Goal: Task Accomplishment & Management: Manage account settings

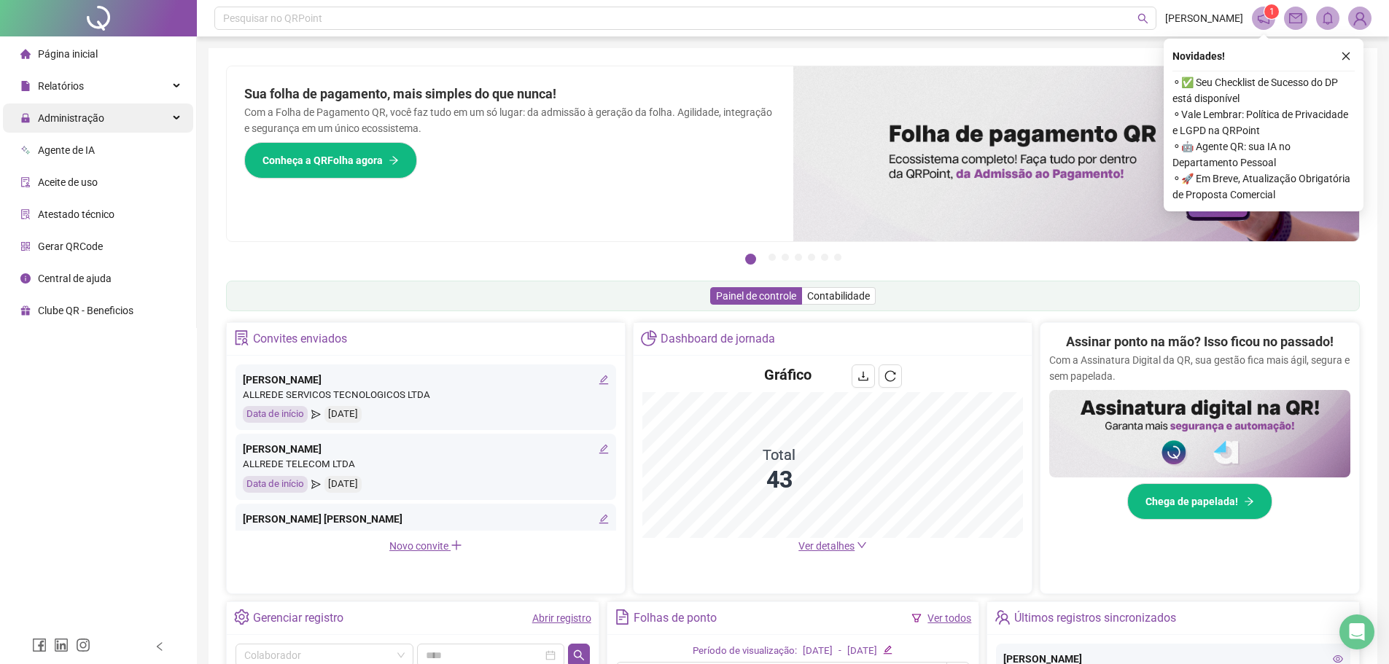
click at [74, 120] on span "Administração" at bounding box center [71, 118] width 66 height 12
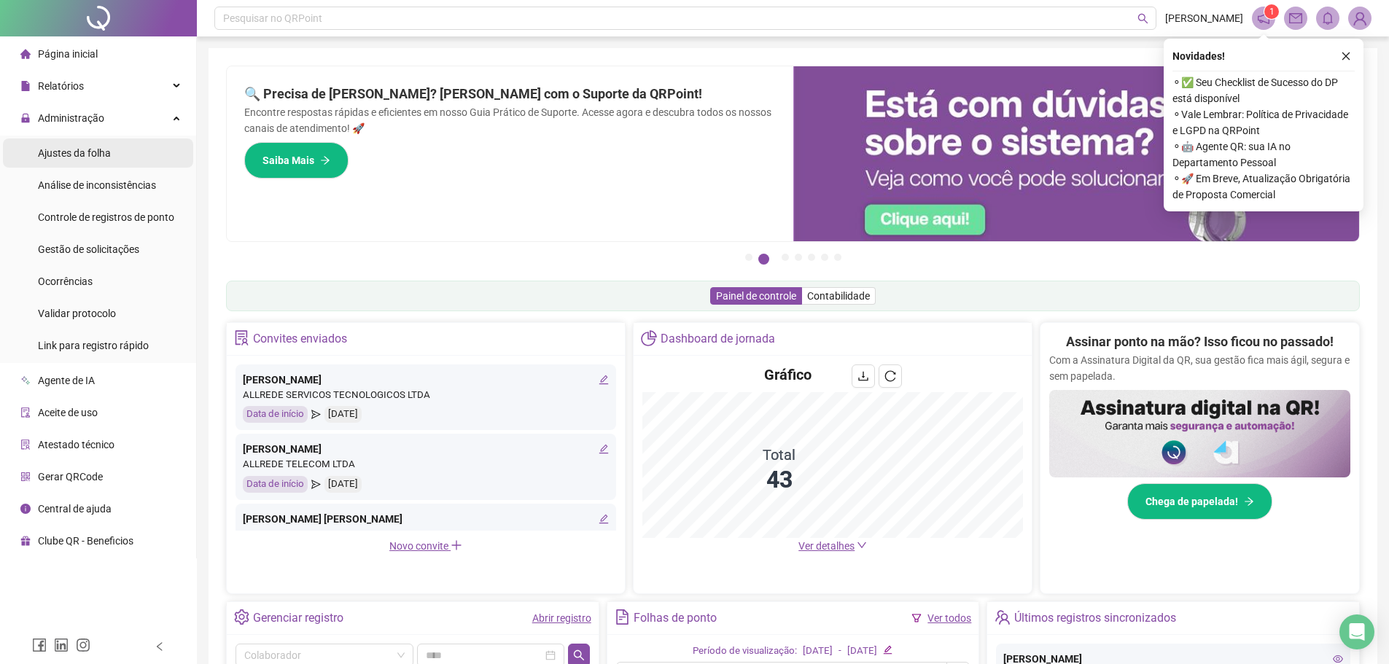
click at [71, 154] on span "Ajustes da folha" at bounding box center [74, 153] width 73 height 12
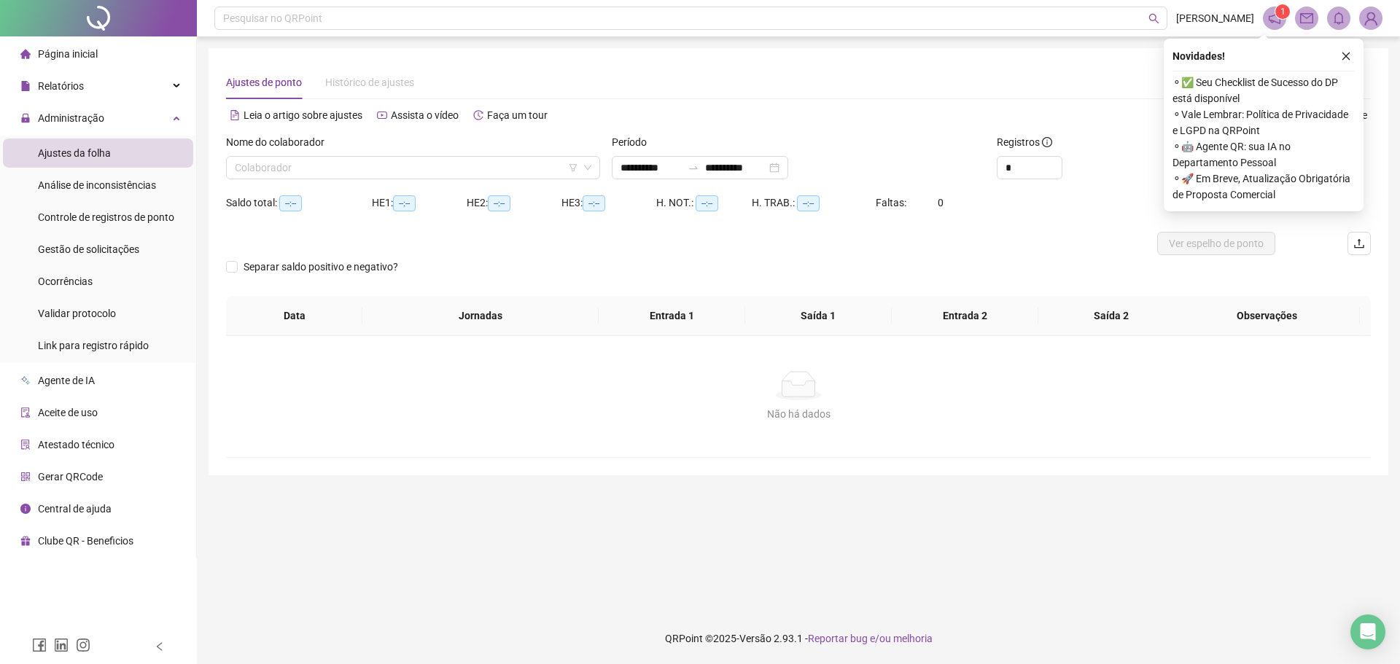
type input "**********"
click at [268, 174] on input "search" at bounding box center [406, 168] width 343 height 22
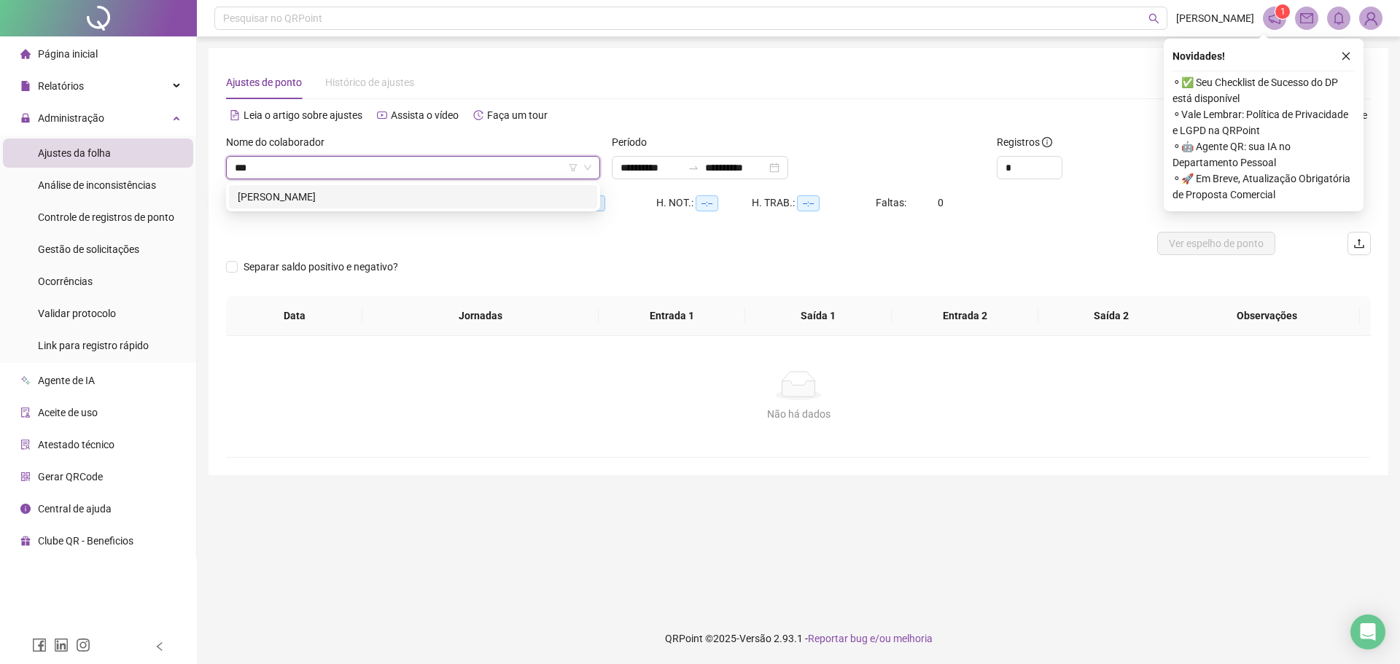
type input "****"
click at [328, 205] on div "[PERSON_NAME]" at bounding box center [413, 196] width 368 height 23
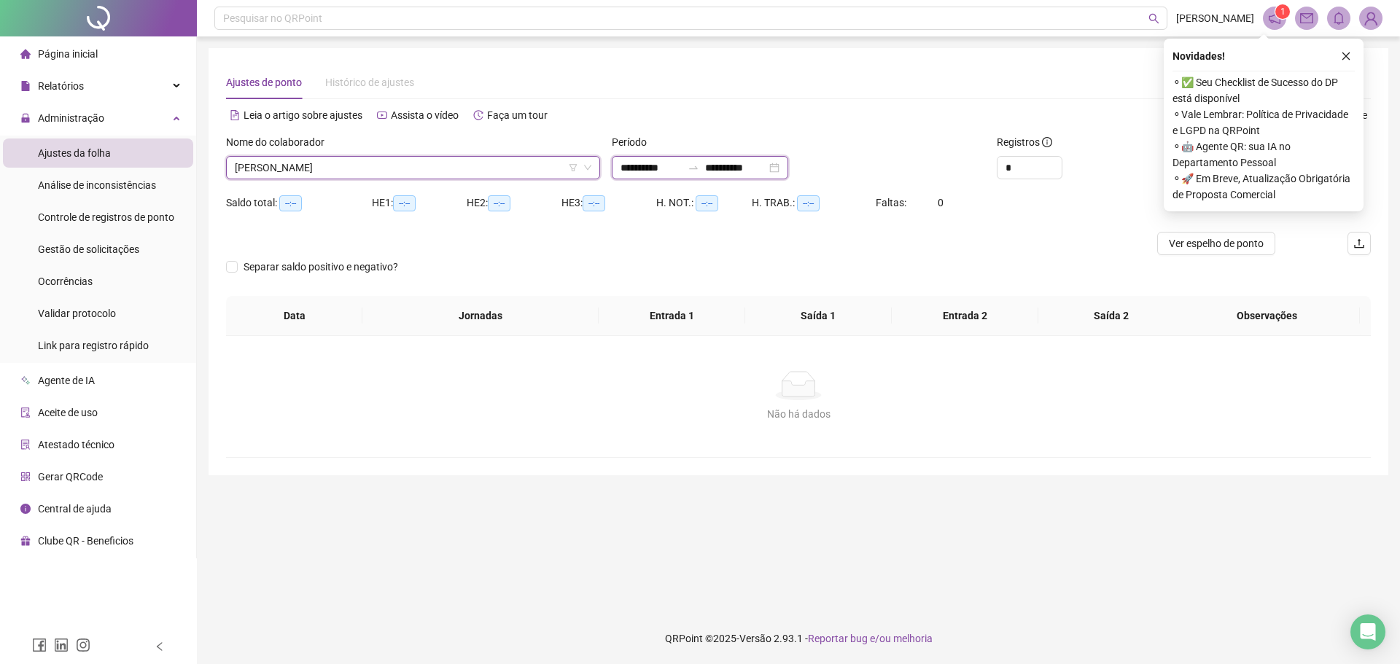
click at [647, 172] on input "**********" at bounding box center [650, 168] width 61 height 16
type input "**********"
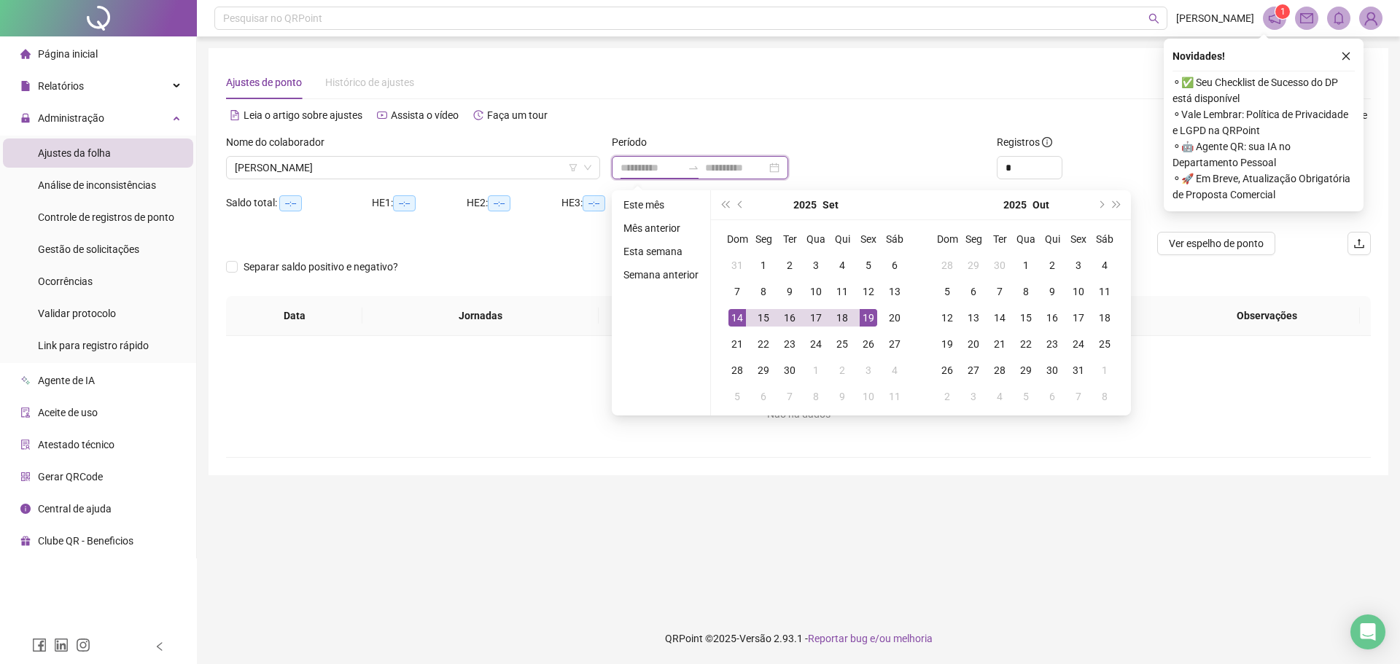
type input "**********"
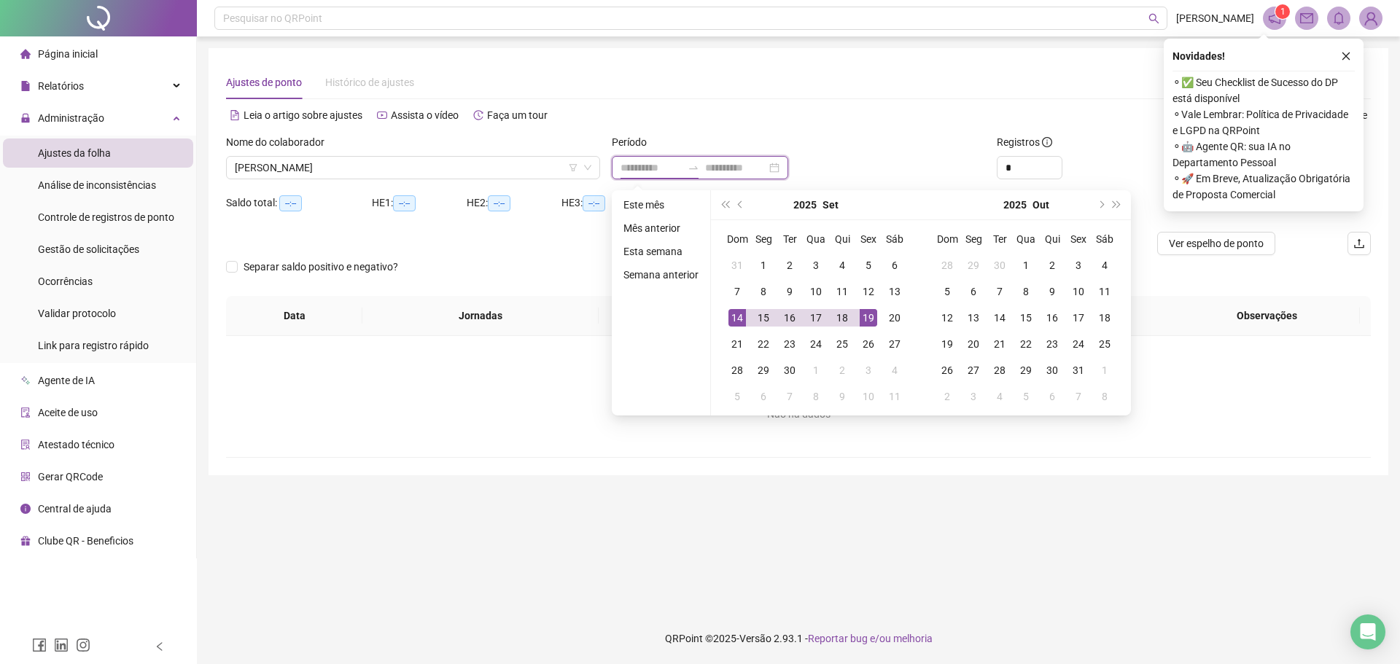
type input "**********"
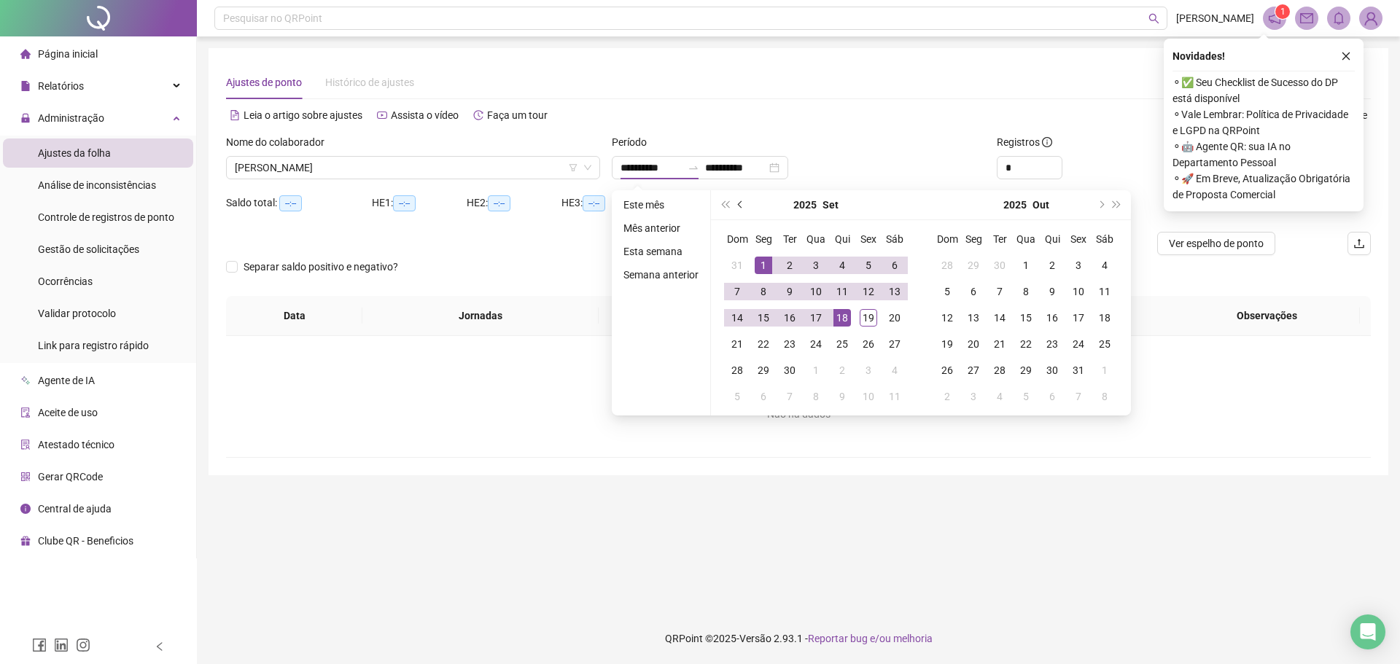
click at [738, 209] on button "prev-year" at bounding box center [741, 204] width 16 height 29
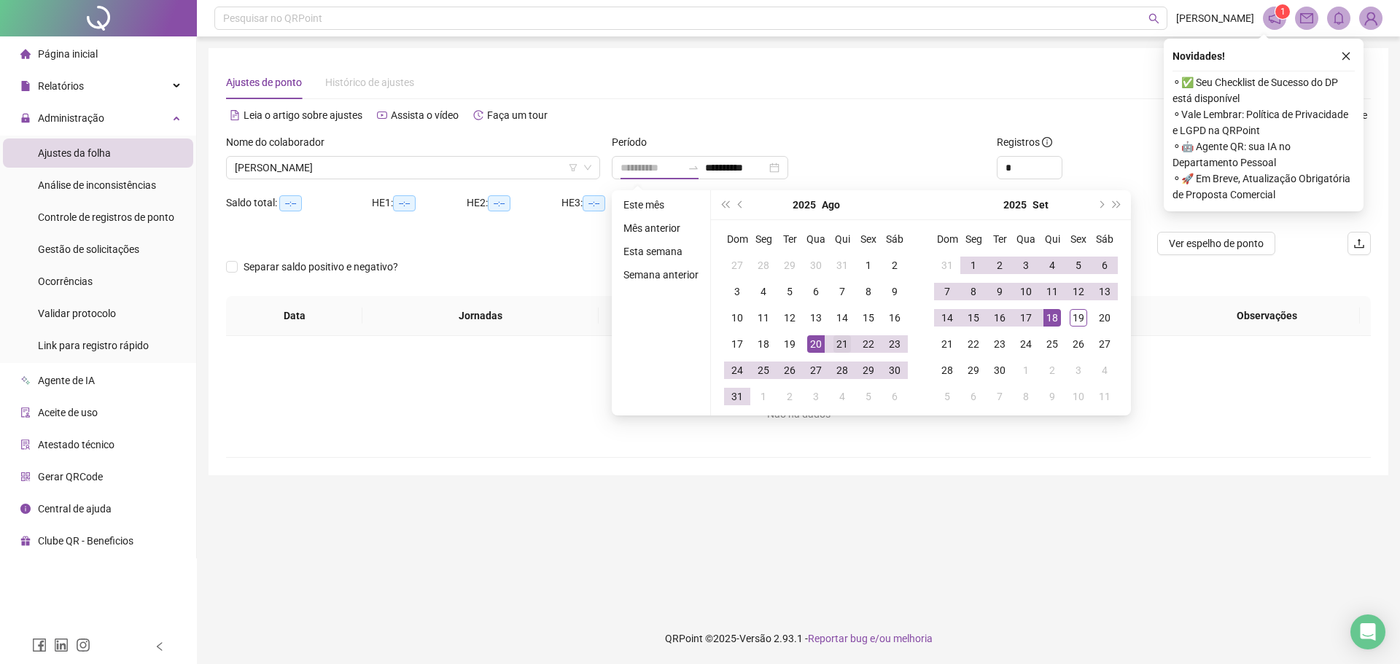
type input "**********"
click at [839, 347] on div "21" at bounding box center [841, 343] width 17 height 17
type input "**********"
click at [1053, 322] on div "18" at bounding box center [1051, 317] width 17 height 17
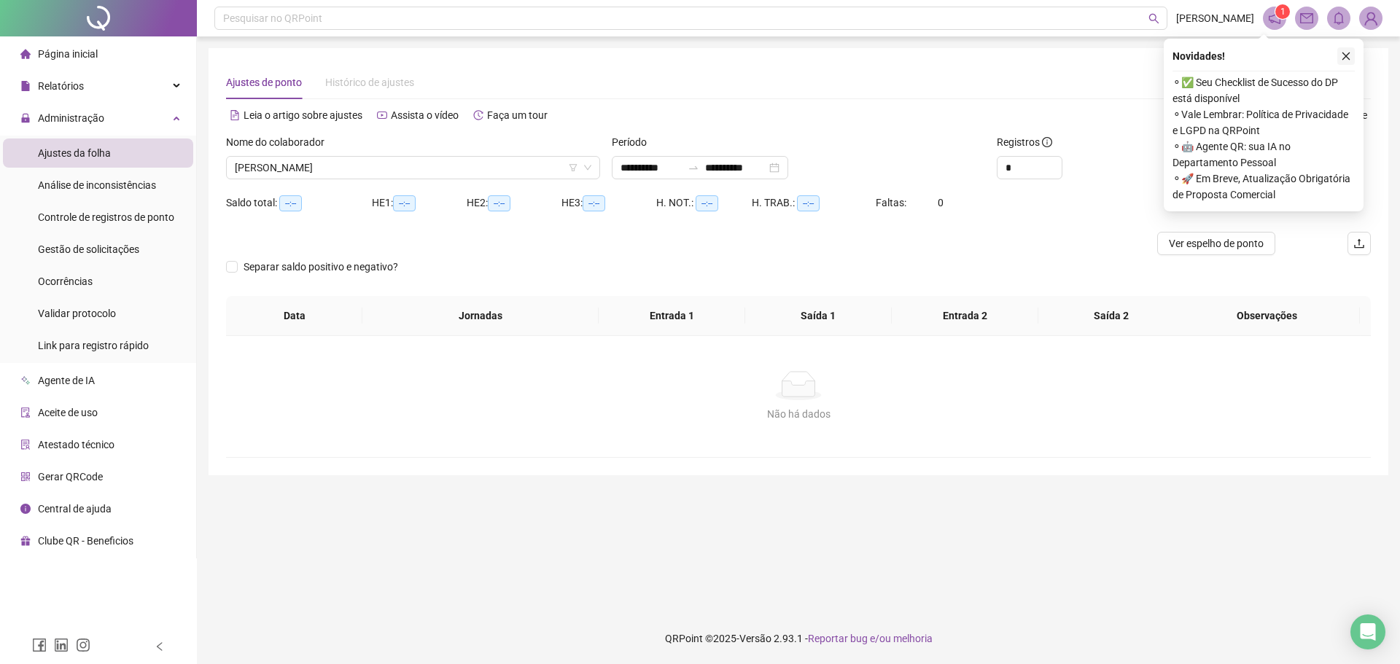
click at [1351, 58] on button "button" at bounding box center [1345, 55] width 17 height 17
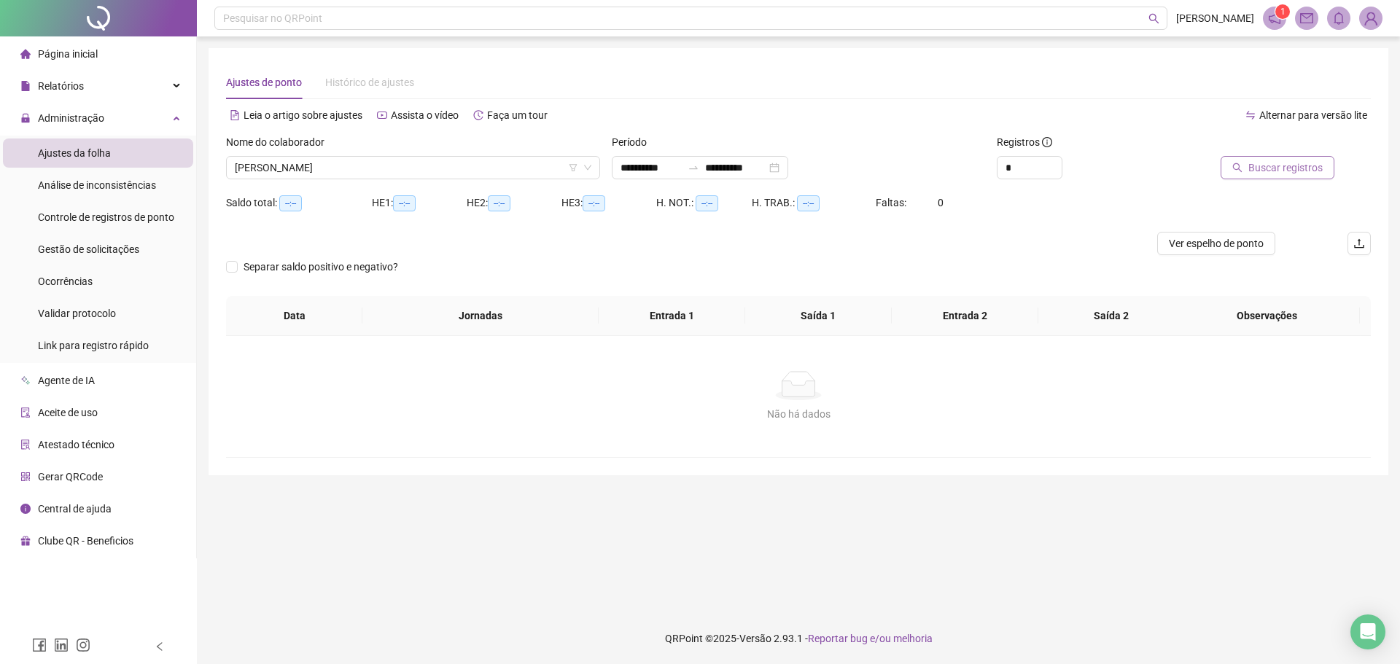
click at [1277, 163] on span "Buscar registros" at bounding box center [1285, 168] width 74 height 16
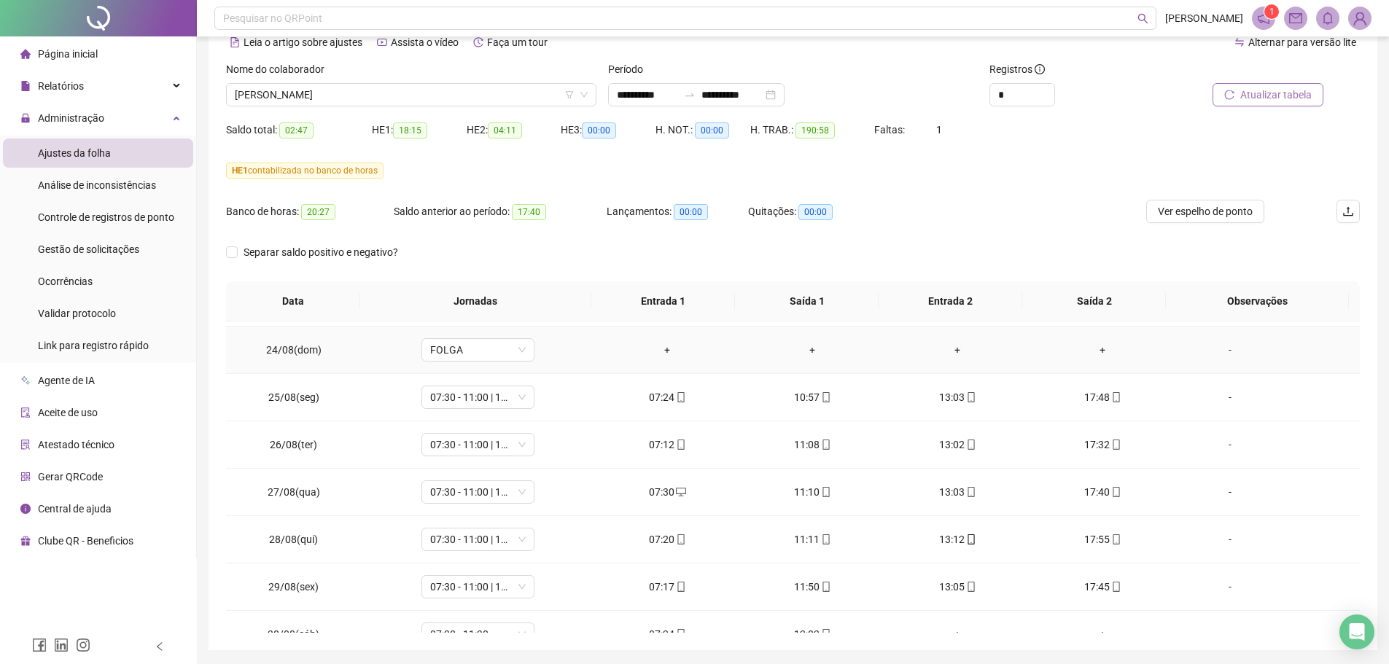
scroll to position [146, 0]
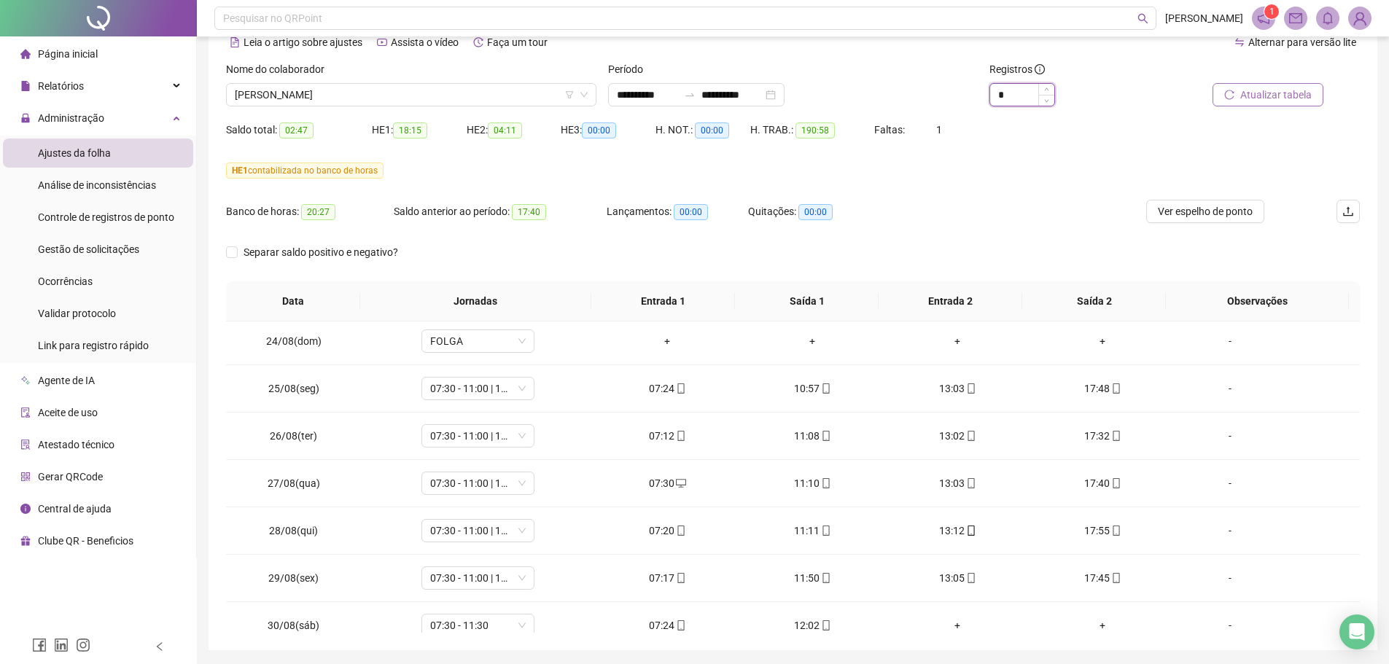
click at [1025, 96] on input "*" at bounding box center [1022, 95] width 64 height 22
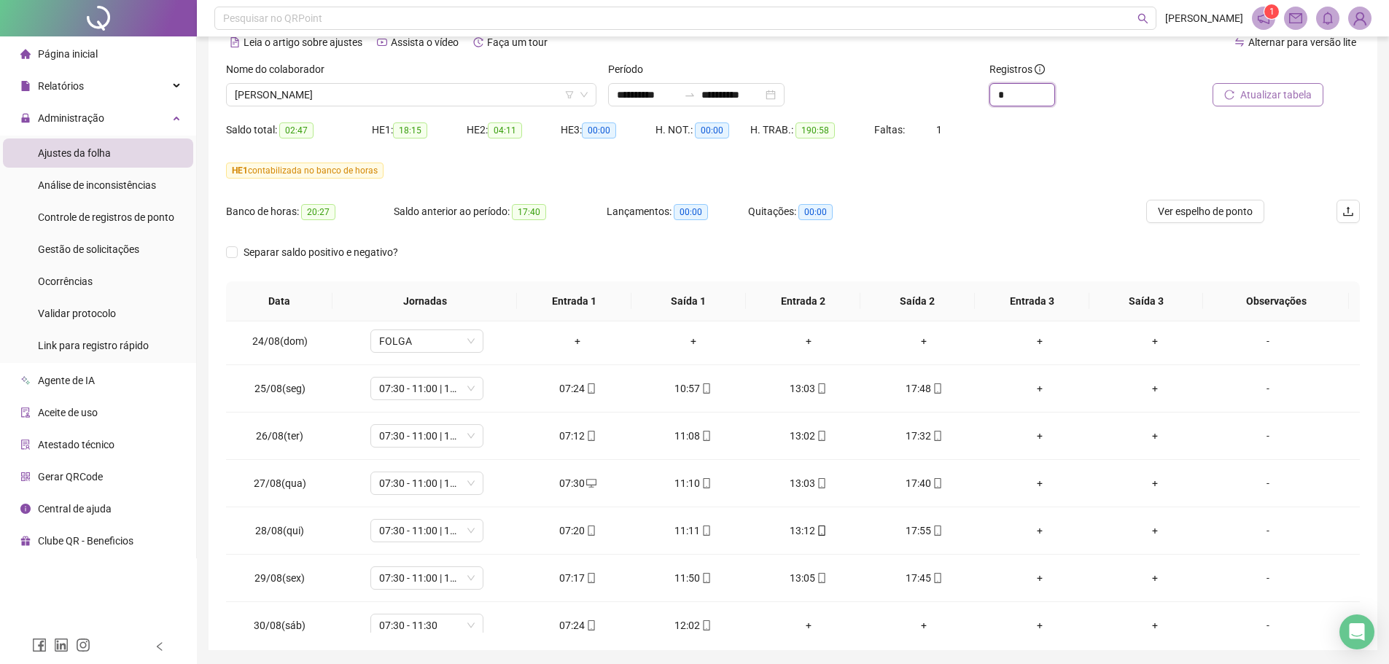
type input "*"
click at [1279, 102] on span "Atualizar tabela" at bounding box center [1275, 95] width 71 height 16
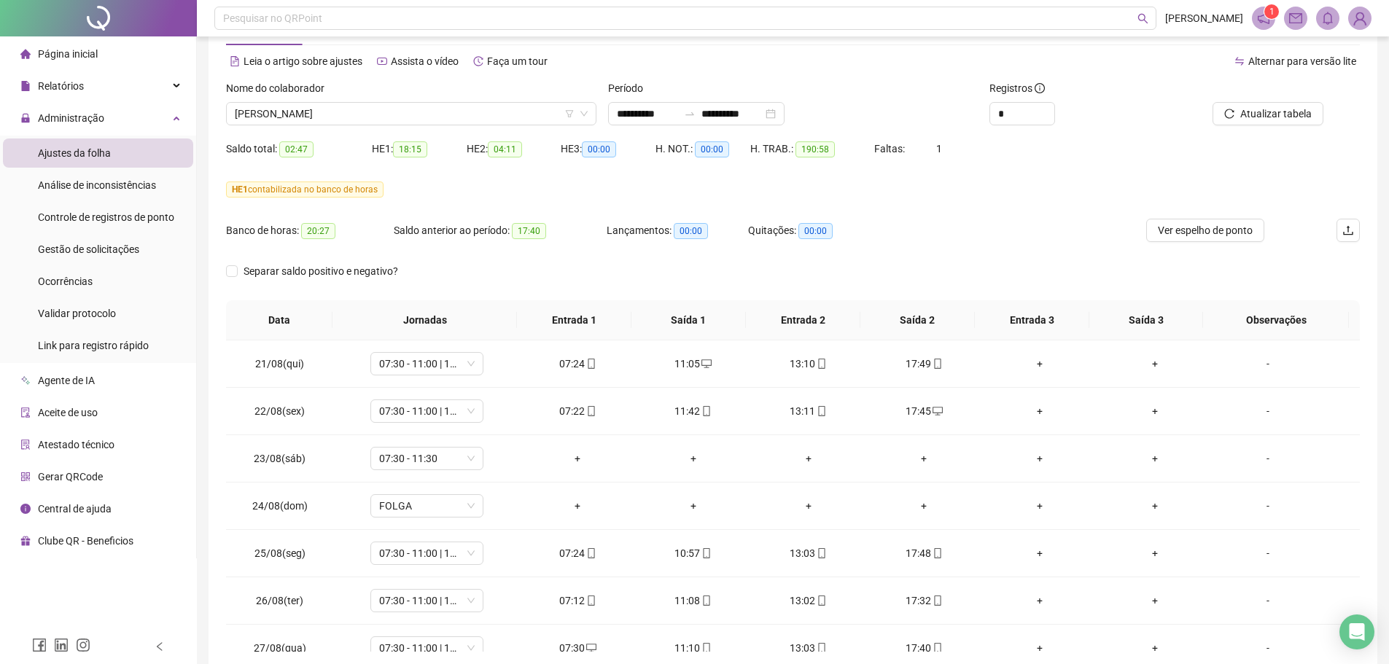
scroll to position [122, 0]
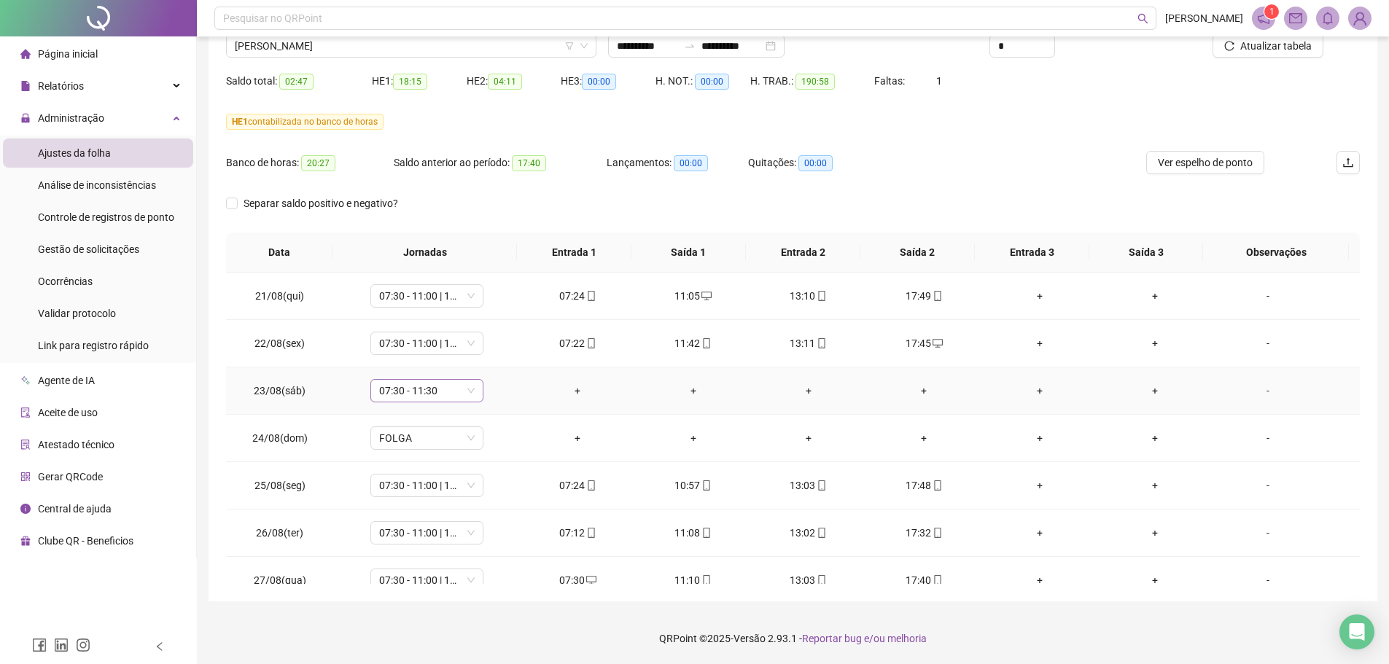
drag, startPoint x: 470, startPoint y: 389, endPoint x: 487, endPoint y: 415, distance: 31.1
click at [470, 389] on span "07:30 - 11:30" at bounding box center [426, 391] width 95 height 22
click at [454, 547] on div "Sem carga horária" at bounding box center [445, 558] width 149 height 23
click at [452, 541] on div "Folga compensatória" at bounding box center [450, 535] width 123 height 16
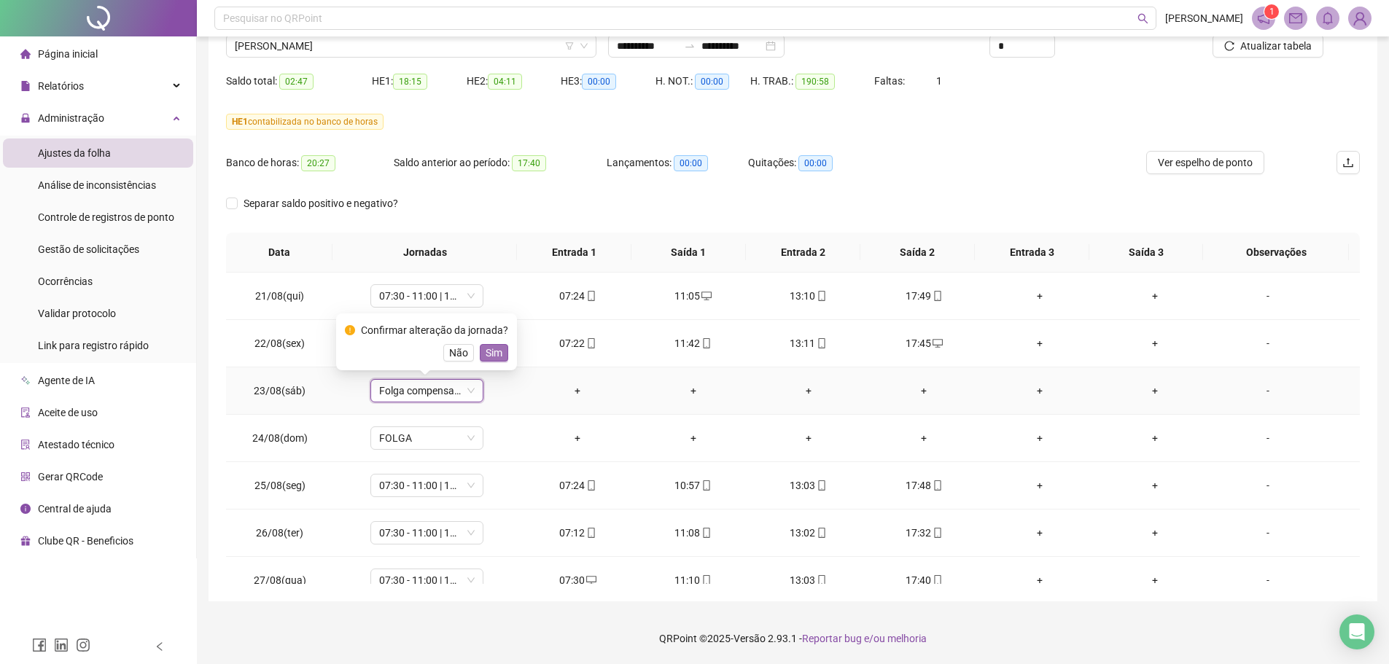
click at [488, 351] on span "Sim" at bounding box center [493, 353] width 17 height 16
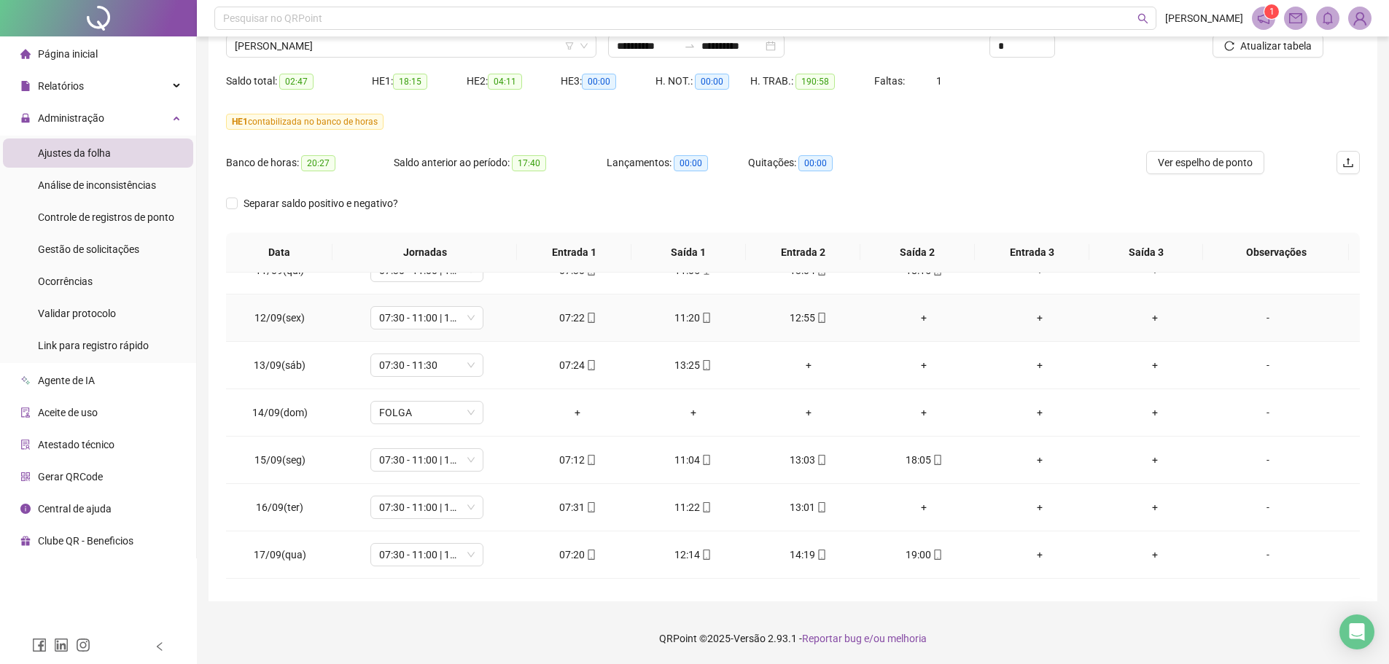
scroll to position [1063, 0]
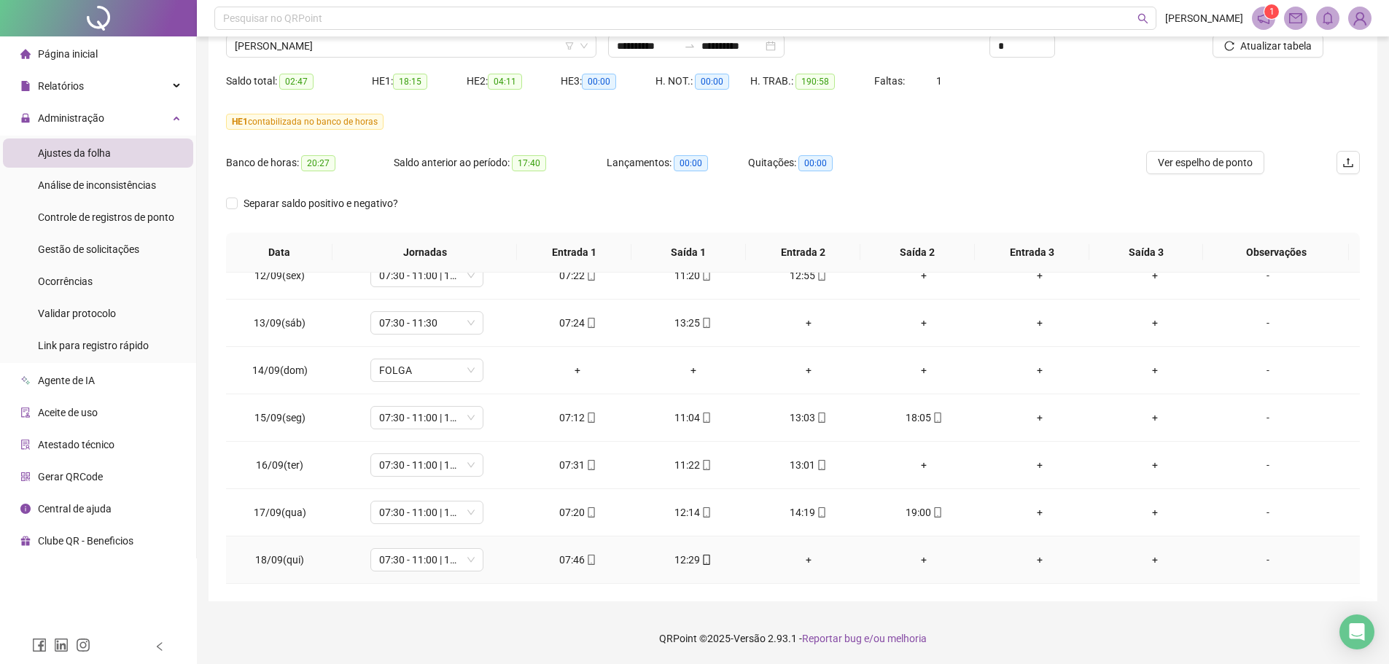
click at [685, 556] on div "12:29" at bounding box center [693, 560] width 92 height 16
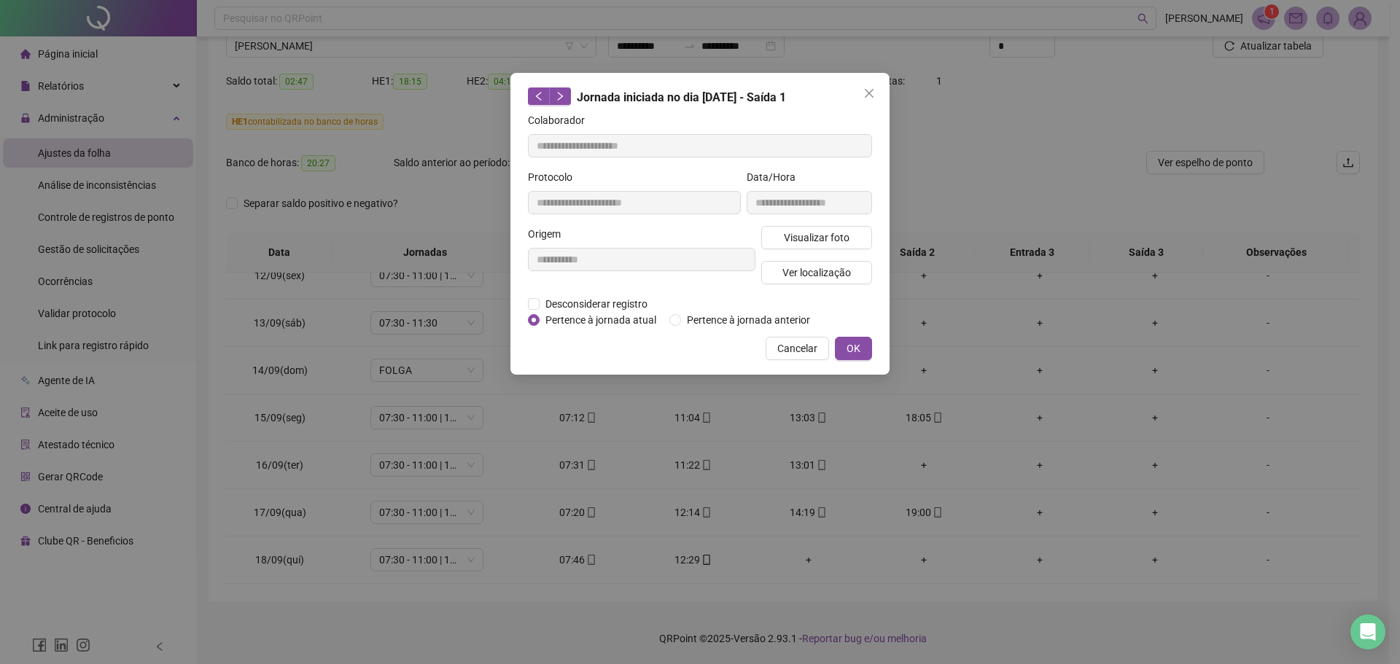
type input "**********"
click at [811, 234] on span "Visualizar foto" at bounding box center [817, 238] width 66 height 16
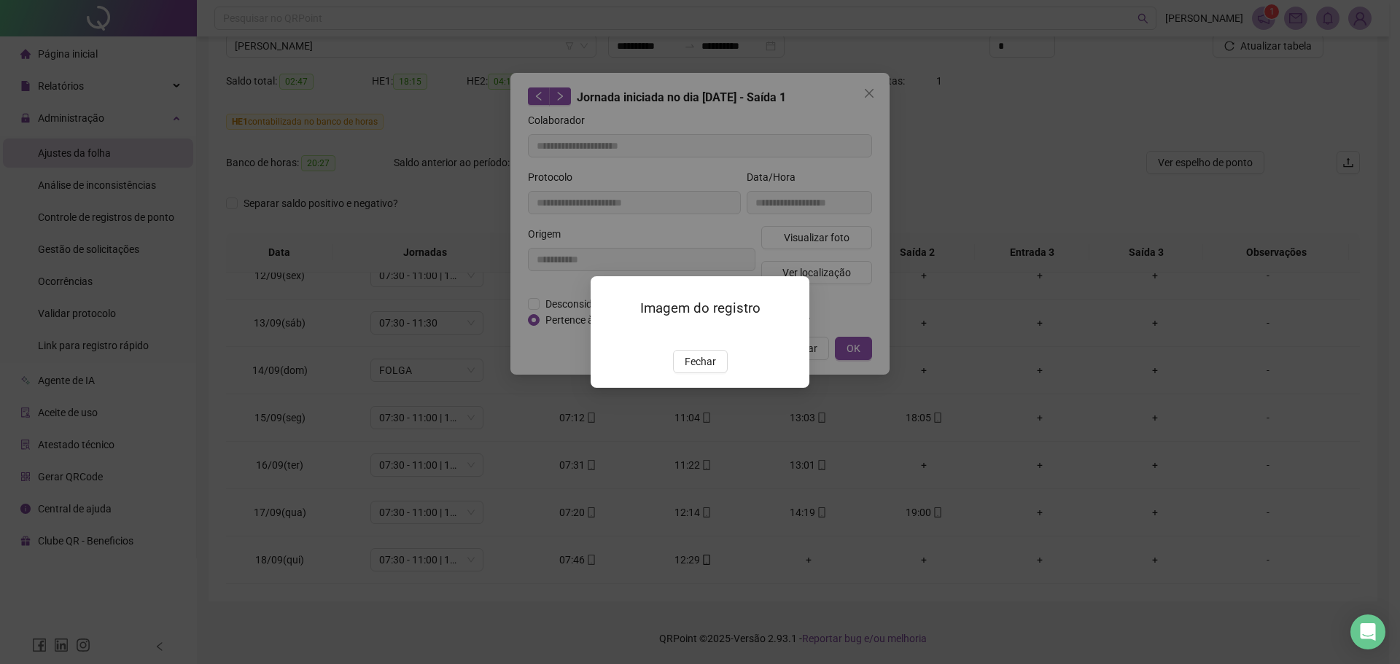
click at [701, 370] on span "Fechar" at bounding box center [700, 362] width 31 height 16
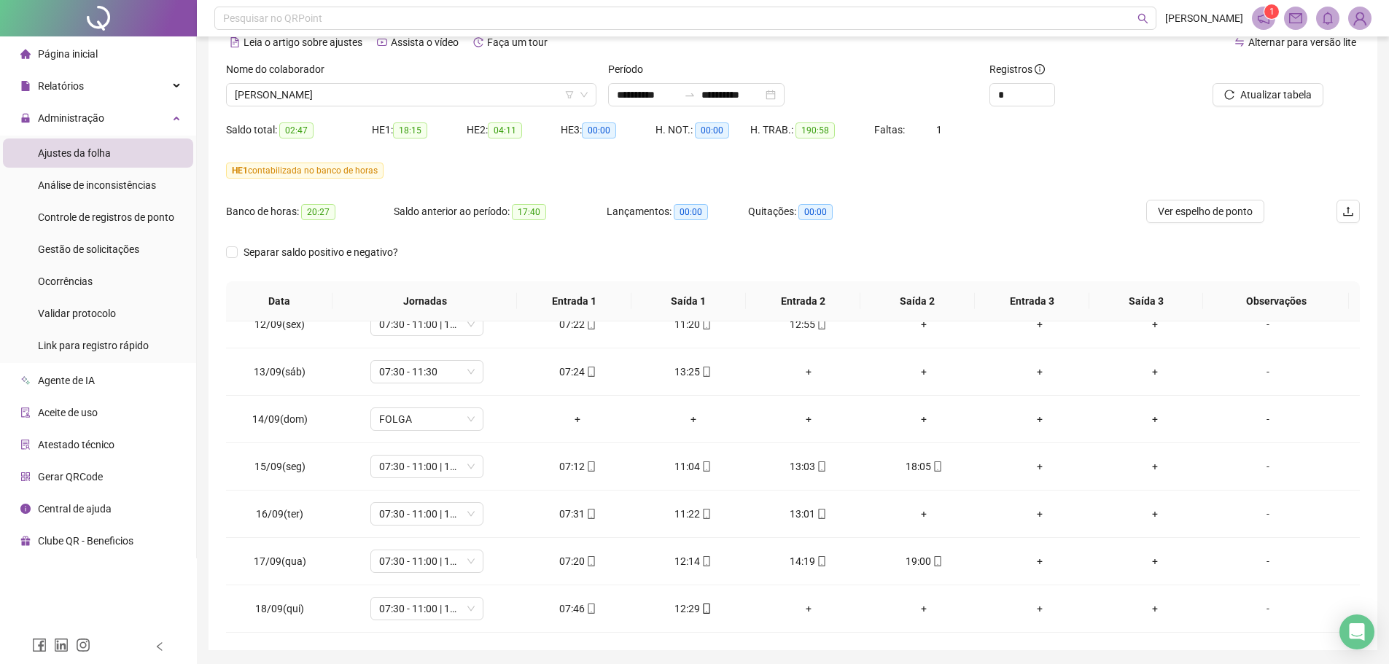
scroll to position [0, 0]
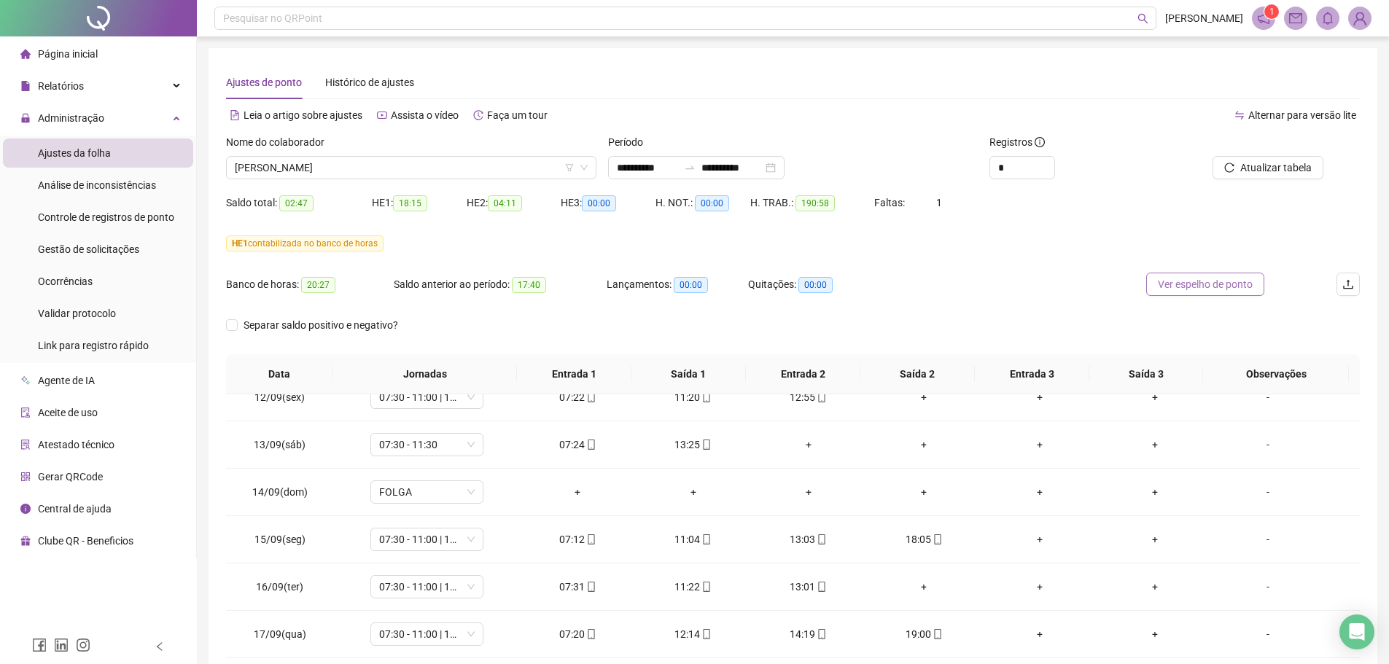
click at [1230, 290] on span "Ver espelho de ponto" at bounding box center [1205, 284] width 95 height 16
click at [450, 167] on span "[PERSON_NAME]" at bounding box center [411, 168] width 353 height 22
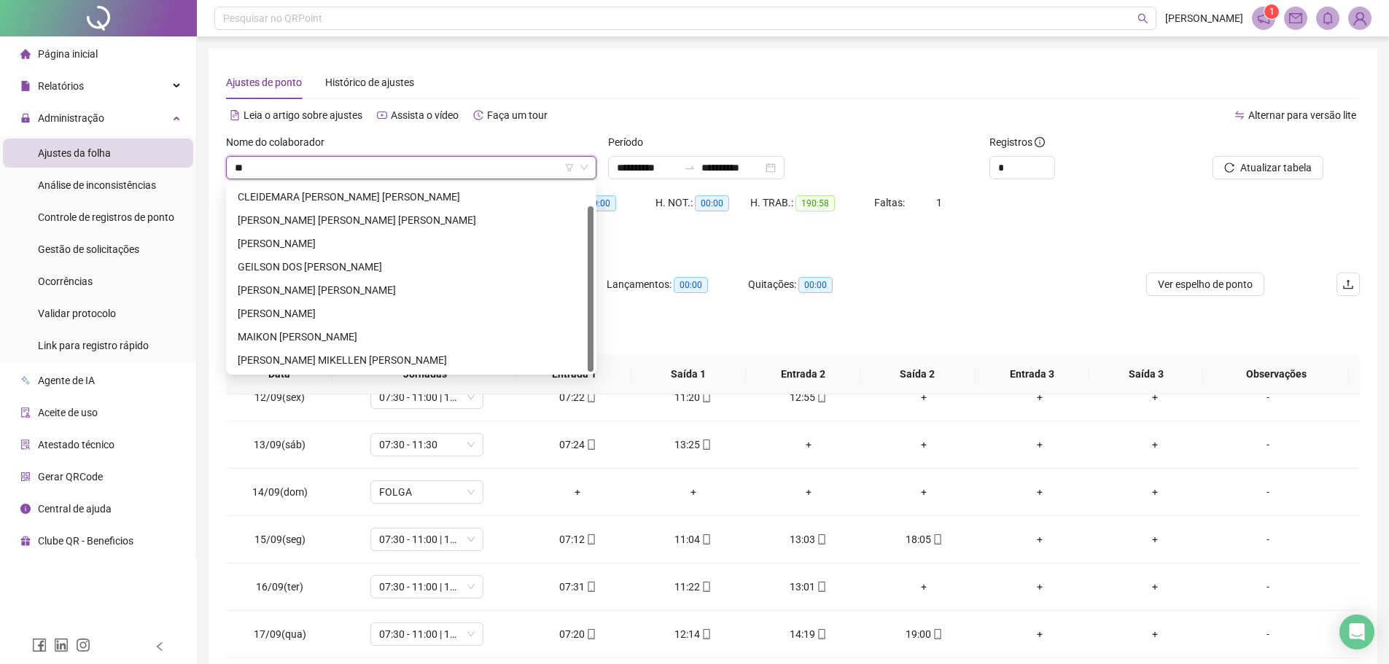
scroll to position [23, 0]
type input "****"
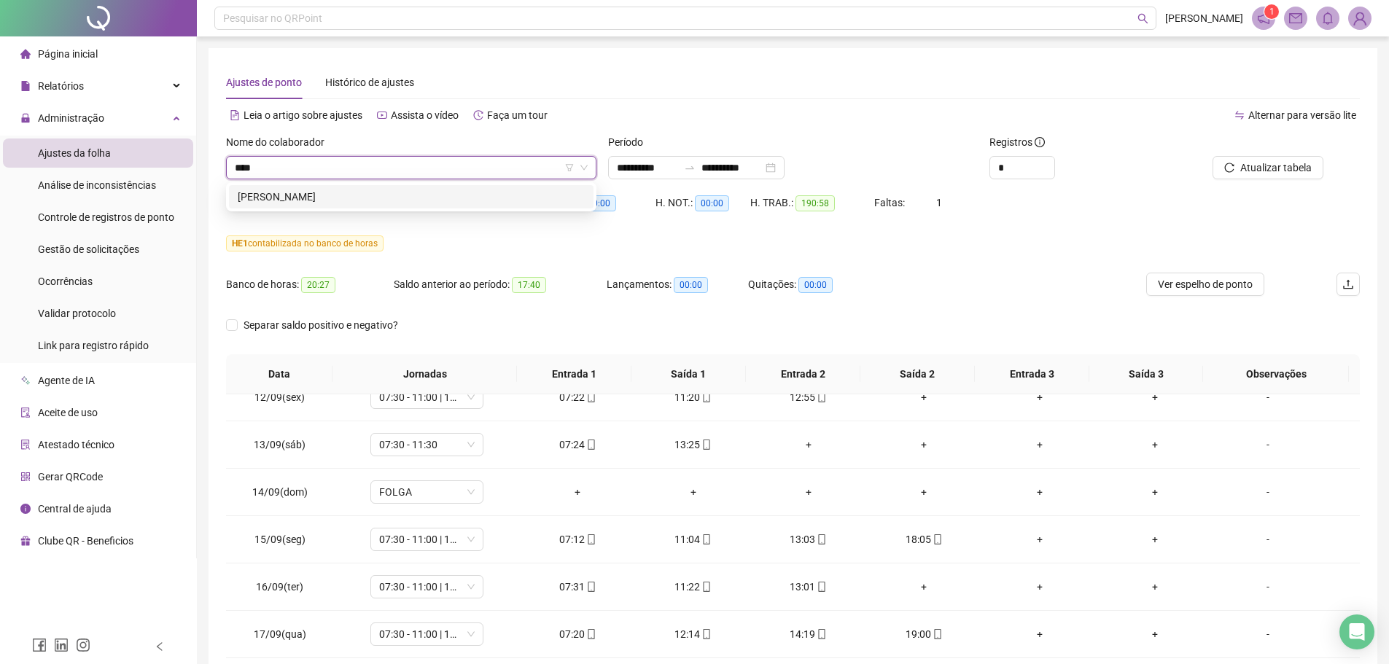
scroll to position [0, 0]
drag, startPoint x: 265, startPoint y: 194, endPoint x: 547, endPoint y: 218, distance: 283.1
click at [266, 194] on div "[PERSON_NAME]" at bounding box center [411, 197] width 347 height 16
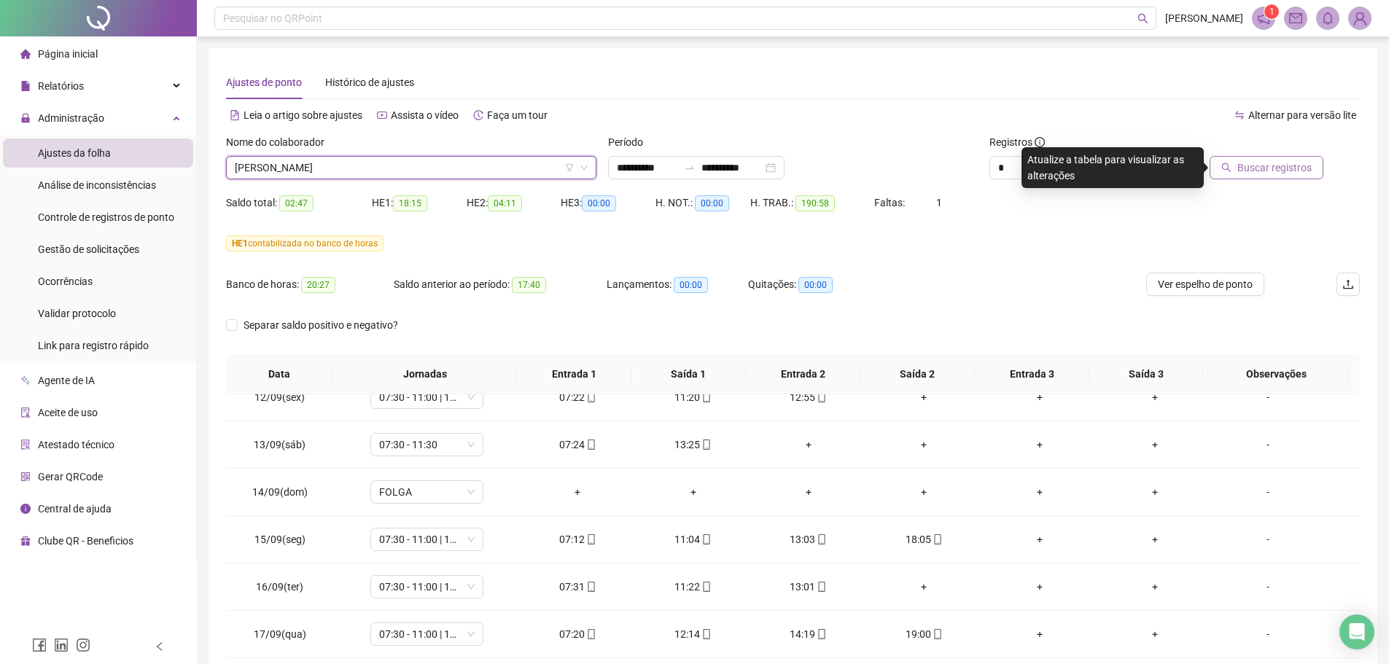
click at [1238, 159] on button "Buscar registros" at bounding box center [1266, 167] width 114 height 23
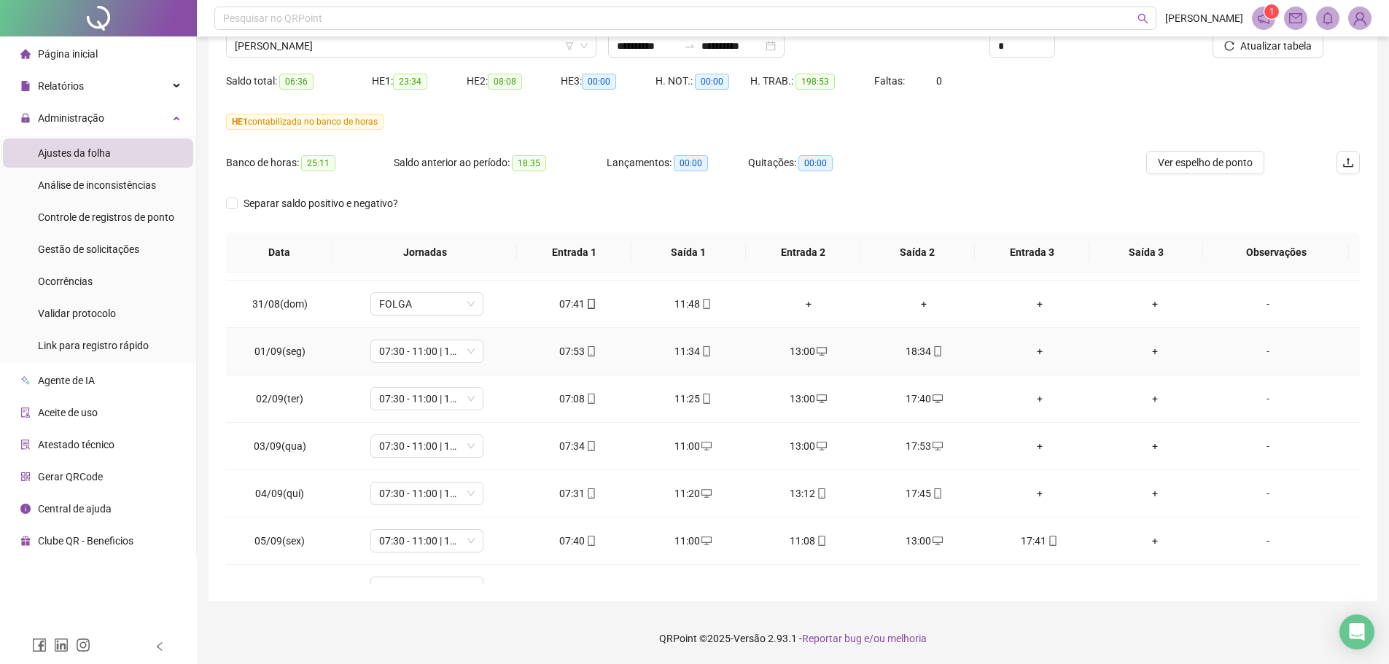
scroll to position [553, 0]
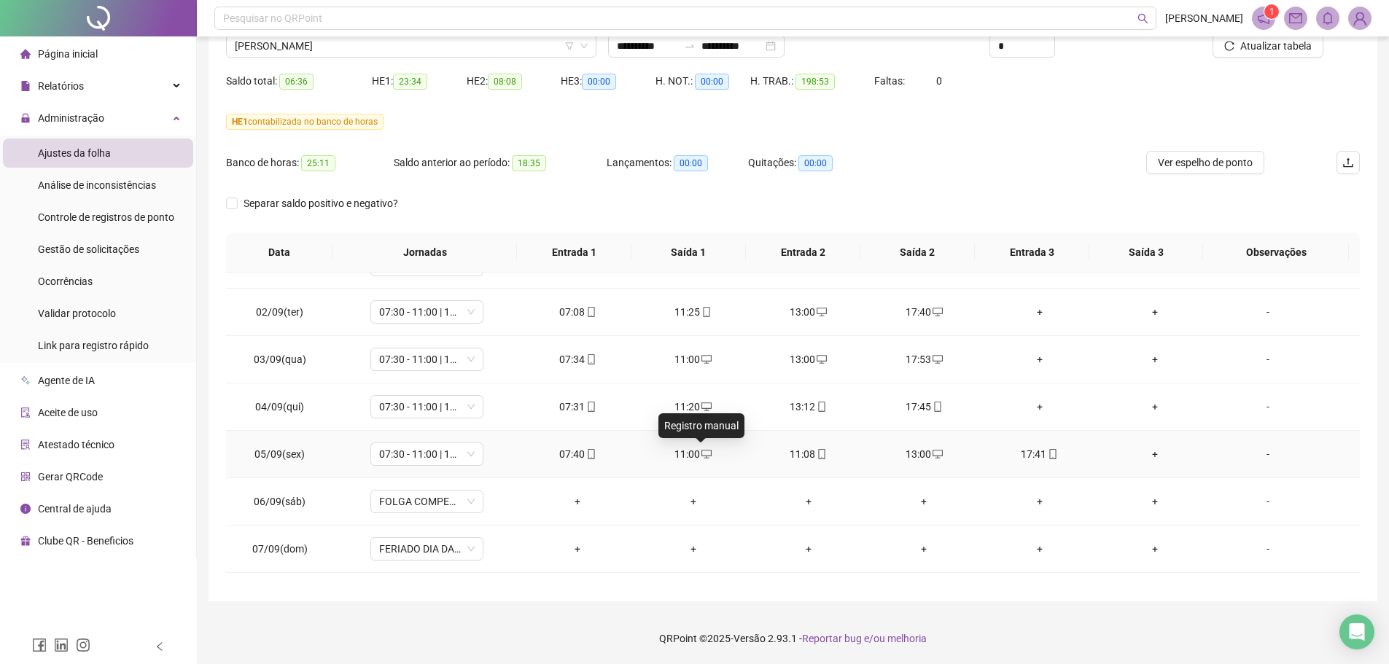
click at [700, 453] on span "desktop" at bounding box center [706, 454] width 12 height 10
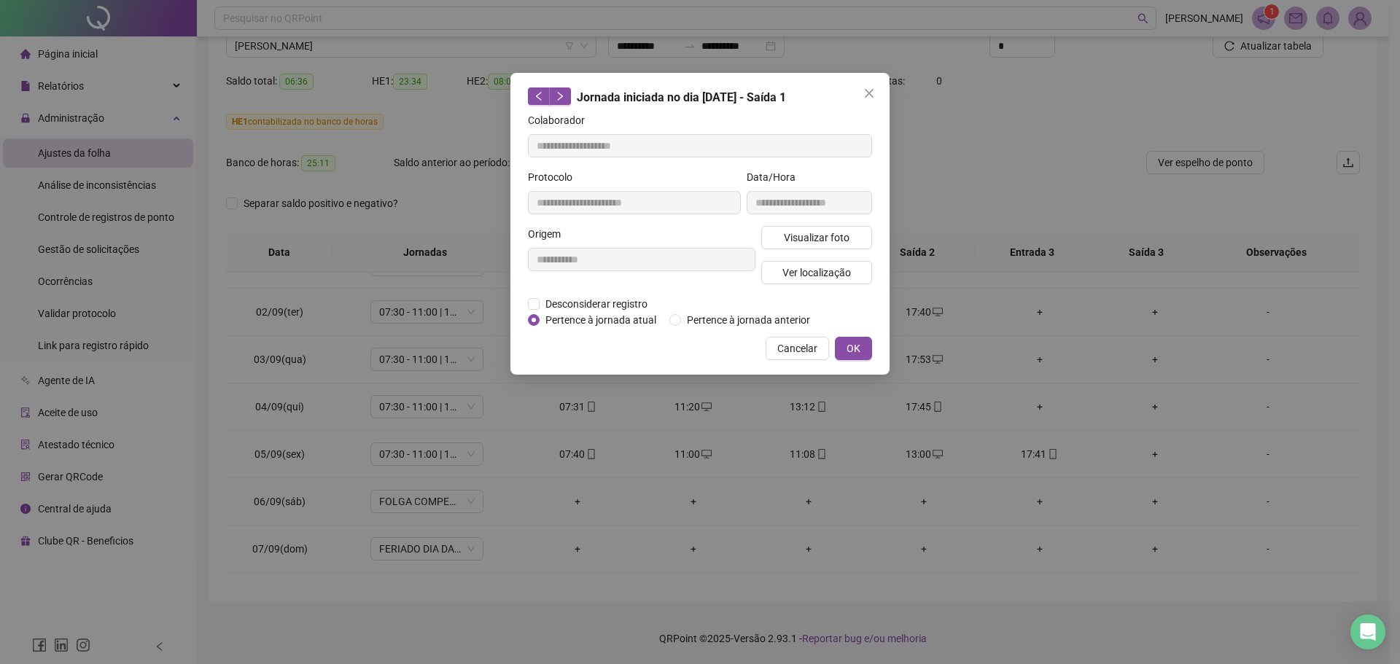
type input "**********"
click at [629, 303] on span "Desconsiderar registro" at bounding box center [596, 304] width 114 height 16
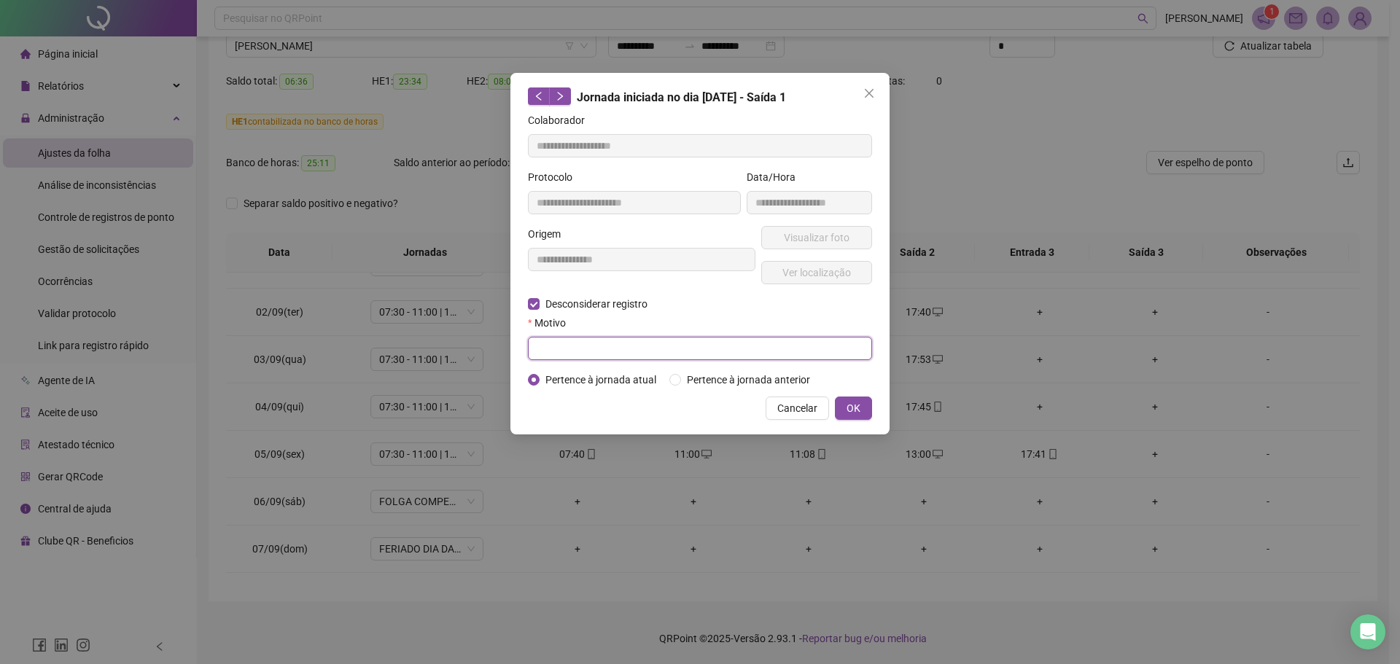
click at [566, 350] on input "text" at bounding box center [700, 348] width 344 height 23
type input "**********"
click at [857, 410] on span "OK" at bounding box center [853, 408] width 14 height 16
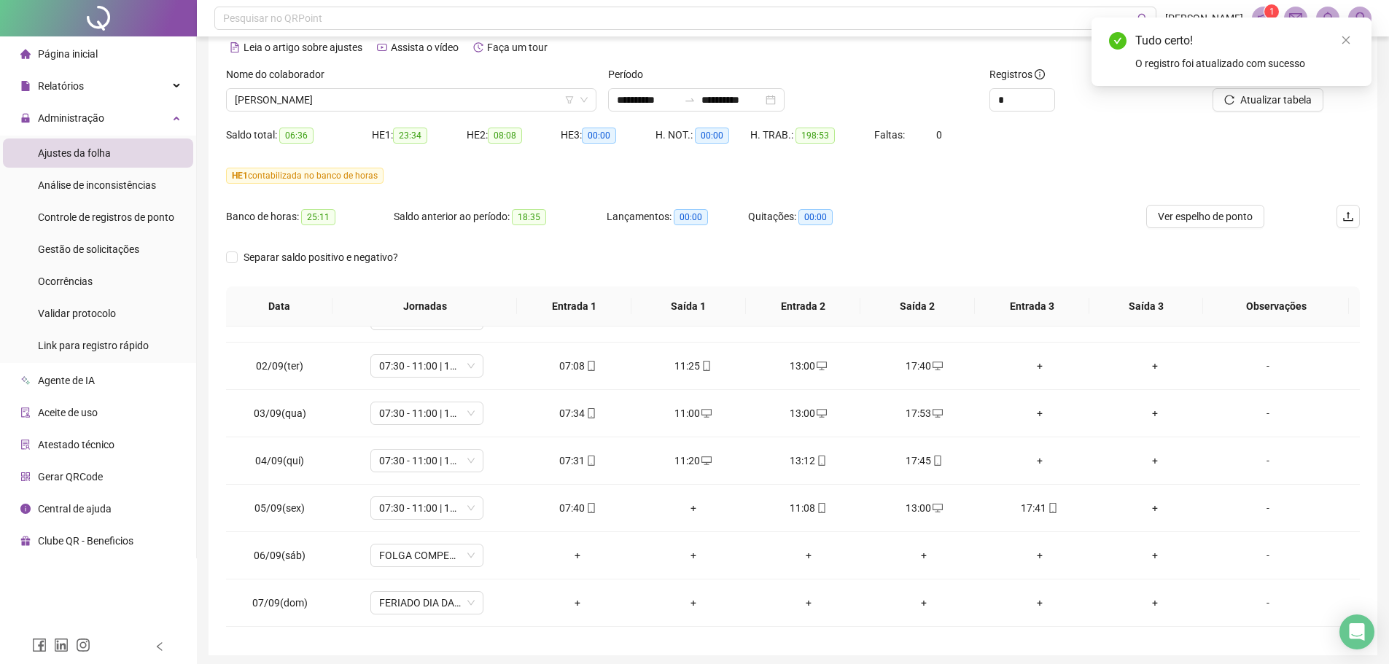
scroll to position [0, 0]
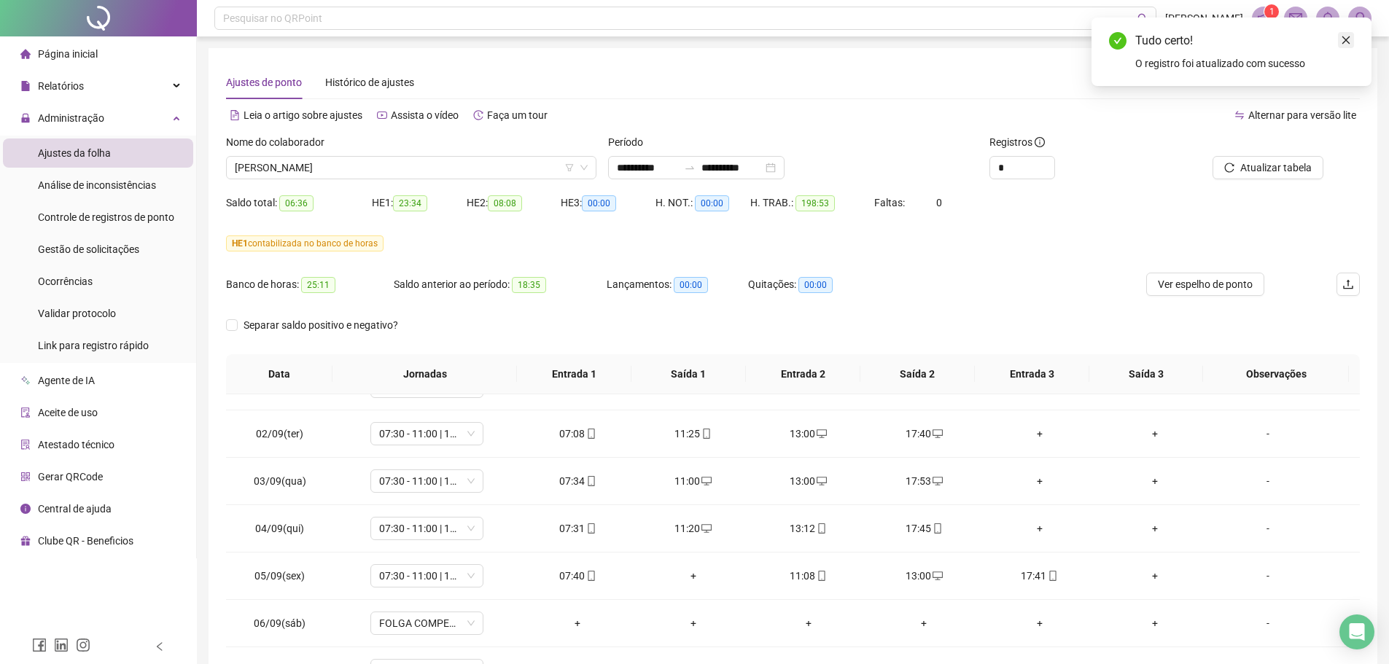
click at [1345, 35] on icon "close" at bounding box center [1346, 40] width 10 height 10
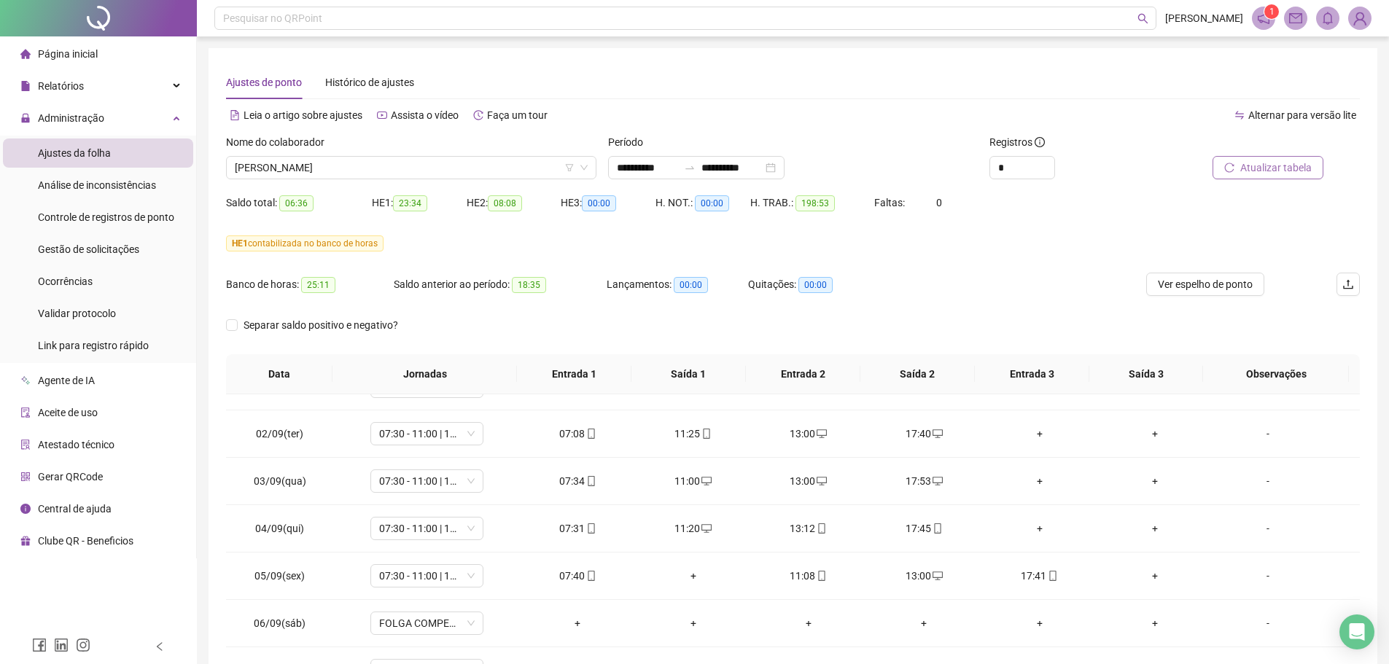
click at [1294, 164] on span "Atualizar tabela" at bounding box center [1275, 168] width 71 height 16
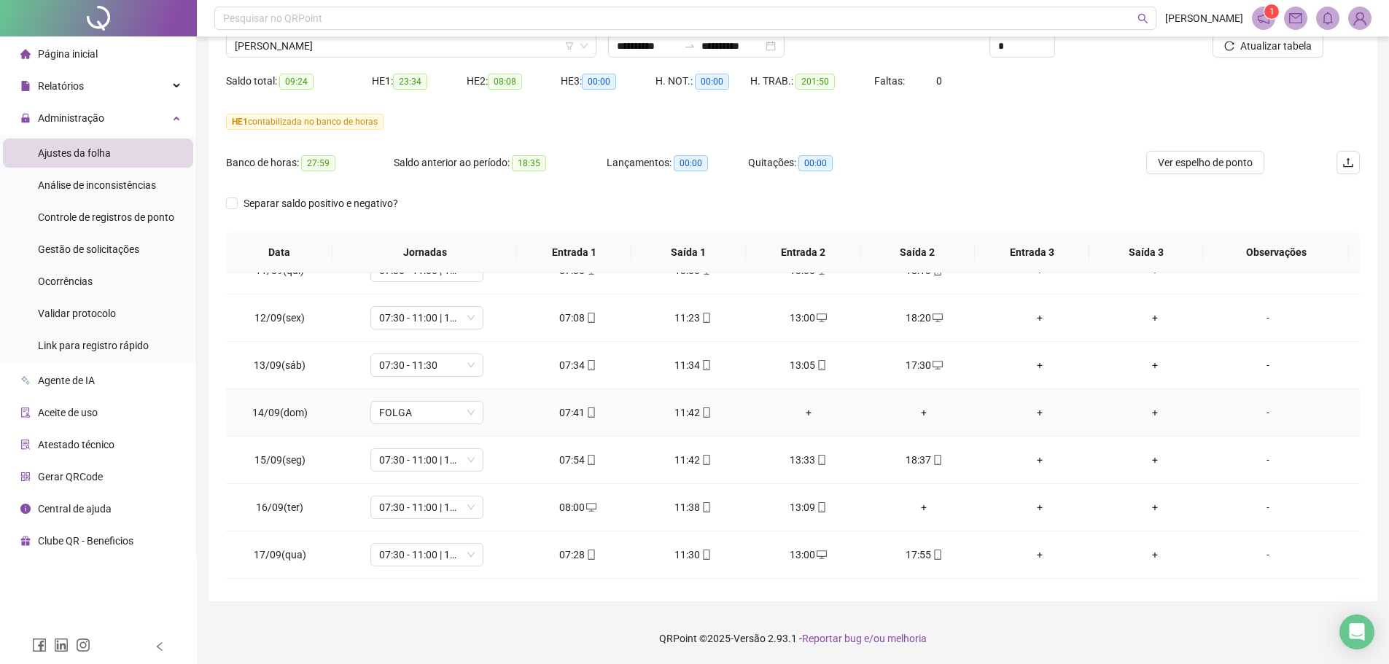
scroll to position [1063, 0]
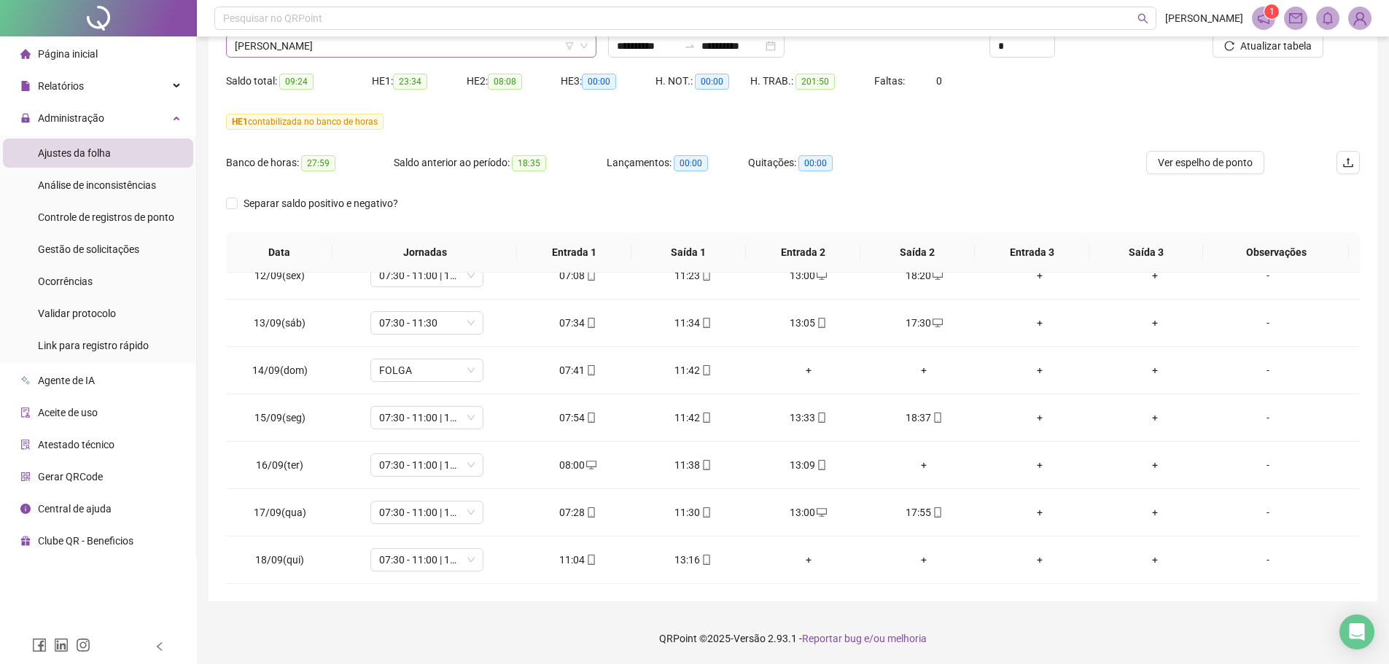
click at [376, 53] on span "[PERSON_NAME]" at bounding box center [411, 46] width 353 height 22
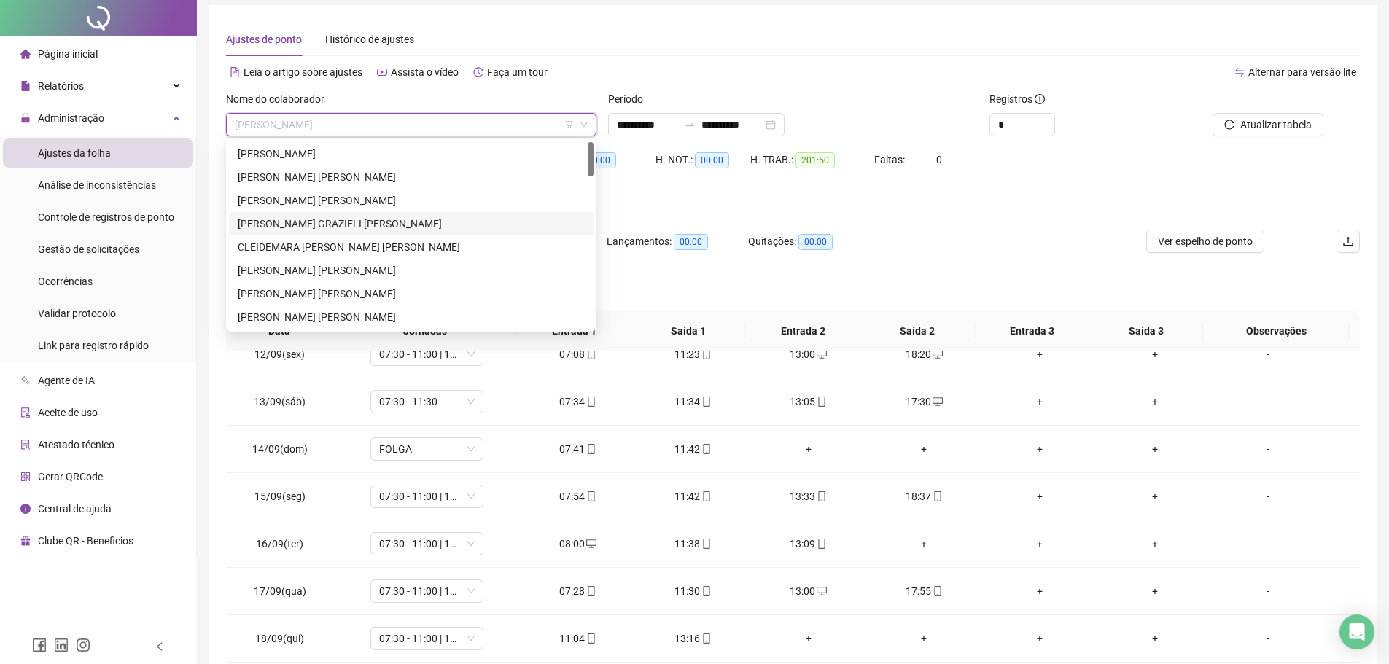
scroll to position [0, 0]
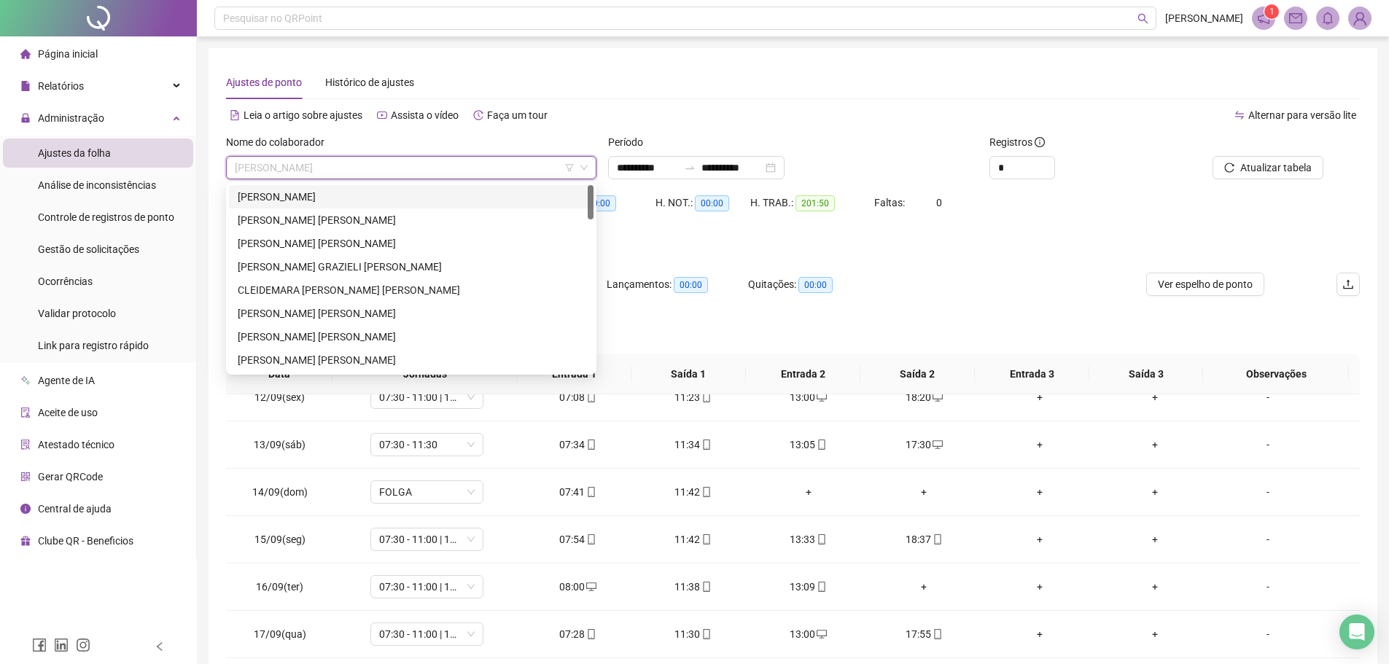
click at [298, 195] on div "[PERSON_NAME]" at bounding box center [411, 197] width 347 height 16
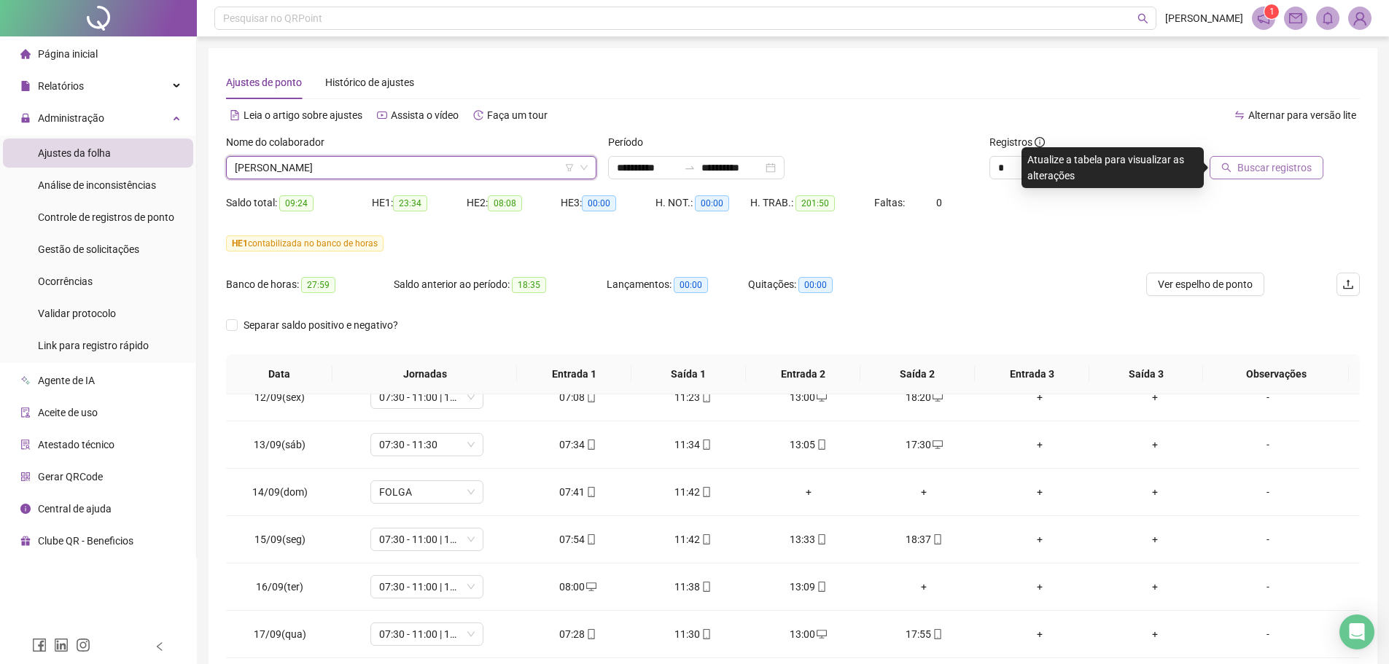
drag, startPoint x: 1266, startPoint y: 160, endPoint x: 1270, endPoint y: 170, distance: 10.2
click at [1266, 161] on span "Buscar registros" at bounding box center [1274, 168] width 74 height 16
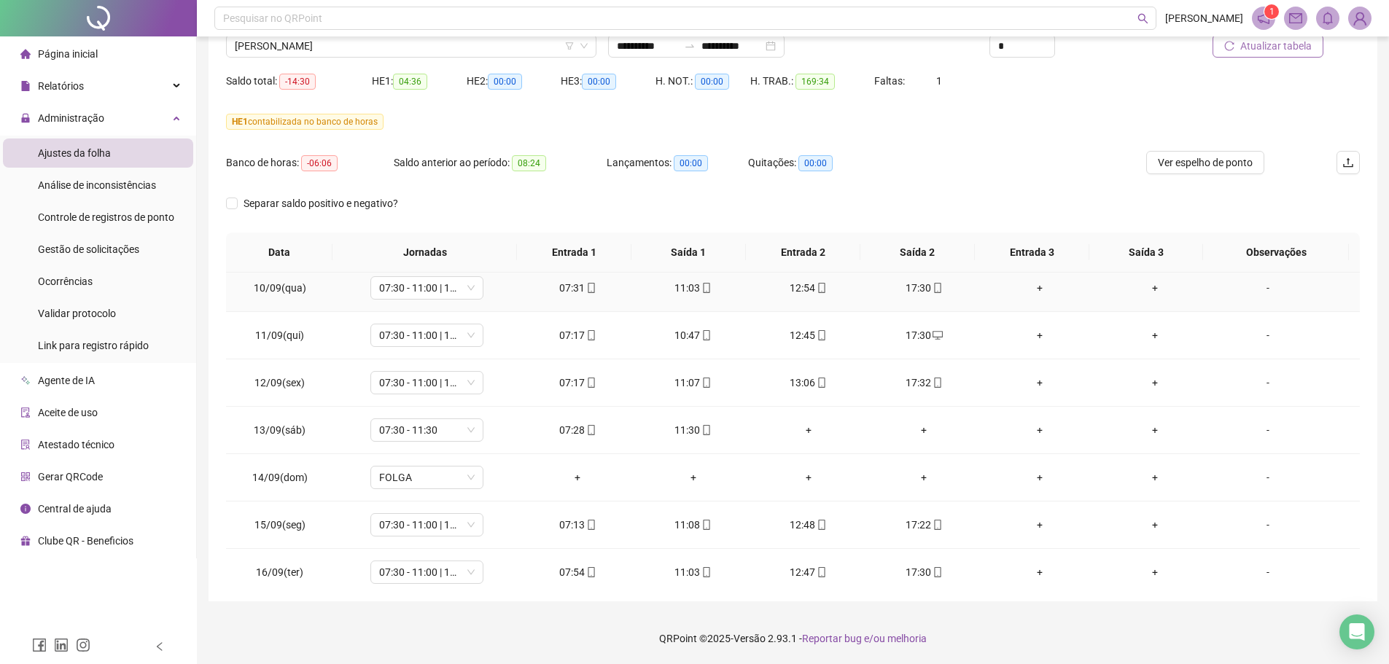
scroll to position [1063, 0]
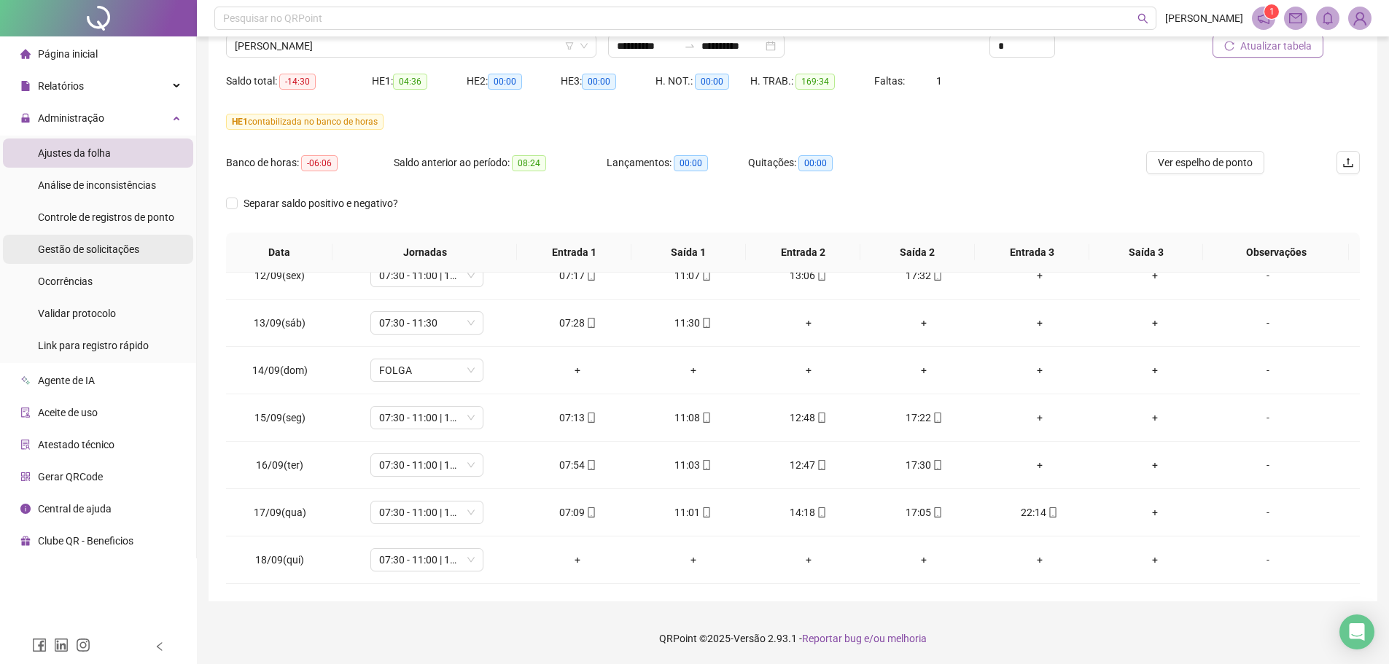
click at [111, 250] on span "Gestão de solicitações" at bounding box center [88, 249] width 101 height 12
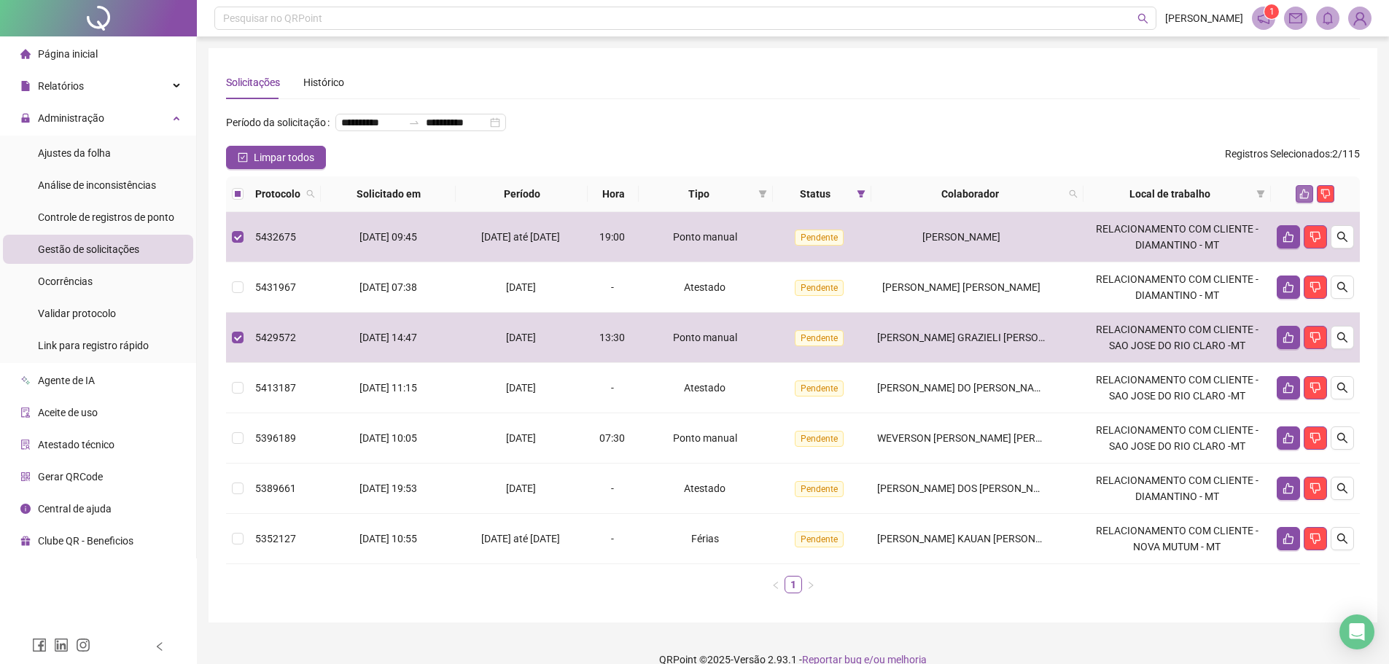
click at [1310, 203] on button "button" at bounding box center [1303, 193] width 17 height 17
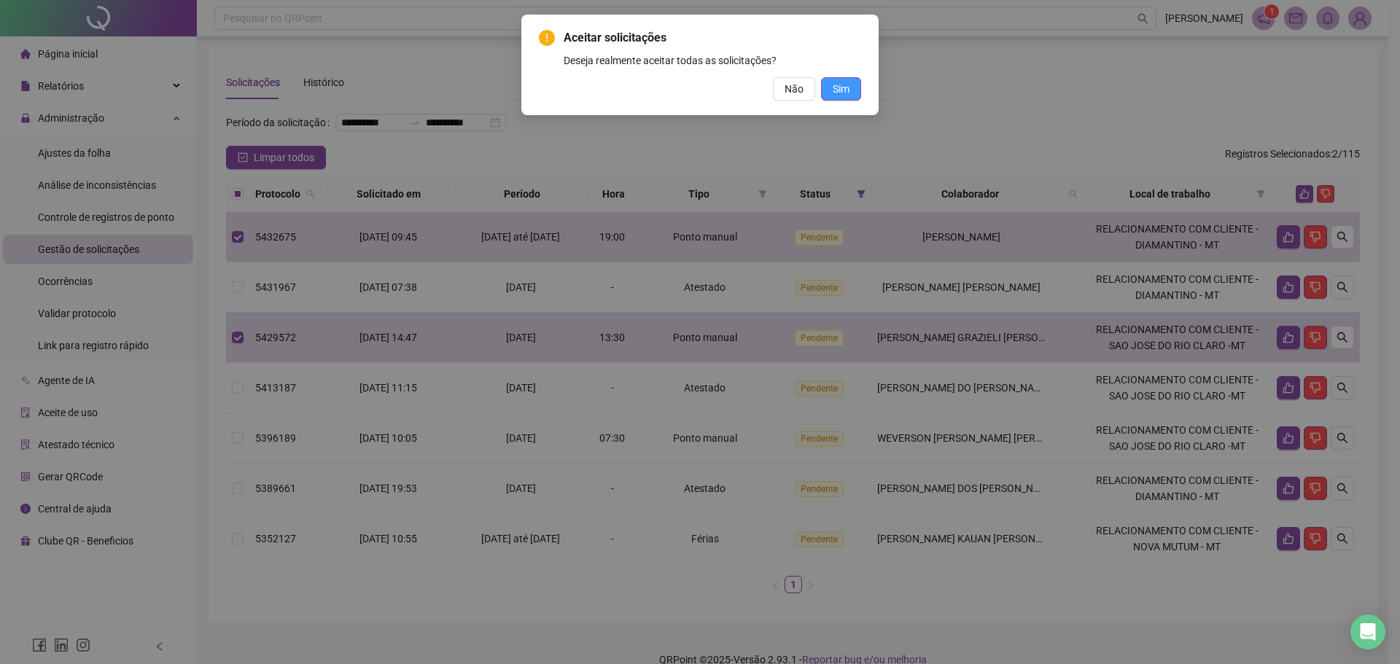
click at [839, 90] on span "Sim" at bounding box center [840, 89] width 17 height 16
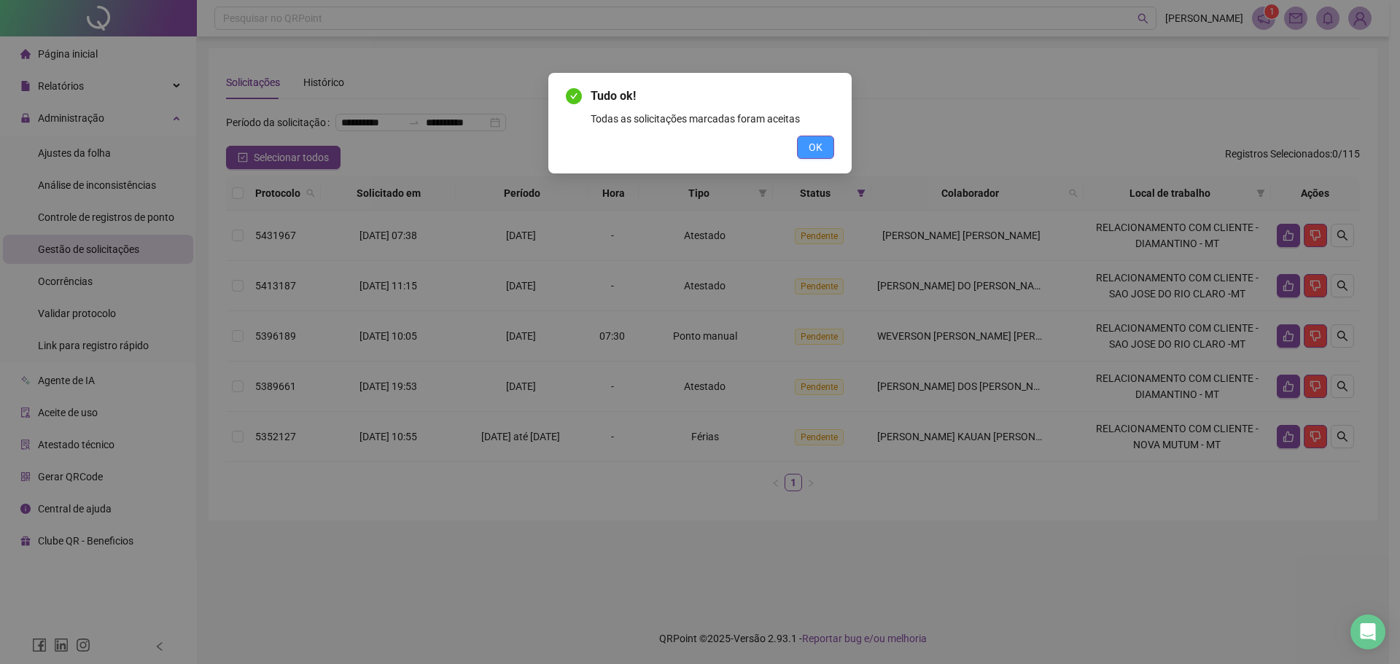
click at [817, 144] on span "OK" at bounding box center [815, 147] width 14 height 16
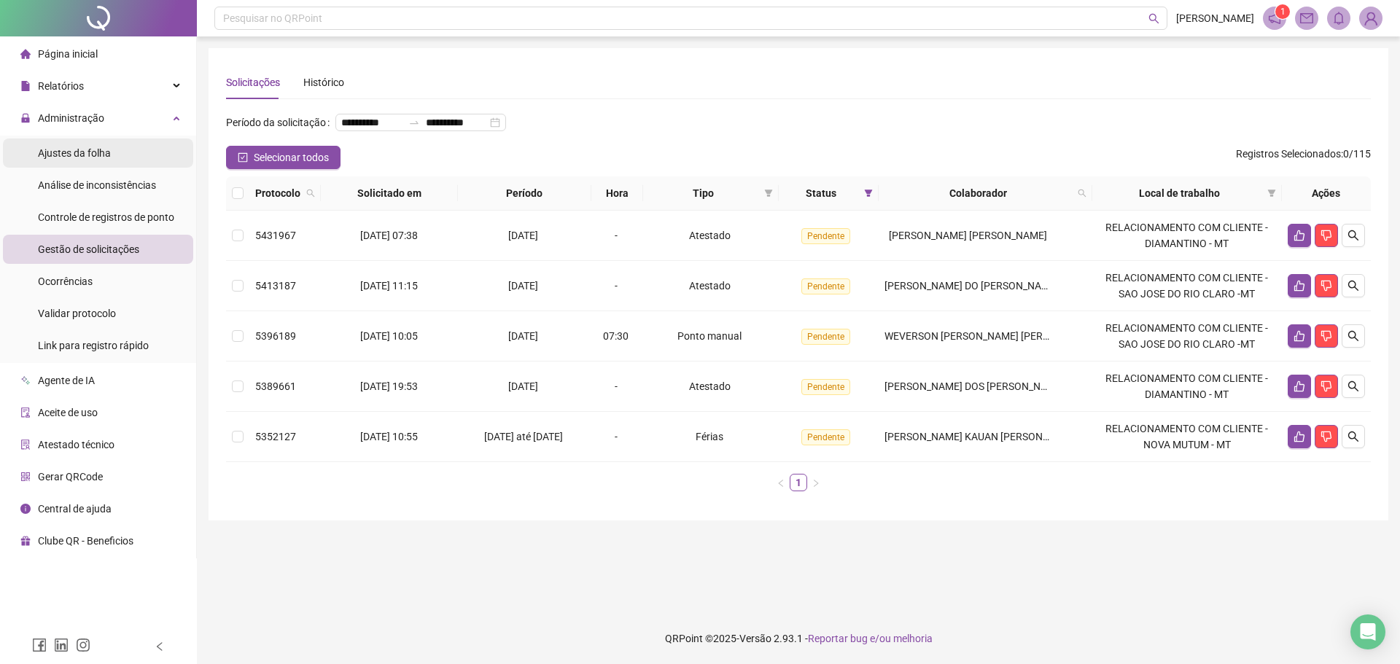
click at [77, 154] on span "Ajustes da folha" at bounding box center [74, 153] width 73 height 12
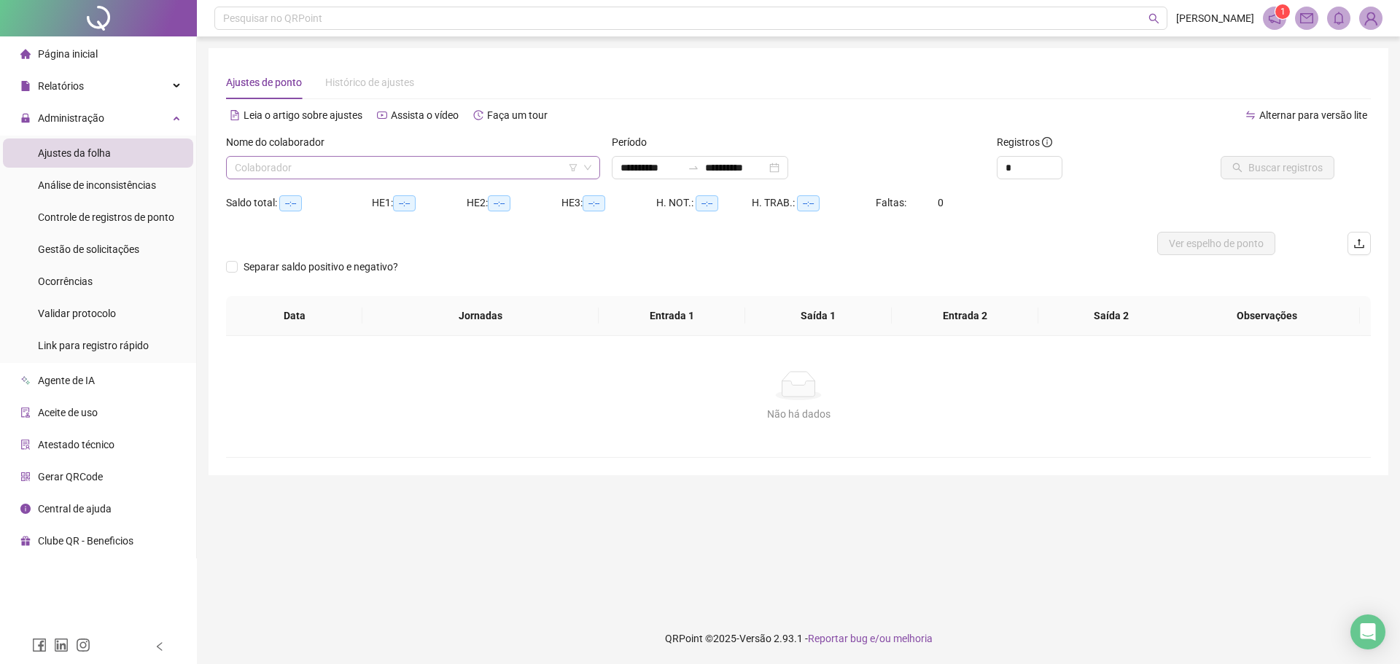
click at [343, 168] on input "search" at bounding box center [406, 168] width 343 height 22
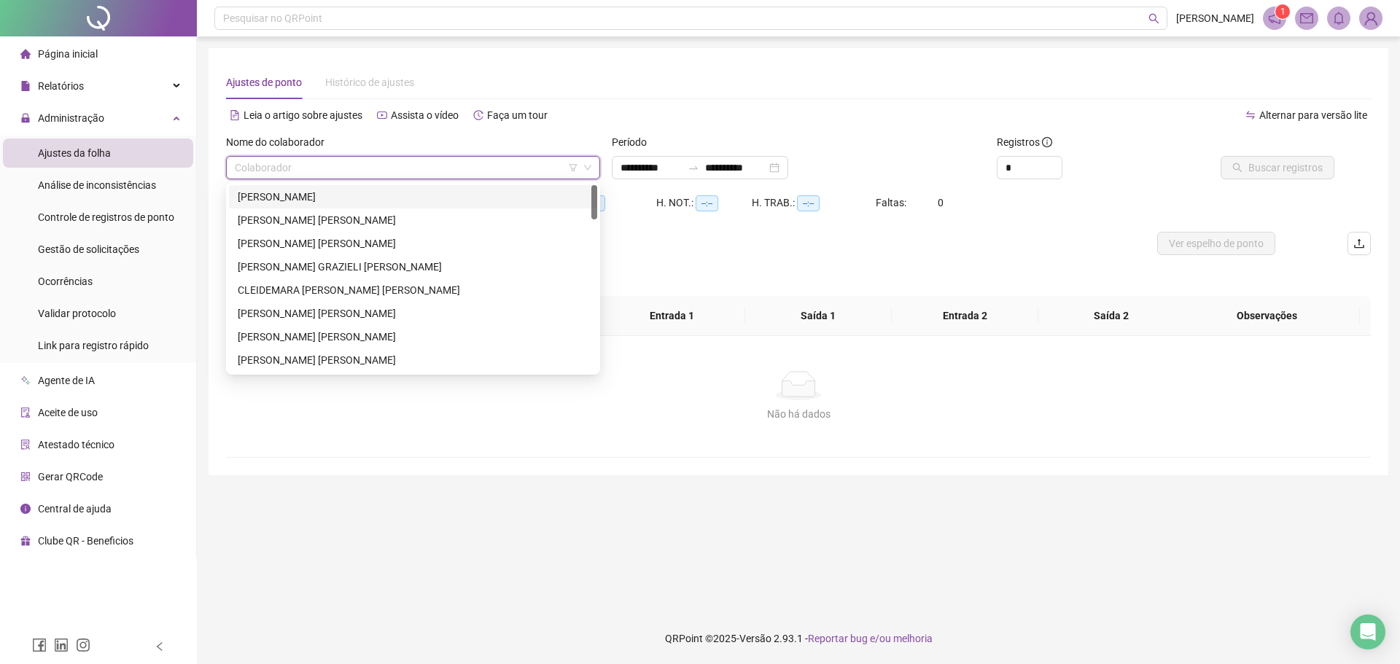
click at [265, 203] on div "[PERSON_NAME]" at bounding box center [413, 197] width 351 height 16
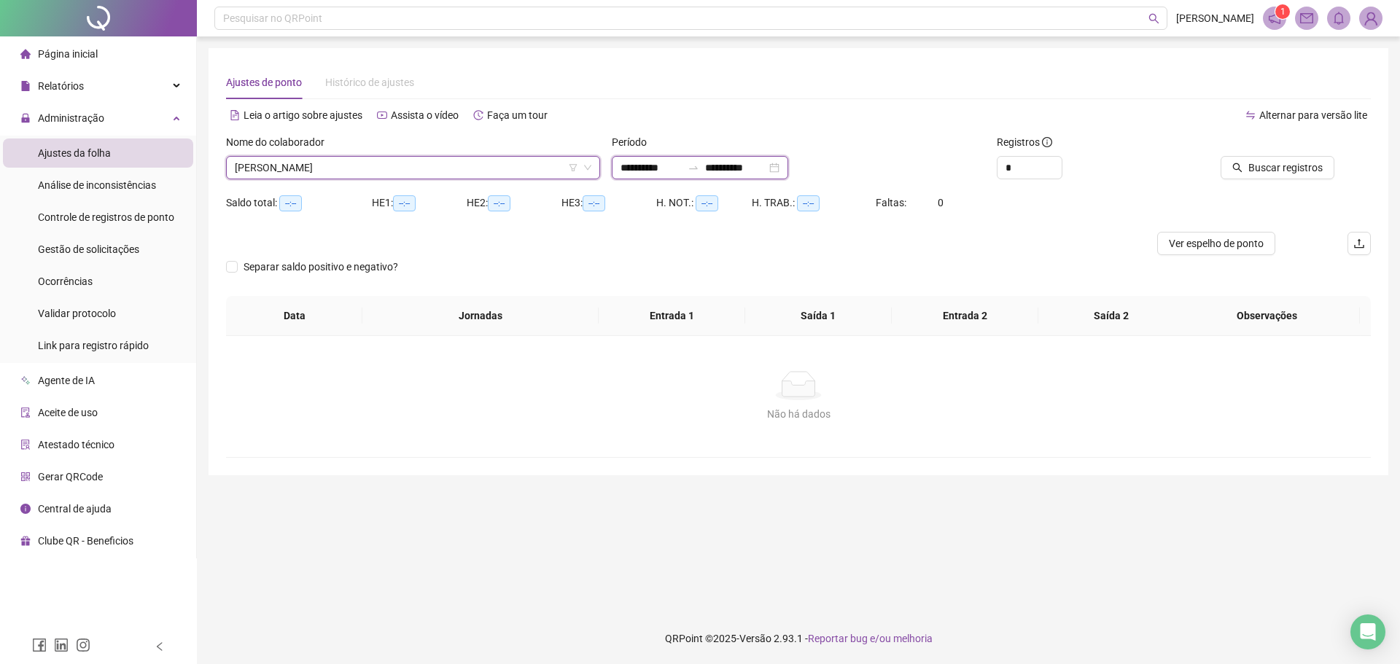
click at [636, 168] on input "**********" at bounding box center [650, 168] width 61 height 16
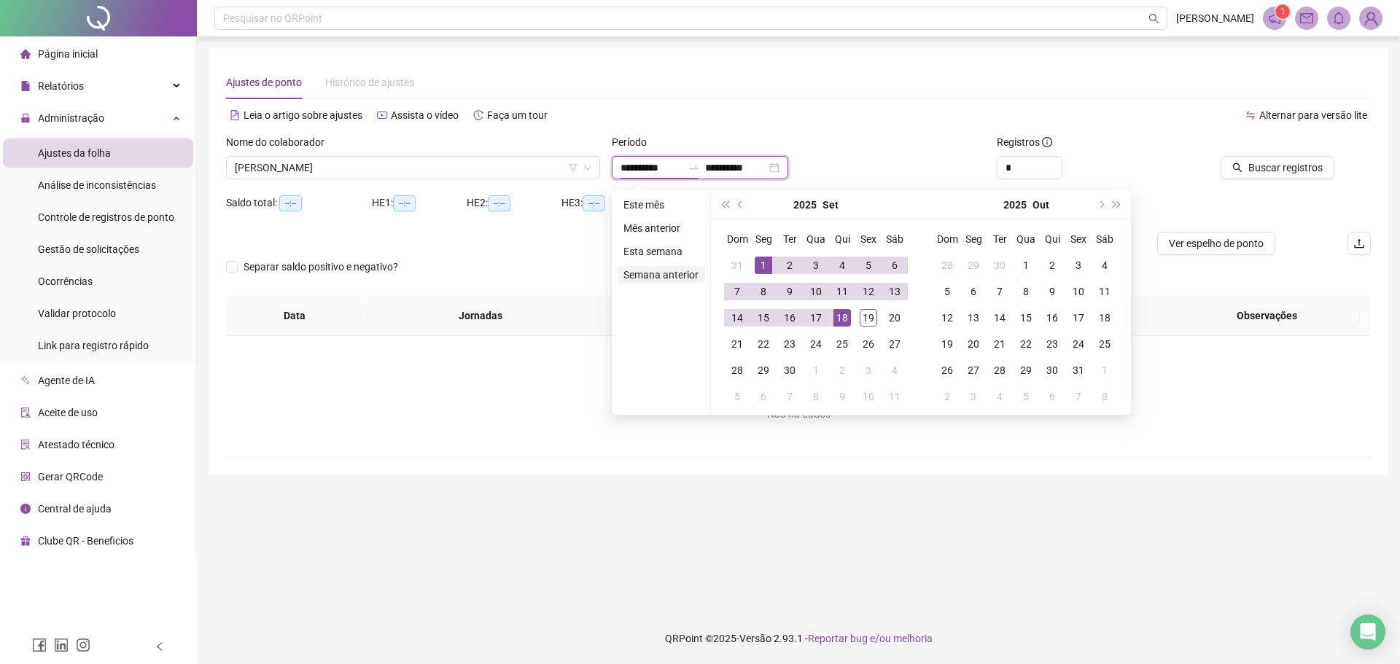
type input "**********"
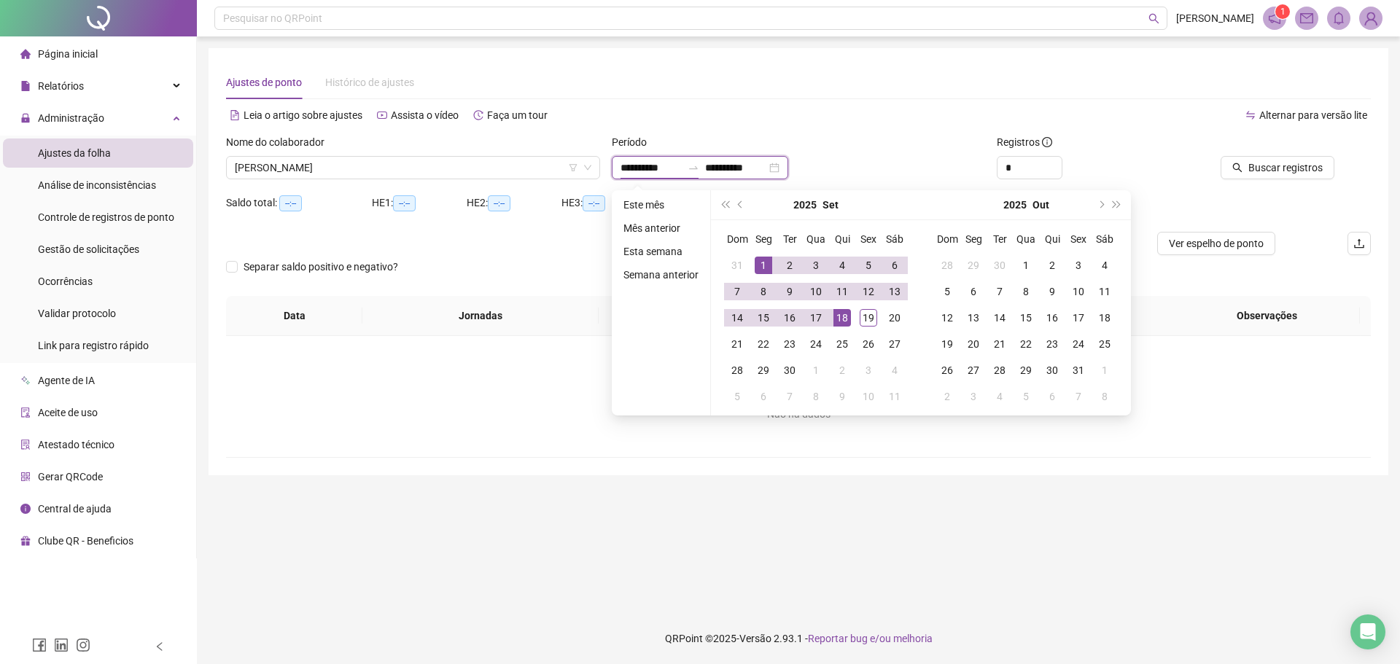
type input "**********"
click at [736, 208] on button "prev-year" at bounding box center [741, 204] width 16 height 29
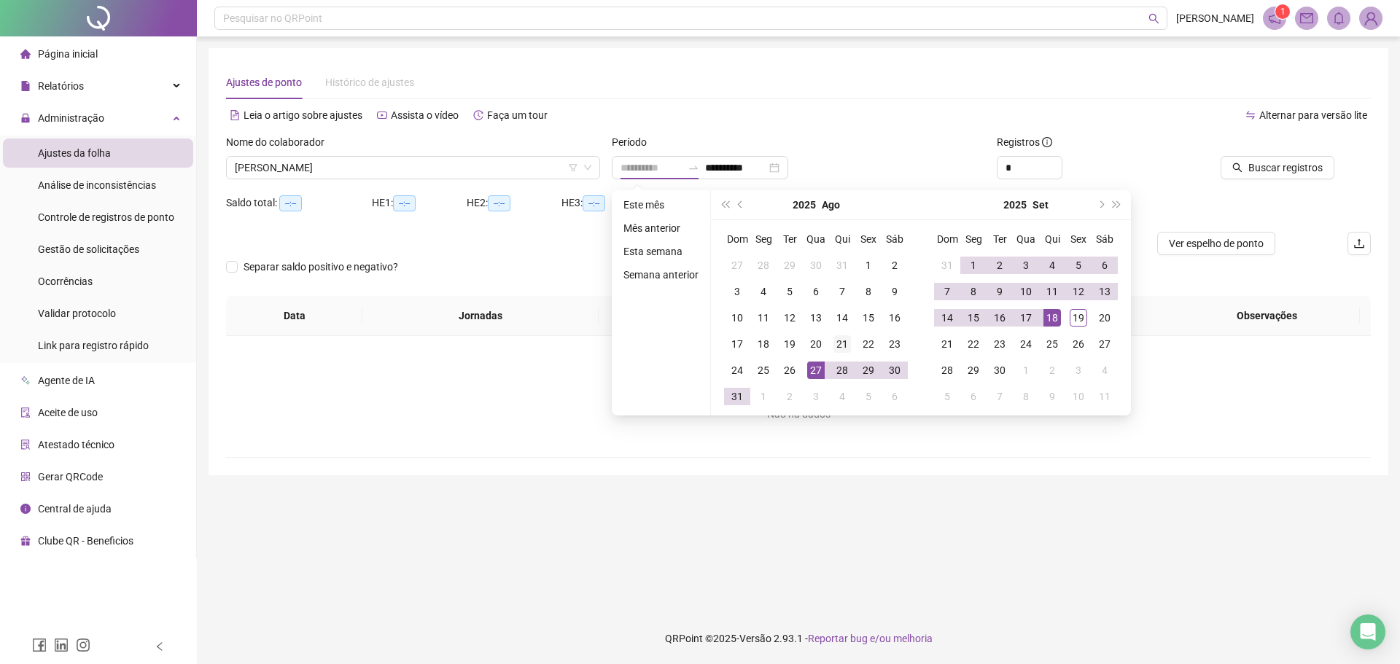
type input "**********"
click at [834, 346] on div "21" at bounding box center [841, 343] width 17 height 17
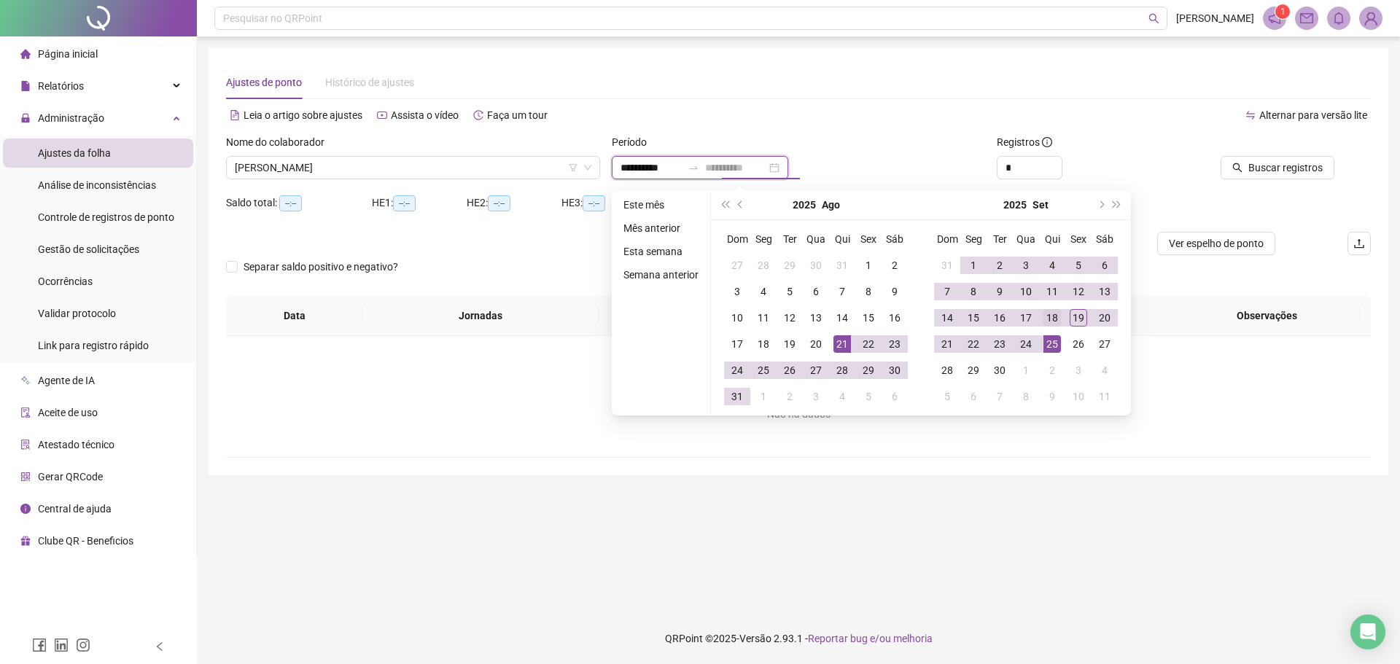
type input "**********"
click at [1049, 315] on div "18" at bounding box center [1051, 317] width 17 height 17
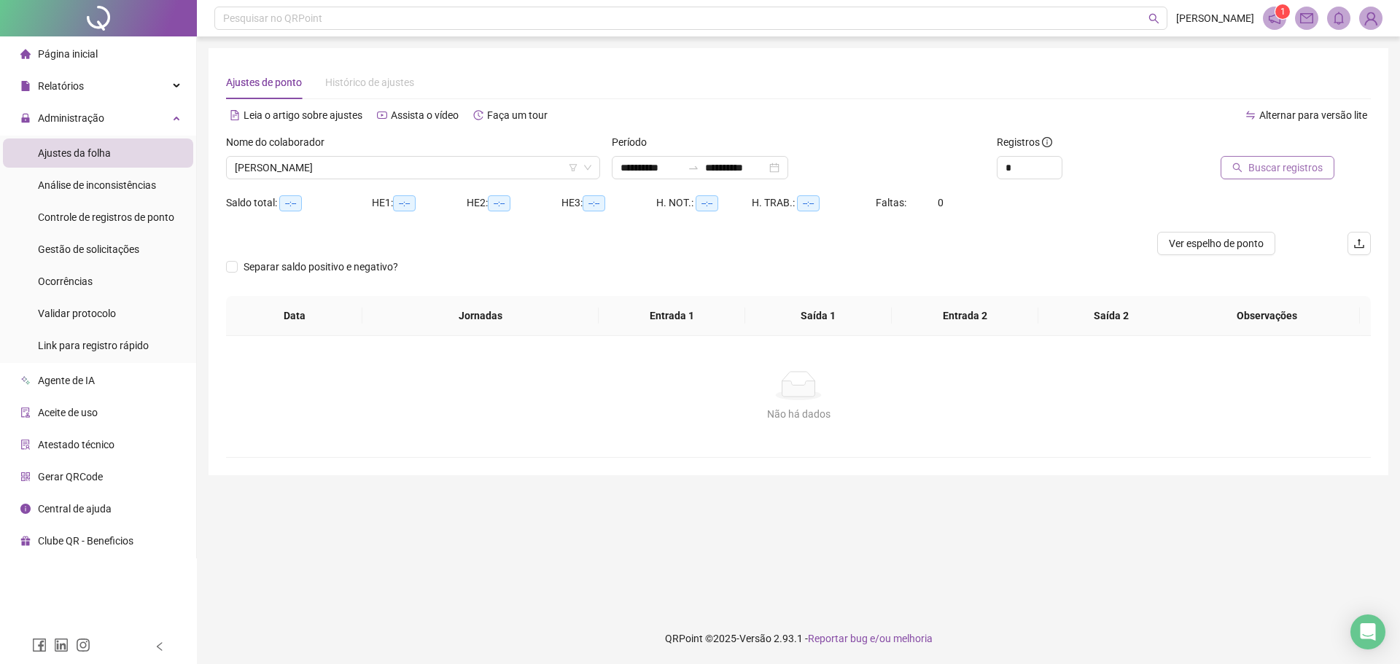
click at [1300, 169] on span "Buscar registros" at bounding box center [1285, 168] width 74 height 16
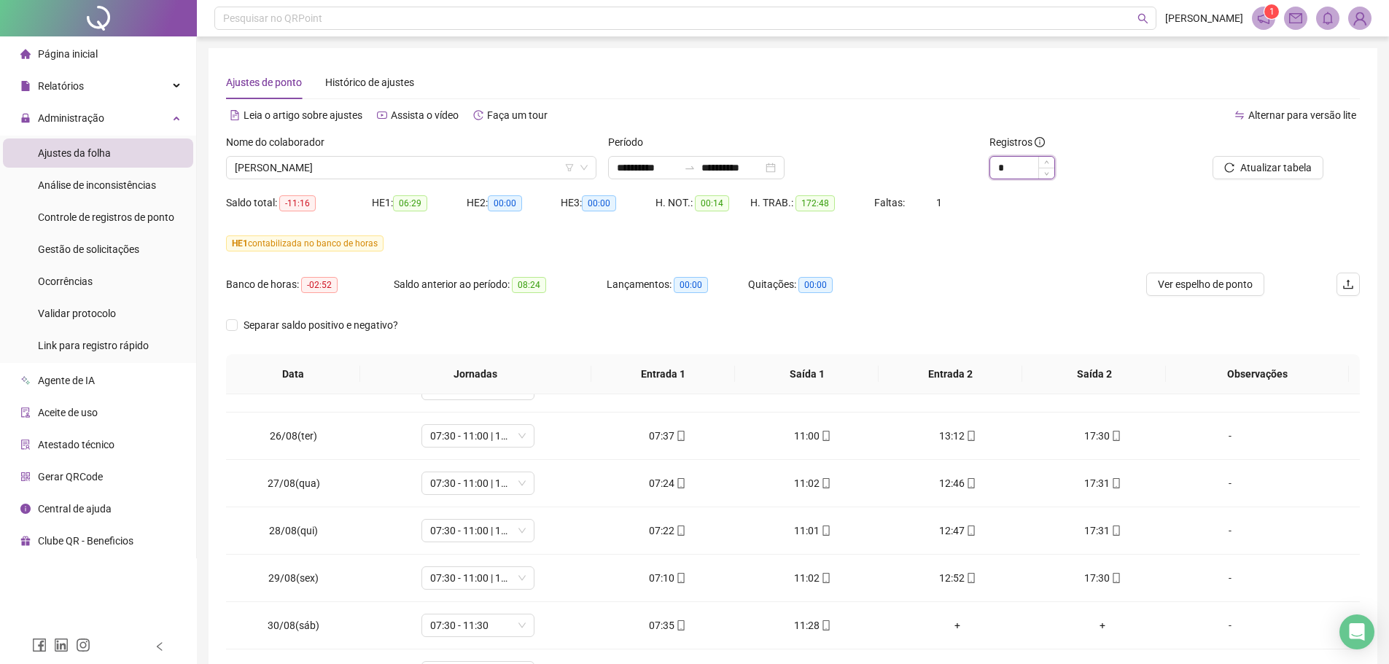
click at [1022, 165] on input "*" at bounding box center [1022, 168] width 64 height 22
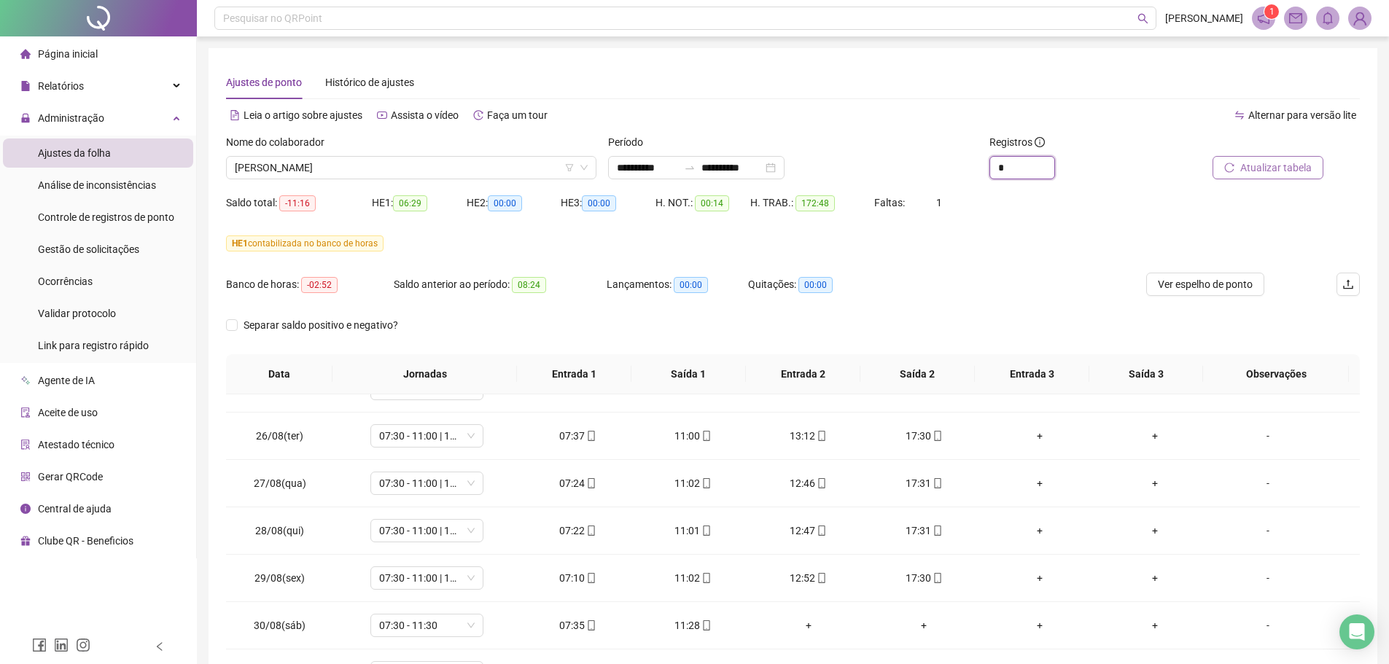
type input "*"
click at [1298, 174] on span "Atualizar tabela" at bounding box center [1275, 168] width 71 height 16
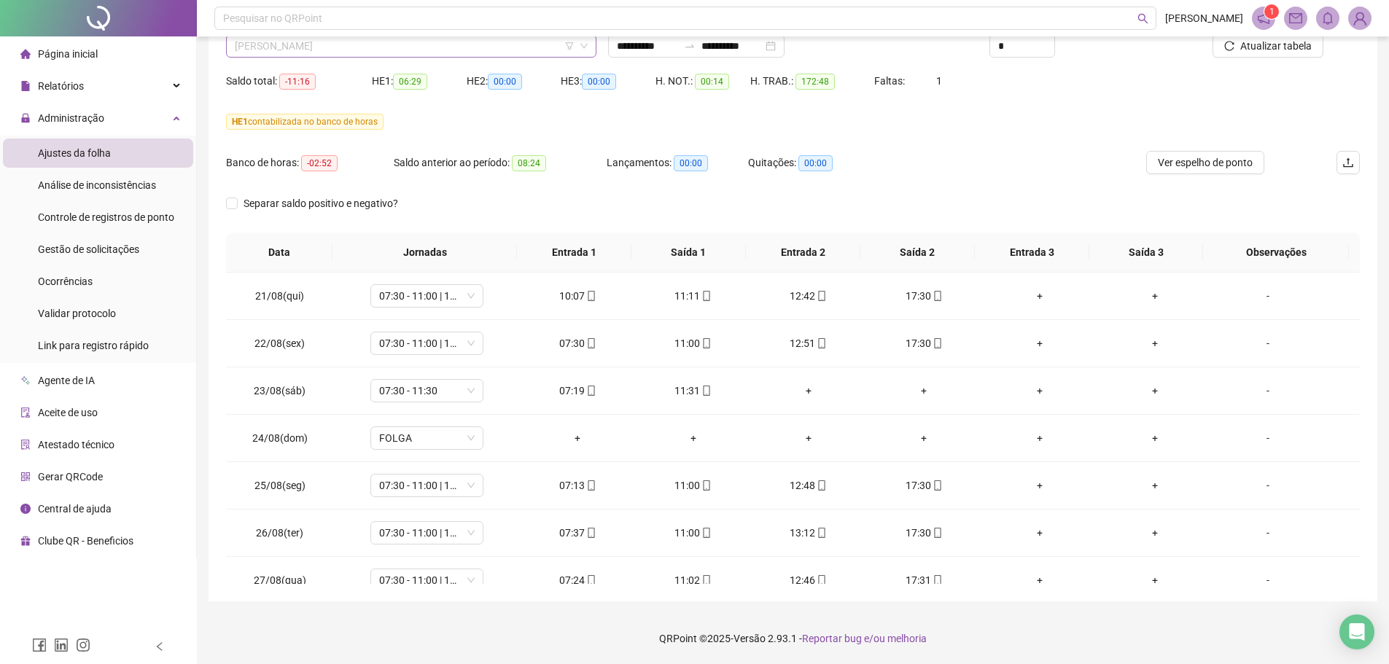
click at [316, 47] on span "[PERSON_NAME]" at bounding box center [411, 46] width 353 height 22
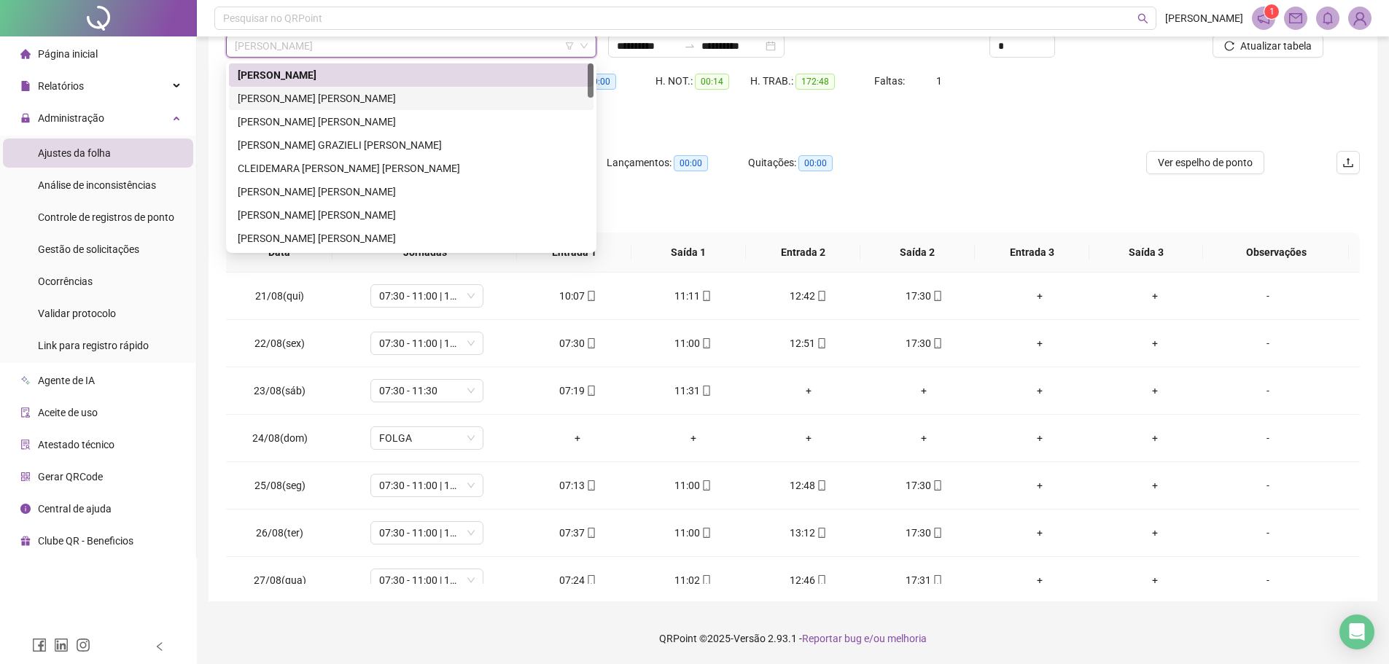
click at [293, 101] on div "[PERSON_NAME] [PERSON_NAME]" at bounding box center [411, 98] width 347 height 16
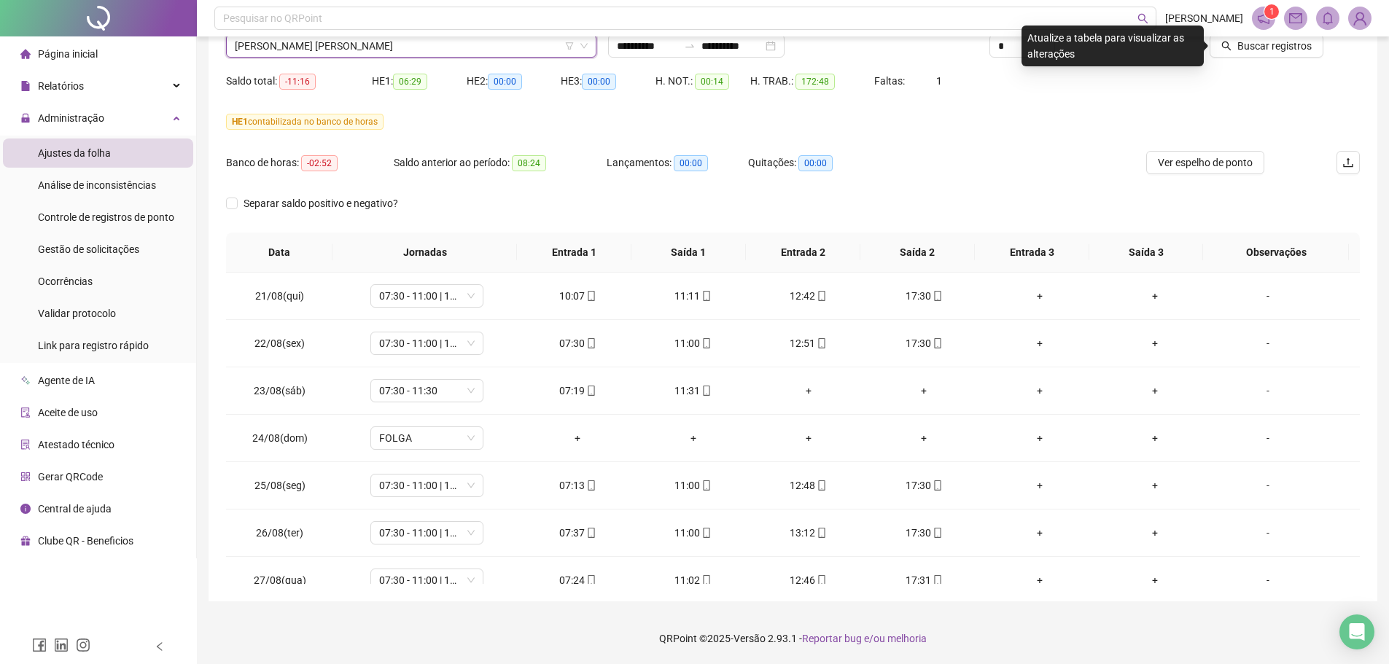
click at [1271, 58] on div "Buscar registros" at bounding box center [1269, 40] width 191 height 57
click at [1271, 53] on span "Buscar registros" at bounding box center [1274, 46] width 74 height 16
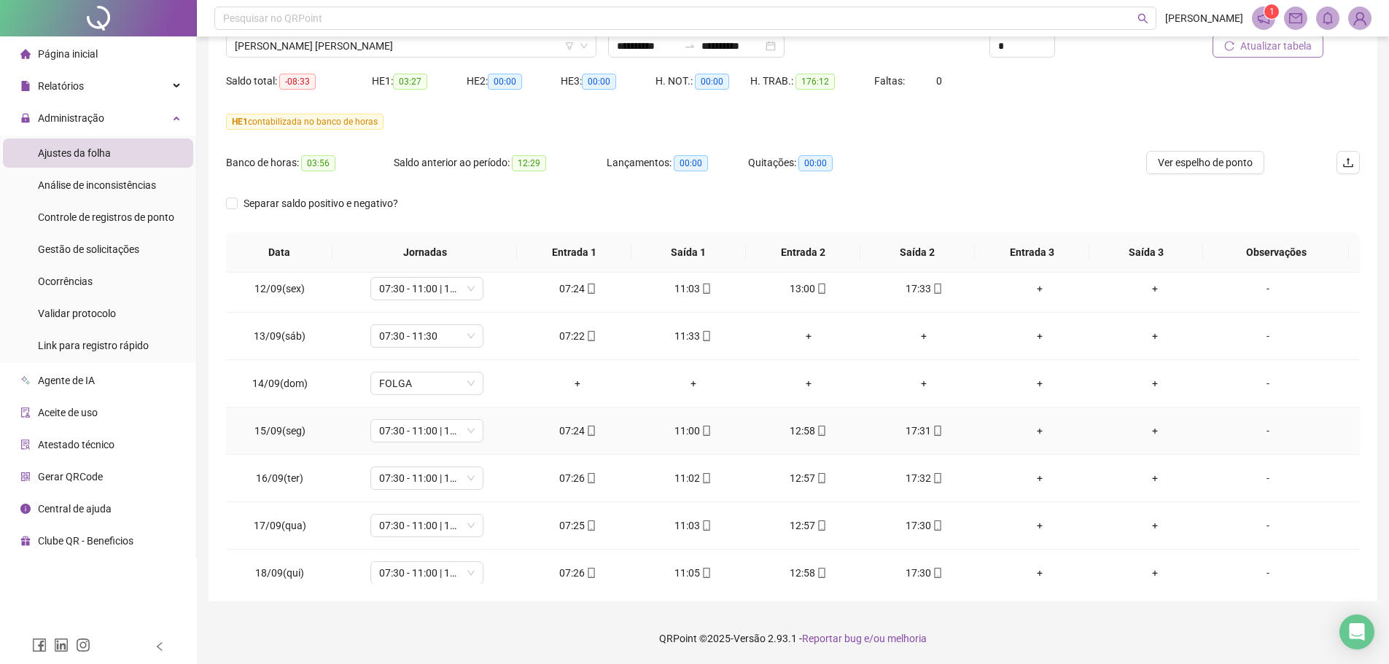
scroll to position [1063, 0]
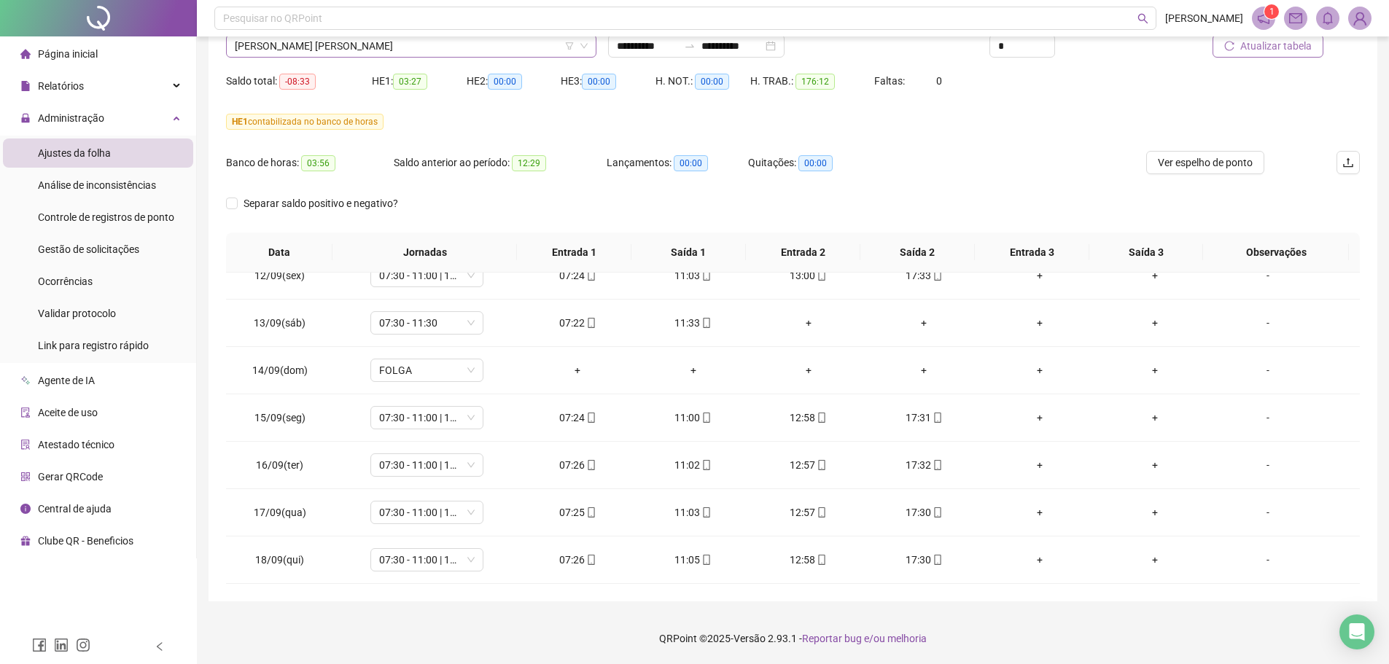
click at [348, 44] on span "[PERSON_NAME] [PERSON_NAME]" at bounding box center [411, 46] width 353 height 22
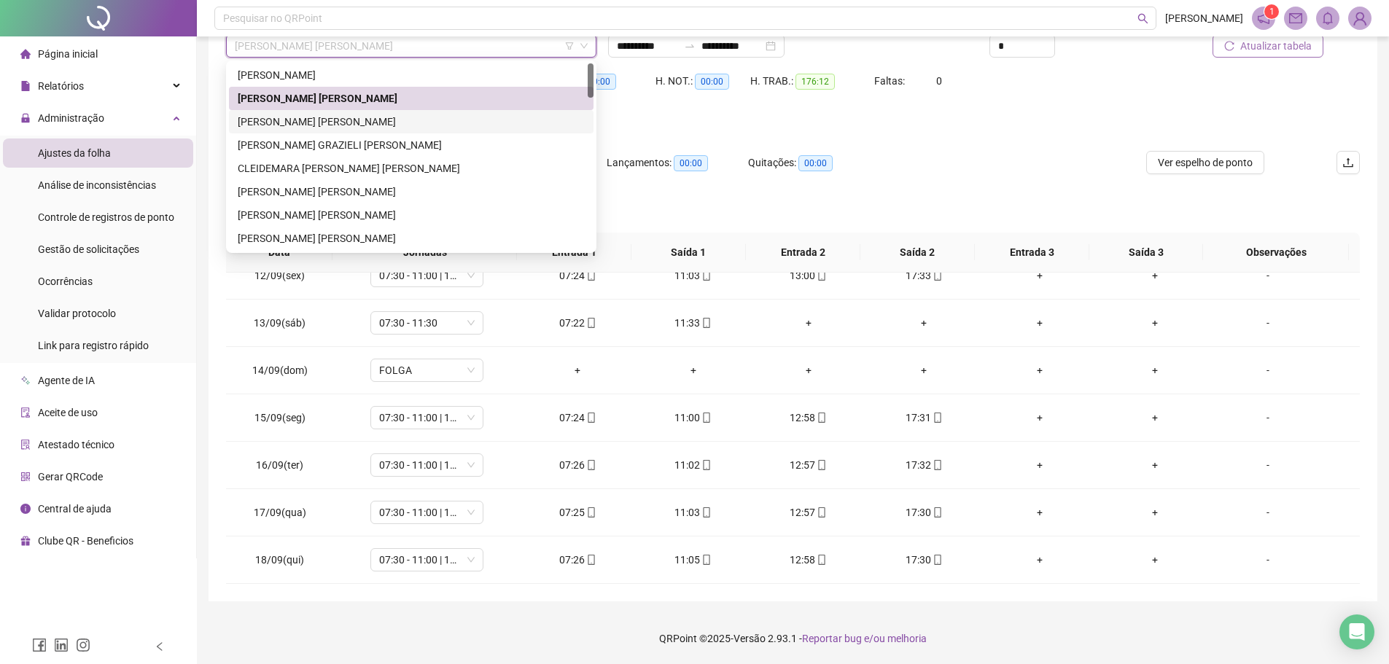
click at [276, 121] on div "[PERSON_NAME] [PERSON_NAME]" at bounding box center [411, 122] width 347 height 16
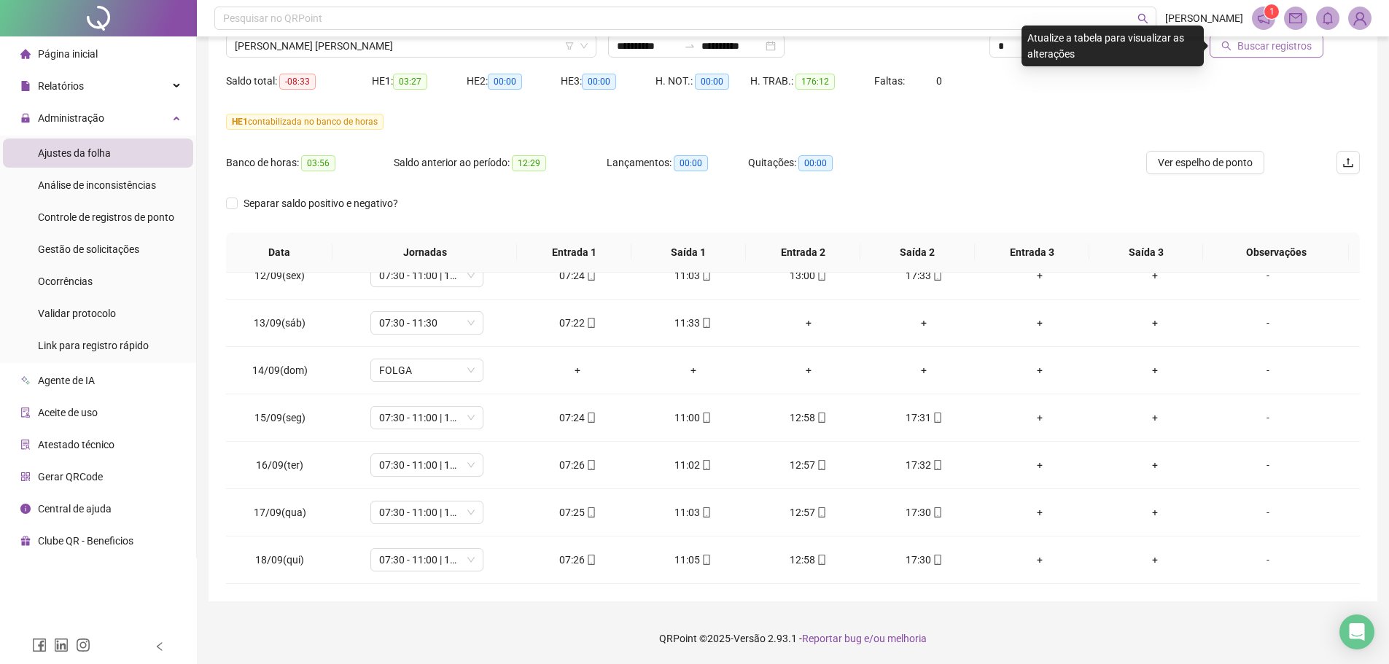
click at [1249, 52] on span "Buscar registros" at bounding box center [1274, 46] width 74 height 16
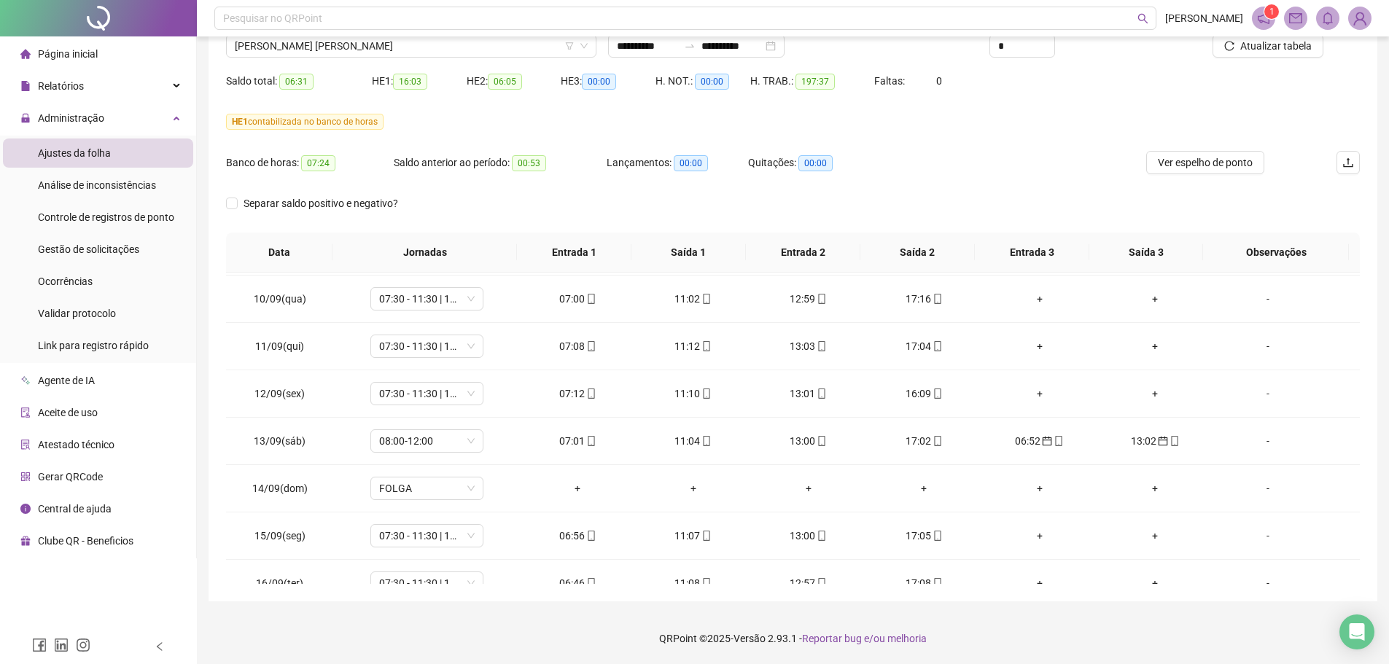
scroll to position [948, 0]
click at [1042, 442] on icon "calendar" at bounding box center [1046, 438] width 9 height 9
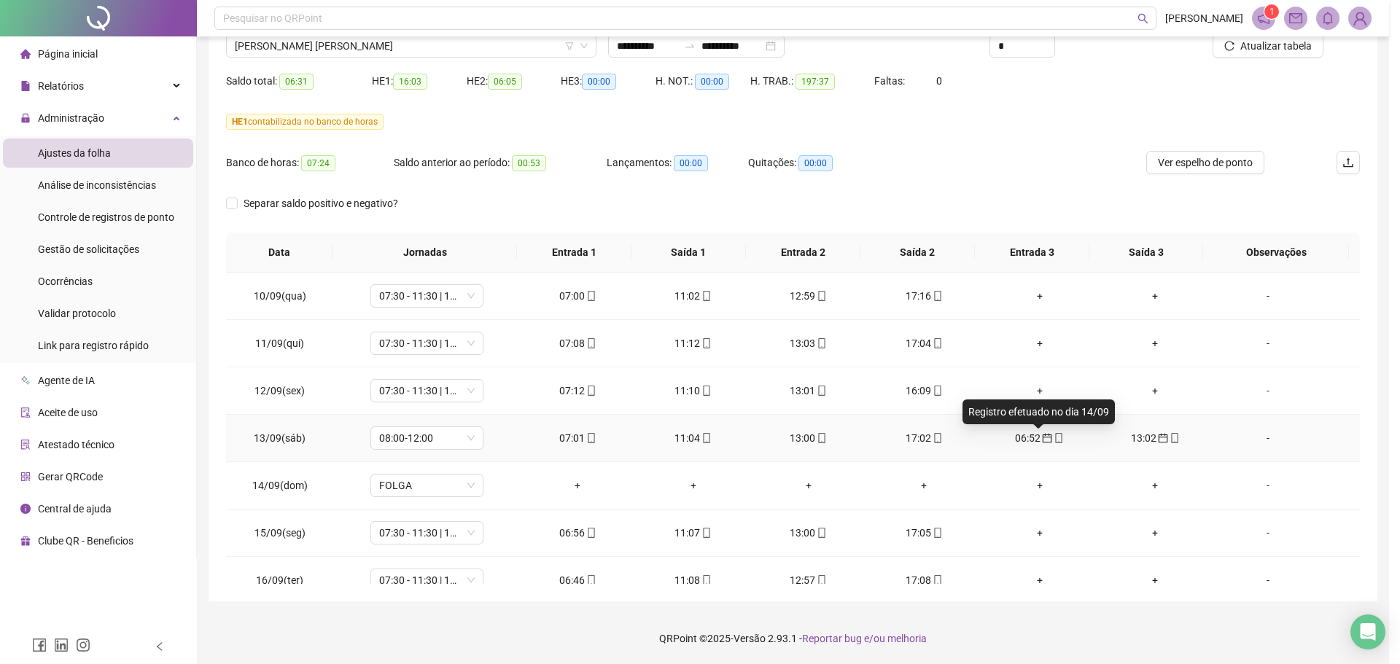
type input "**********"
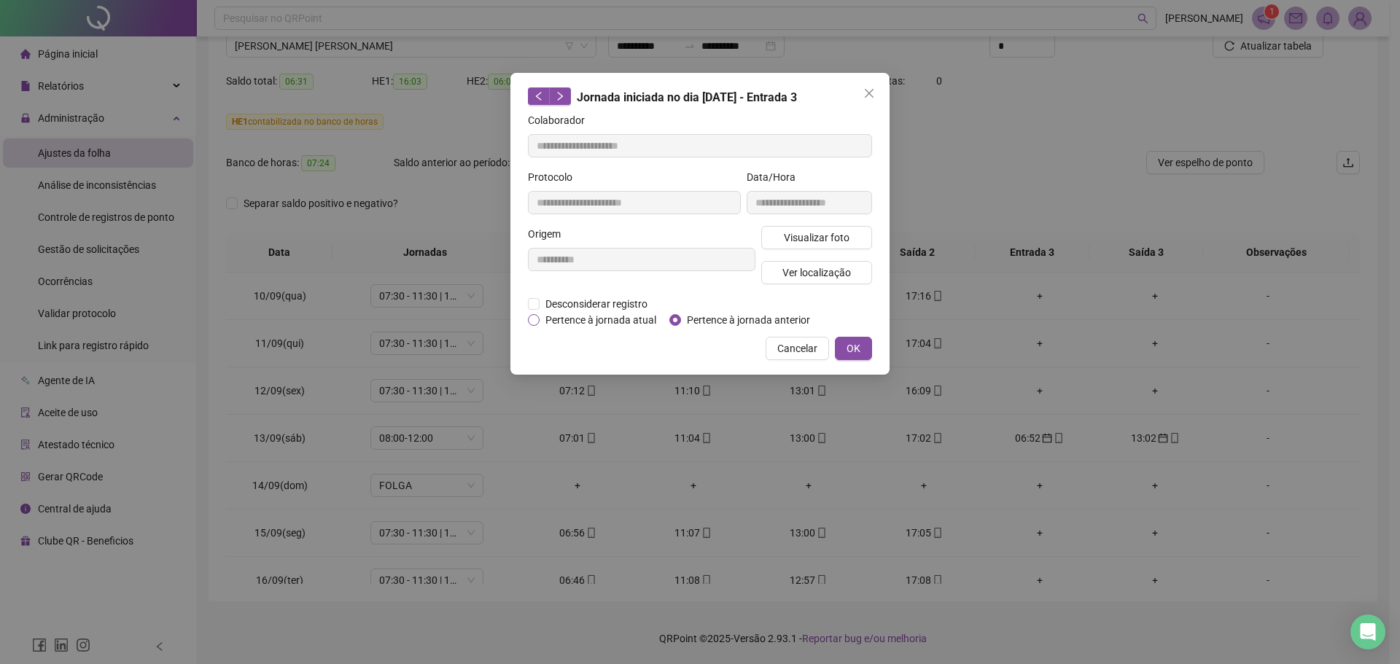
click at [607, 318] on span "Pertence à jornada atual" at bounding box center [600, 320] width 122 height 16
click at [851, 353] on span "OK" at bounding box center [853, 348] width 14 height 16
click at [854, 350] on div "**********" at bounding box center [700, 332] width 1400 height 664
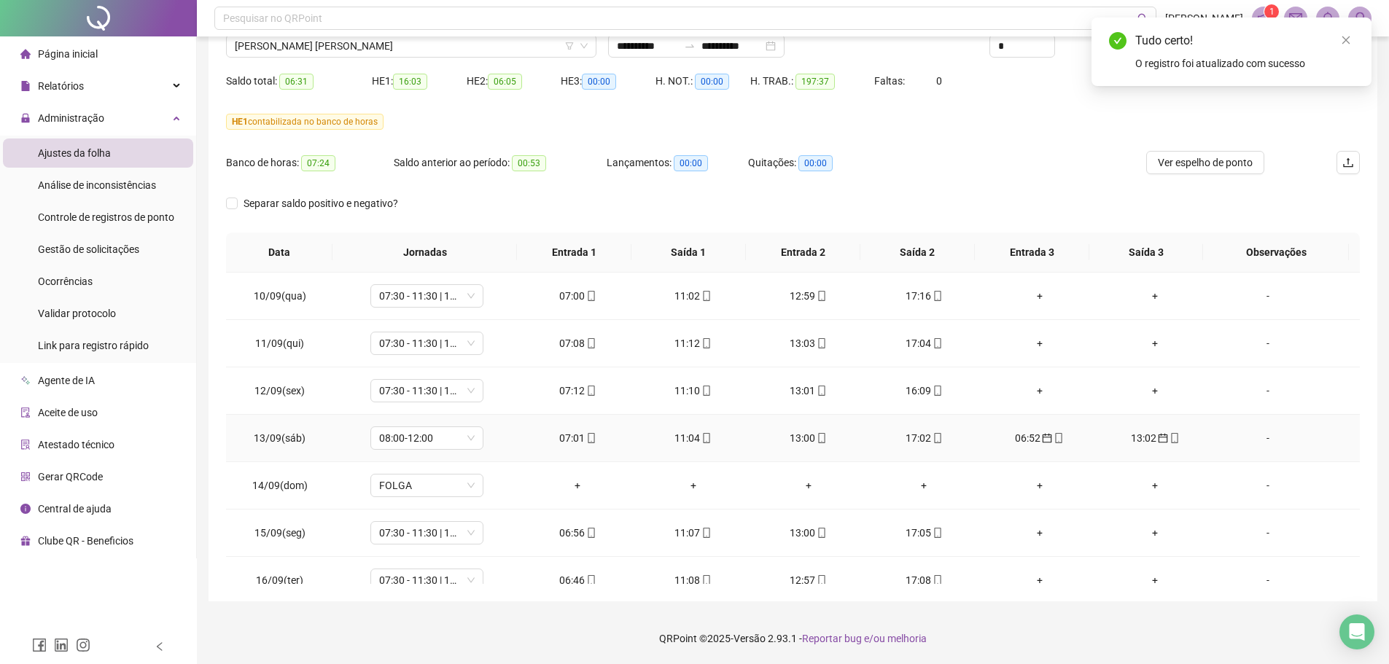
click at [1156, 439] on span "calendar" at bounding box center [1162, 438] width 12 height 10
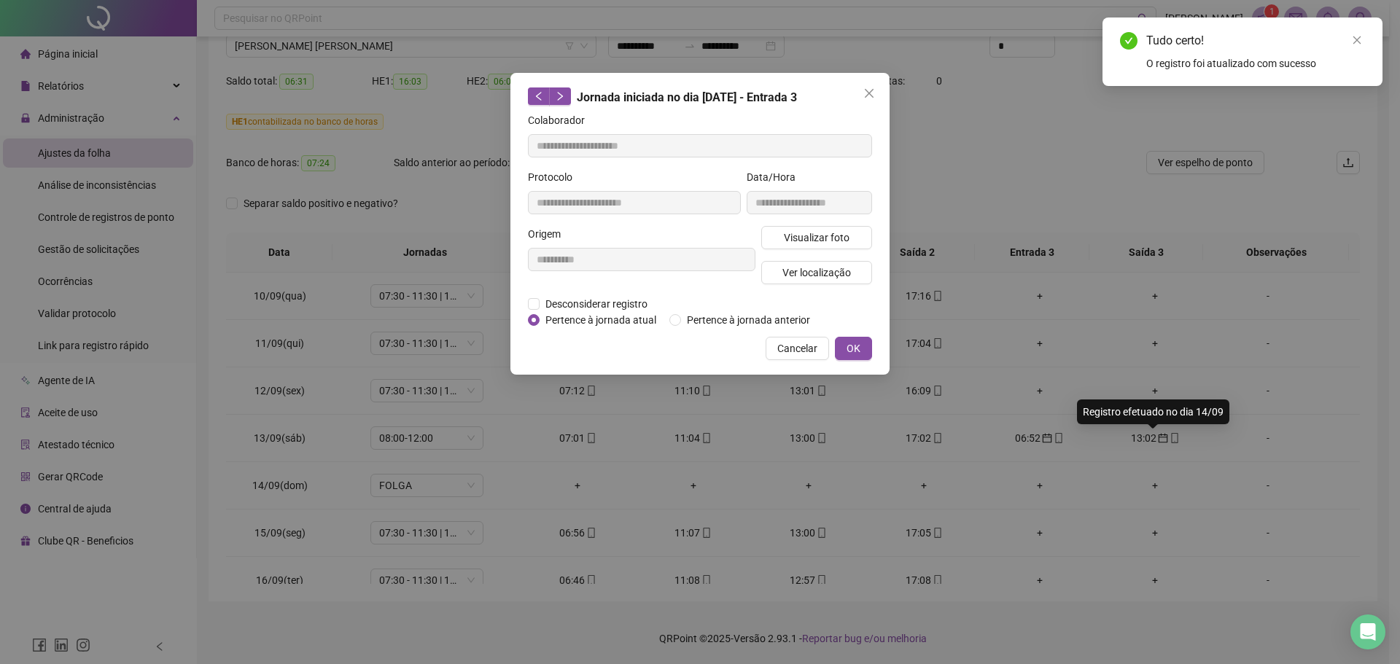
type input "**********"
click at [601, 322] on span "Pertence à jornada atual" at bounding box center [600, 320] width 122 height 16
click at [868, 353] on button "OK" at bounding box center [853, 348] width 37 height 23
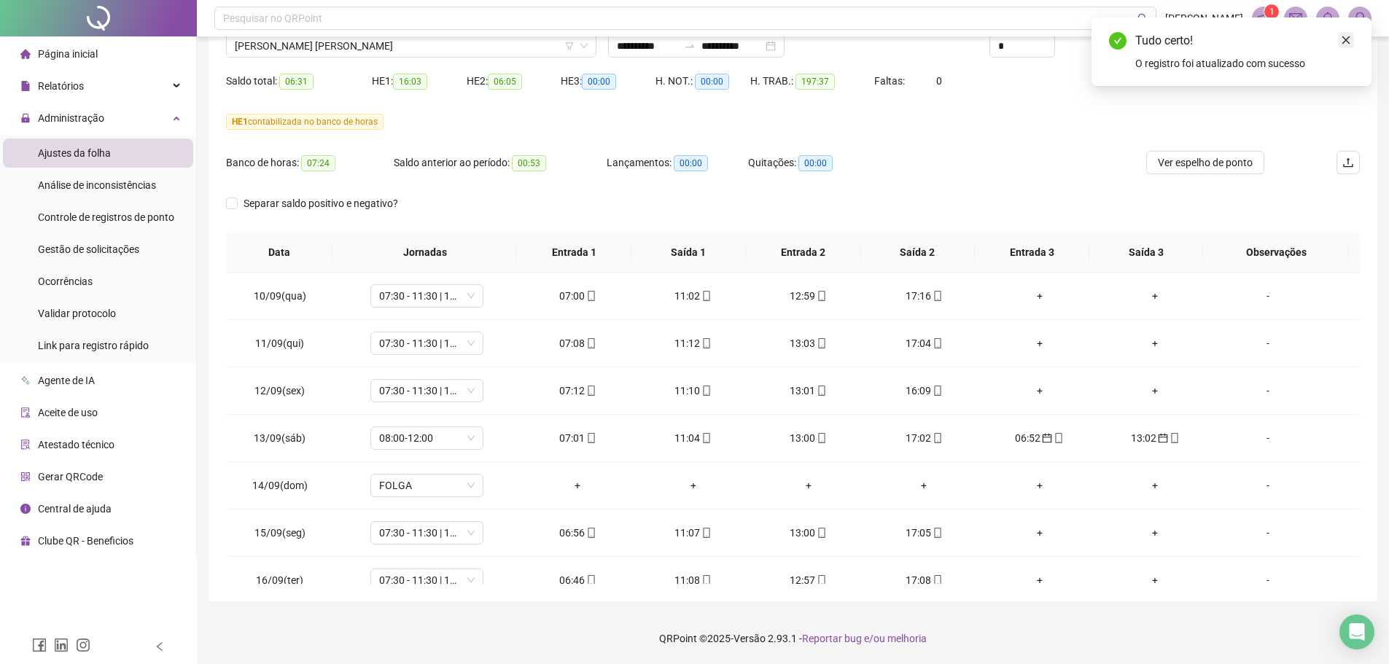
click at [1346, 44] on icon "close" at bounding box center [1346, 40] width 10 height 10
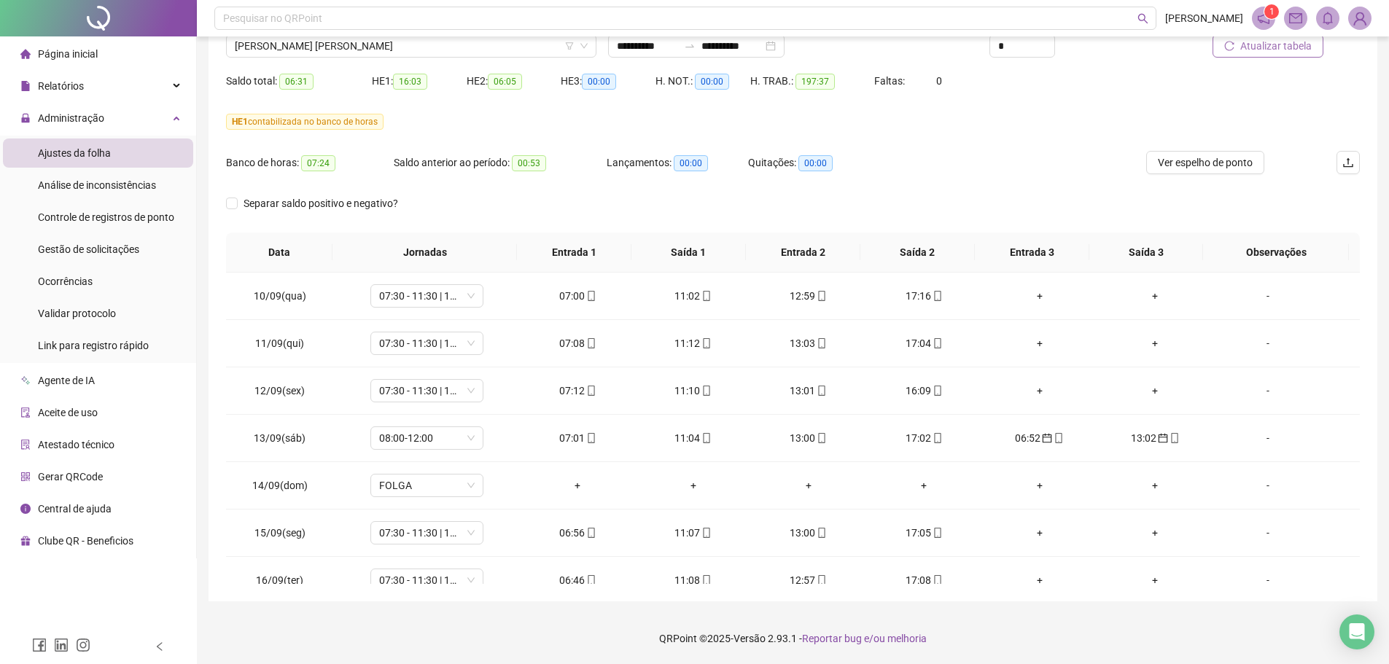
click at [1266, 55] on button "Atualizar tabela" at bounding box center [1267, 45] width 111 height 23
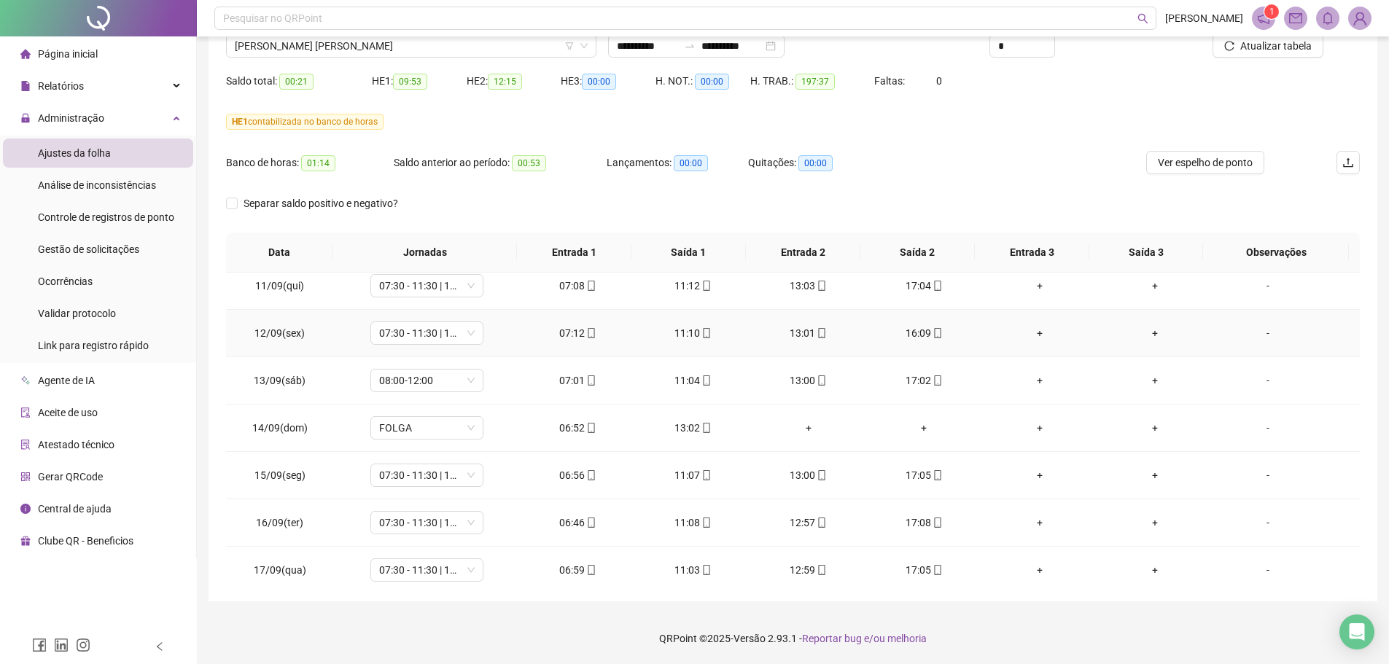
scroll to position [990, 0]
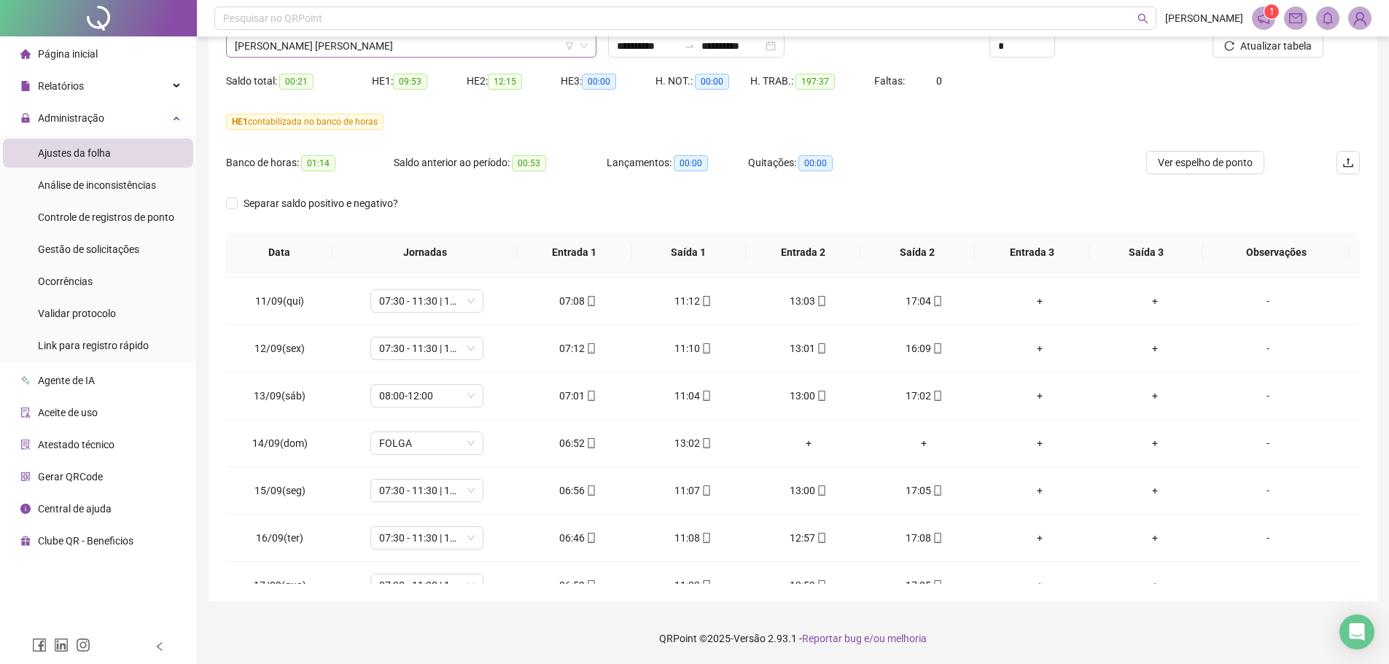
click at [346, 52] on span "[PERSON_NAME] [PERSON_NAME]" at bounding box center [411, 46] width 353 height 22
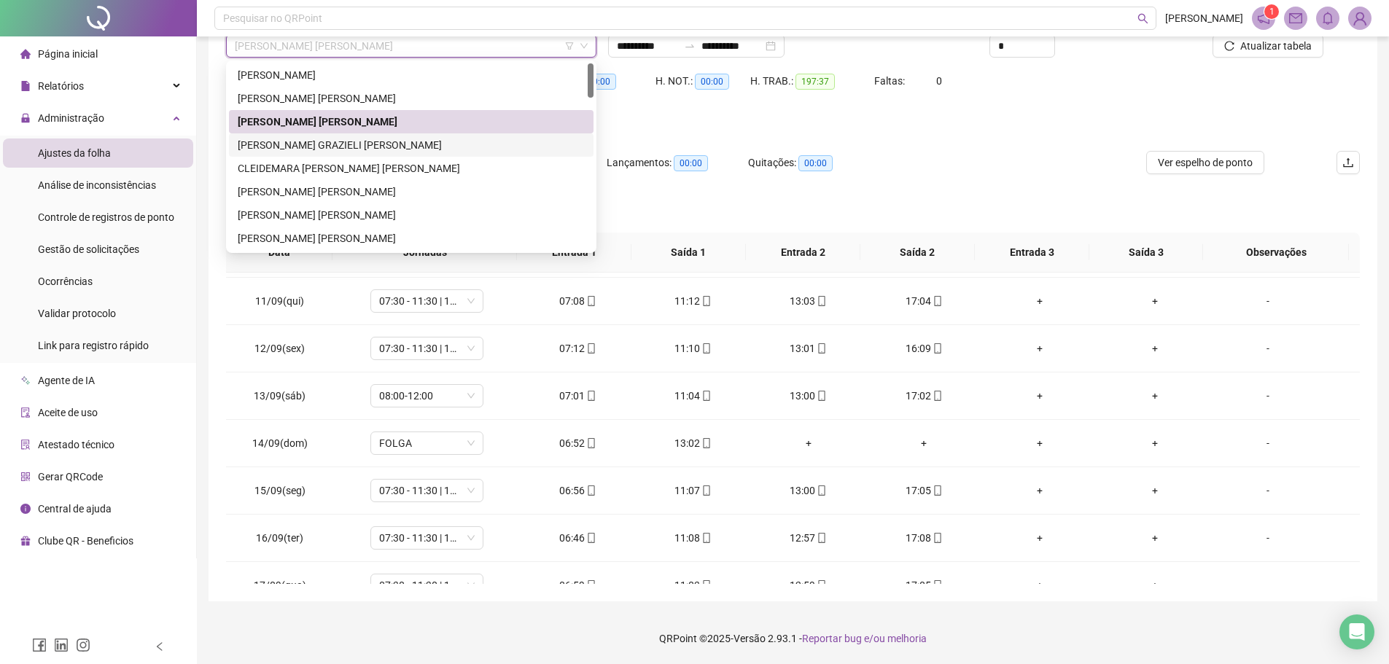
click at [273, 144] on div "[PERSON_NAME] GRAZIELI [PERSON_NAME]" at bounding box center [411, 145] width 347 height 16
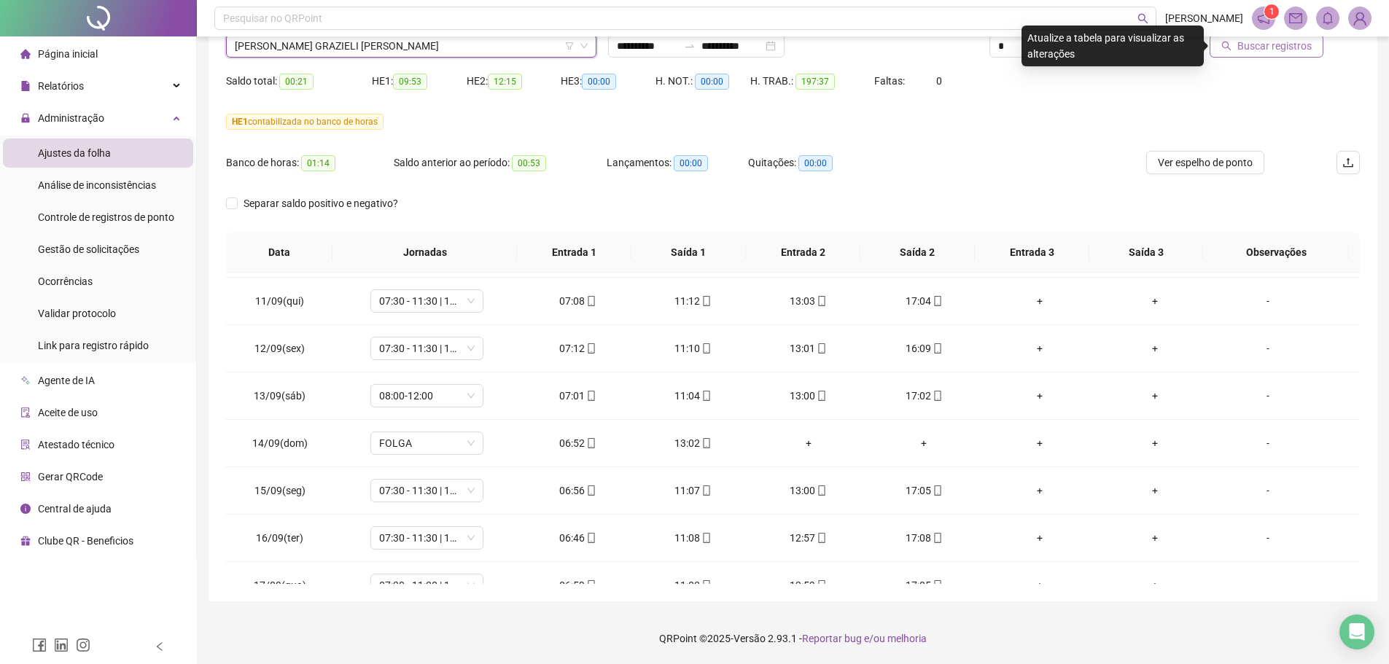
click at [1249, 45] on span "Buscar registros" at bounding box center [1274, 46] width 74 height 16
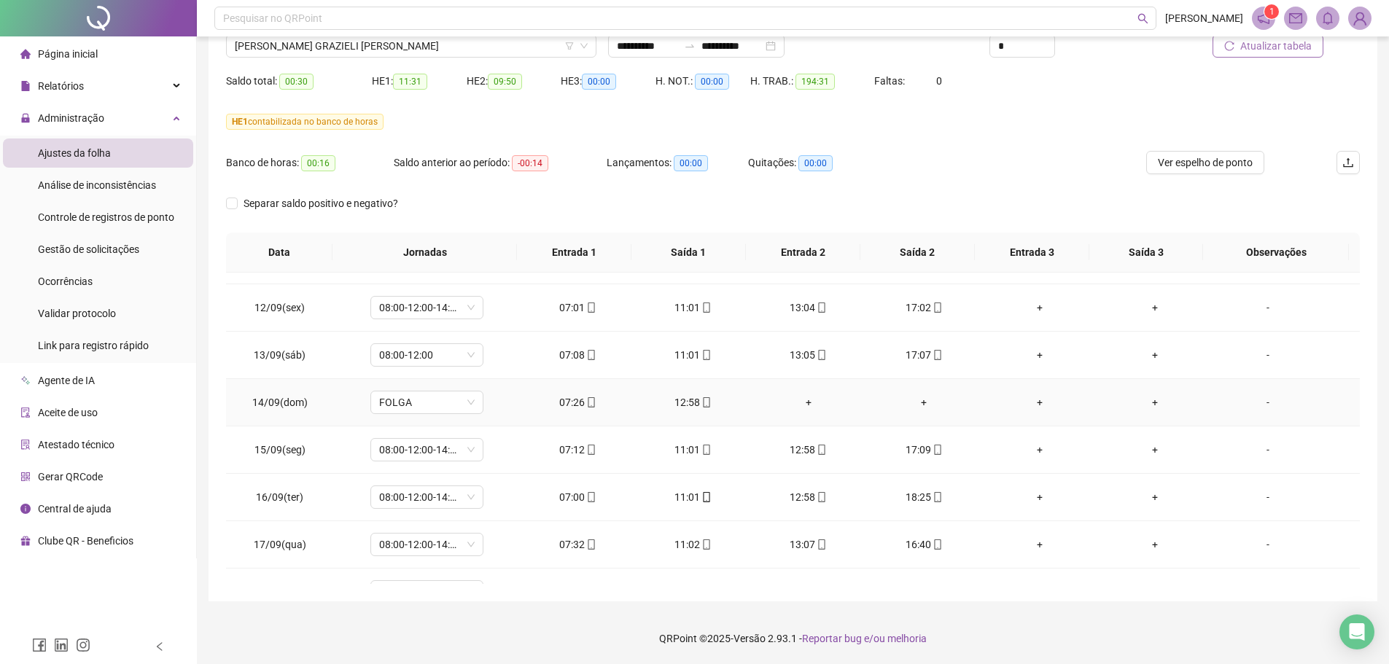
scroll to position [1063, 0]
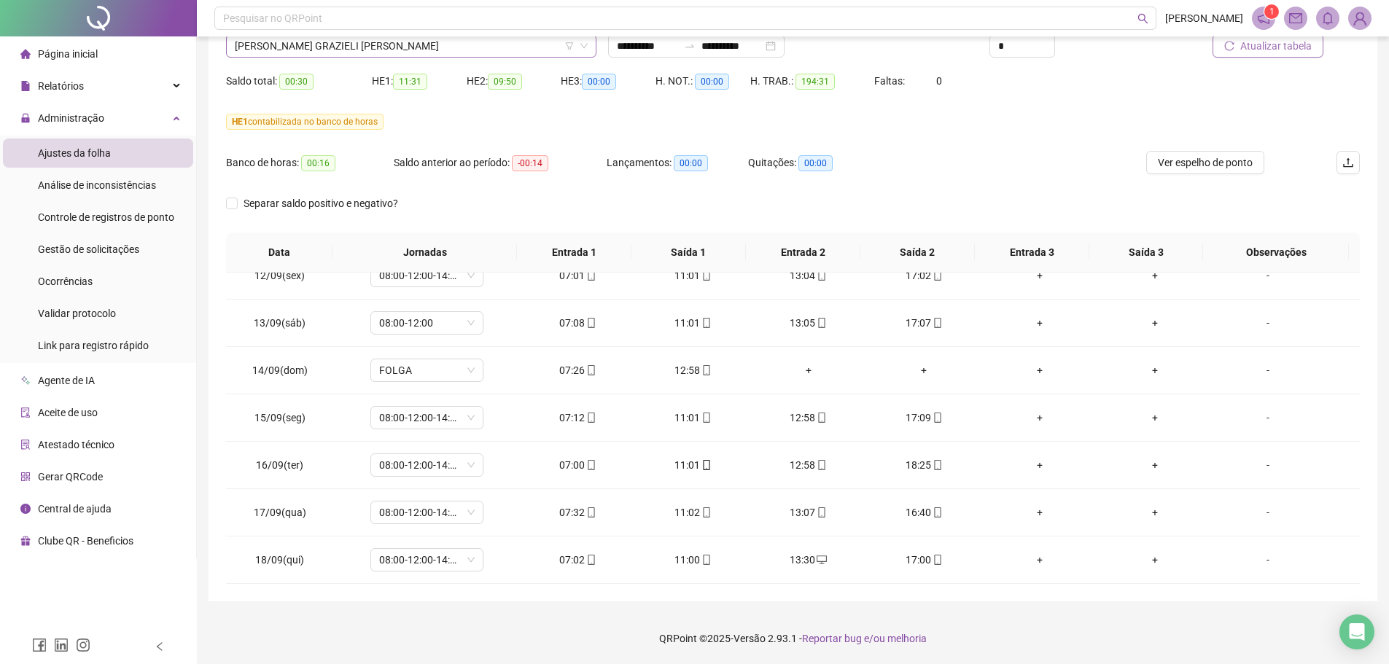
click at [422, 45] on span "[PERSON_NAME] GRAZIELI [PERSON_NAME]" at bounding box center [411, 46] width 353 height 22
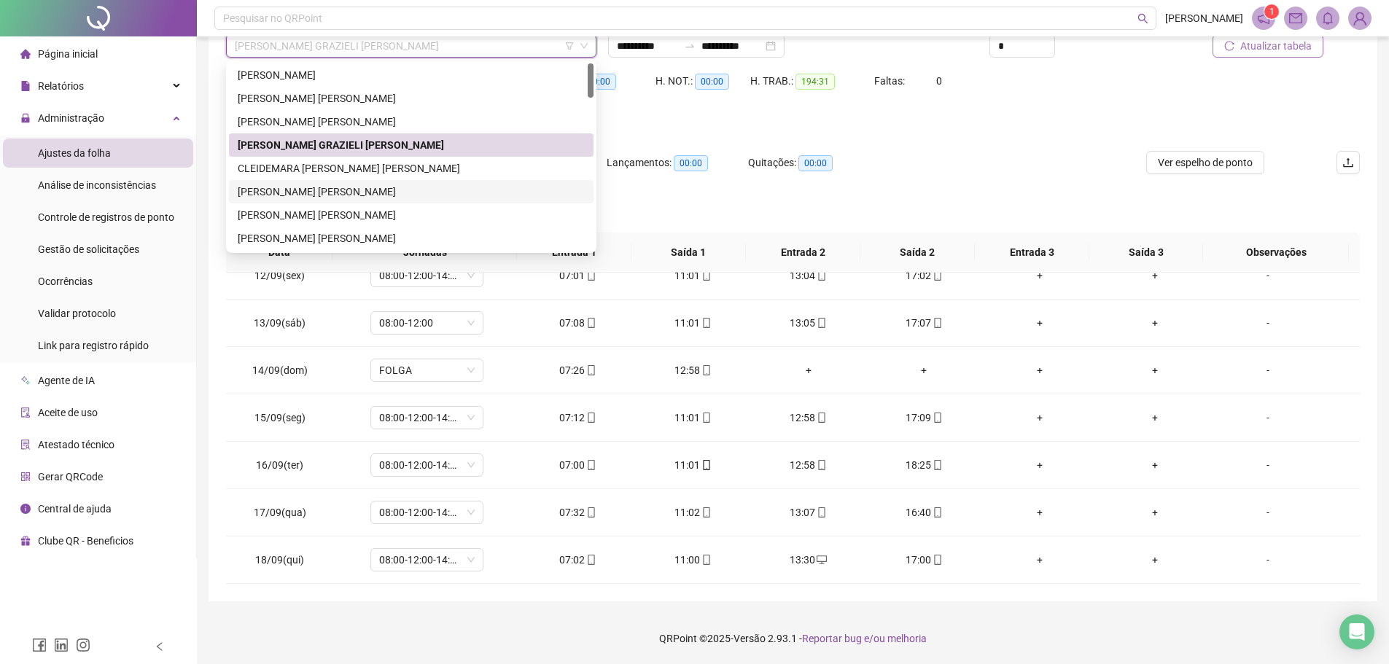
click at [306, 189] on div "[PERSON_NAME] [PERSON_NAME]" at bounding box center [411, 192] width 347 height 16
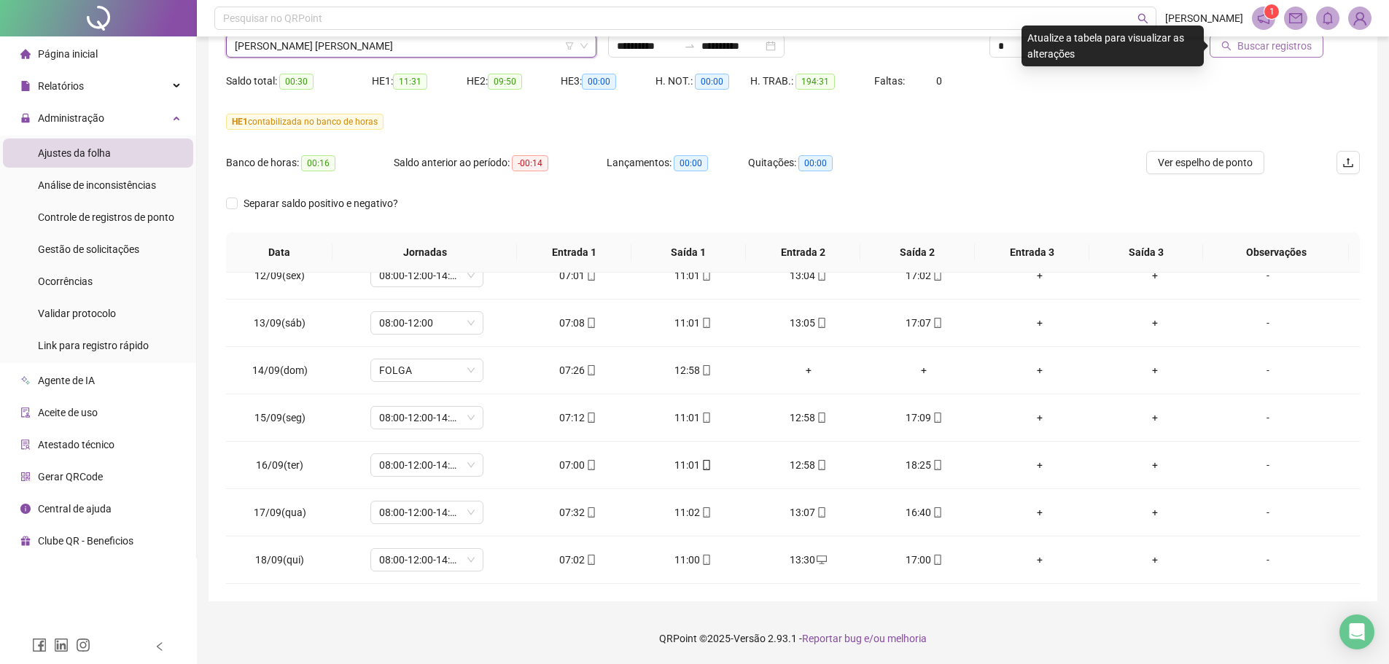
click at [1309, 44] on span "Buscar registros" at bounding box center [1274, 46] width 74 height 16
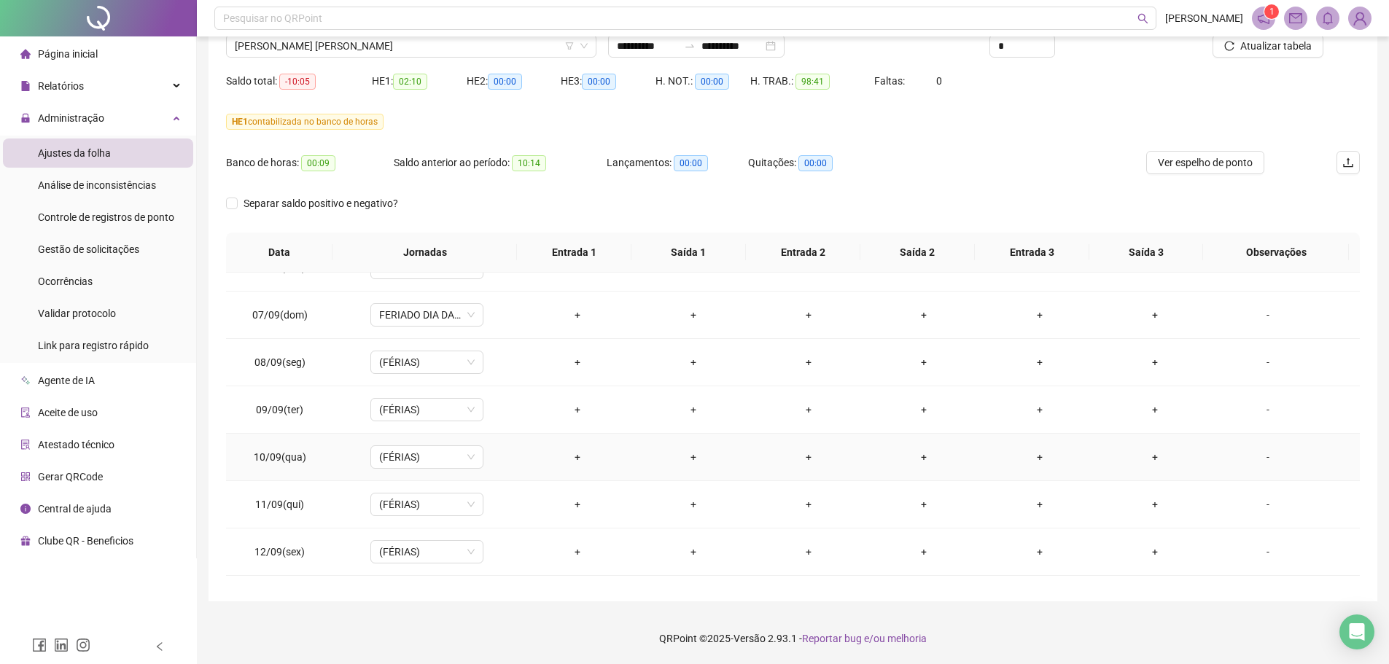
scroll to position [771, 0]
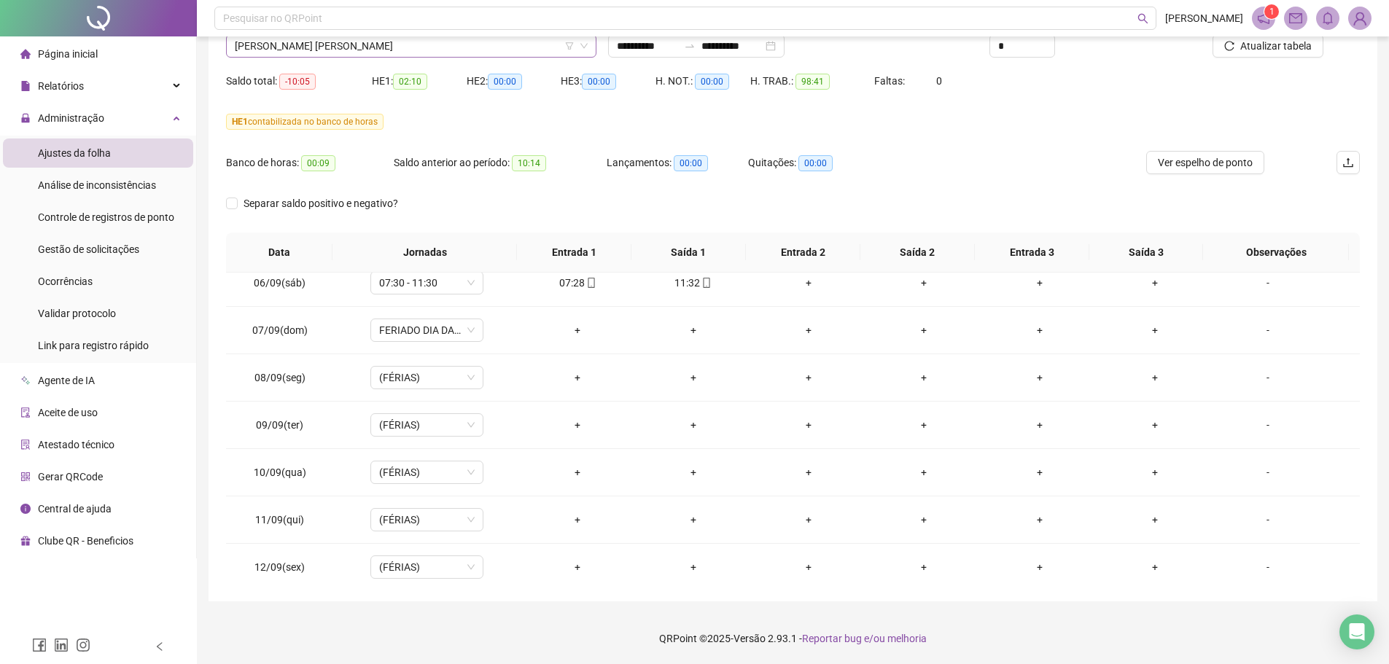
click at [382, 45] on span "[PERSON_NAME] [PERSON_NAME]" at bounding box center [411, 46] width 353 height 22
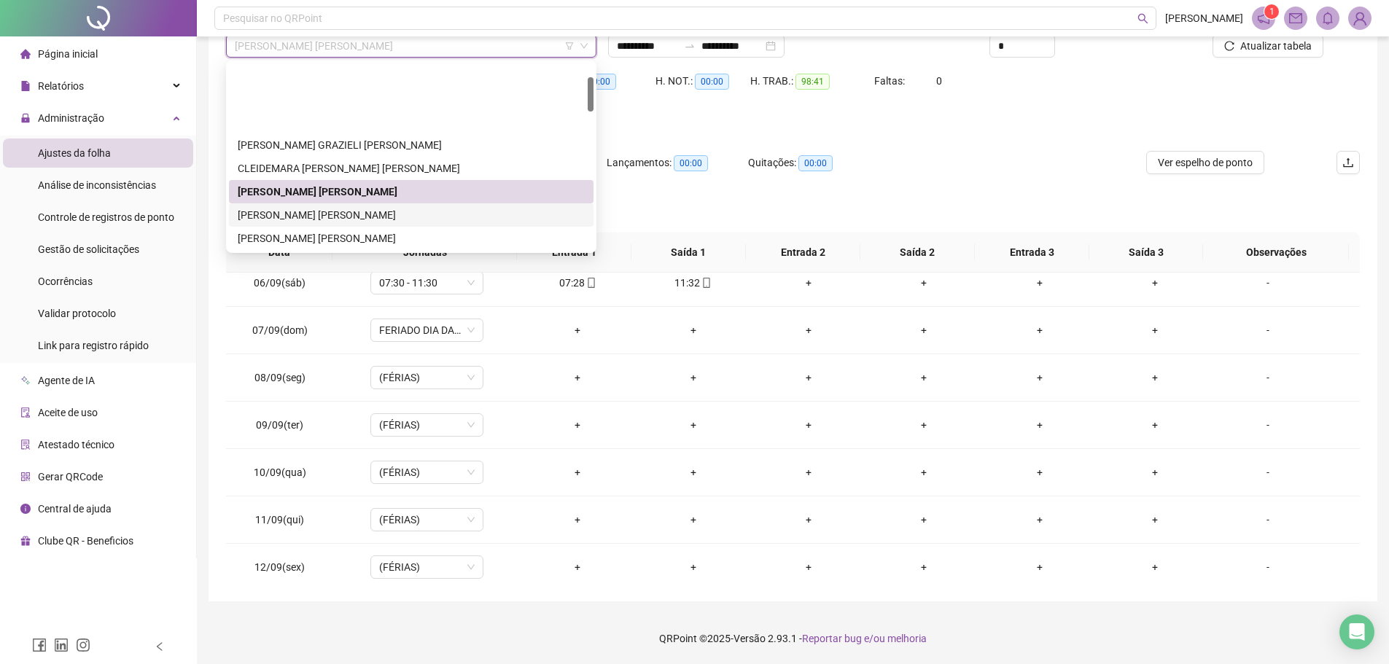
scroll to position [73, 0]
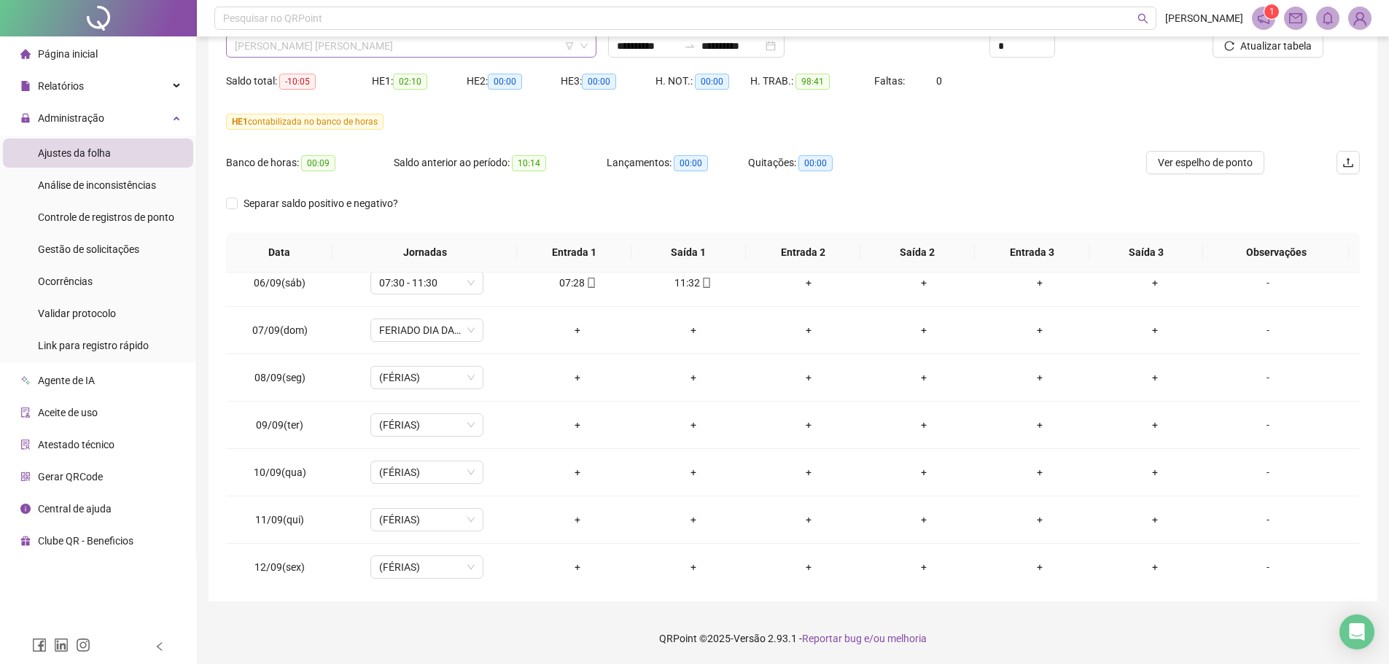
click at [356, 39] on span "[PERSON_NAME] [PERSON_NAME]" at bounding box center [411, 46] width 353 height 22
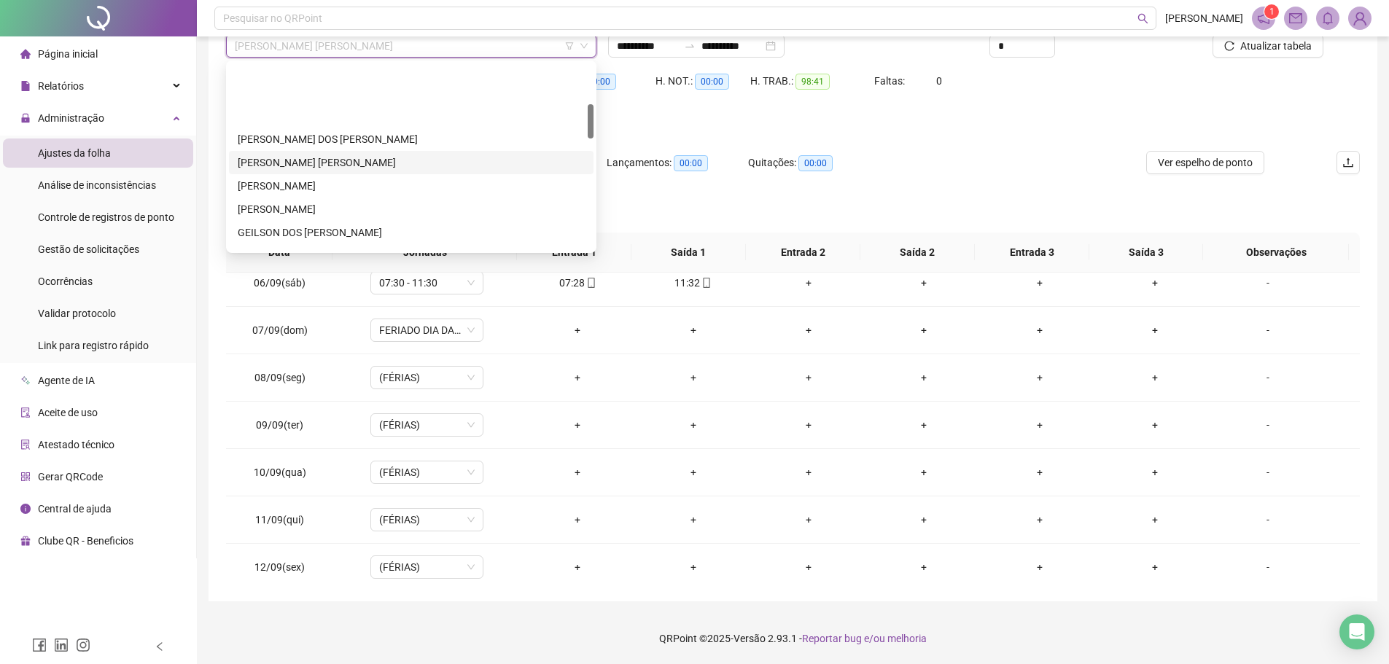
scroll to position [219, 0]
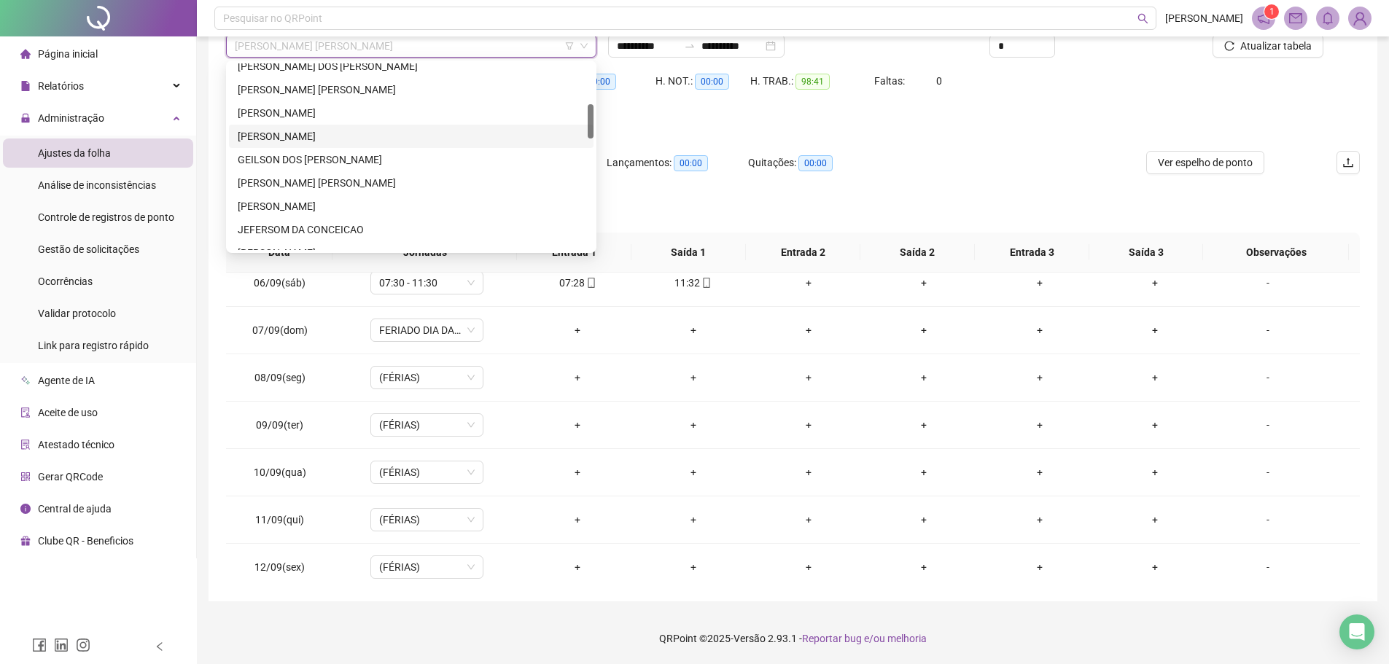
click at [299, 134] on div "[PERSON_NAME]" at bounding box center [411, 136] width 347 height 16
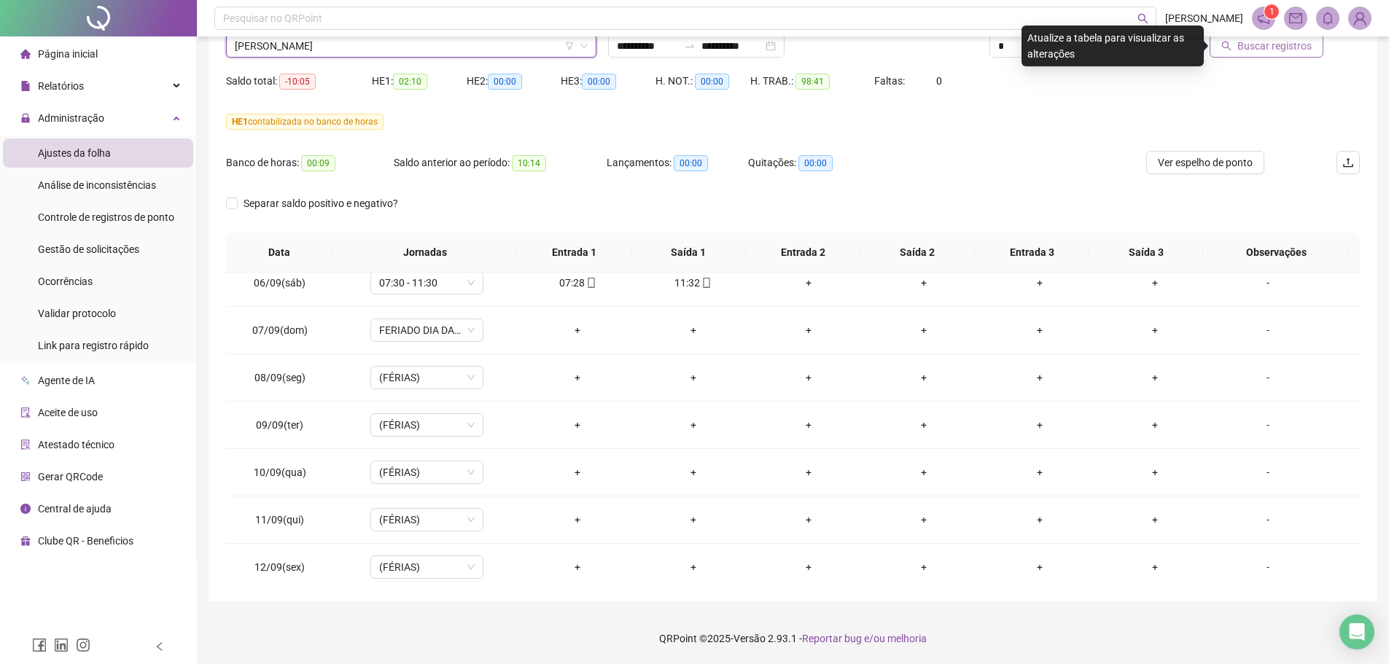
click at [1240, 53] on span "Buscar registros" at bounding box center [1274, 46] width 74 height 16
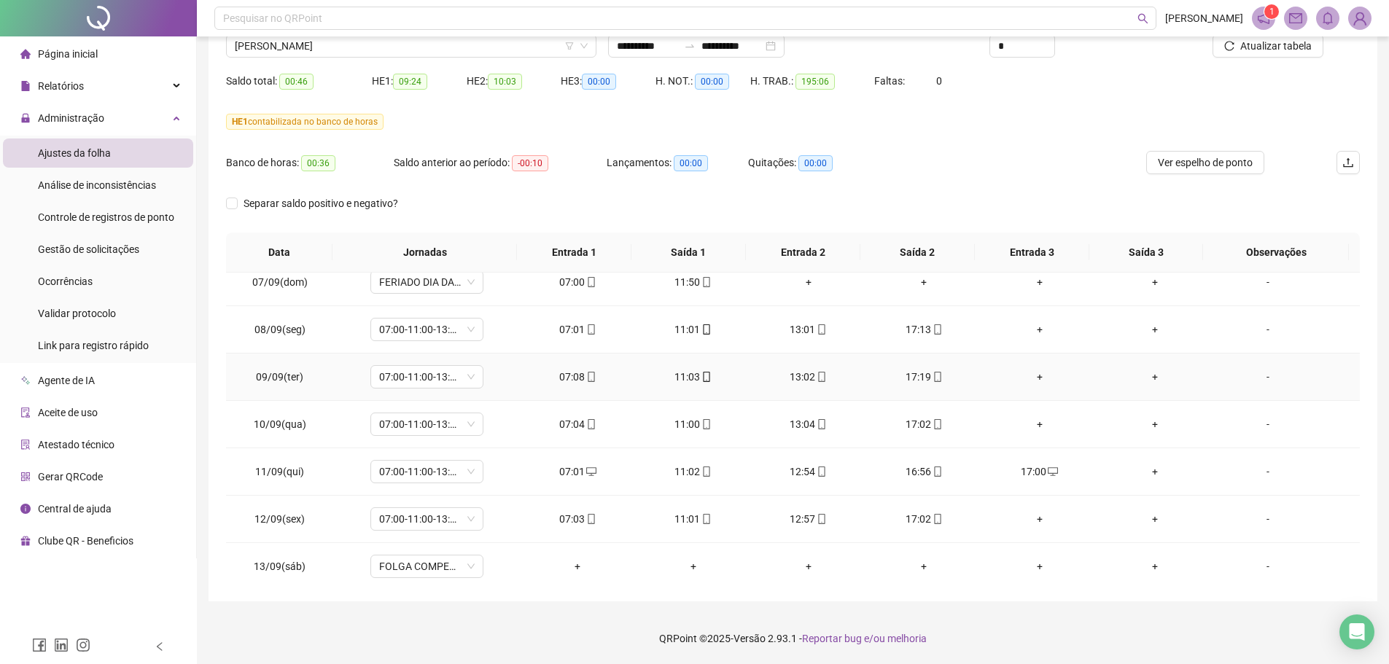
scroll to position [844, 0]
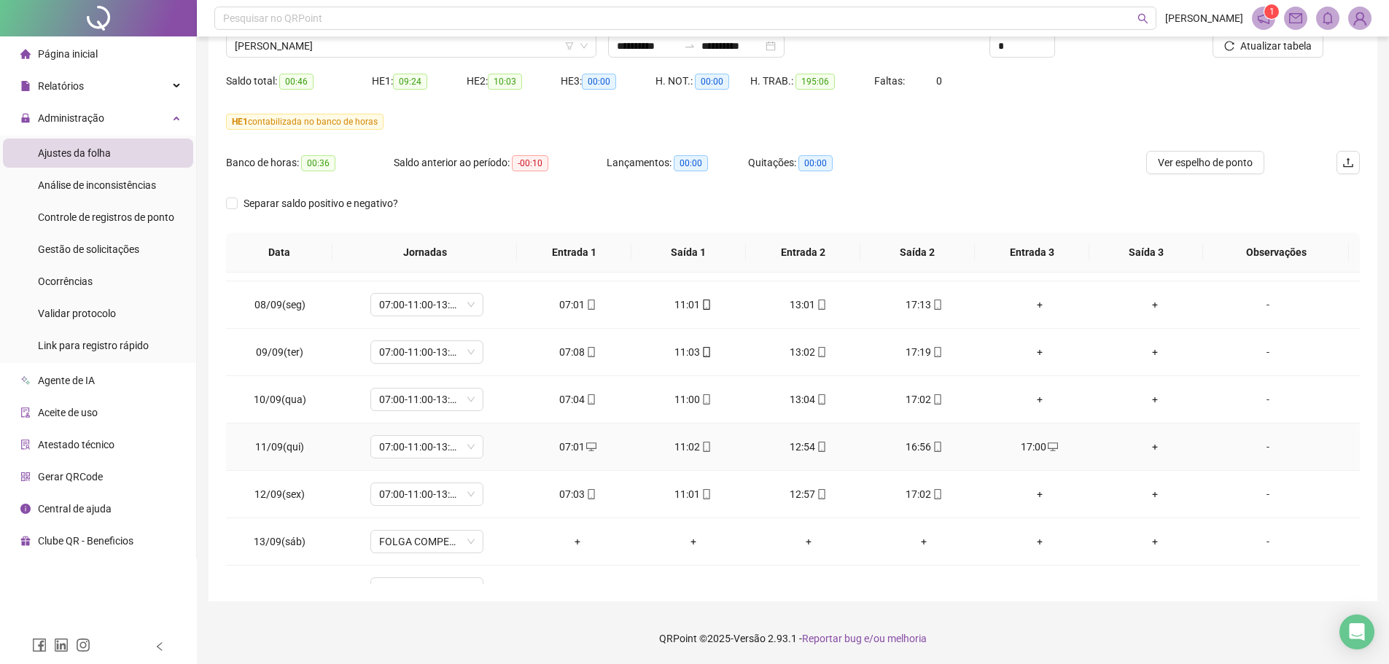
click at [1032, 445] on div "17:00" at bounding box center [1040, 447] width 92 height 16
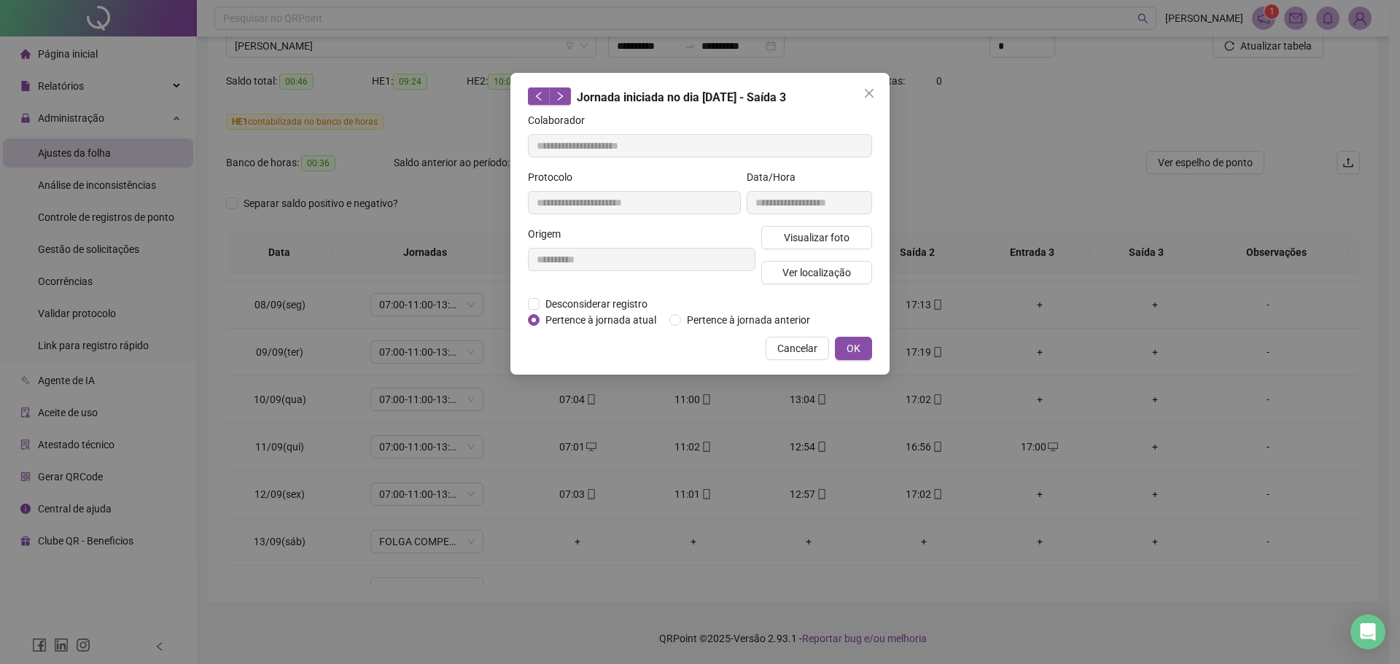
type input "**********"
click at [617, 312] on span "Pertence à jornada atual" at bounding box center [600, 320] width 122 height 16
click at [610, 303] on span "Desconsiderar registro" at bounding box center [596, 304] width 114 height 16
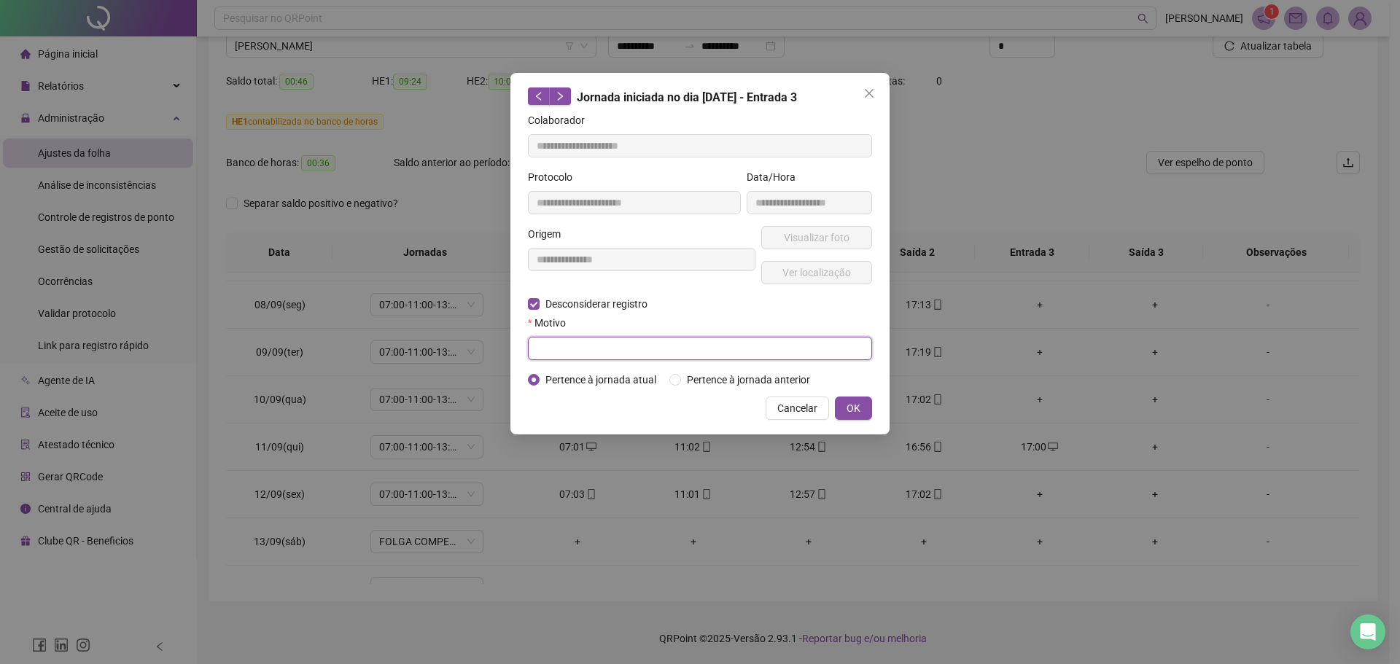
click at [566, 349] on input "text" at bounding box center [700, 348] width 344 height 23
type input "**********"
click at [865, 412] on button "OK" at bounding box center [853, 408] width 37 height 23
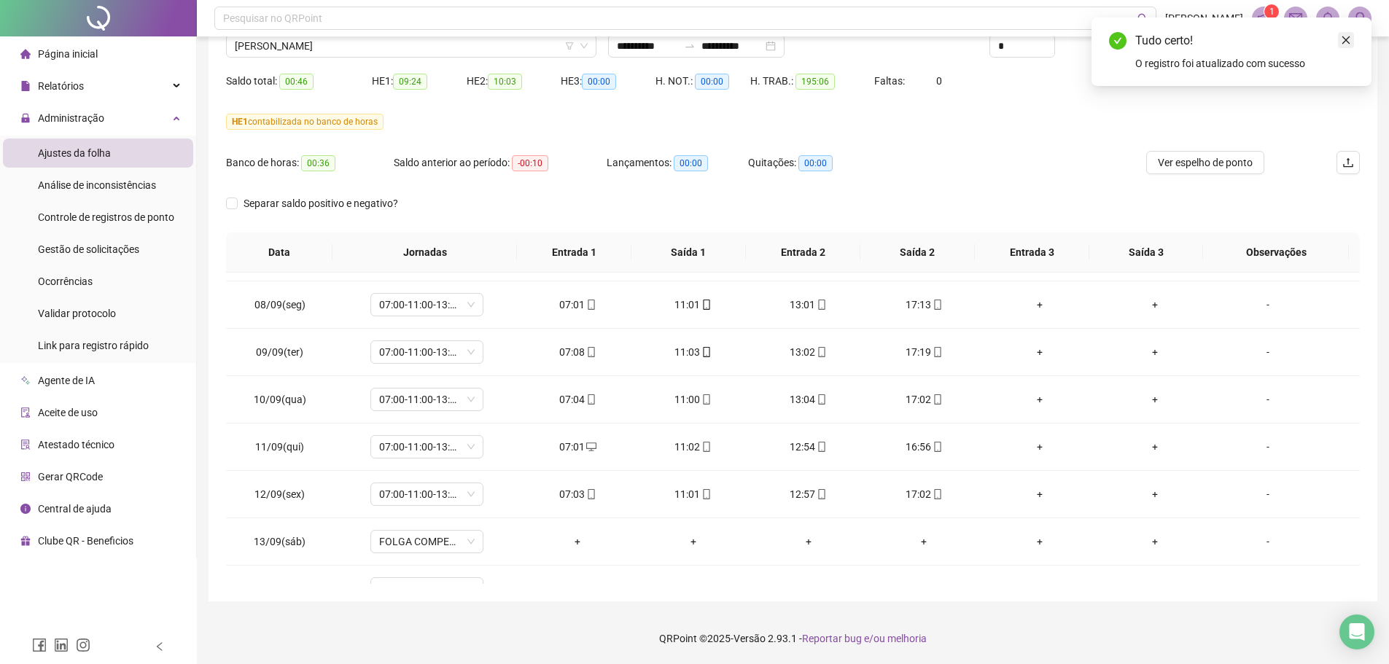
click at [1336, 46] on div "Tudo certo!" at bounding box center [1244, 40] width 219 height 17
click at [1347, 46] on link "Close" at bounding box center [1346, 40] width 16 height 16
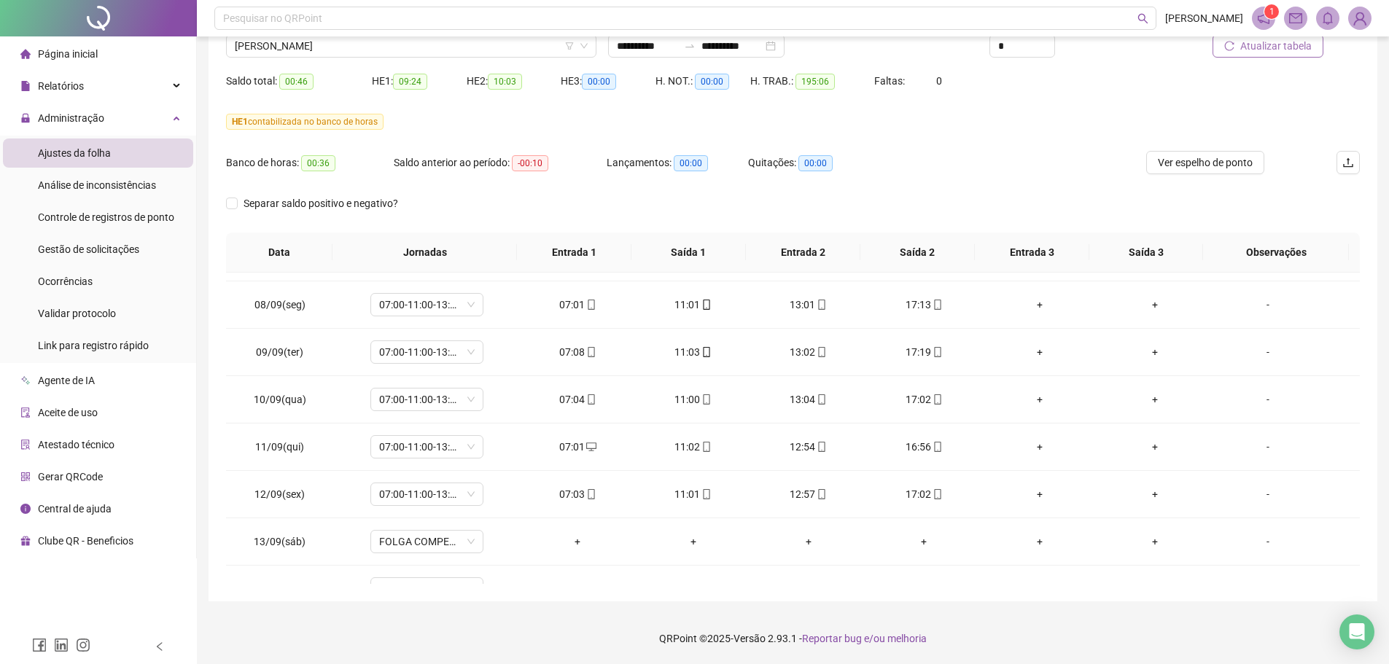
click at [1274, 57] on button "Atualizar tabela" at bounding box center [1267, 45] width 111 height 23
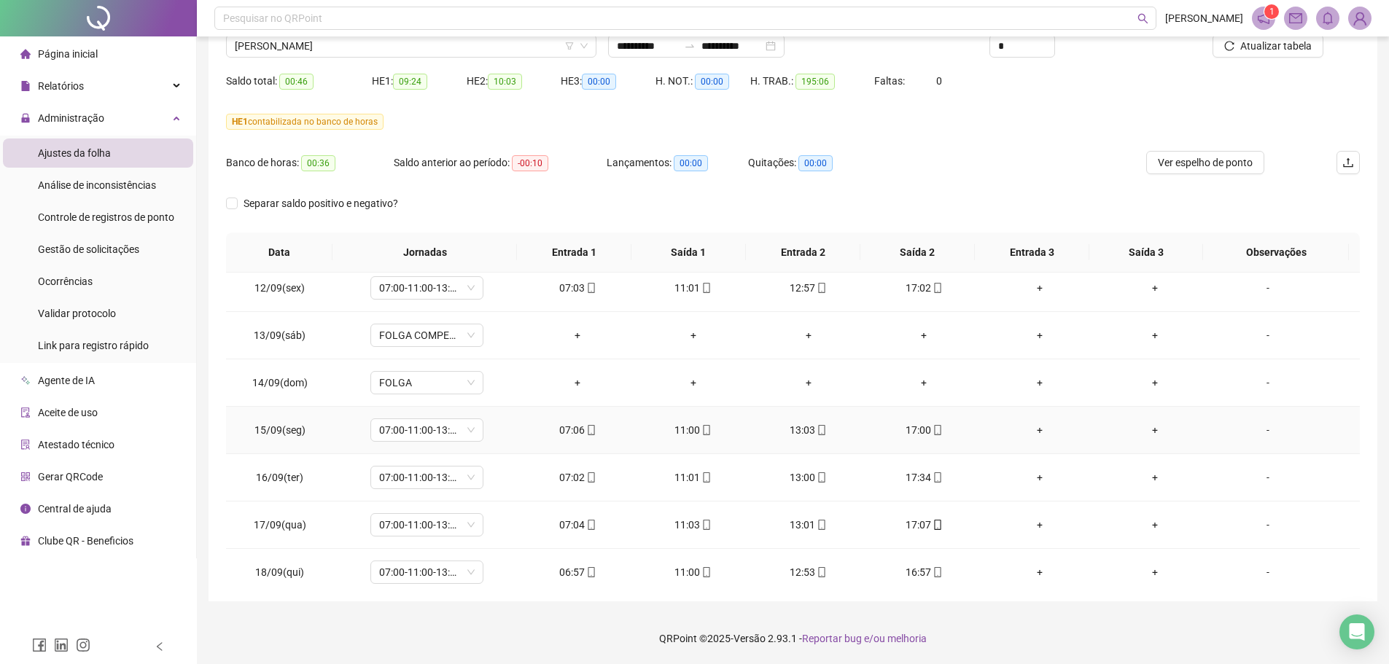
scroll to position [1063, 0]
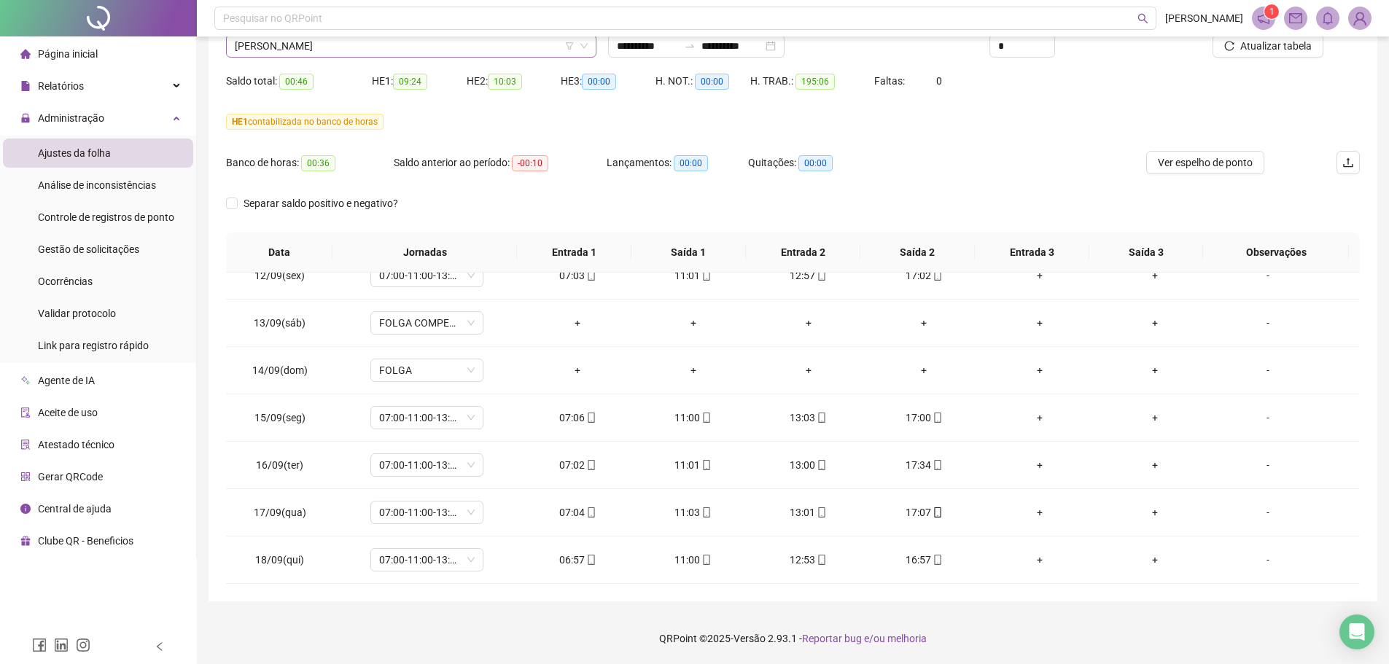
click at [340, 46] on span "[PERSON_NAME]" at bounding box center [411, 46] width 353 height 22
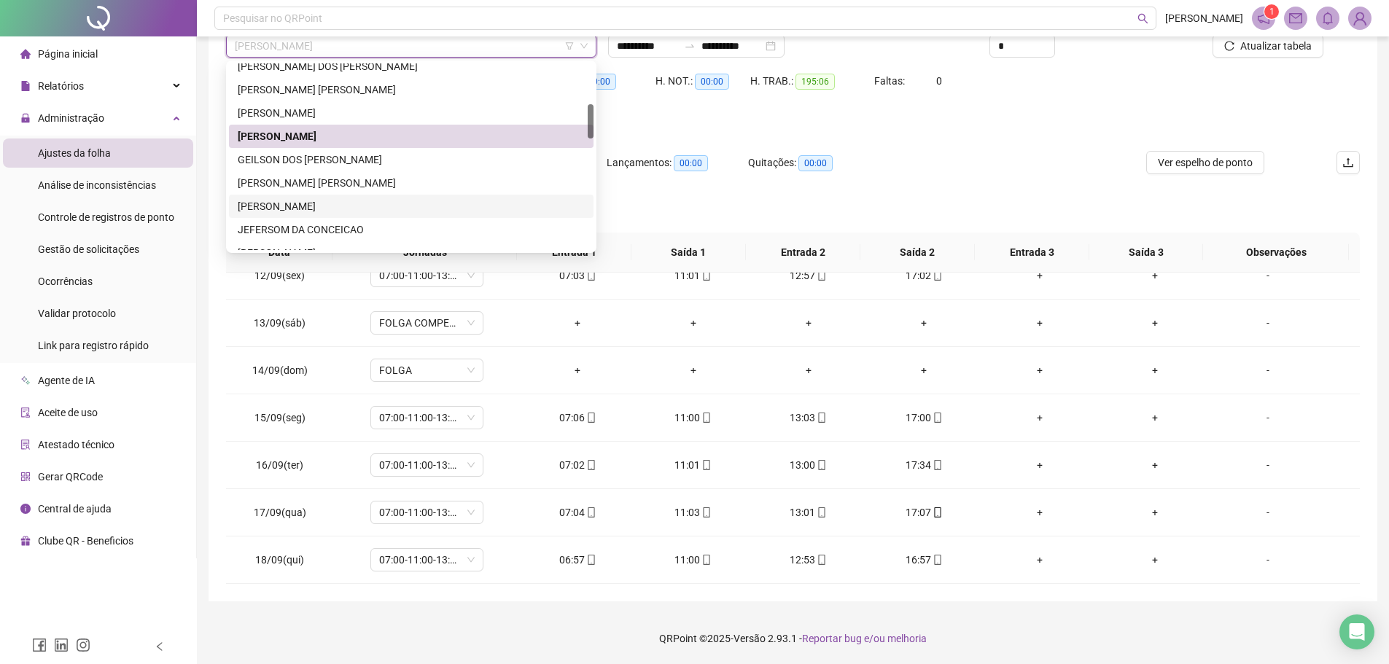
click at [277, 208] on div "[PERSON_NAME]" at bounding box center [411, 206] width 347 height 16
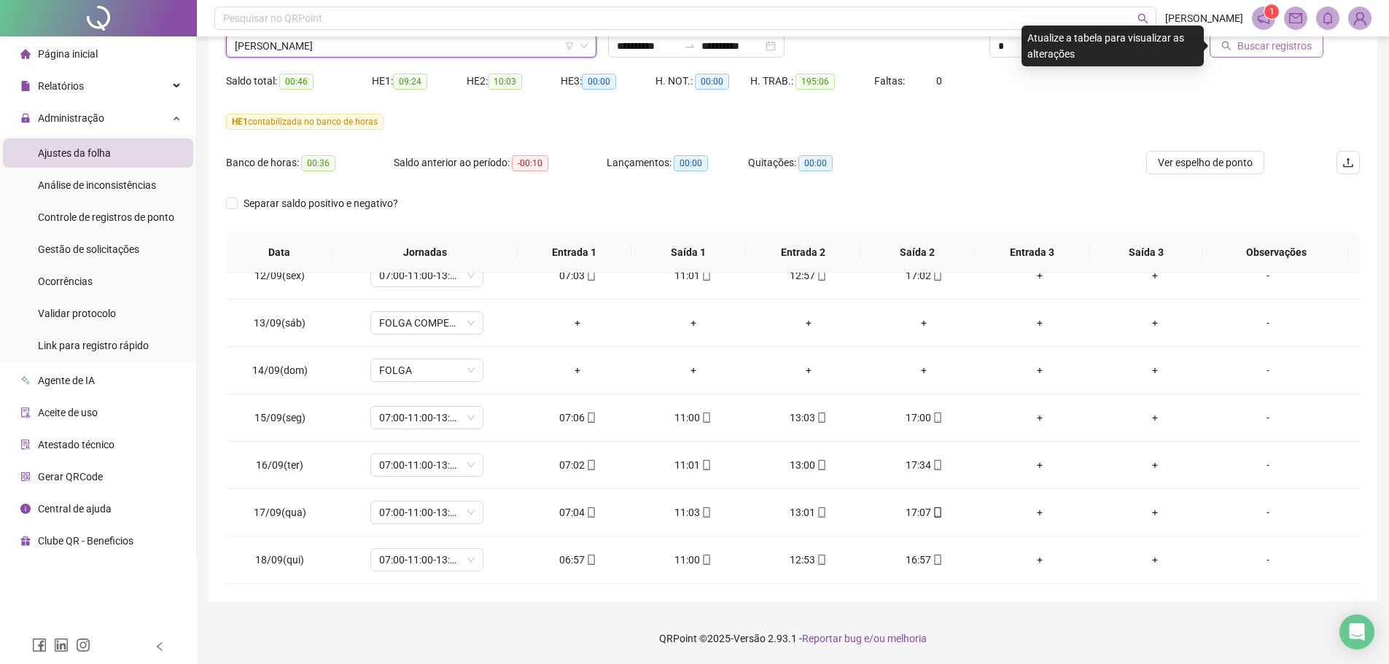
click at [1252, 51] on span "Buscar registros" at bounding box center [1274, 46] width 74 height 16
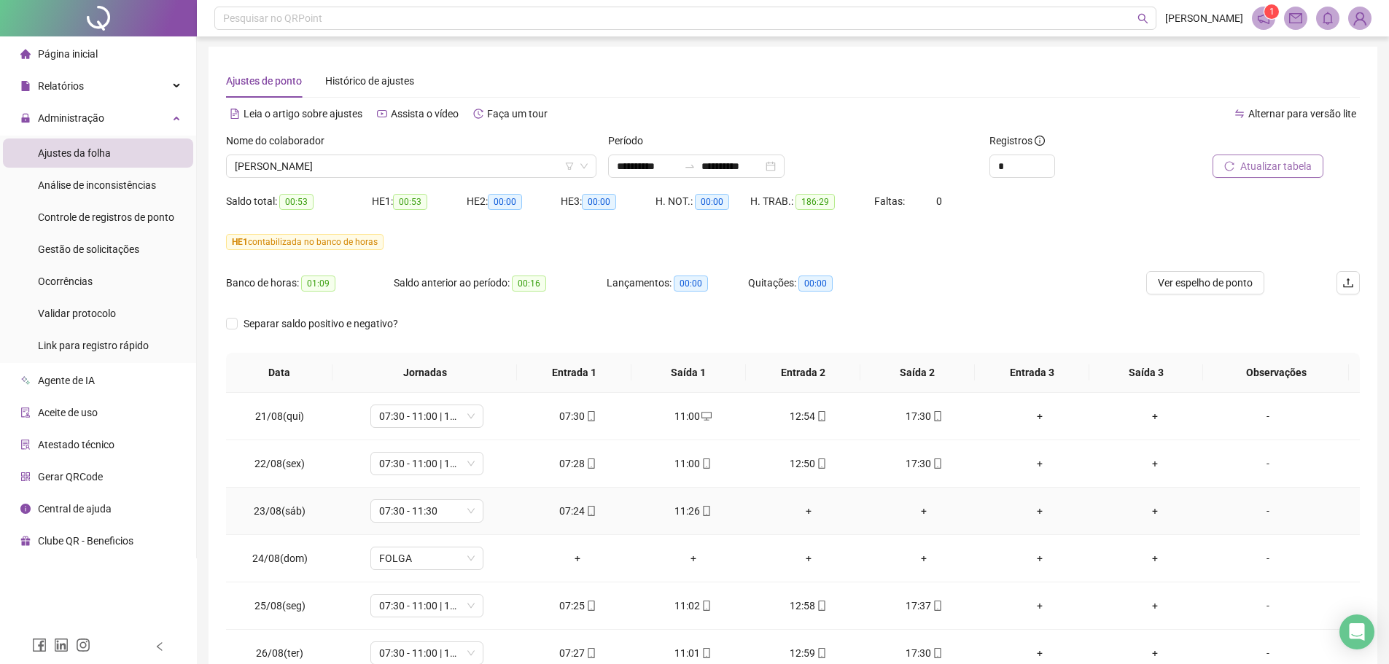
scroll to position [0, 0]
click at [431, 169] on span "[PERSON_NAME]" at bounding box center [411, 168] width 353 height 22
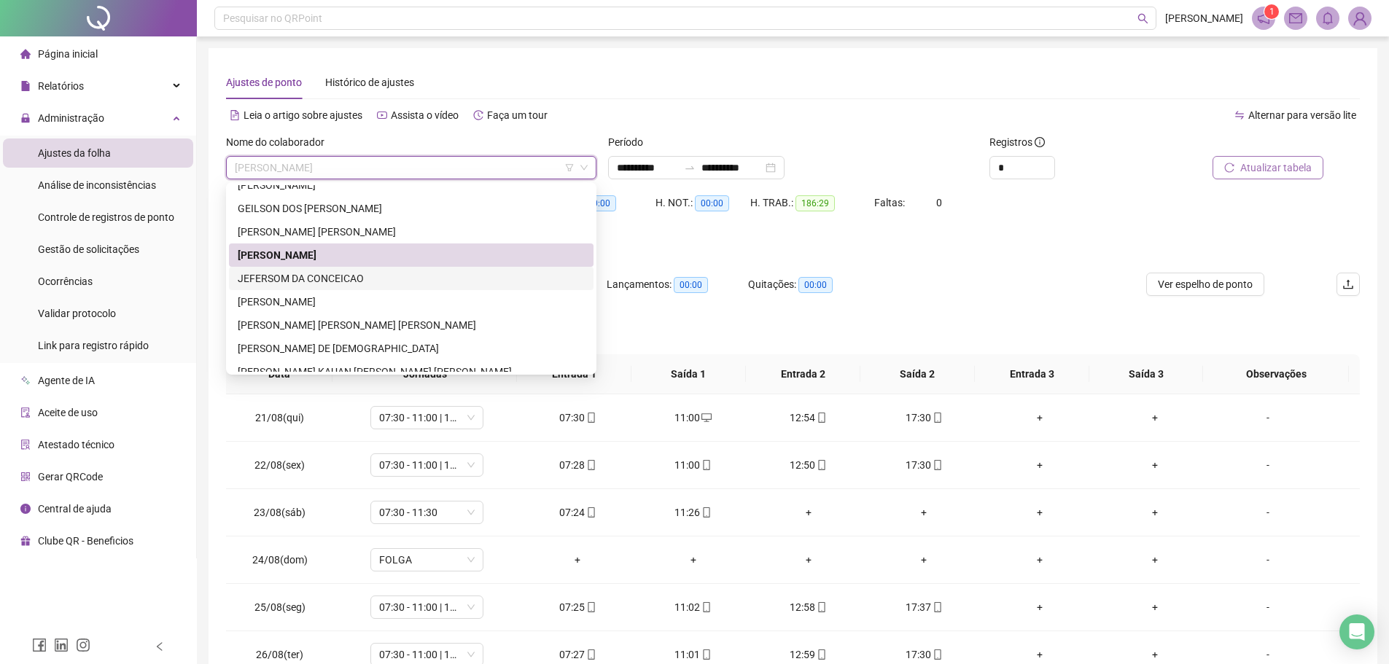
scroll to position [364, 0]
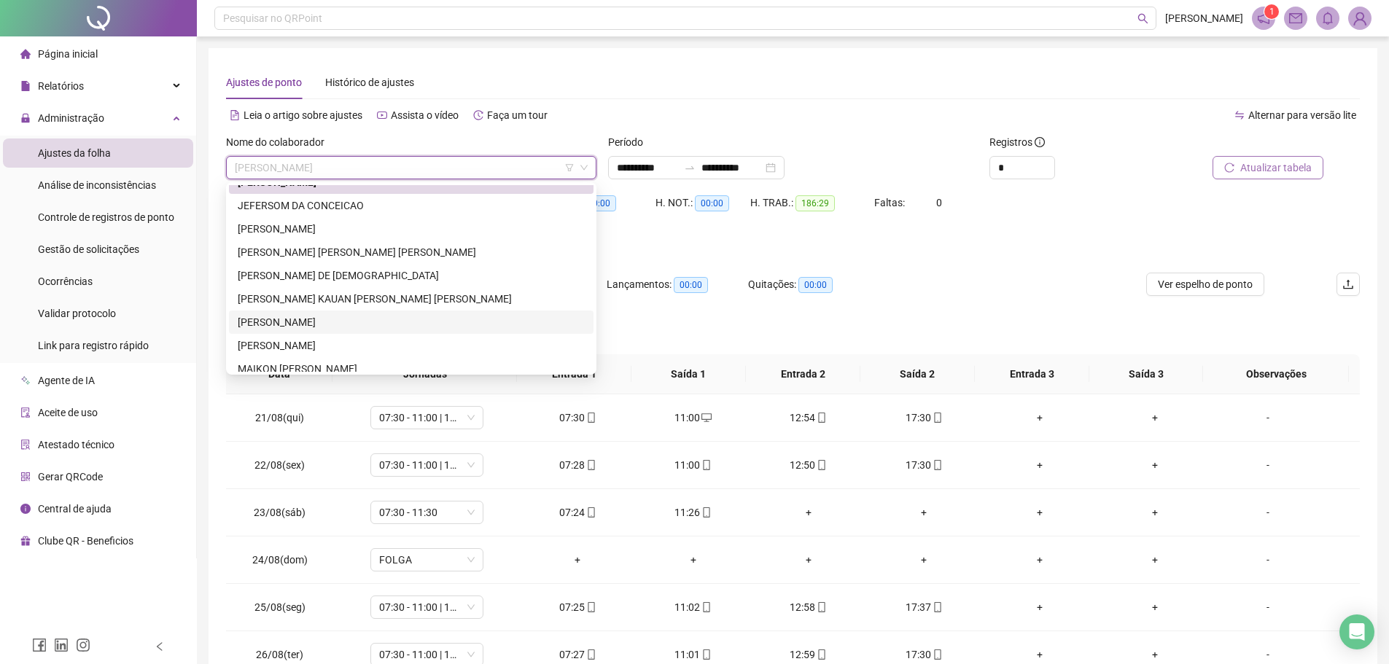
click at [286, 321] on div "[PERSON_NAME]" at bounding box center [411, 322] width 347 height 16
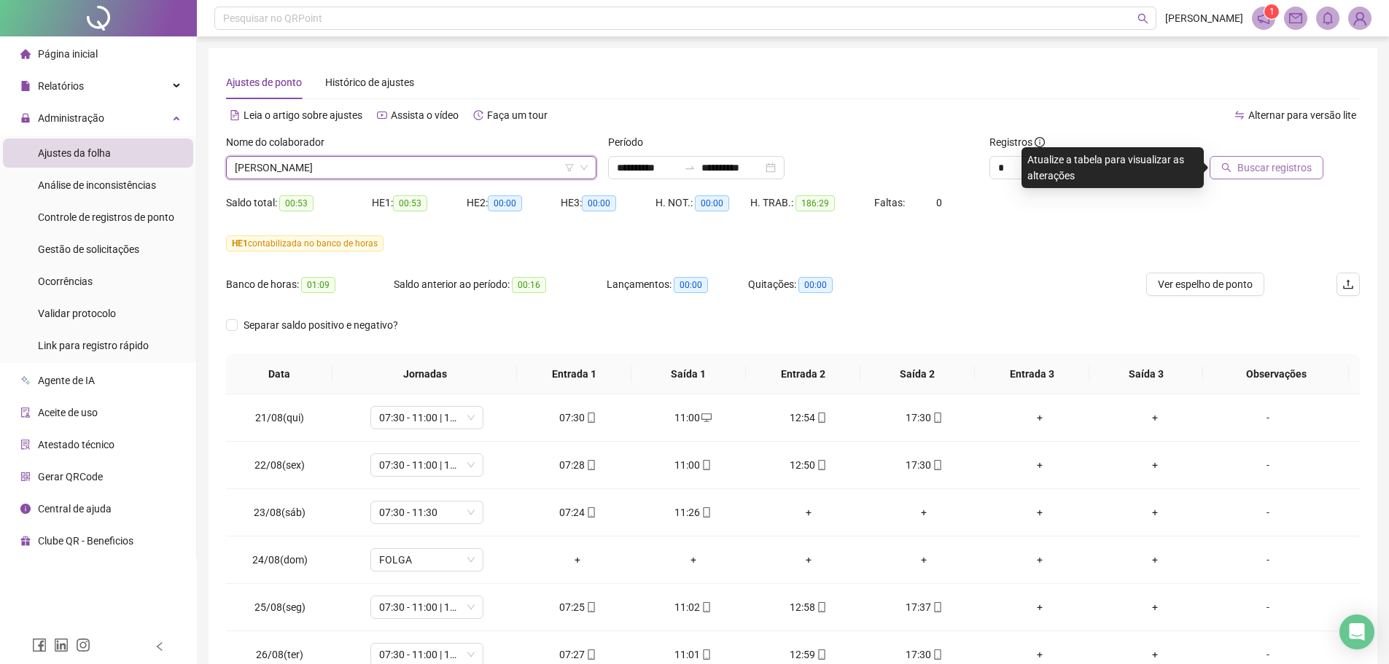
click at [320, 178] on span "[PERSON_NAME]" at bounding box center [411, 168] width 353 height 22
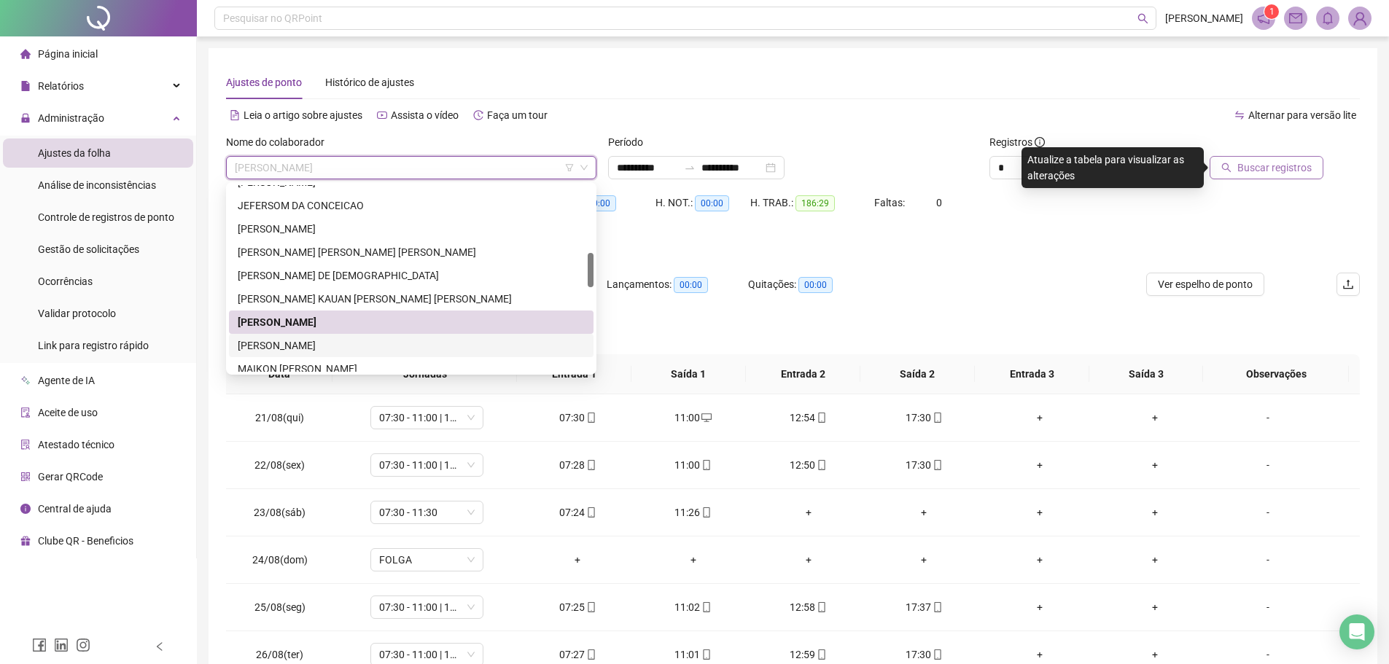
click at [272, 343] on div "[PERSON_NAME]" at bounding box center [411, 346] width 347 height 16
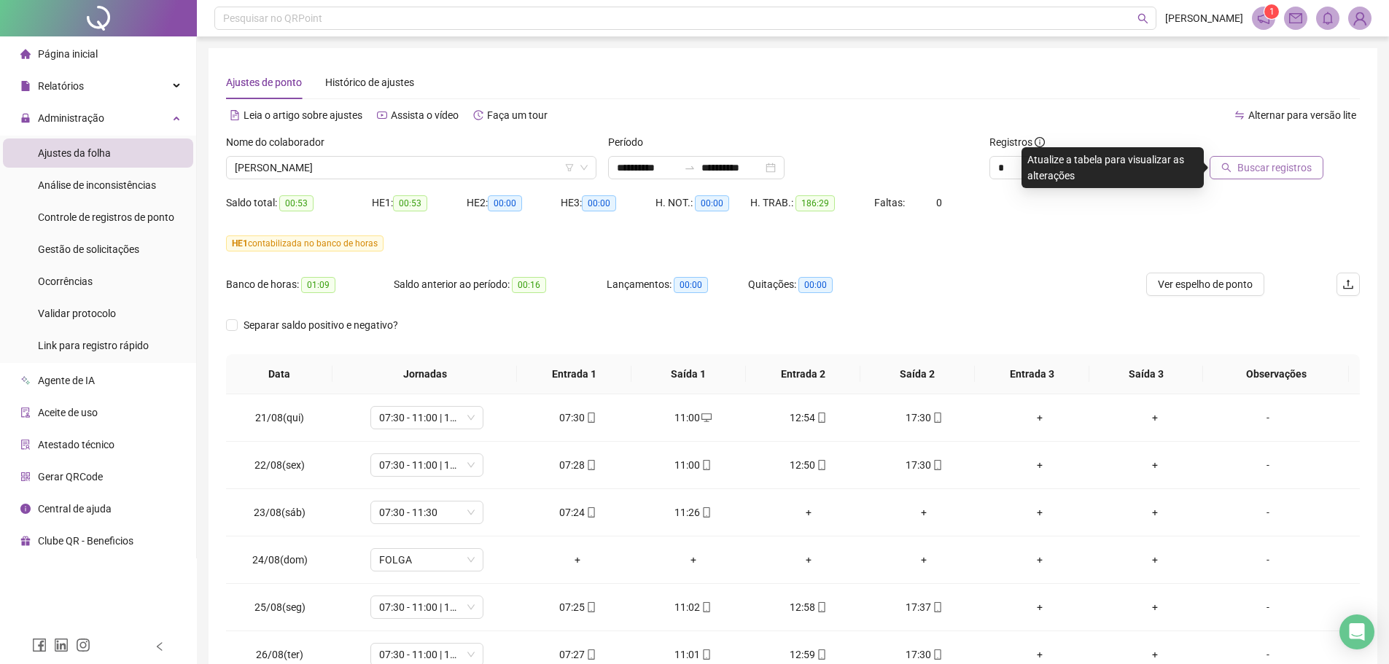
click at [1244, 172] on span "Buscar registros" at bounding box center [1274, 168] width 74 height 16
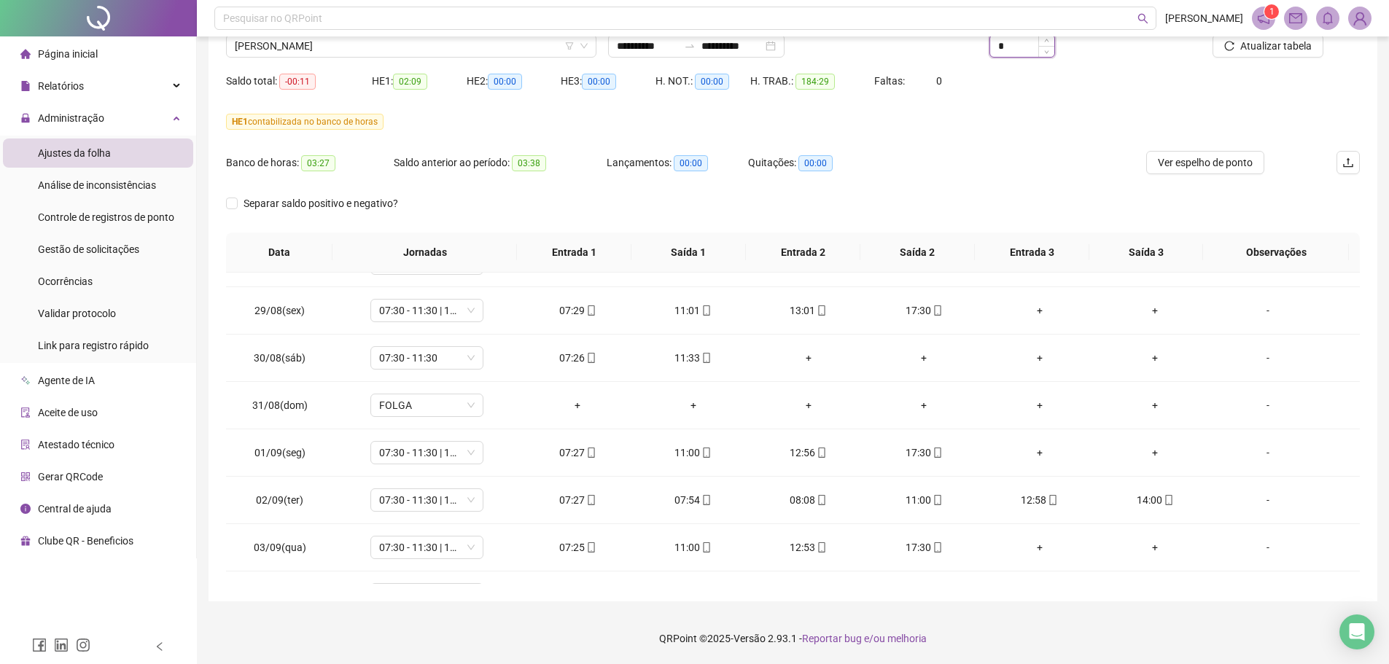
click at [1016, 50] on input "*" at bounding box center [1022, 46] width 64 height 22
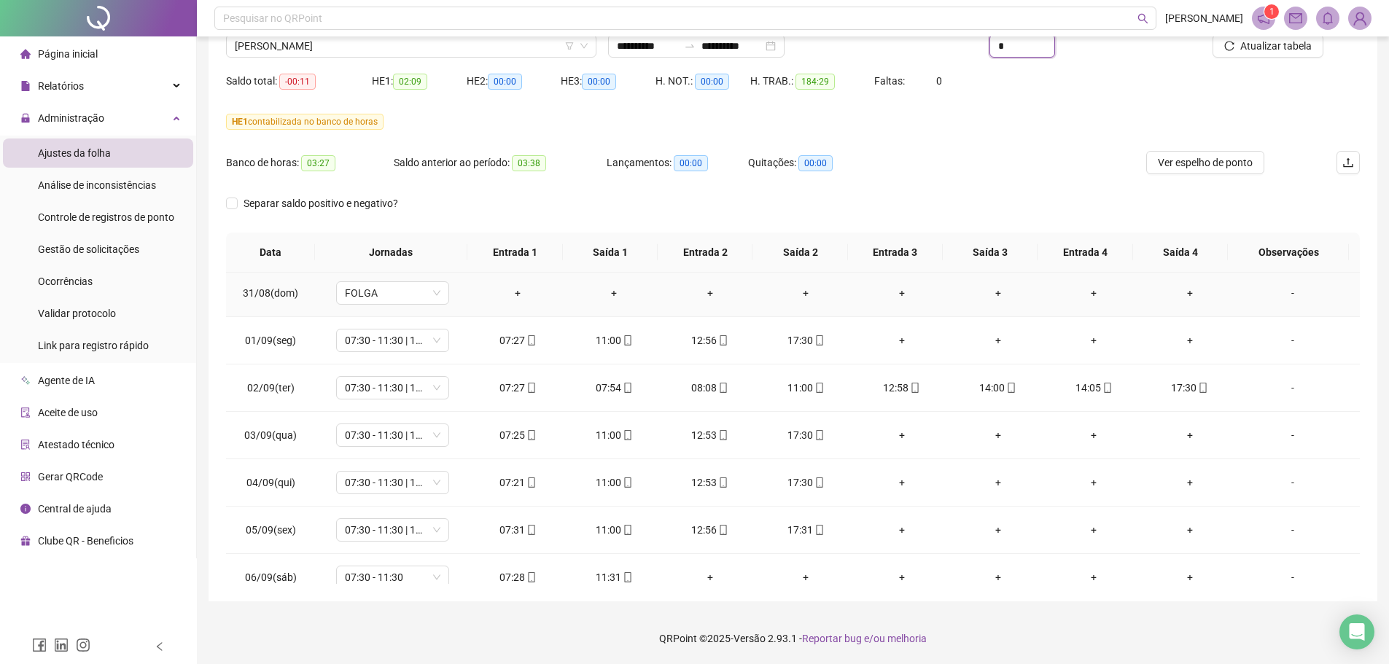
scroll to position [510, 0]
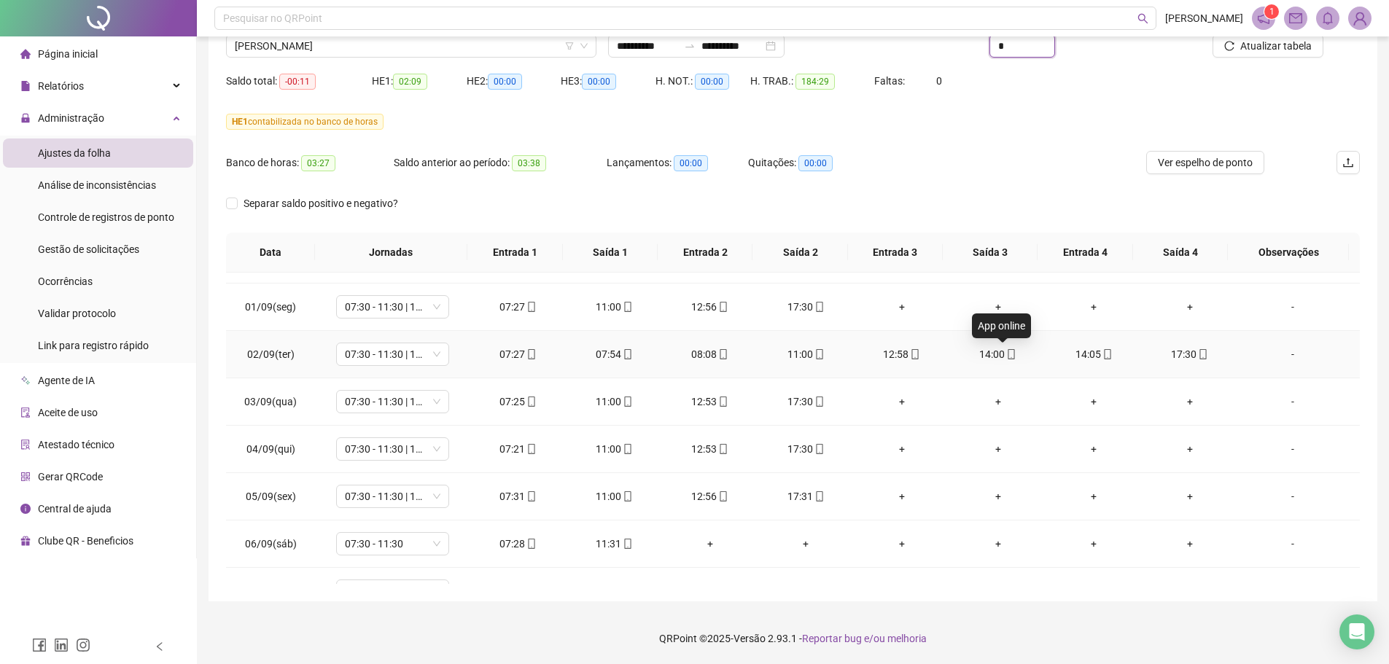
type input "*"
click at [1005, 357] on span "mobile" at bounding box center [1011, 354] width 12 height 10
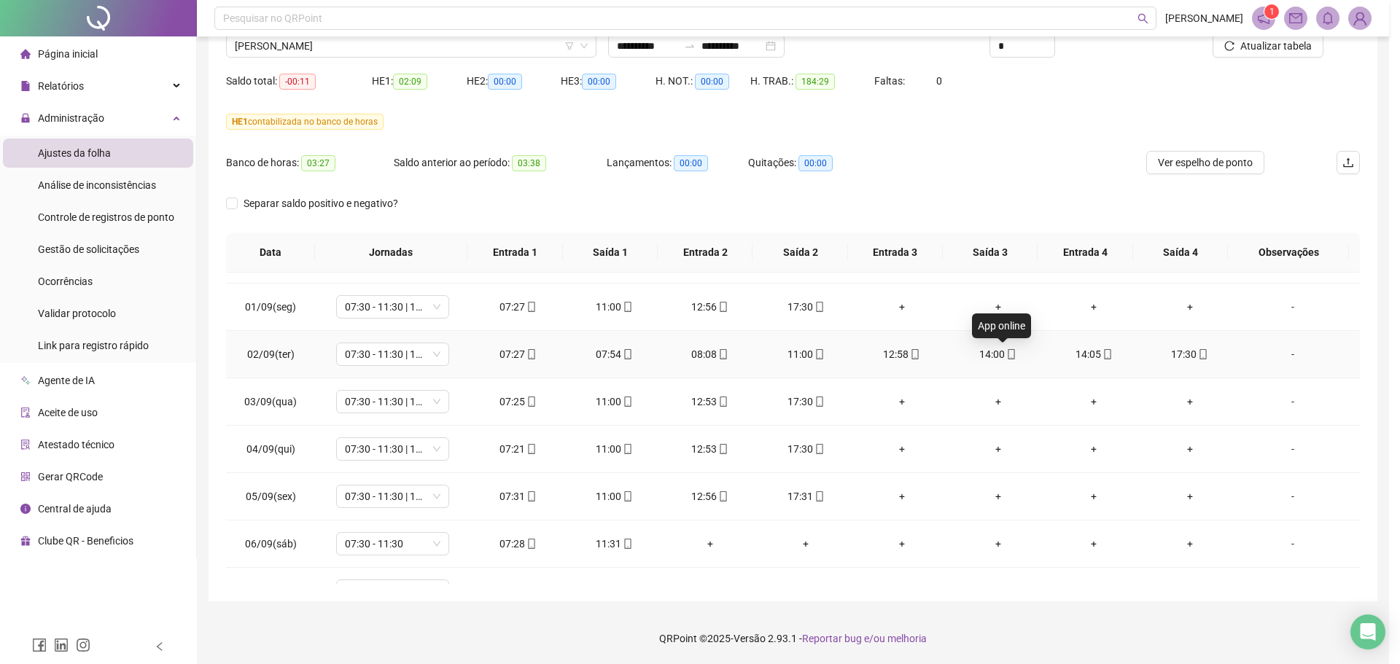
type input "**********"
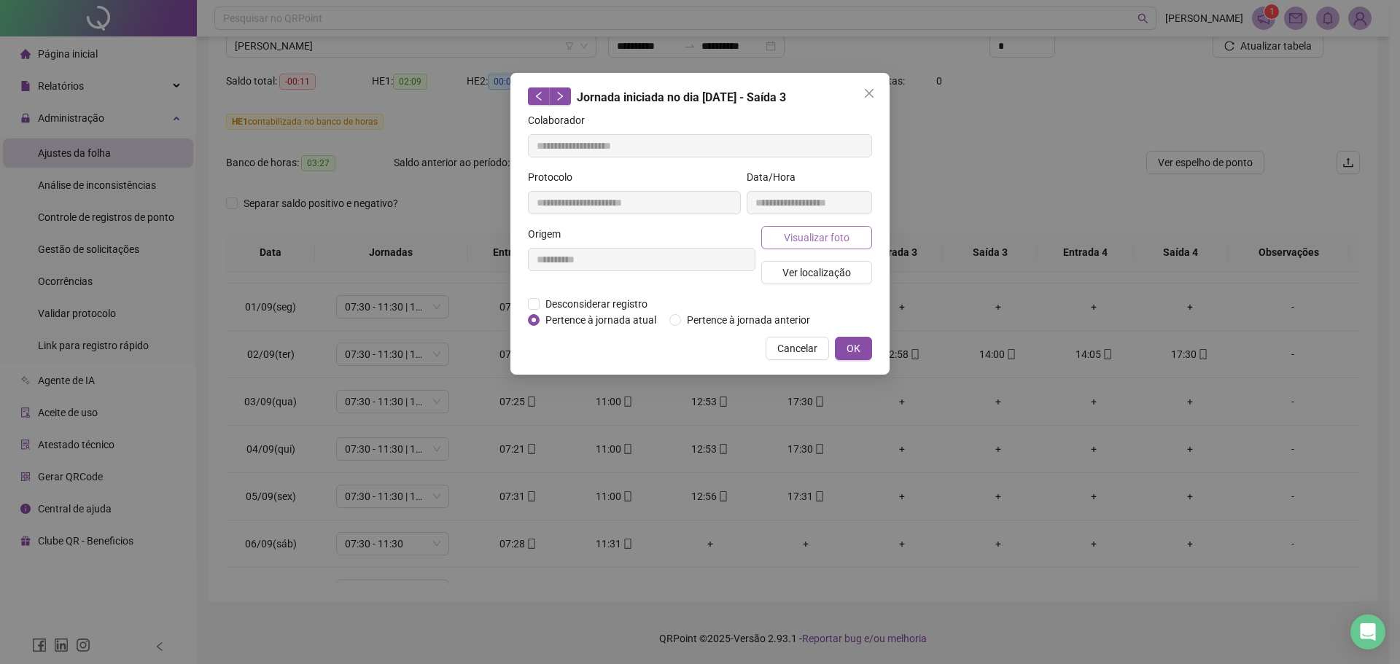
click at [829, 230] on span "Visualizar foto" at bounding box center [817, 238] width 66 height 16
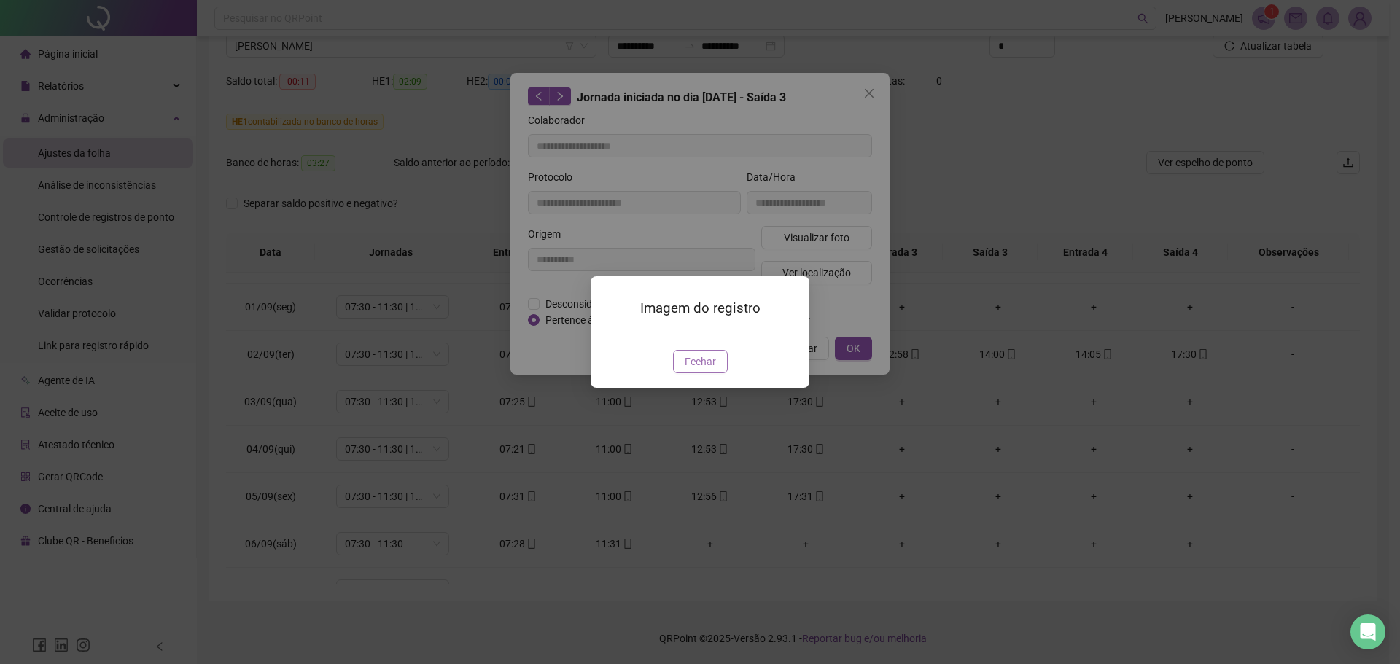
click at [685, 370] on span "Fechar" at bounding box center [700, 362] width 31 height 16
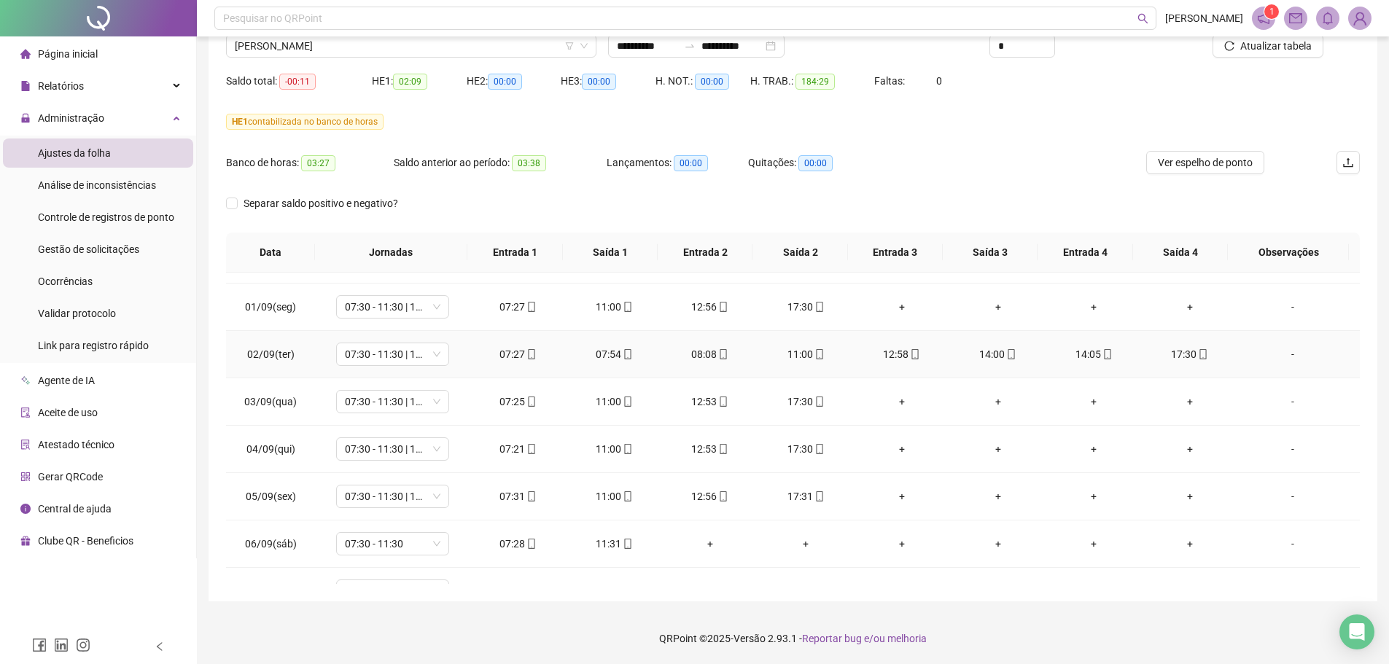
click at [961, 336] on td "14:00" at bounding box center [998, 354] width 96 height 47
click at [1287, 356] on div "-" at bounding box center [1292, 354] width 86 height 16
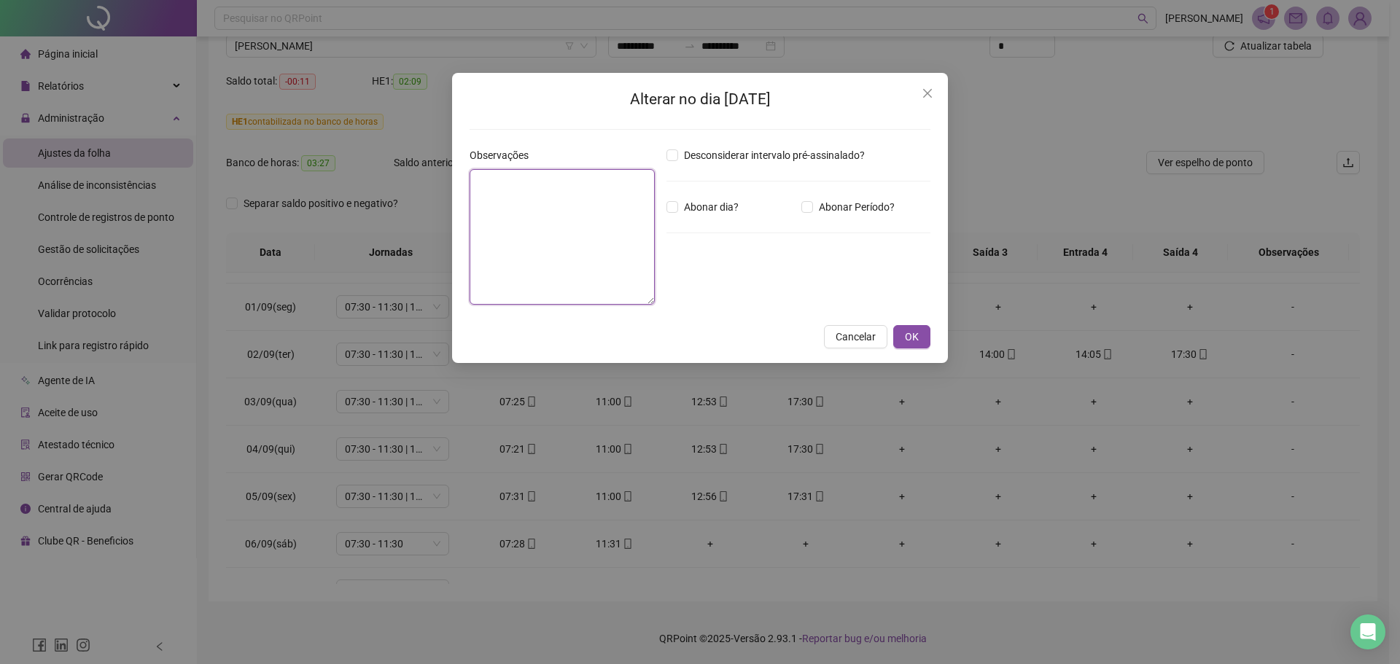
click at [577, 230] on textarea at bounding box center [561, 237] width 185 height 136
type textarea "**********"
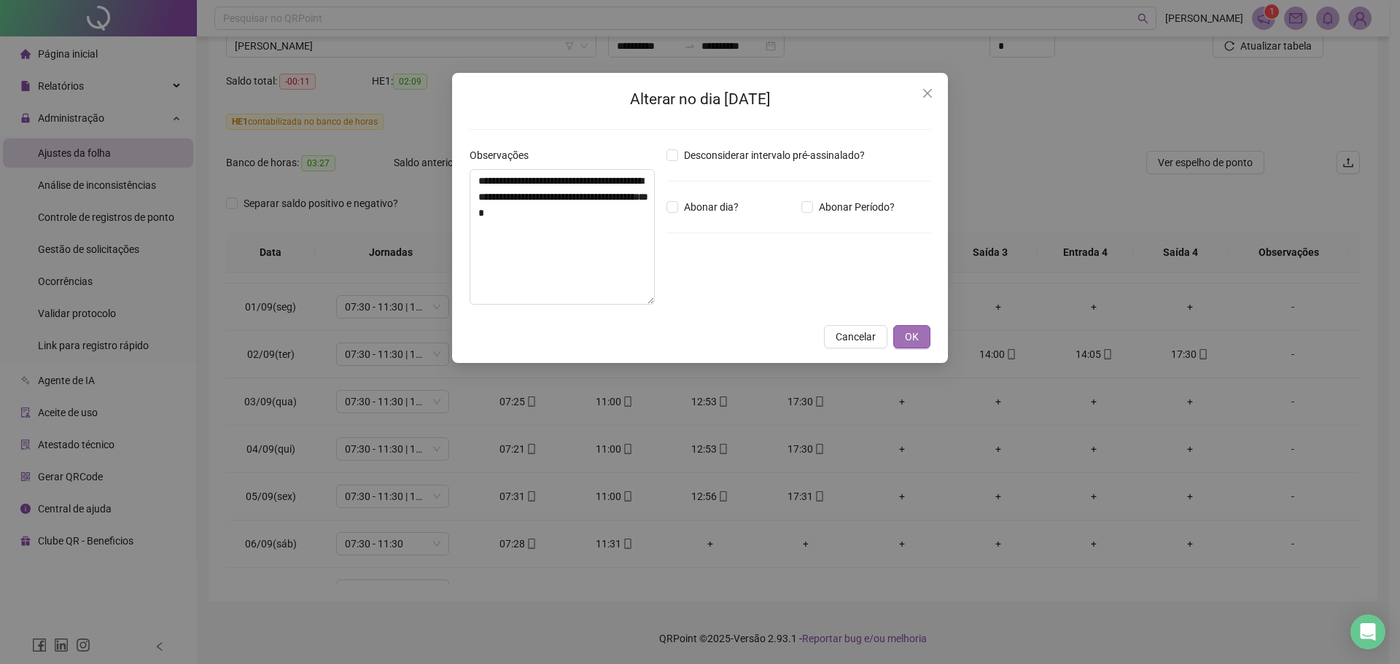
click at [915, 335] on span "OK" at bounding box center [912, 337] width 14 height 16
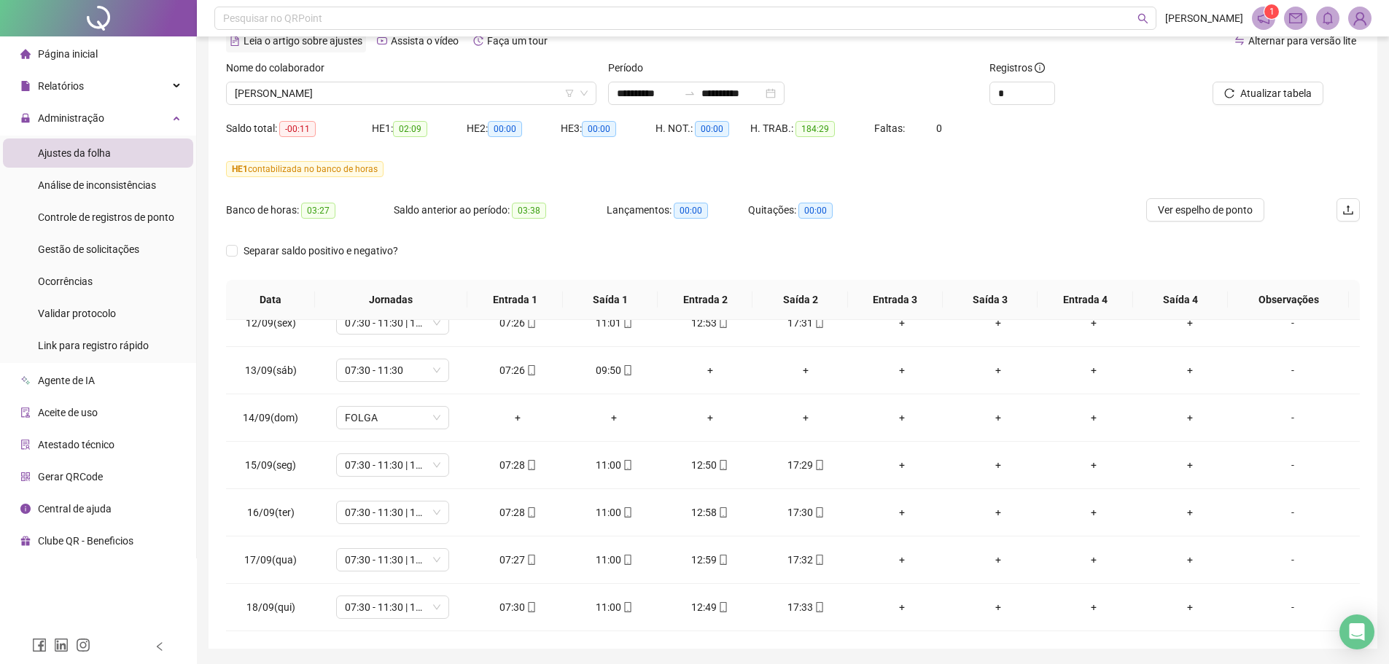
scroll to position [49, 0]
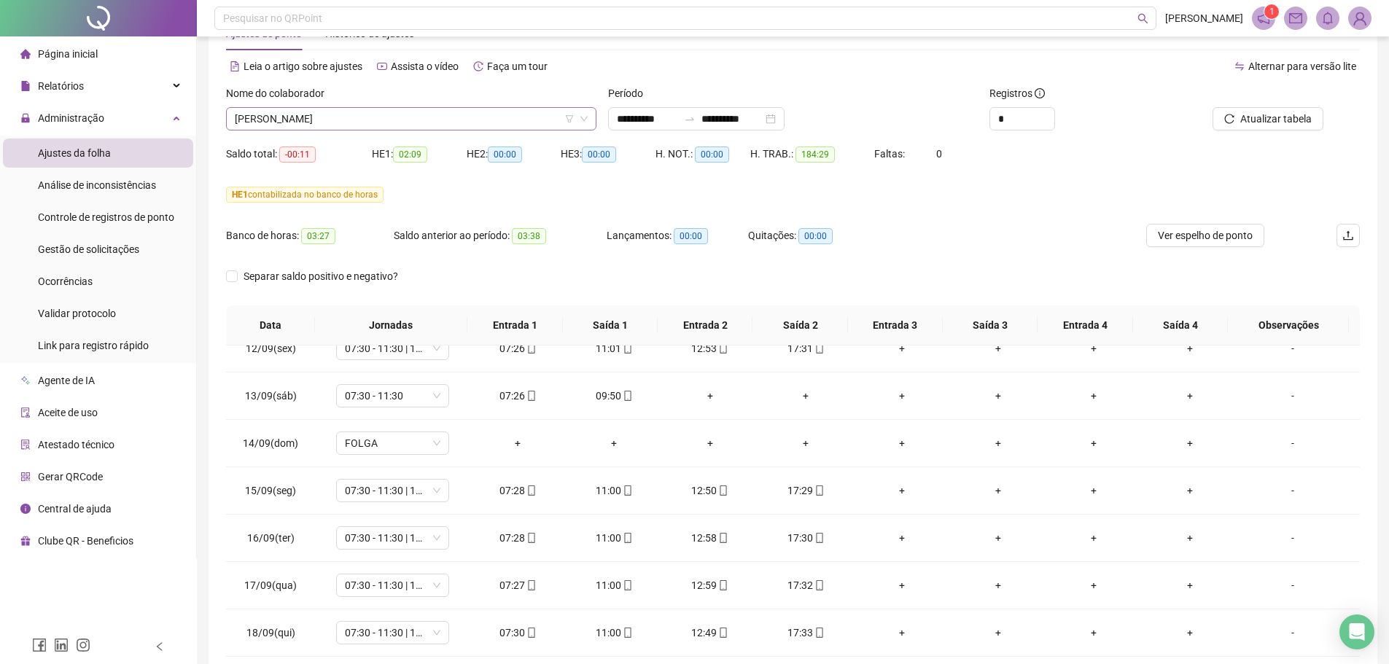
click at [345, 119] on span "[PERSON_NAME]" at bounding box center [411, 119] width 353 height 22
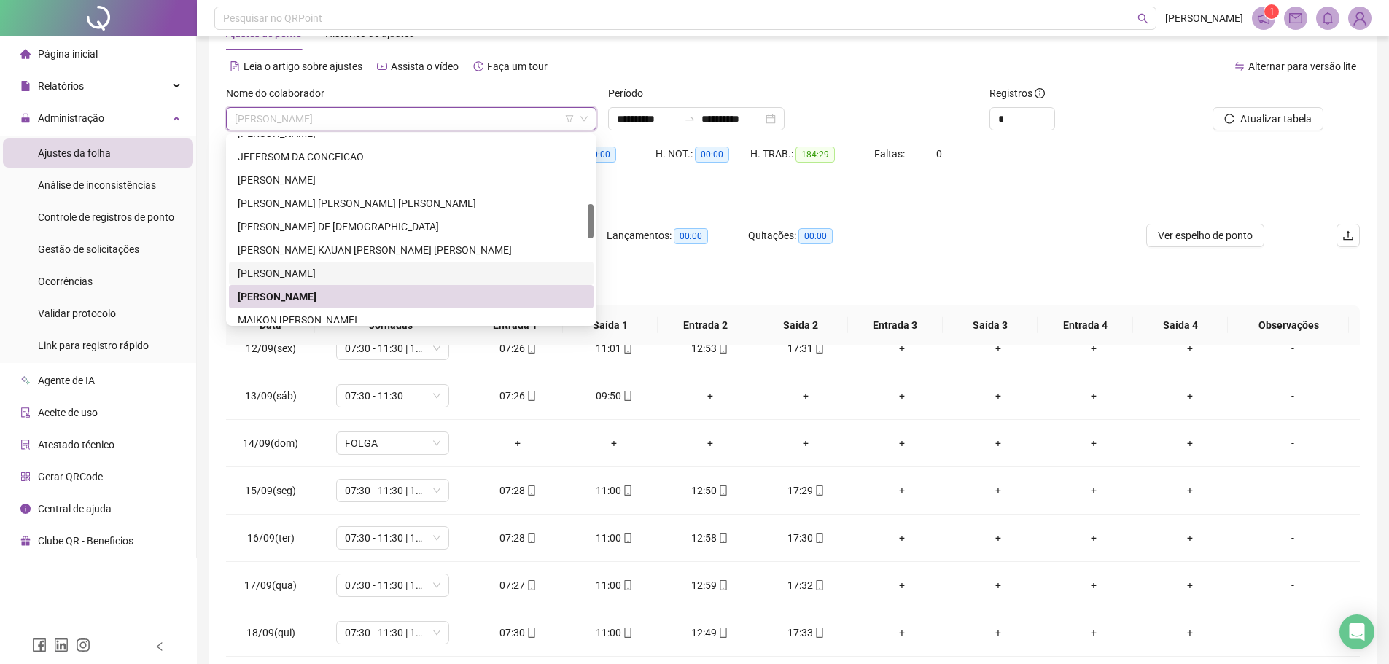
scroll to position [437, 0]
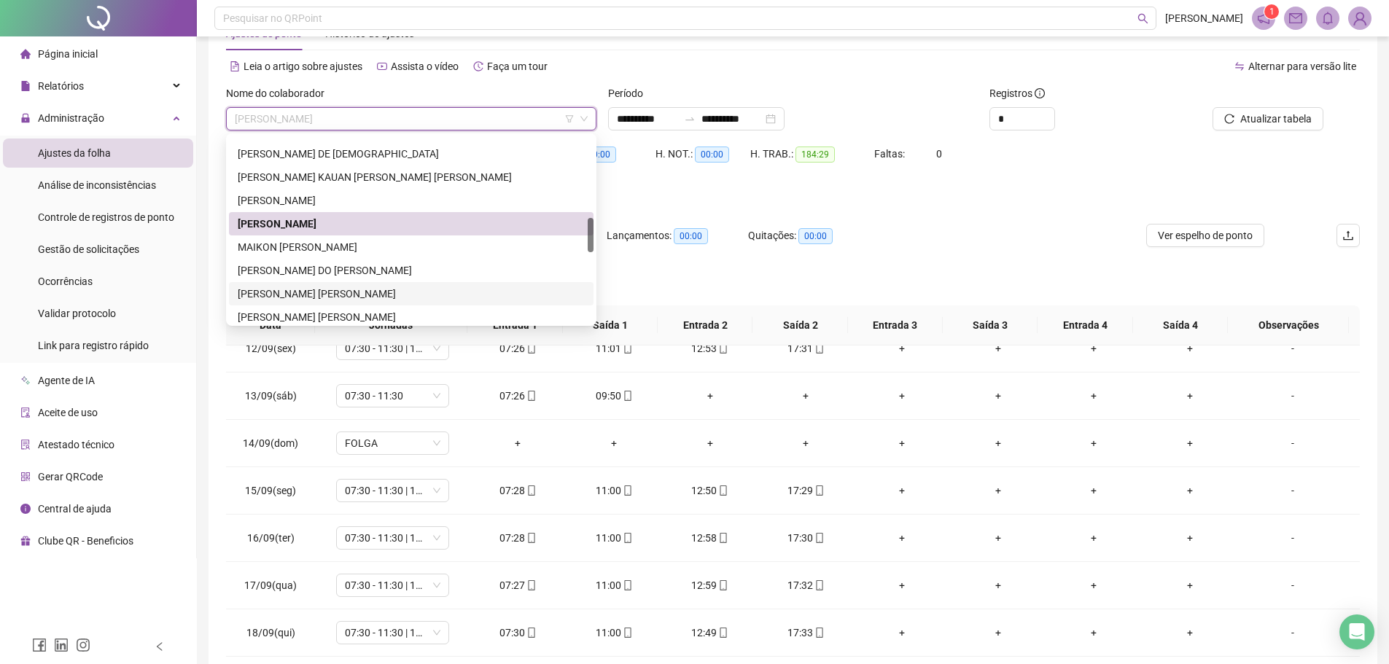
click at [298, 289] on div "[PERSON_NAME] [PERSON_NAME]" at bounding box center [411, 294] width 347 height 16
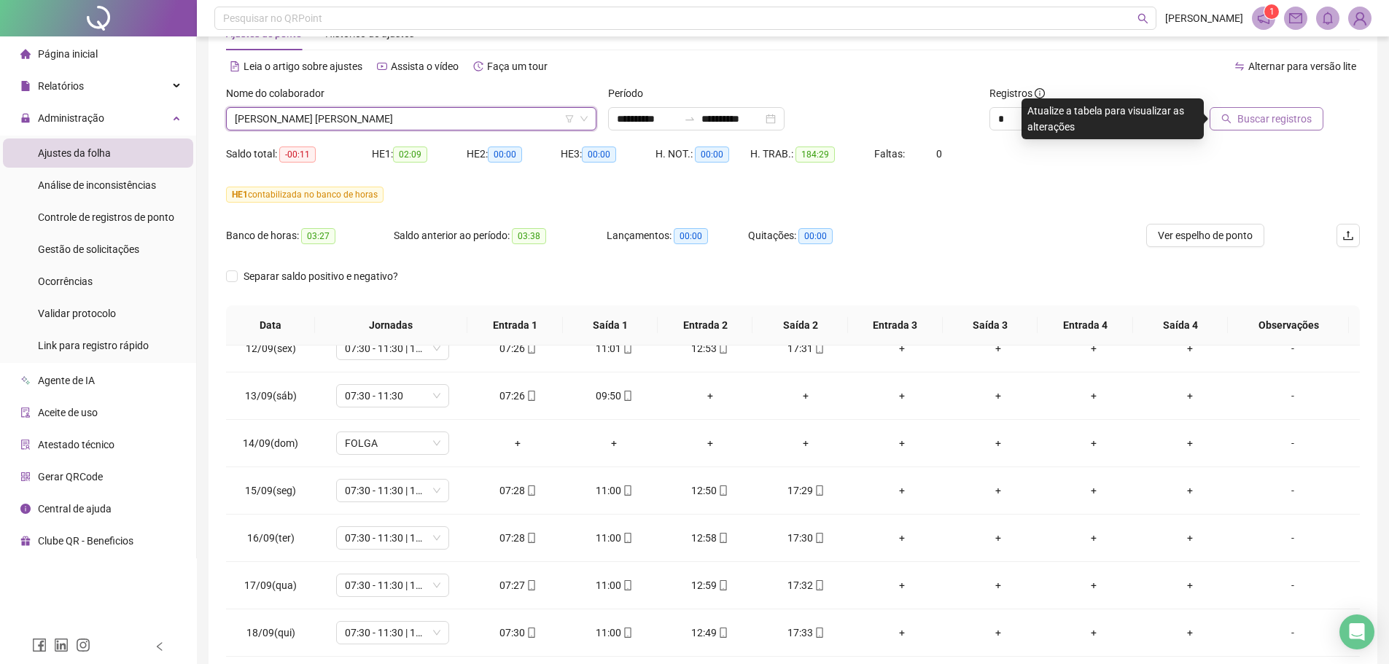
click at [1236, 117] on button "Buscar registros" at bounding box center [1266, 118] width 114 height 23
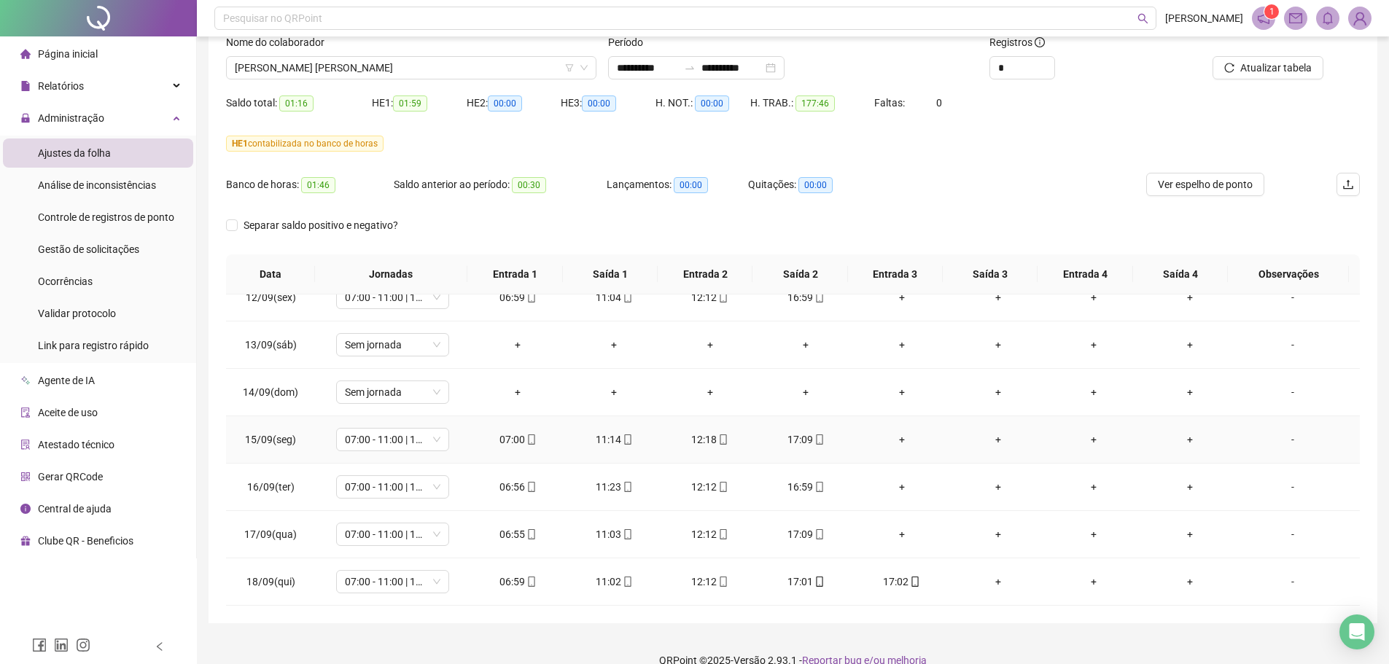
scroll to position [122, 0]
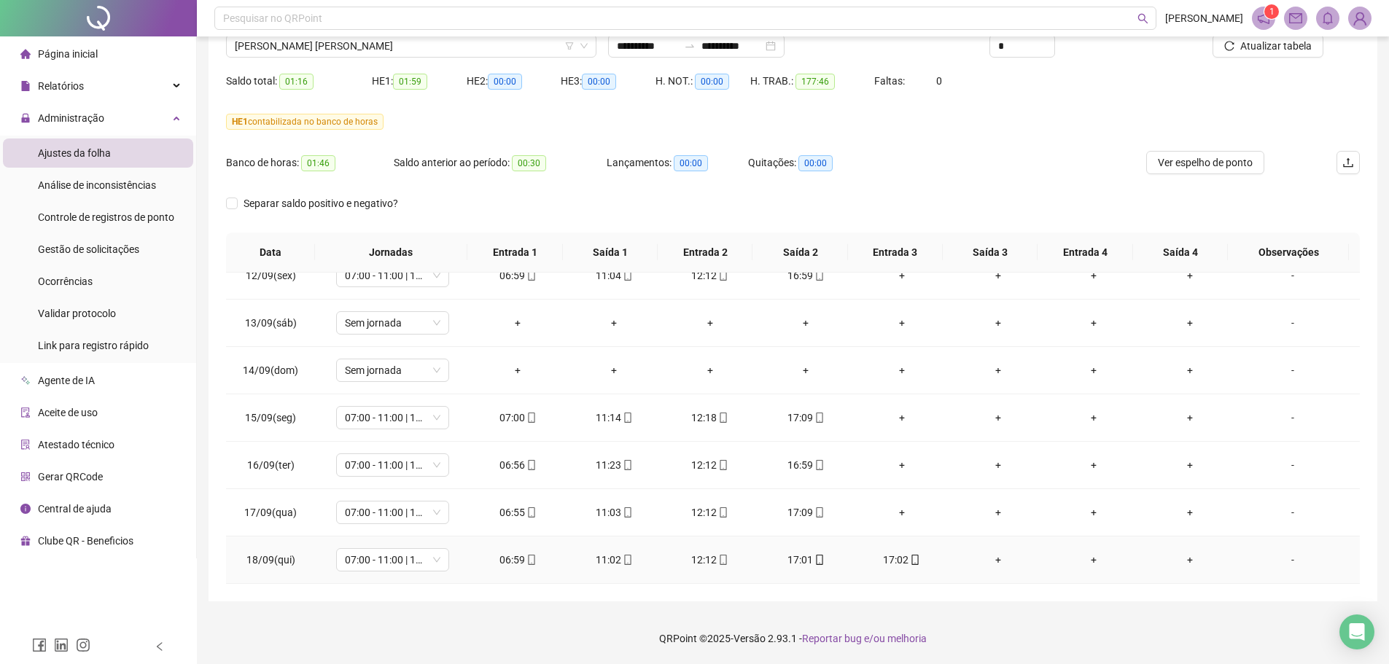
click at [887, 556] on div "17:02" at bounding box center [901, 560] width 73 height 16
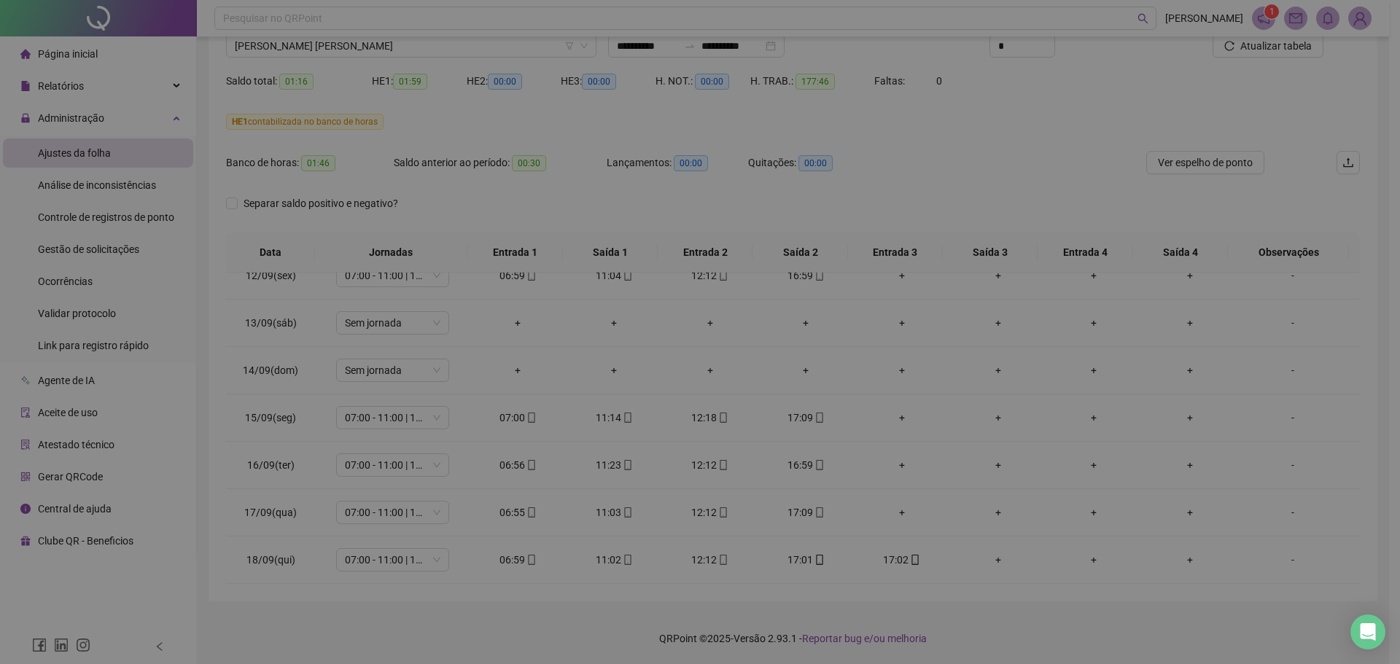
type input "**********"
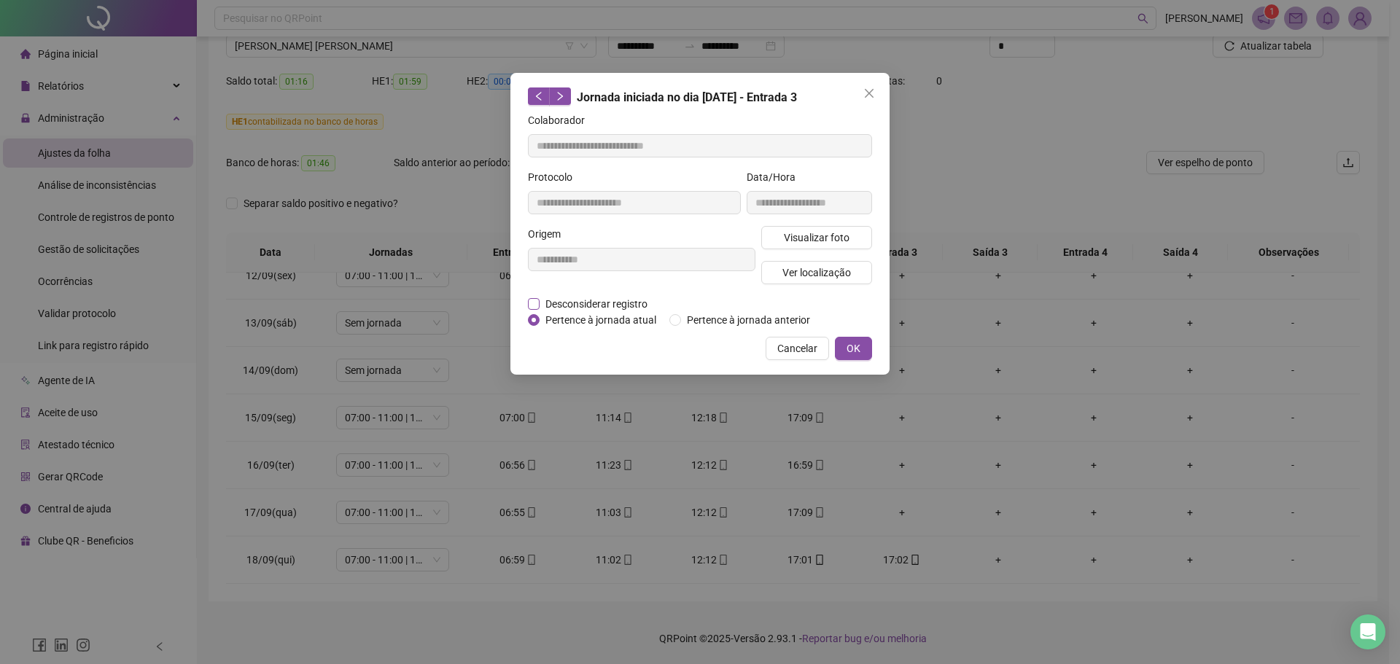
click at [597, 306] on span "Desconsiderar registro" at bounding box center [596, 304] width 114 height 16
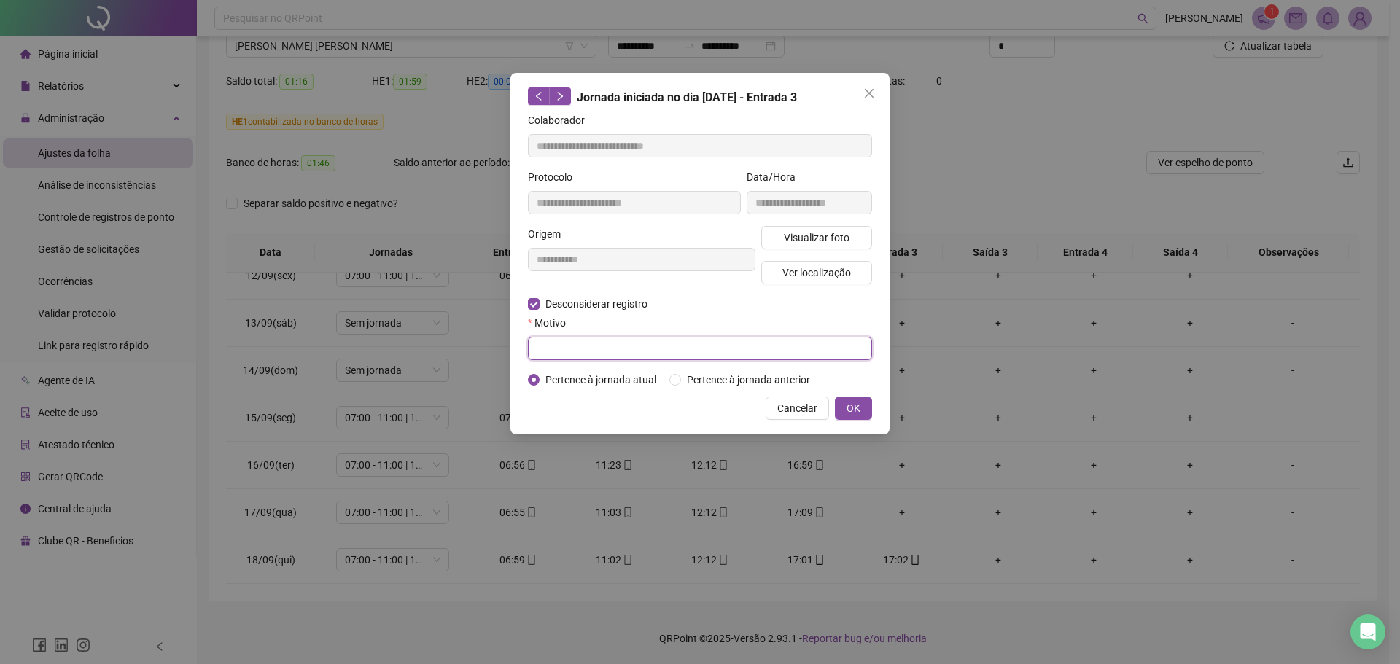
click at [561, 343] on input "text" at bounding box center [700, 348] width 344 height 23
type input "**********"
click at [861, 405] on button "OK" at bounding box center [853, 408] width 37 height 23
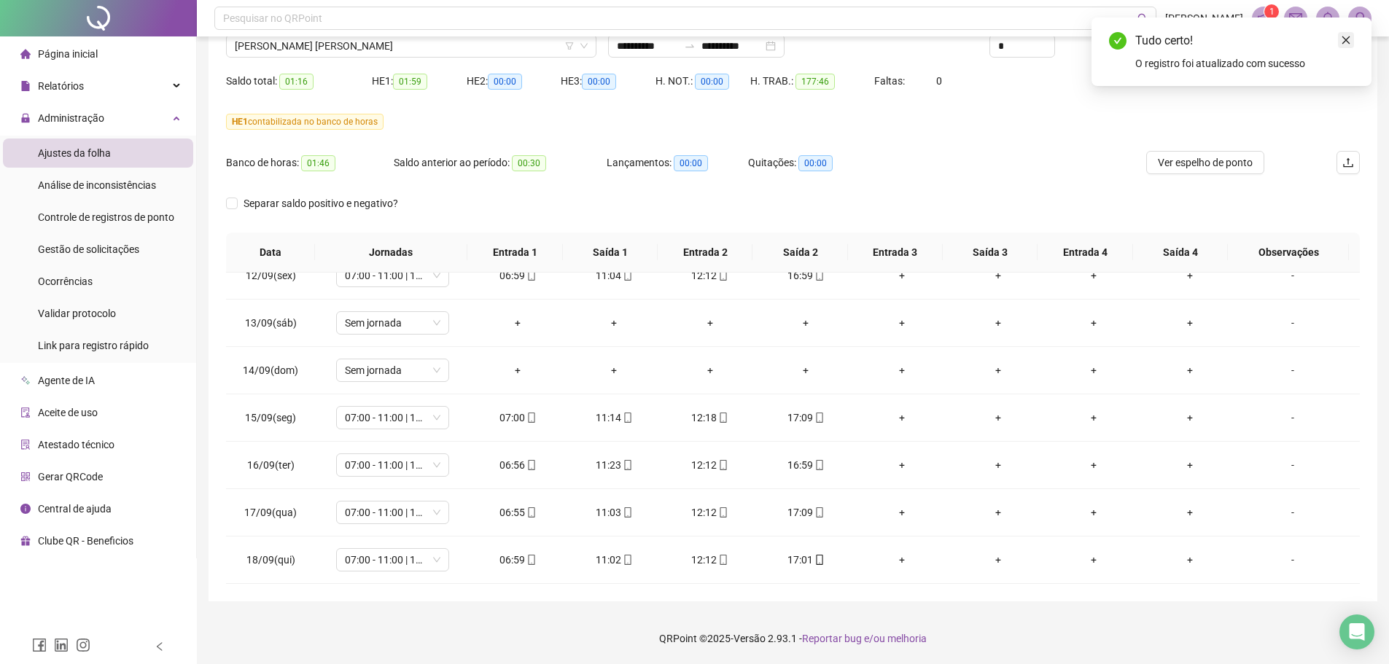
click at [1343, 42] on icon "close" at bounding box center [1346, 40] width 10 height 10
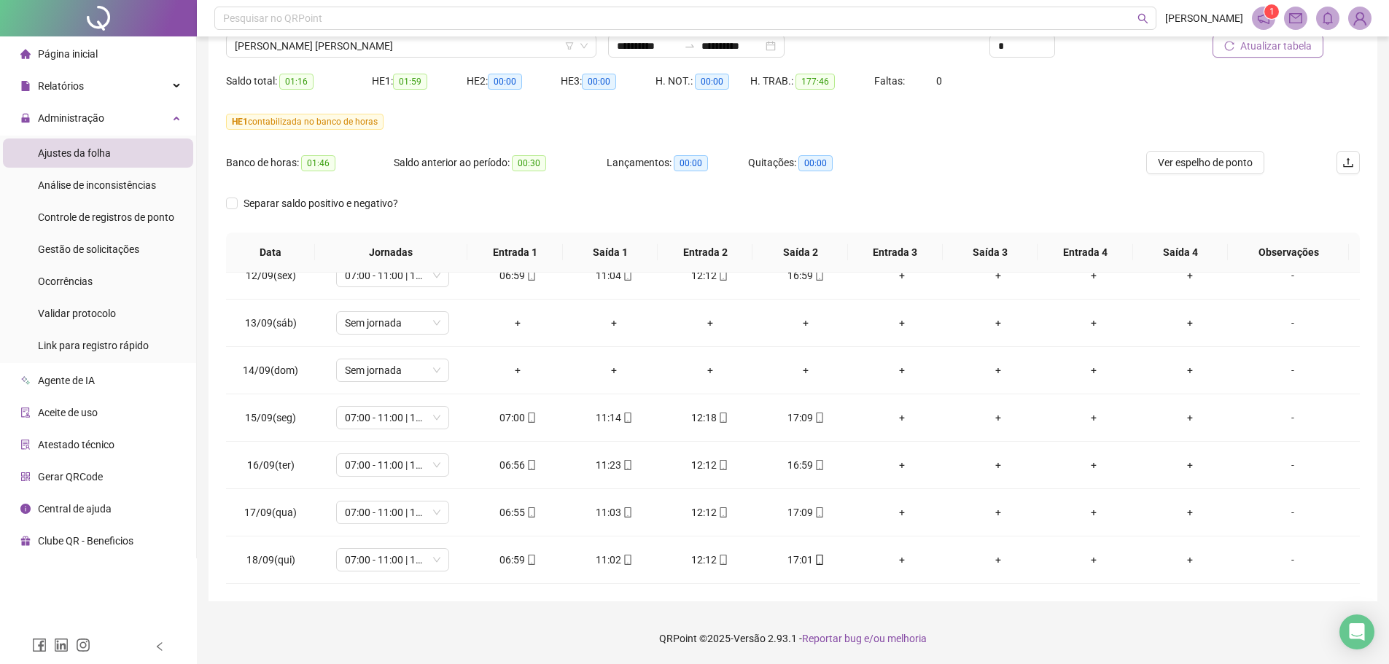
click at [1282, 46] on span "Atualizar tabela" at bounding box center [1275, 46] width 71 height 16
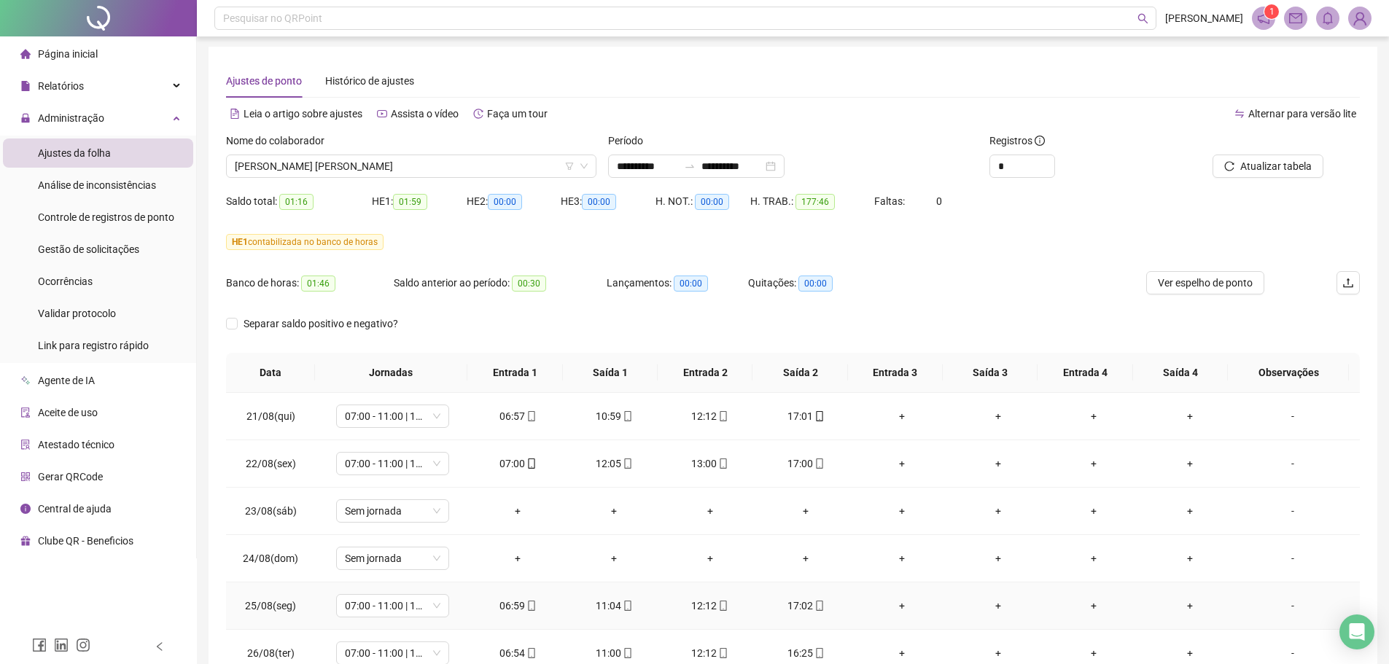
scroll to position [0, 0]
click at [355, 165] on span "[PERSON_NAME] [PERSON_NAME]" at bounding box center [411, 168] width 353 height 22
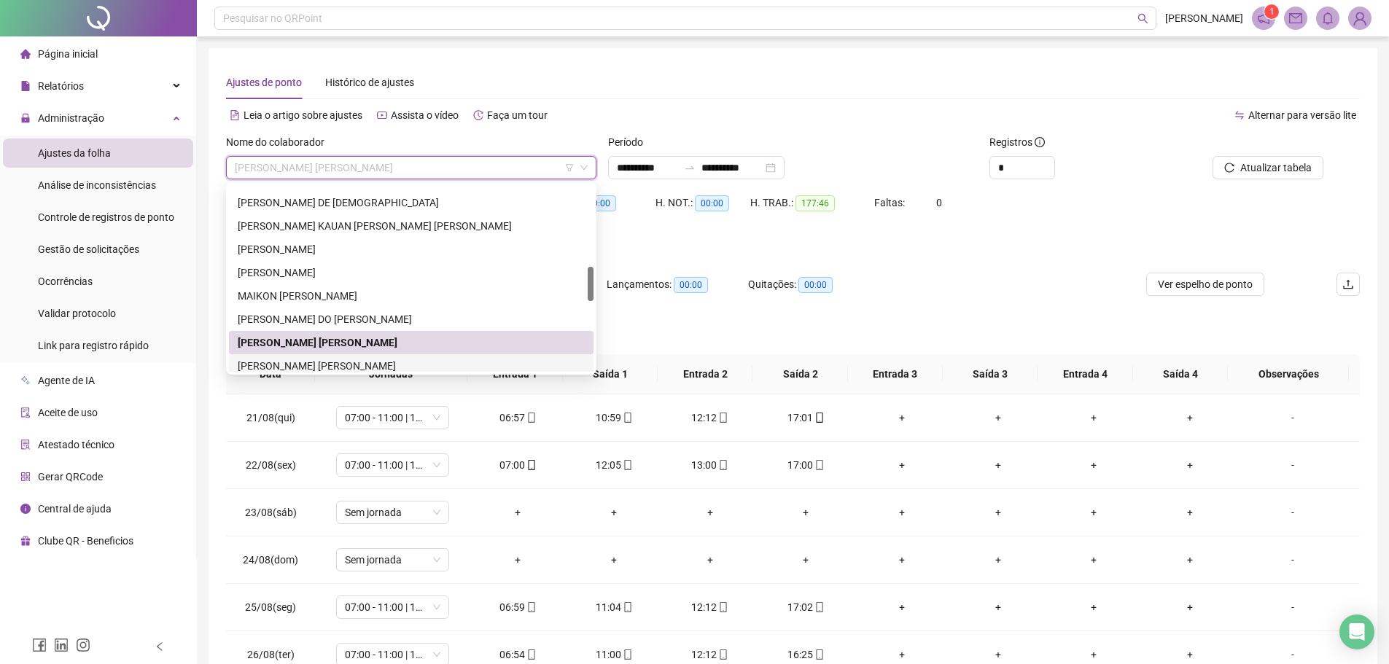
click at [295, 359] on div "[PERSON_NAME] [PERSON_NAME]" at bounding box center [411, 366] width 347 height 16
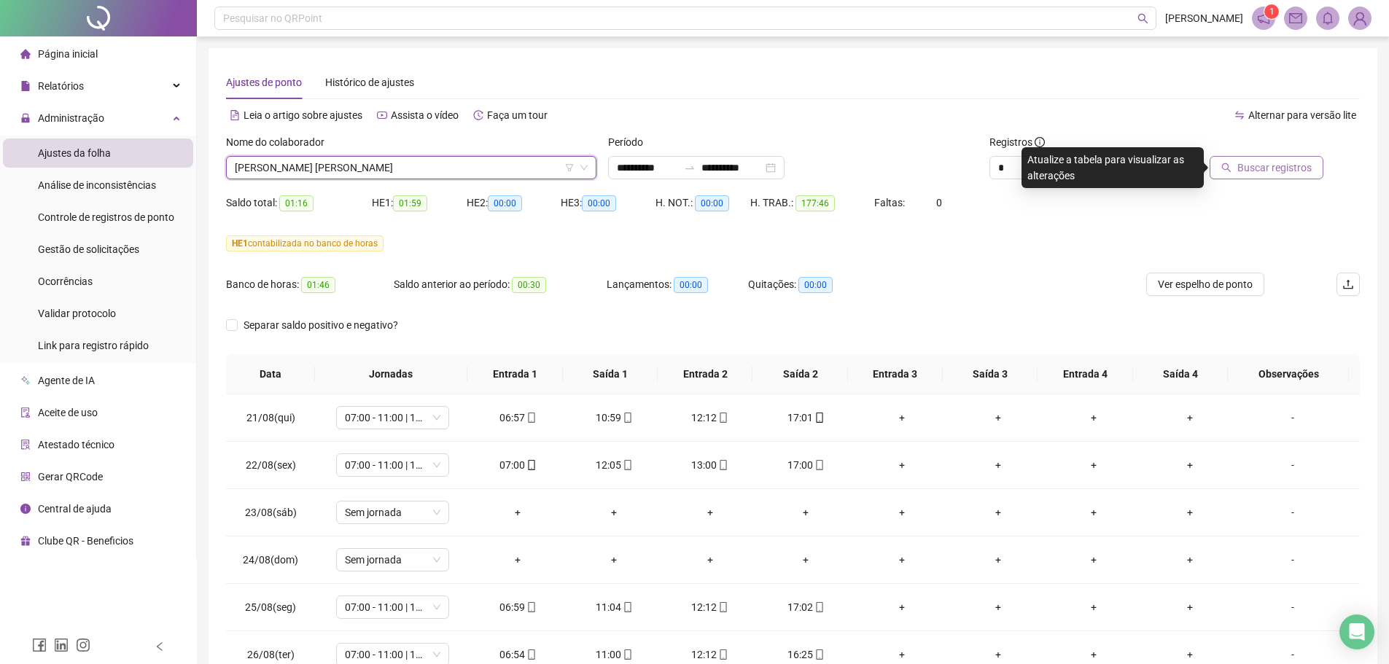
click at [1257, 165] on span "Buscar registros" at bounding box center [1274, 168] width 74 height 16
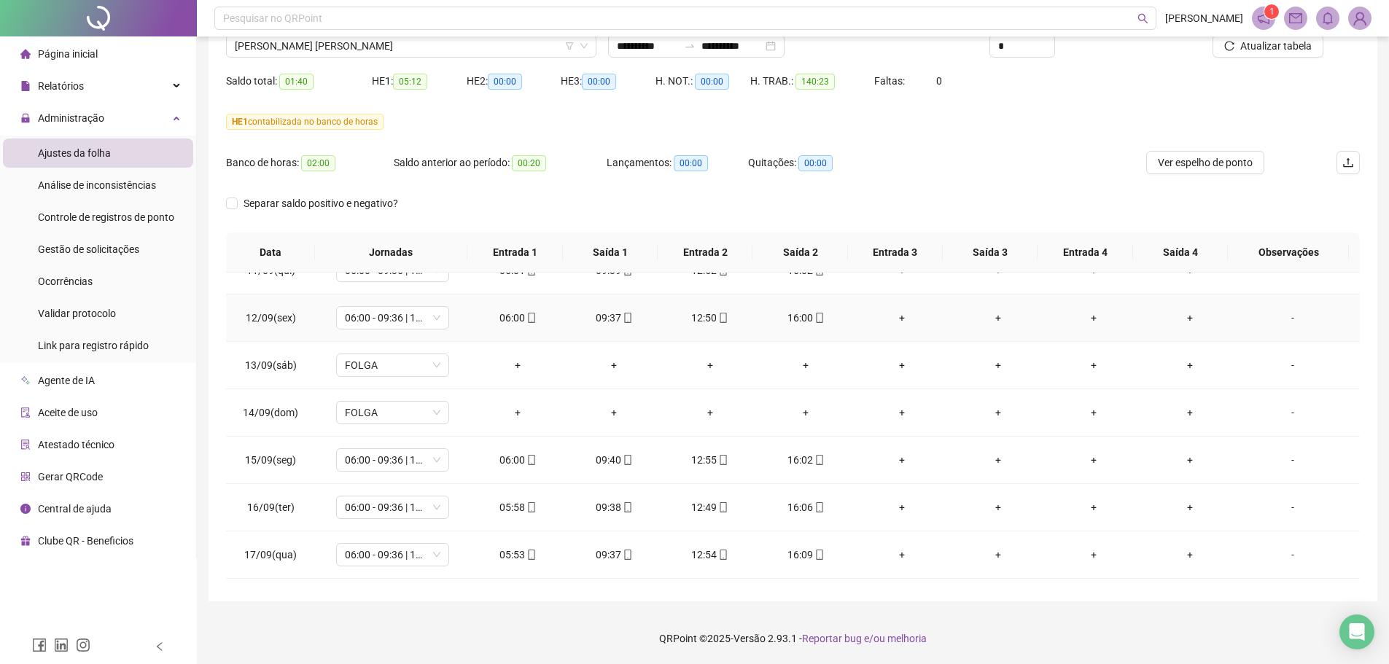
scroll to position [1063, 0]
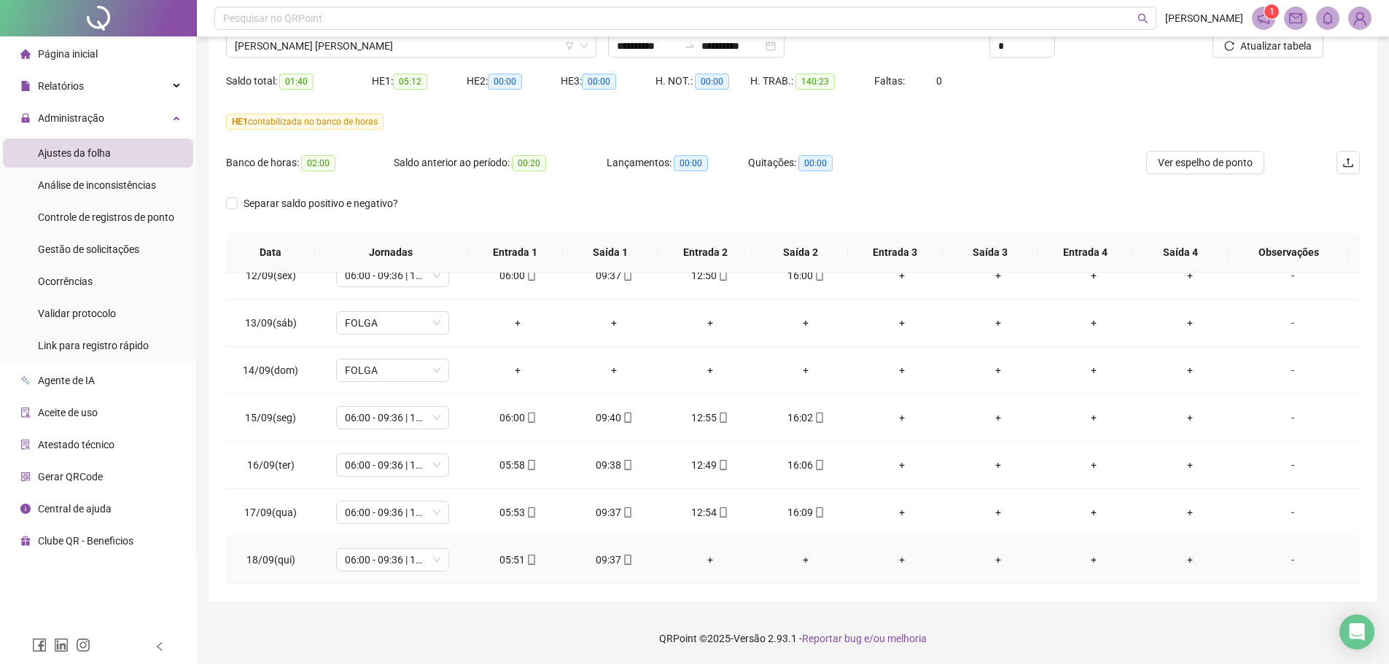
drag, startPoint x: 1277, startPoint y: 565, endPoint x: 1223, endPoint y: 566, distance: 53.9
click at [1278, 564] on div "-" at bounding box center [1292, 560] width 86 height 16
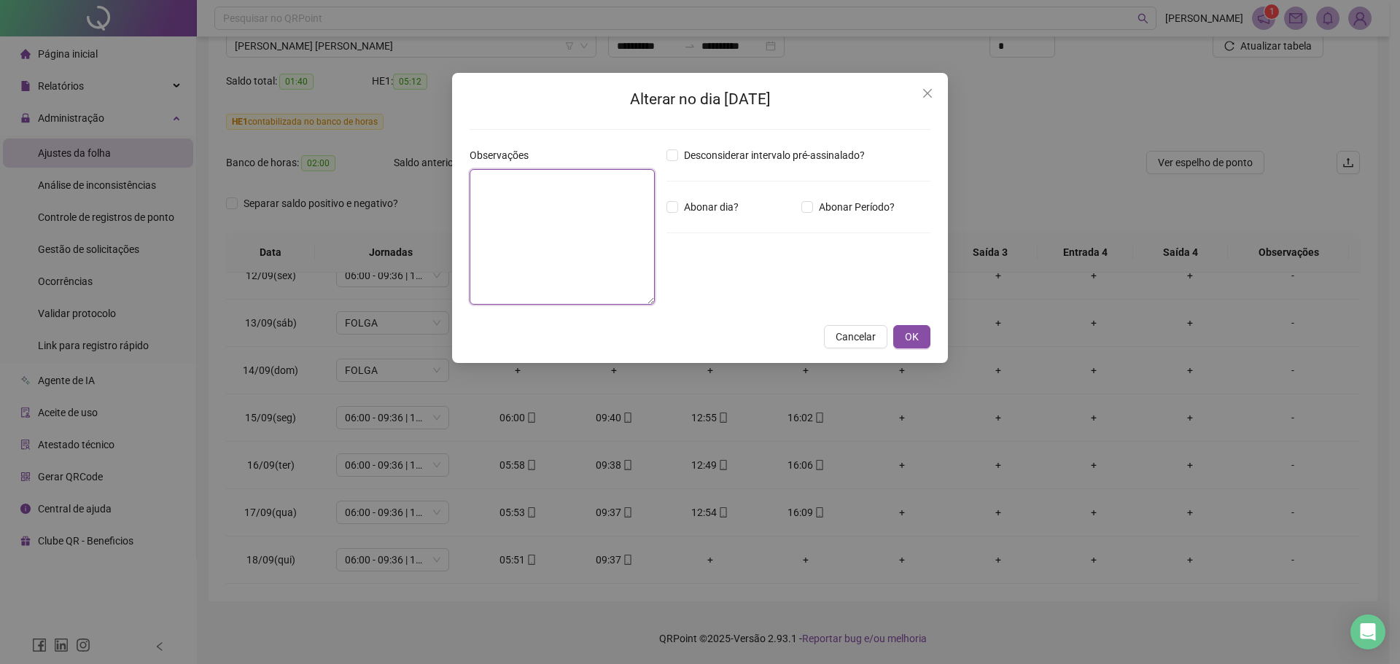
click at [618, 238] on textarea at bounding box center [561, 237] width 185 height 136
type textarea "**********"
click at [910, 332] on span "OK" at bounding box center [912, 337] width 14 height 16
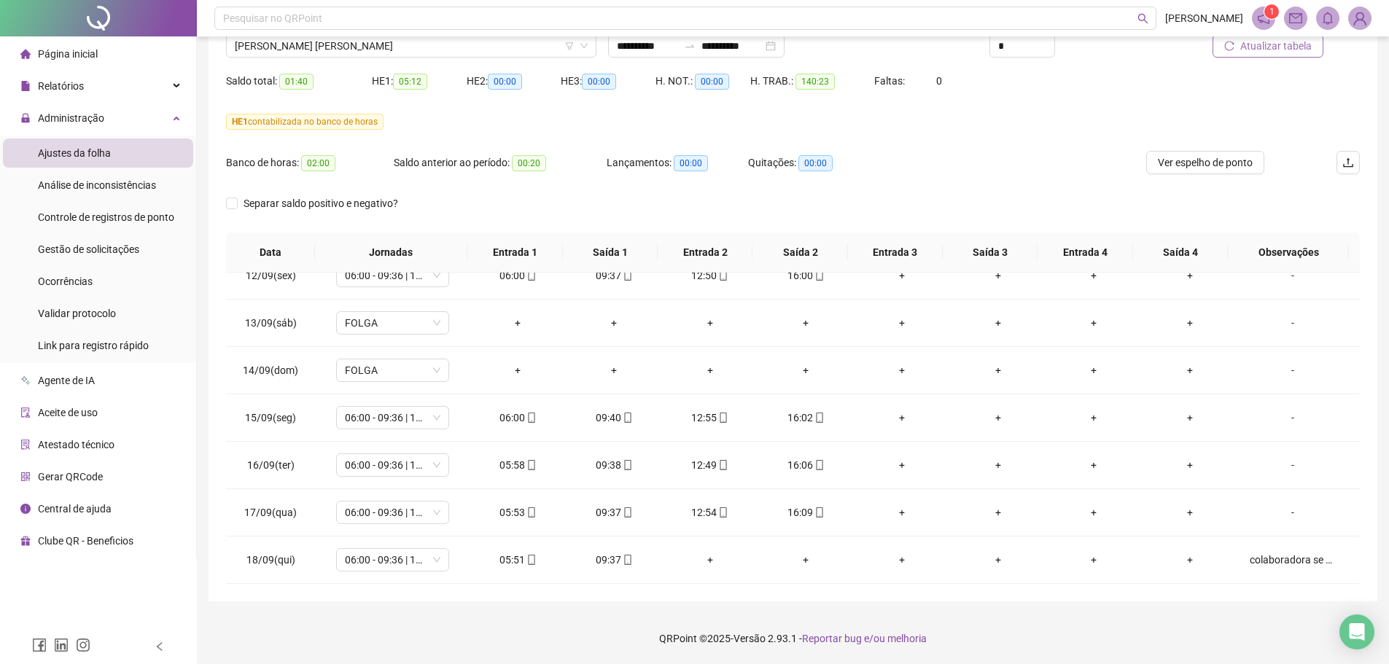
click at [1276, 52] on span "Atualizar tabela" at bounding box center [1275, 46] width 71 height 16
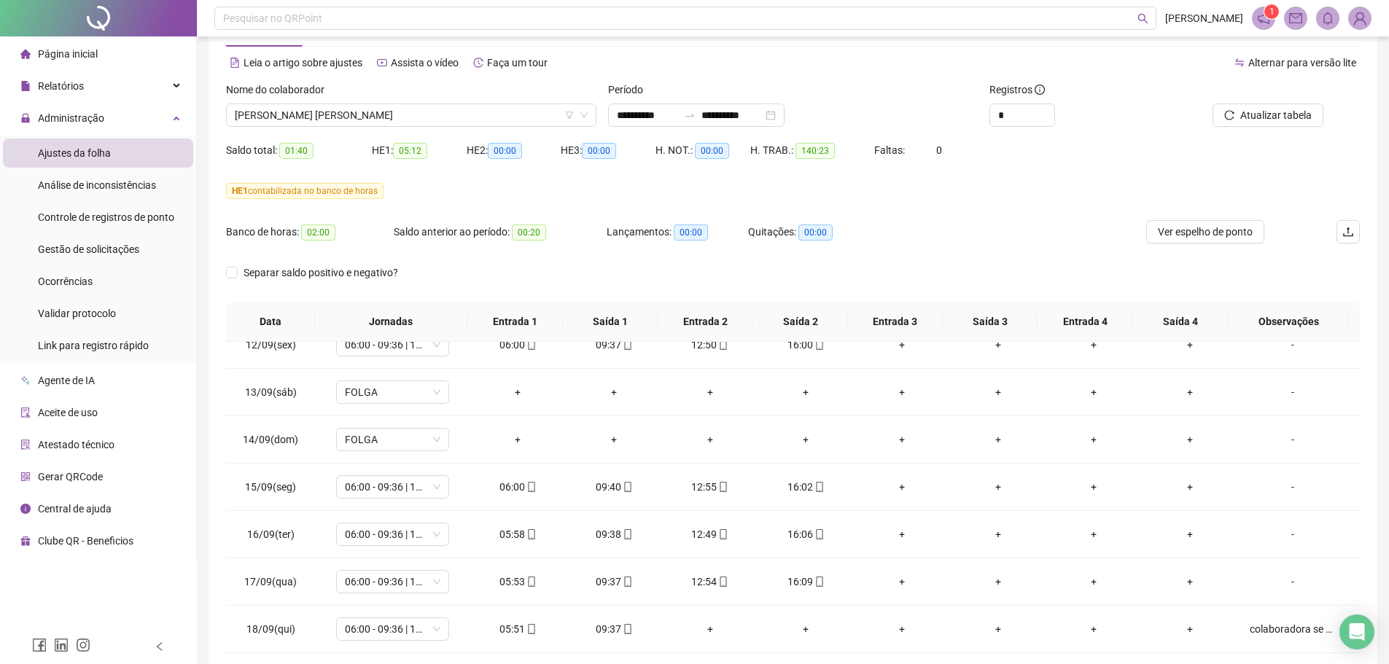
scroll to position [0, 0]
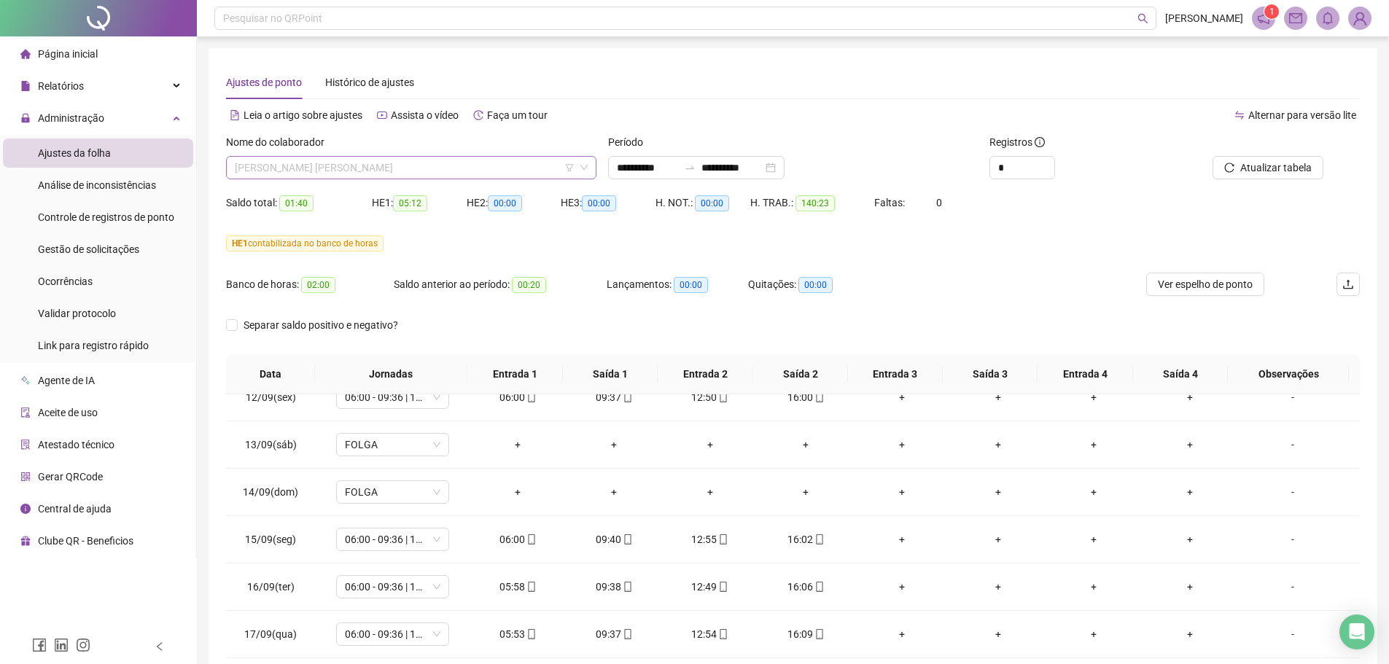
click at [313, 170] on span "[PERSON_NAME] [PERSON_NAME]" at bounding box center [411, 168] width 353 height 22
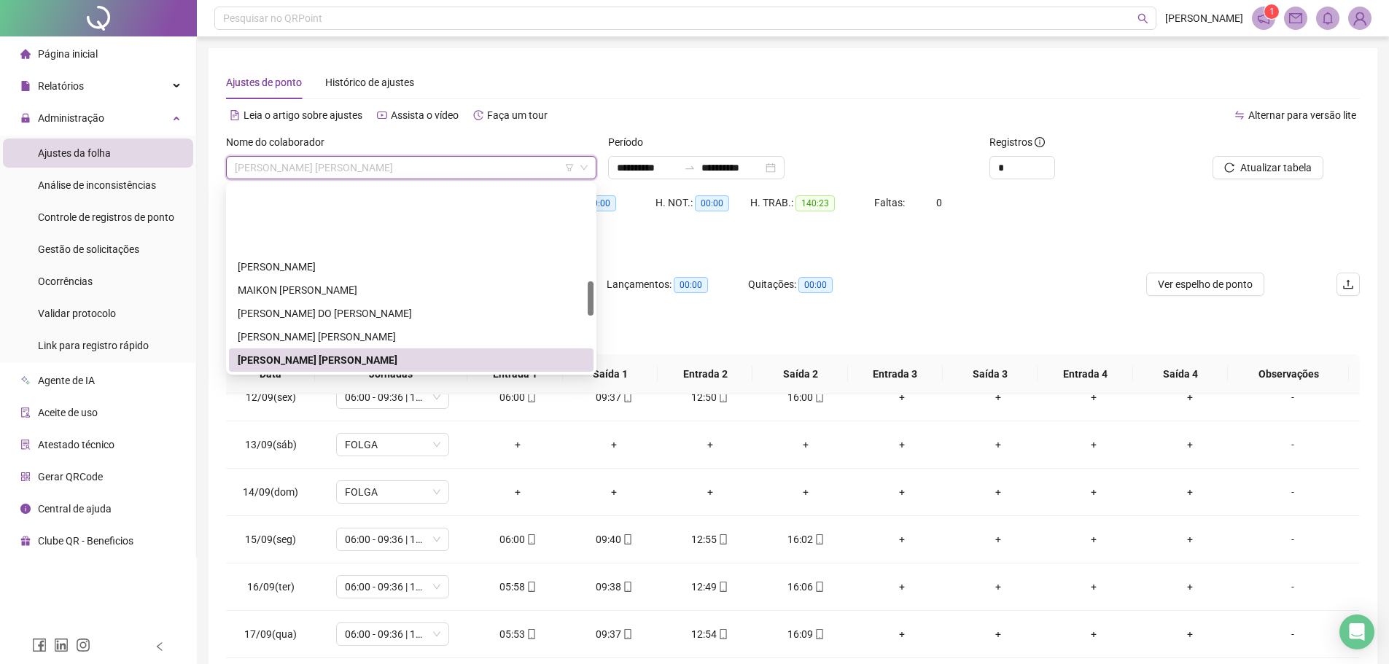
scroll to position [589, 0]
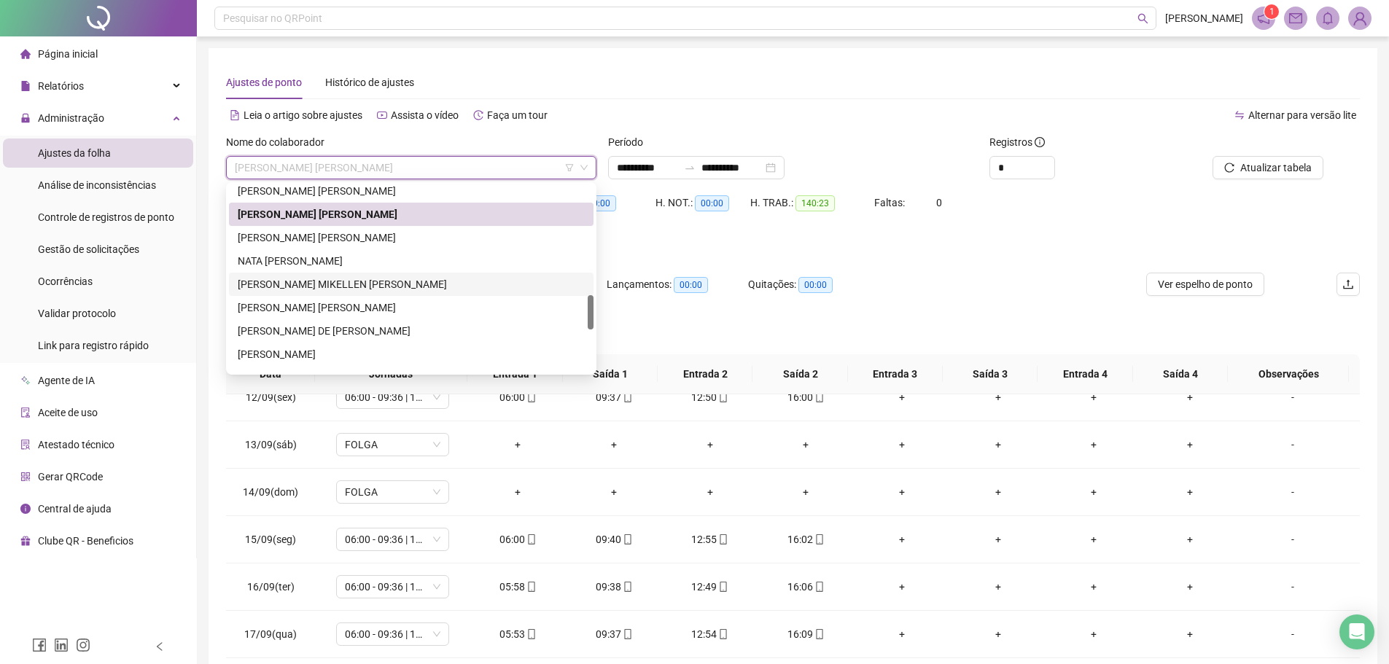
click at [309, 281] on div "[PERSON_NAME] MIKELLEN [PERSON_NAME]" at bounding box center [411, 284] width 347 height 16
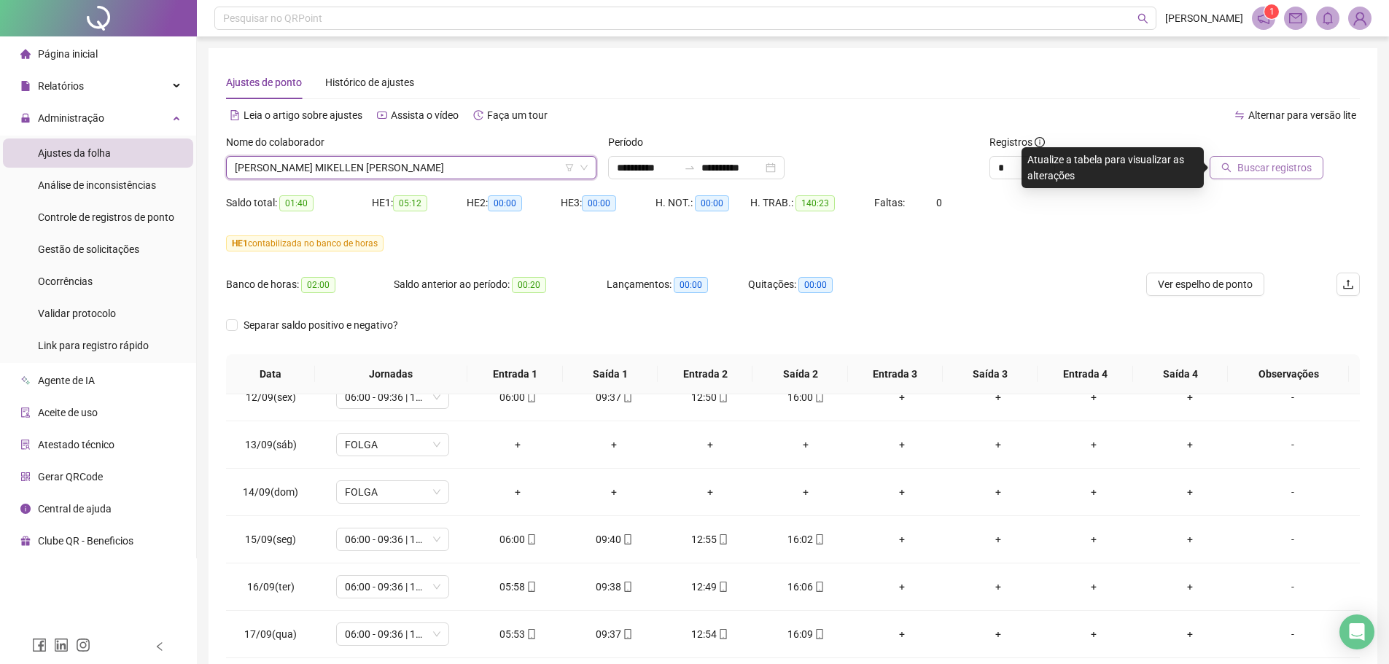
click at [1273, 171] on span "Buscar registros" at bounding box center [1274, 168] width 74 height 16
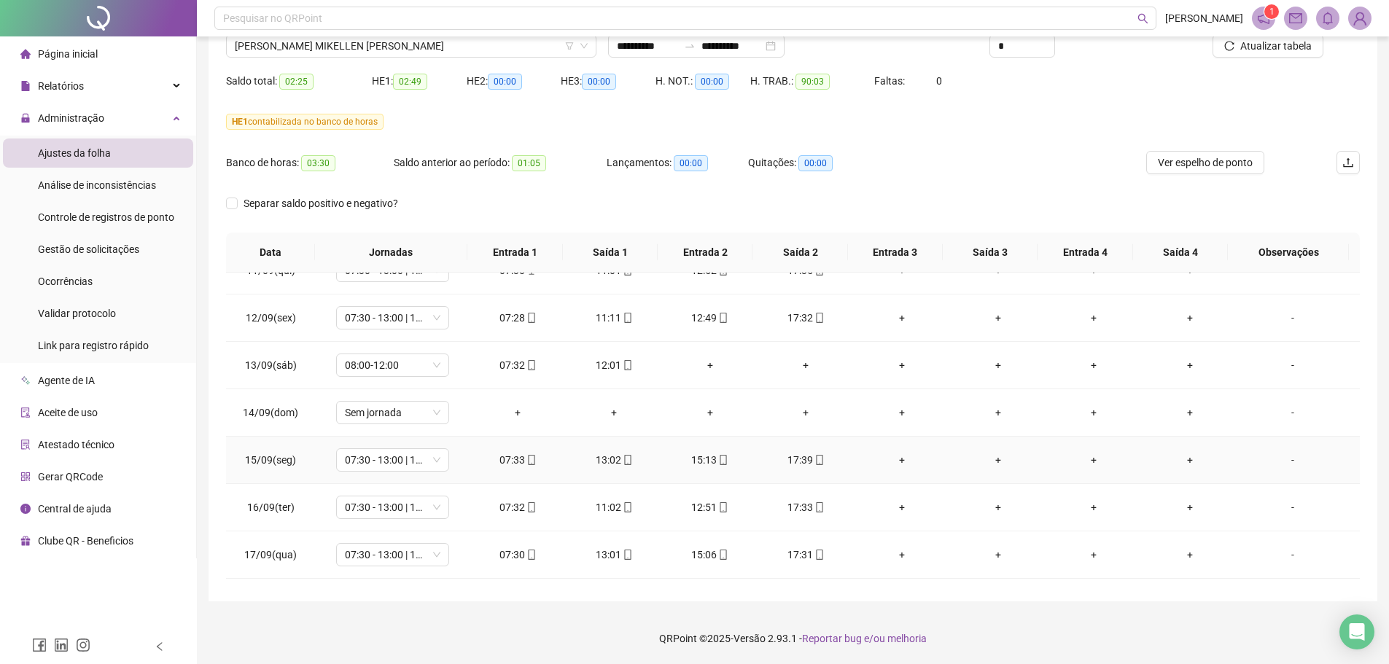
scroll to position [1063, 0]
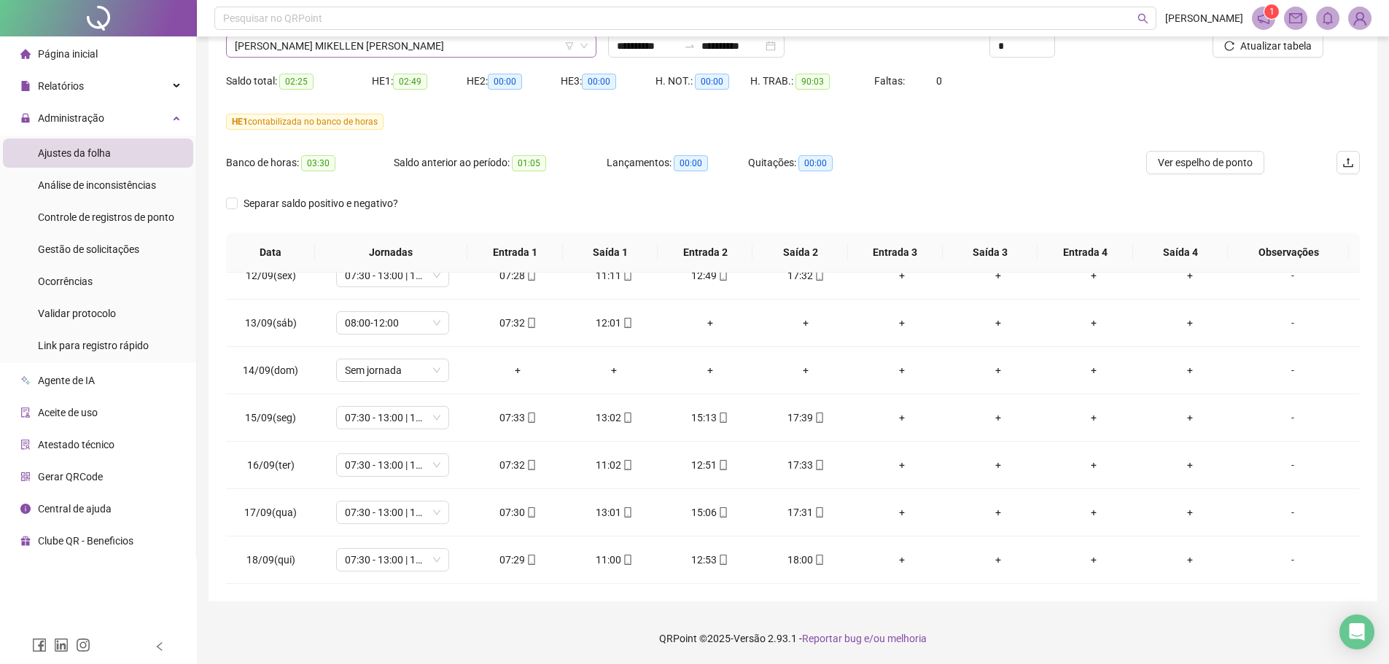
click at [373, 50] on span "[PERSON_NAME] MIKELLEN [PERSON_NAME]" at bounding box center [411, 46] width 353 height 22
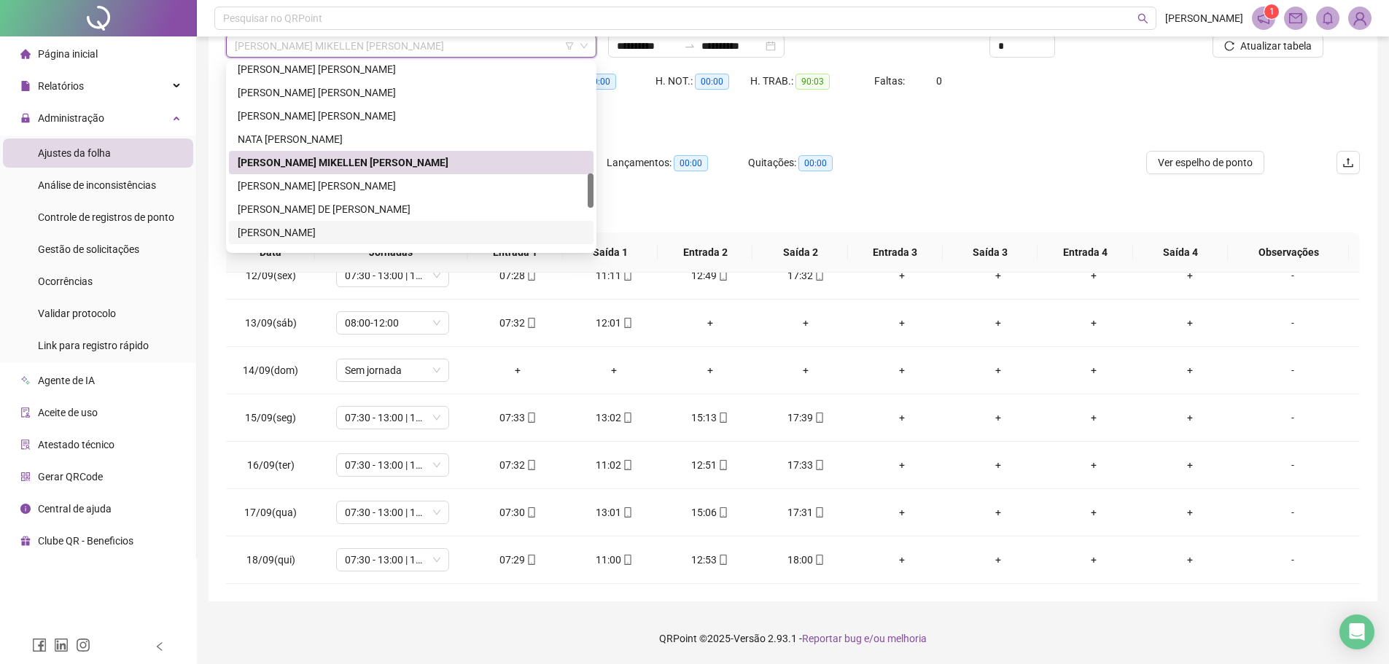
drag, startPoint x: 275, startPoint y: 224, endPoint x: 392, endPoint y: 253, distance: 120.9
click at [275, 224] on div "[PERSON_NAME]" at bounding box center [411, 232] width 364 height 23
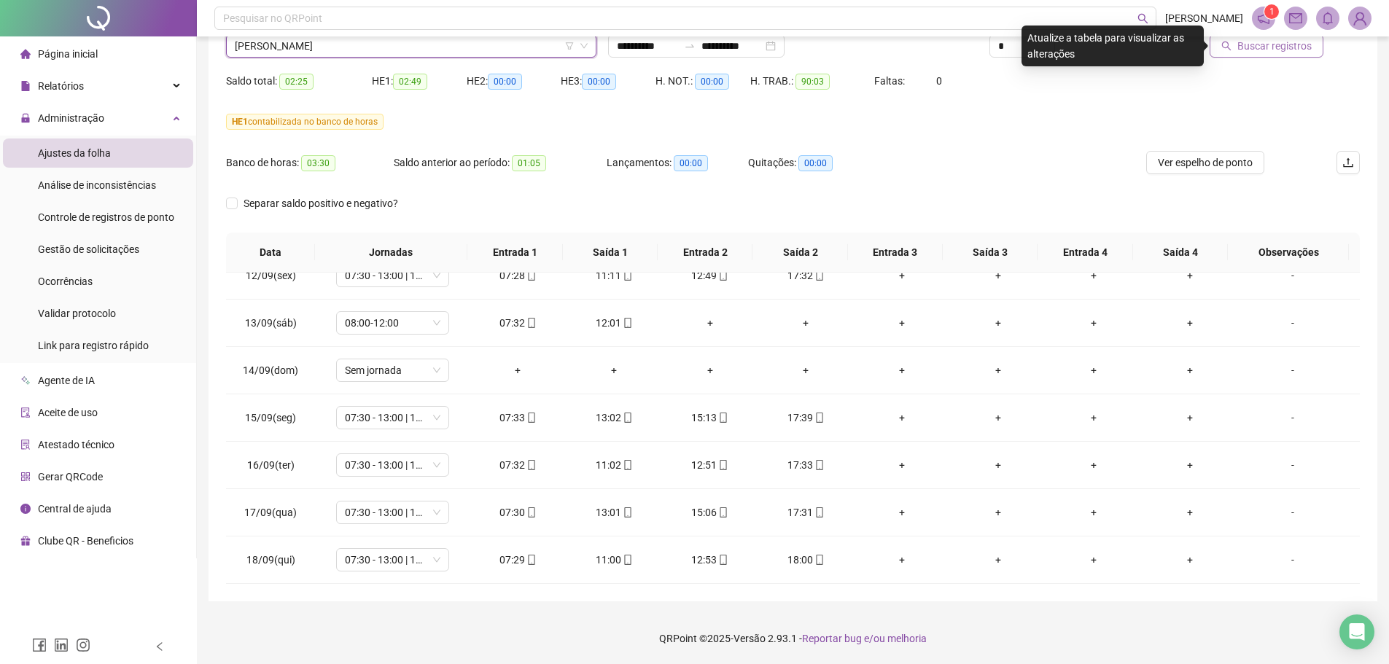
click at [1240, 50] on span "Buscar registros" at bounding box center [1274, 46] width 74 height 16
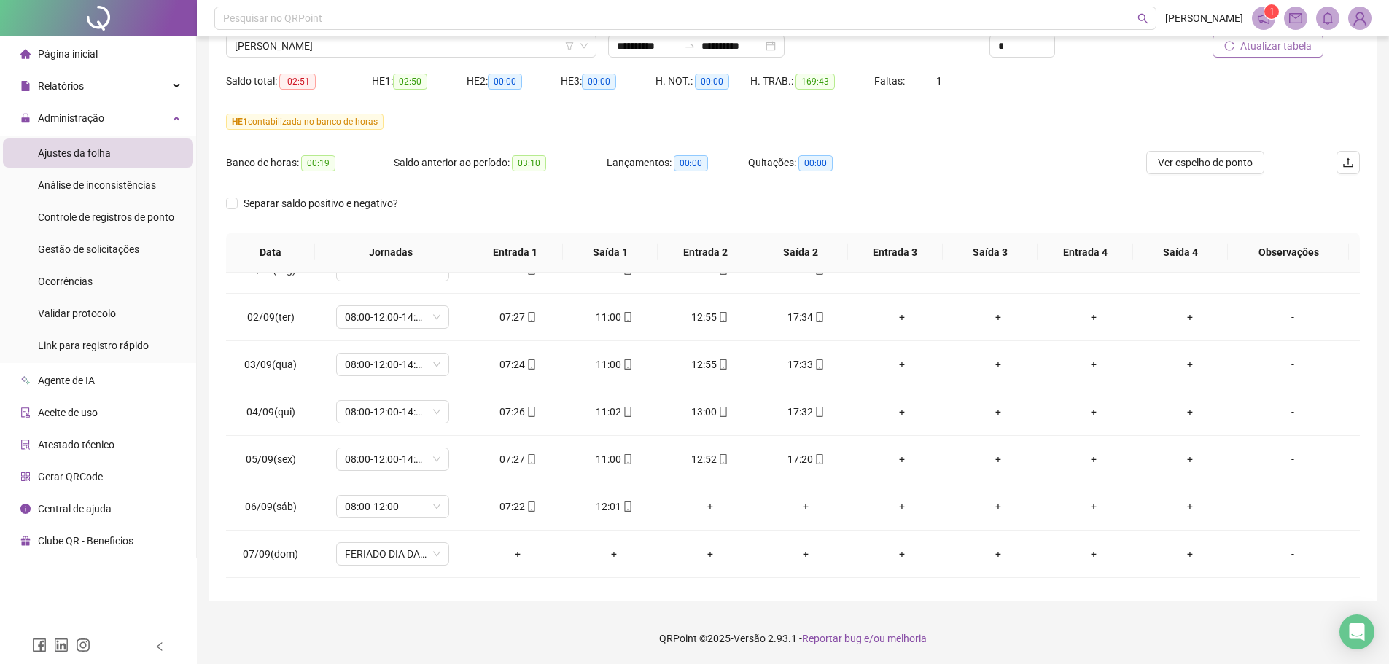
scroll to position [583, 0]
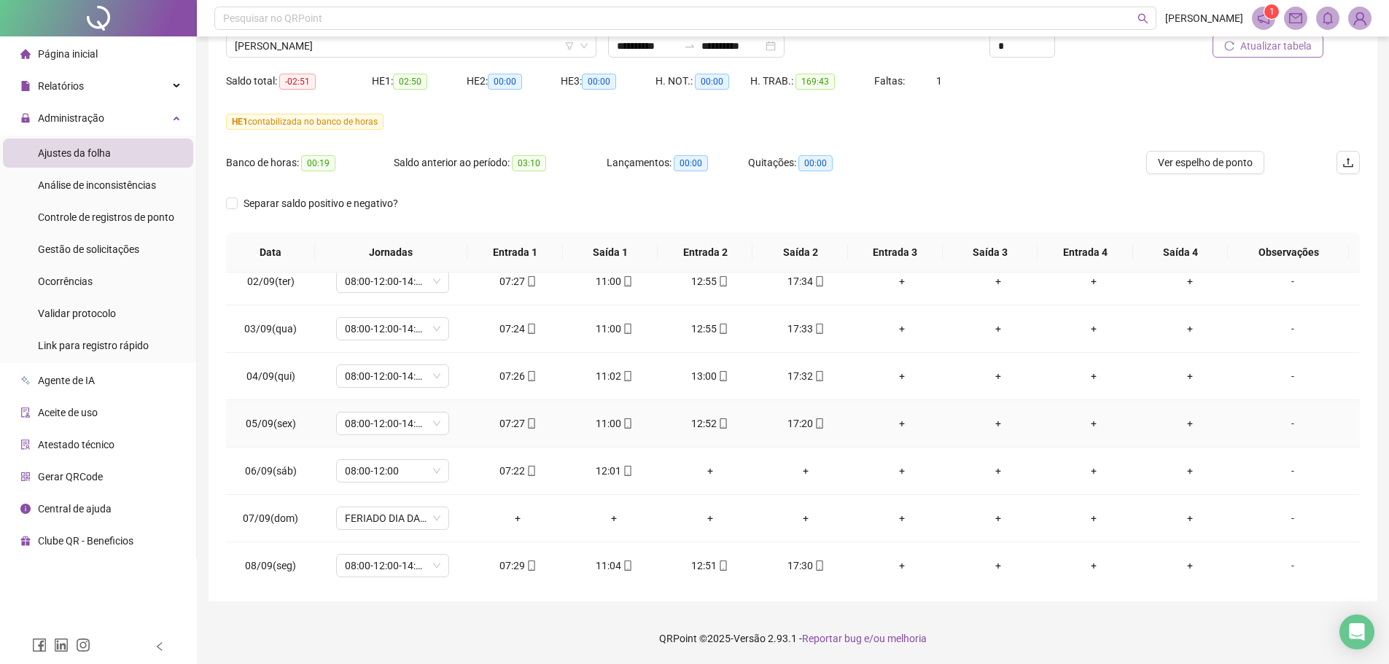
click at [801, 418] on div "17:20" at bounding box center [806, 424] width 73 height 16
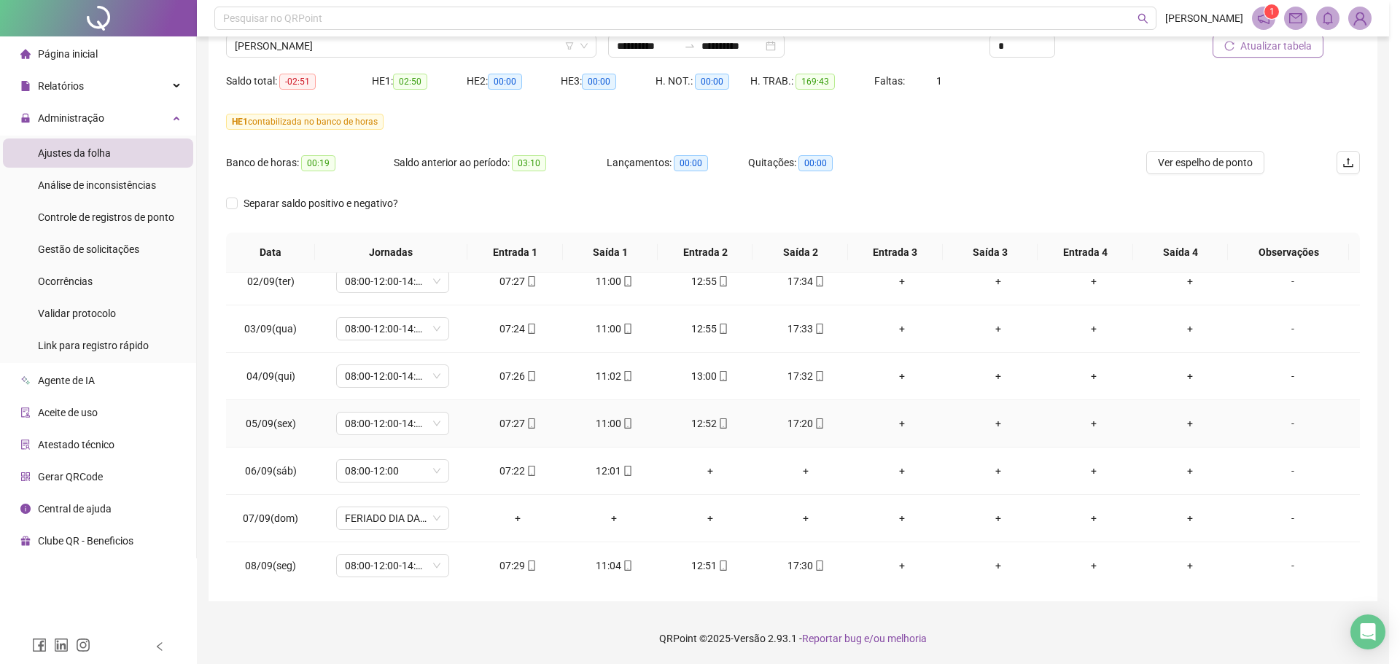
type input "**********"
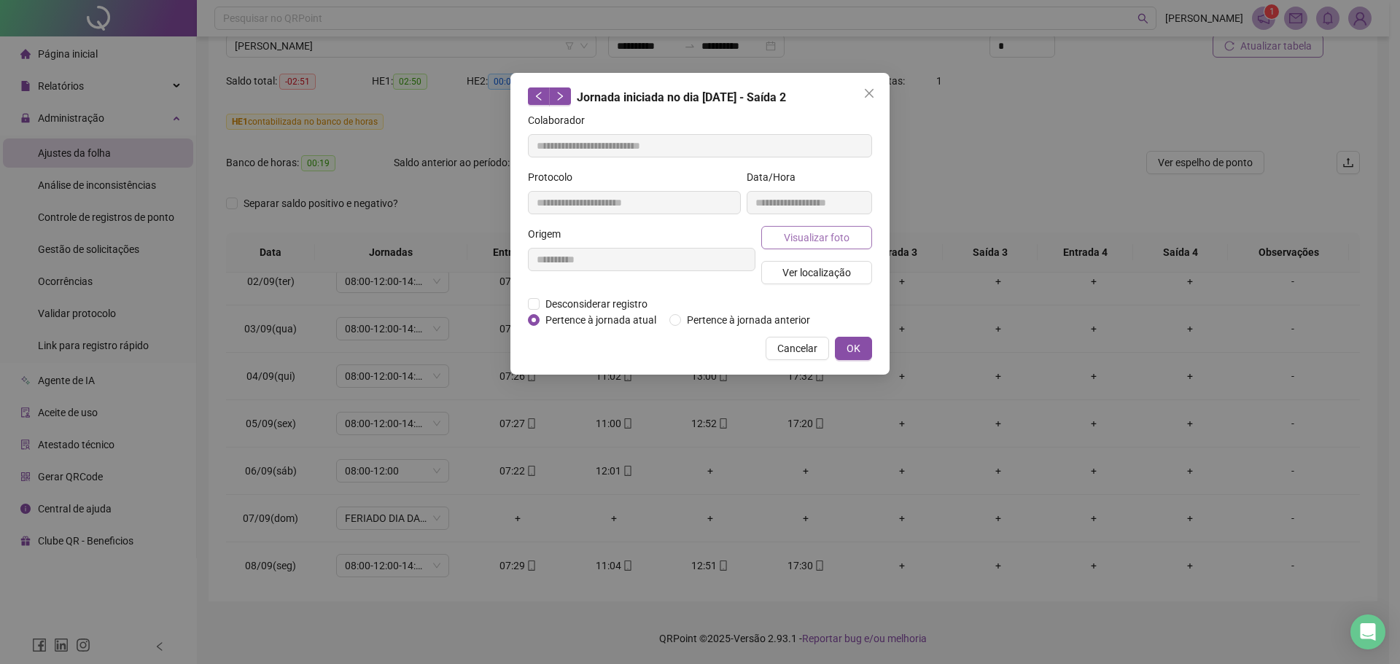
click at [849, 235] on button "Visualizar foto" at bounding box center [816, 237] width 111 height 23
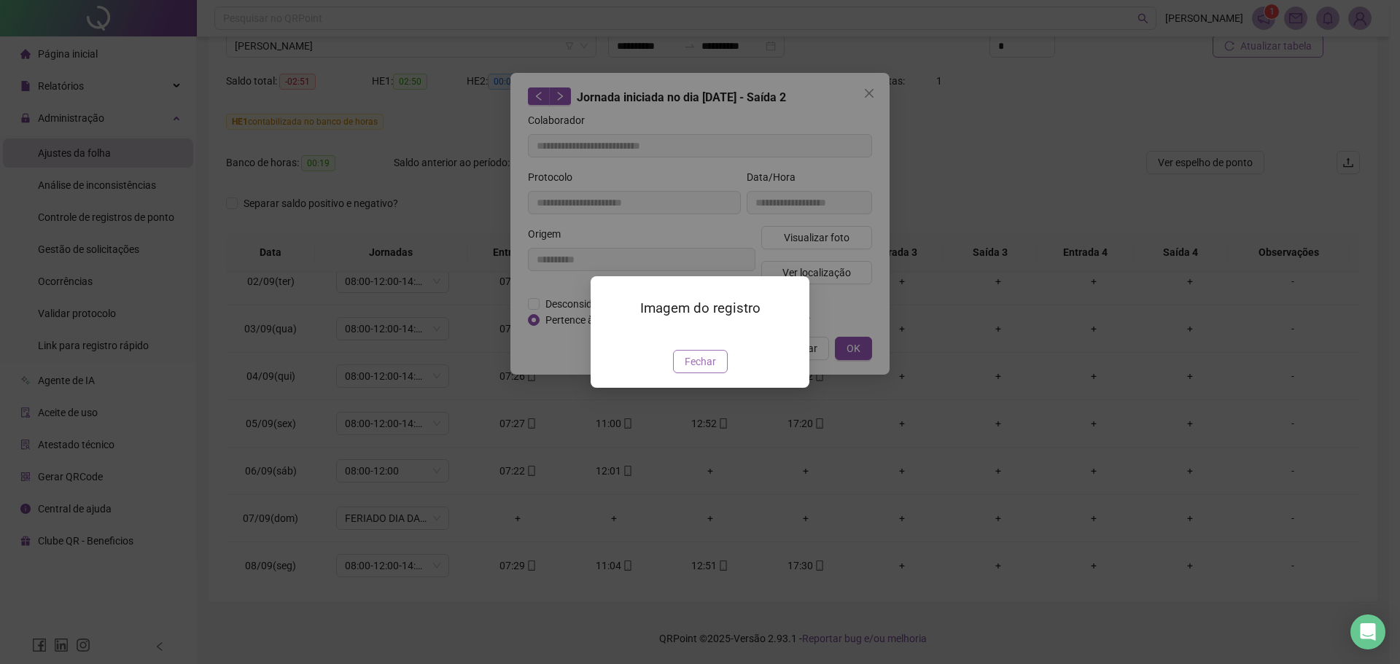
click at [709, 370] on span "Fechar" at bounding box center [700, 362] width 31 height 16
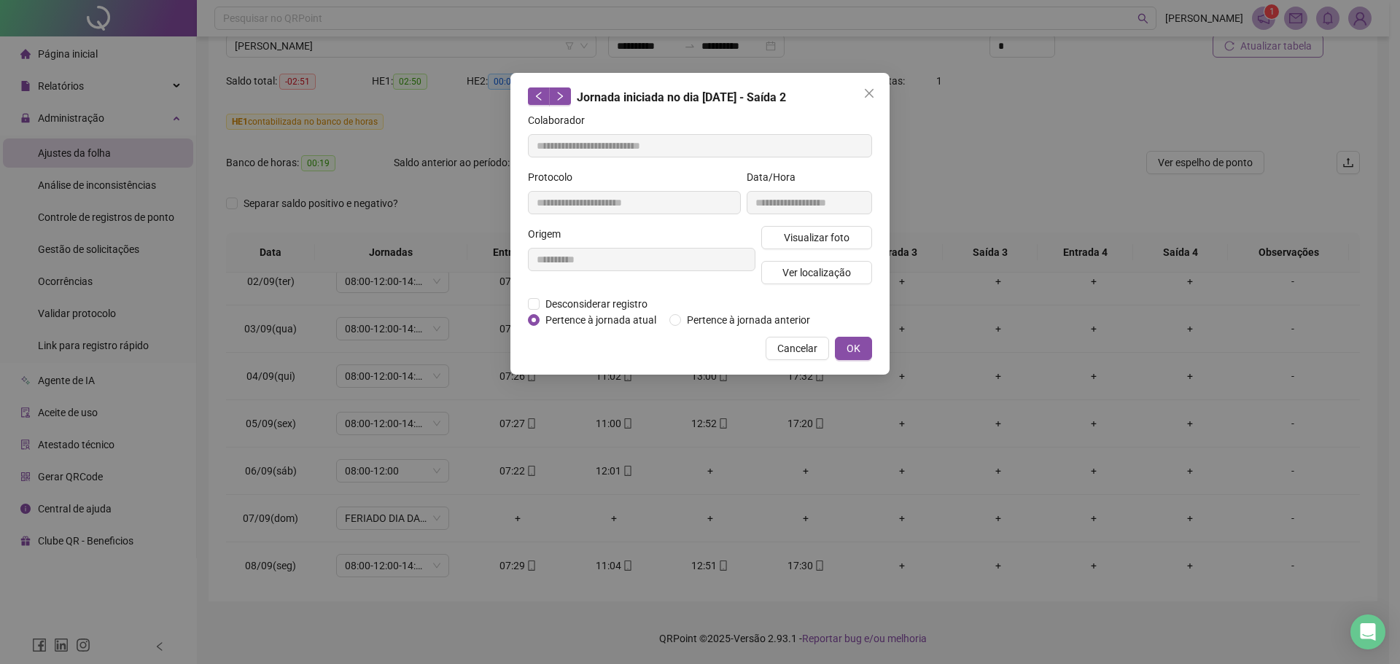
click at [793, 343] on div "**********" at bounding box center [700, 332] width 1400 height 664
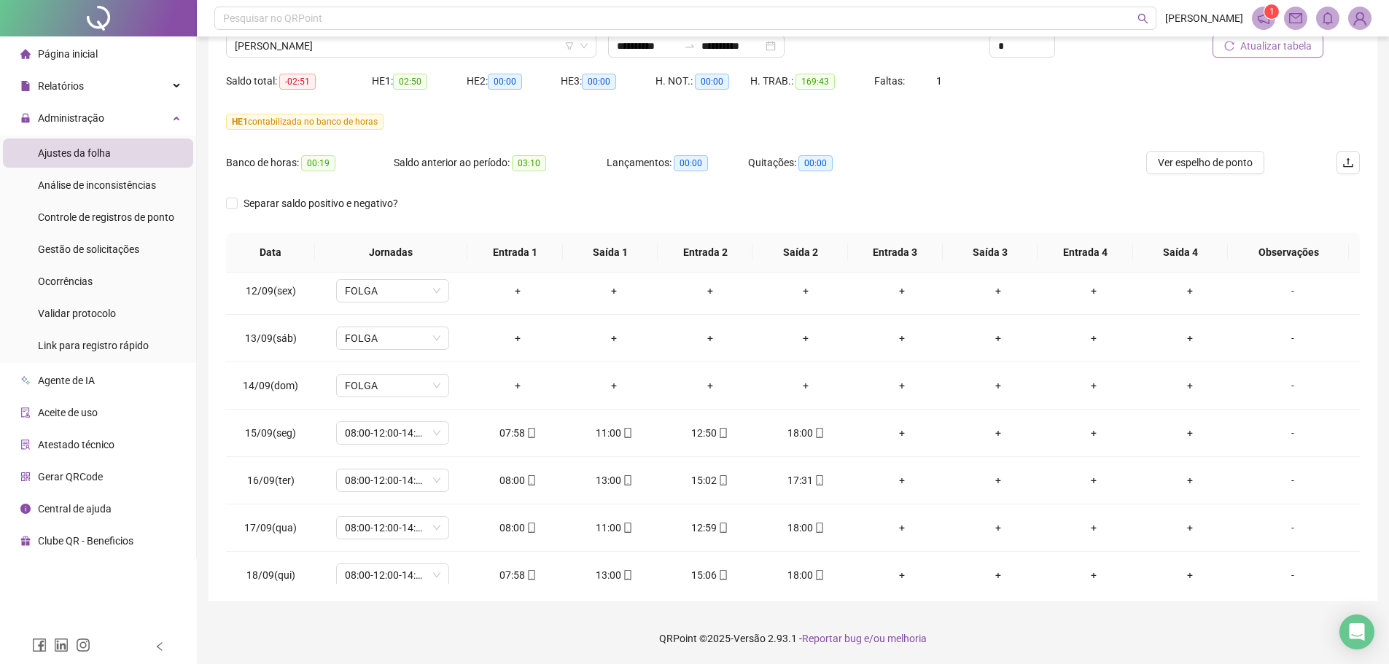
scroll to position [1063, 0]
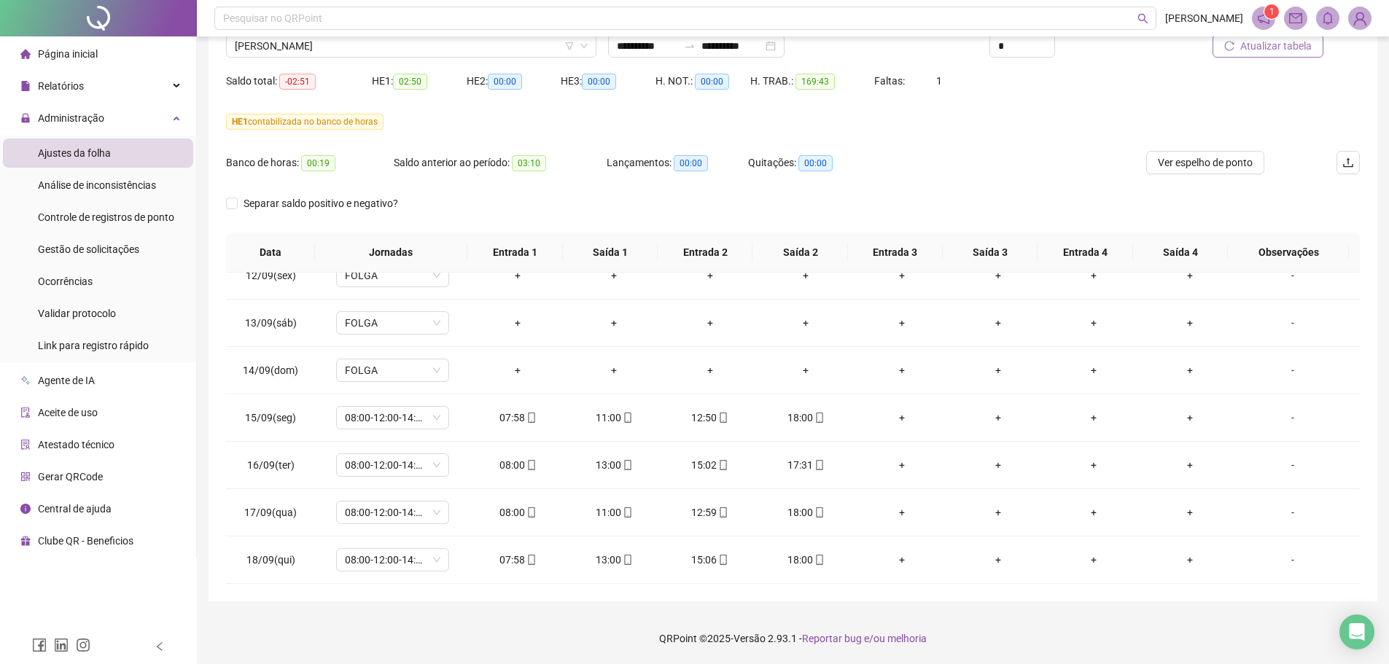
click at [375, 58] on div "Nome do colaborador [PERSON_NAME]" at bounding box center [411, 40] width 382 height 57
click at [370, 50] on span "[PERSON_NAME]" at bounding box center [411, 46] width 353 height 22
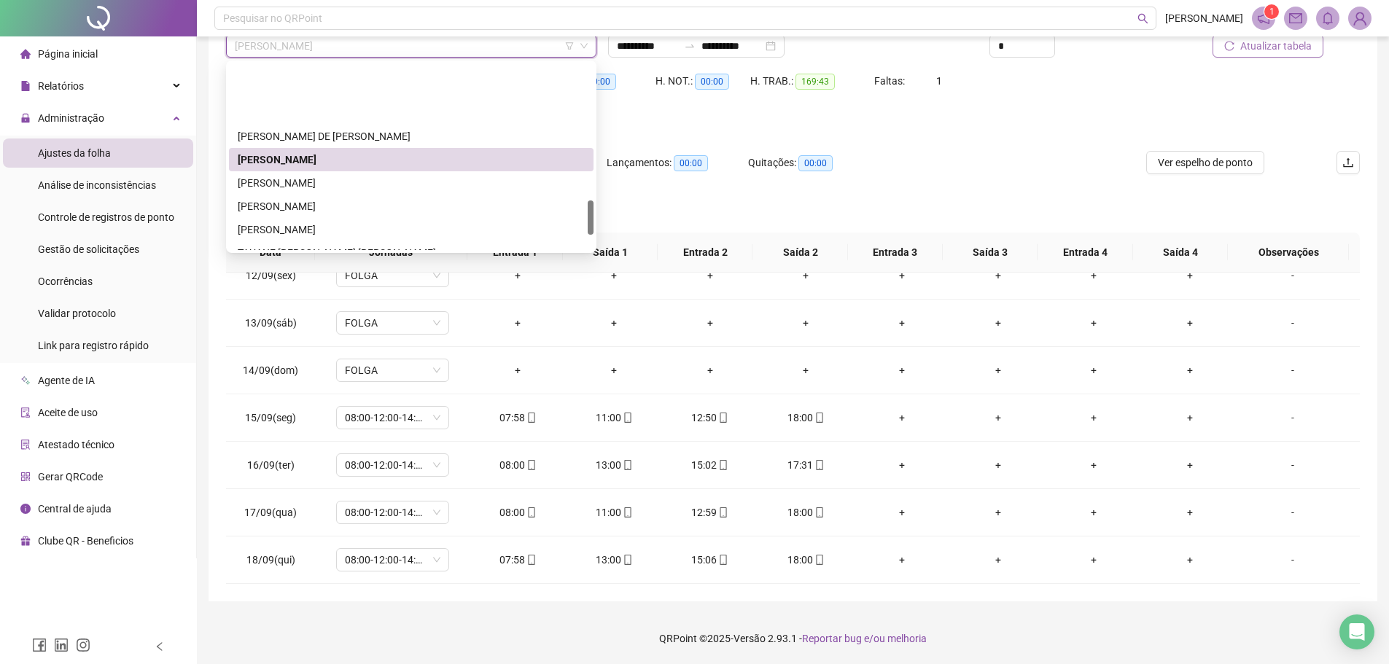
scroll to position [735, 0]
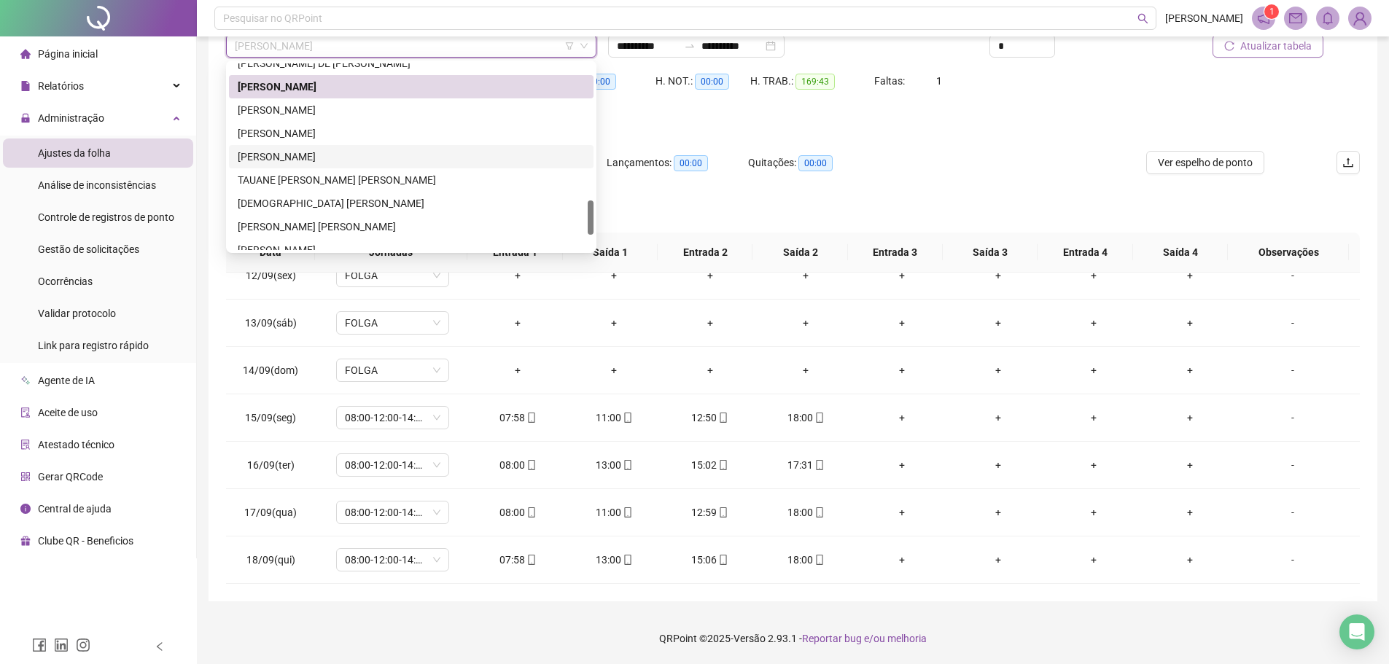
click at [296, 160] on div "[PERSON_NAME]" at bounding box center [411, 157] width 347 height 16
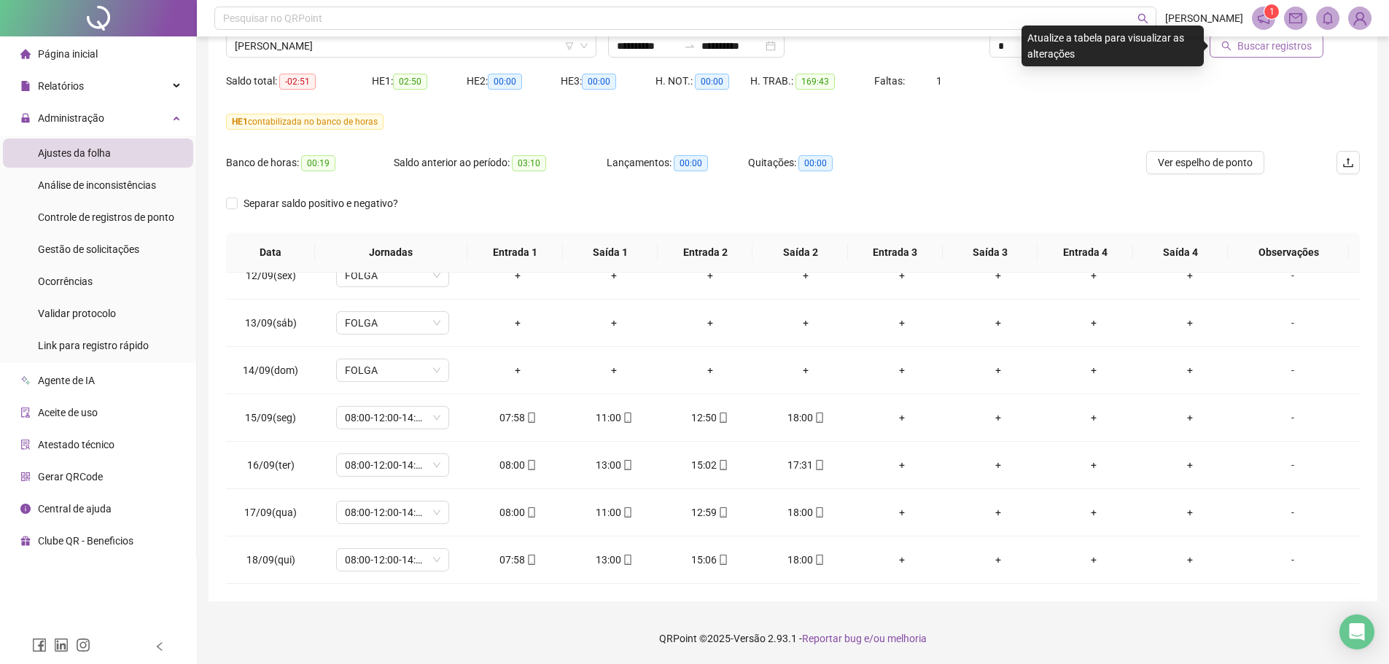
click at [1263, 43] on span "Buscar registros" at bounding box center [1274, 46] width 74 height 16
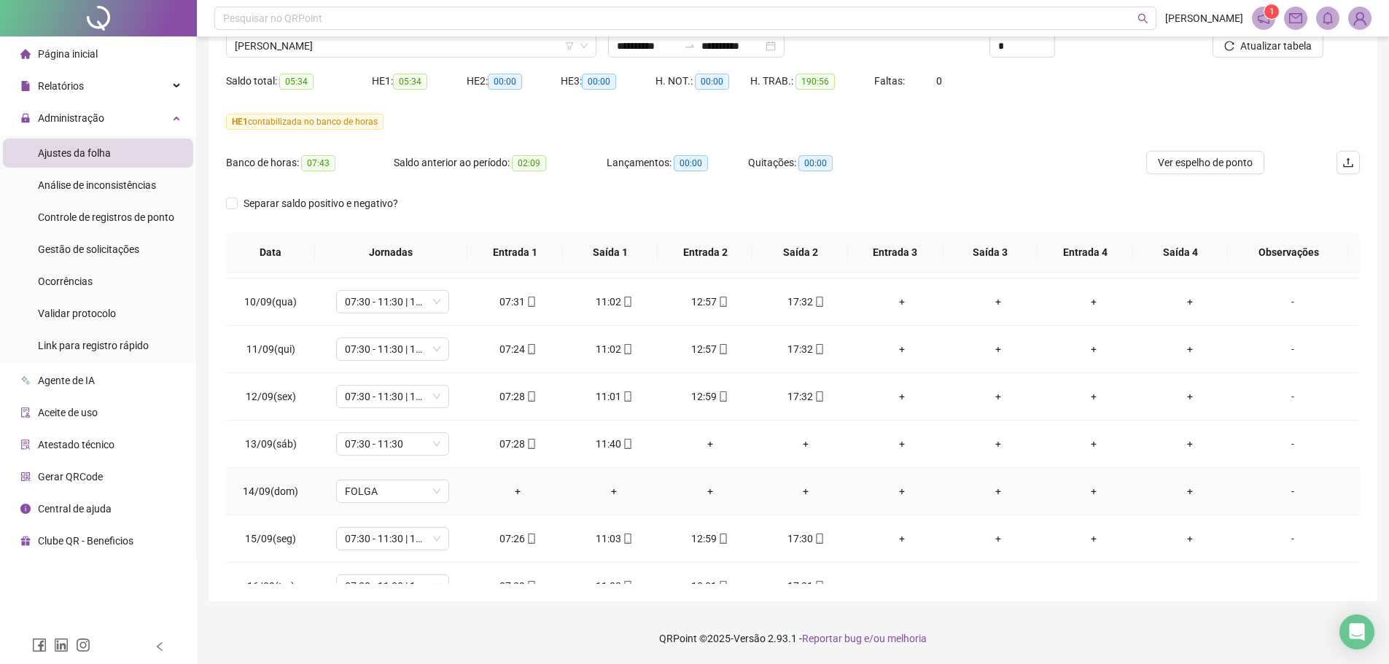
scroll to position [1063, 0]
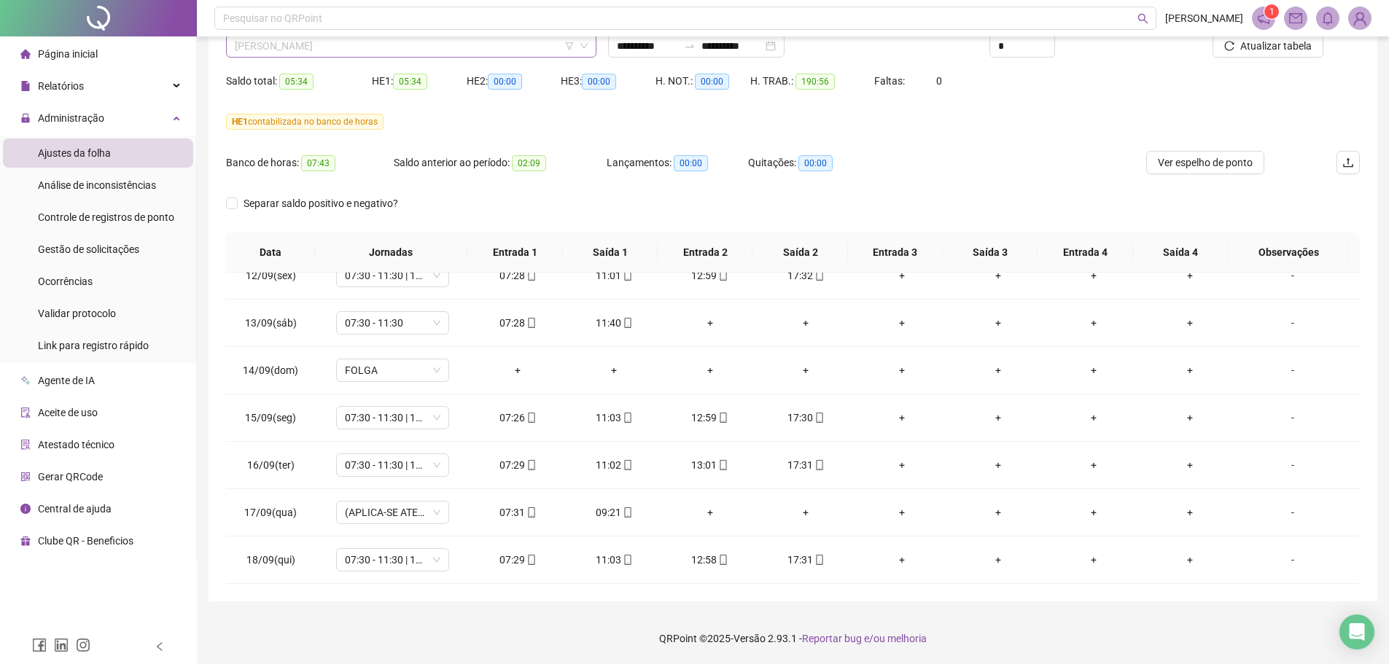
click at [337, 46] on span "[PERSON_NAME]" at bounding box center [411, 46] width 353 height 22
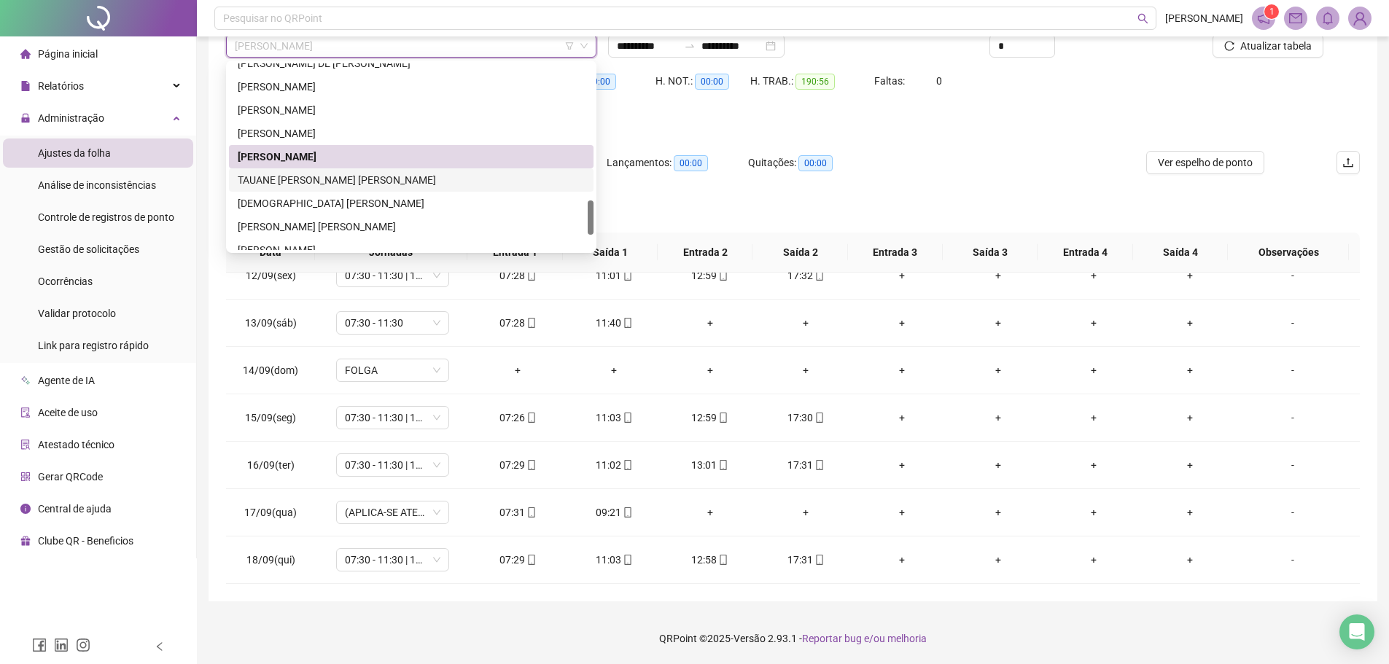
click at [300, 175] on div "TAUANE [PERSON_NAME] [PERSON_NAME]" at bounding box center [411, 180] width 347 height 16
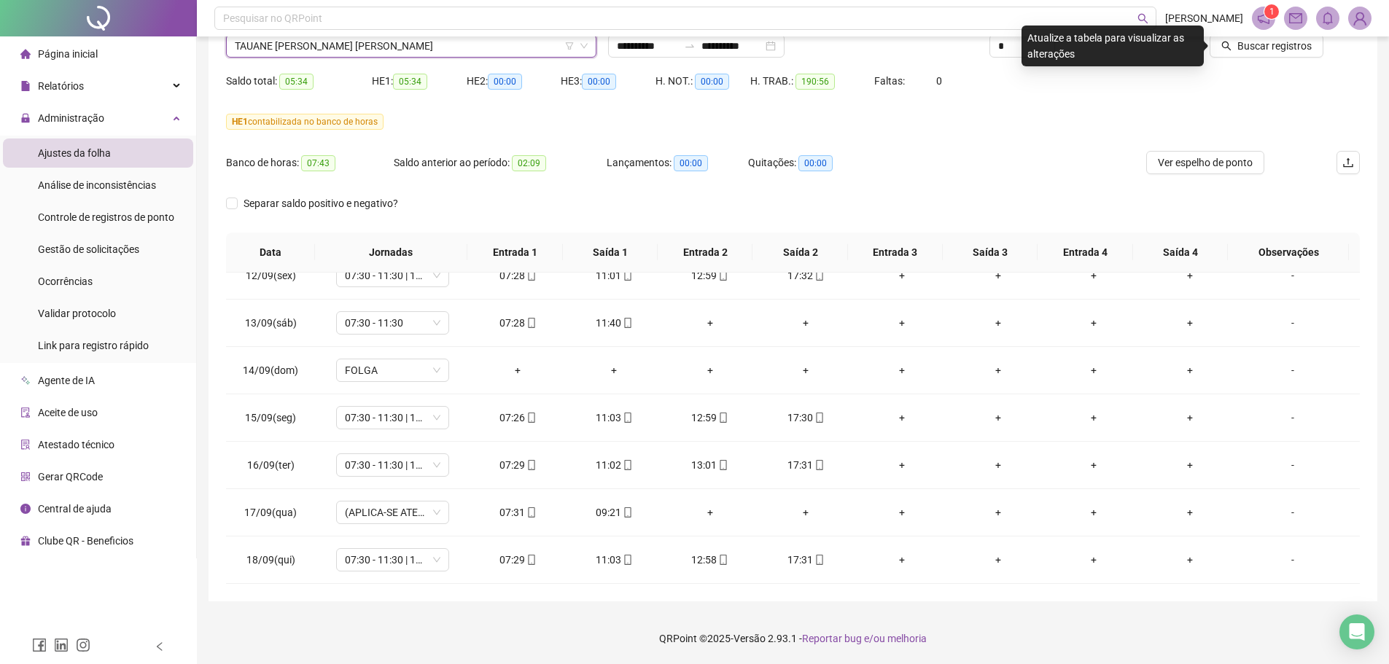
click at [1271, 59] on div "Buscar registros" at bounding box center [1269, 40] width 191 height 57
click at [1268, 52] on span "Buscar registros" at bounding box center [1274, 46] width 74 height 16
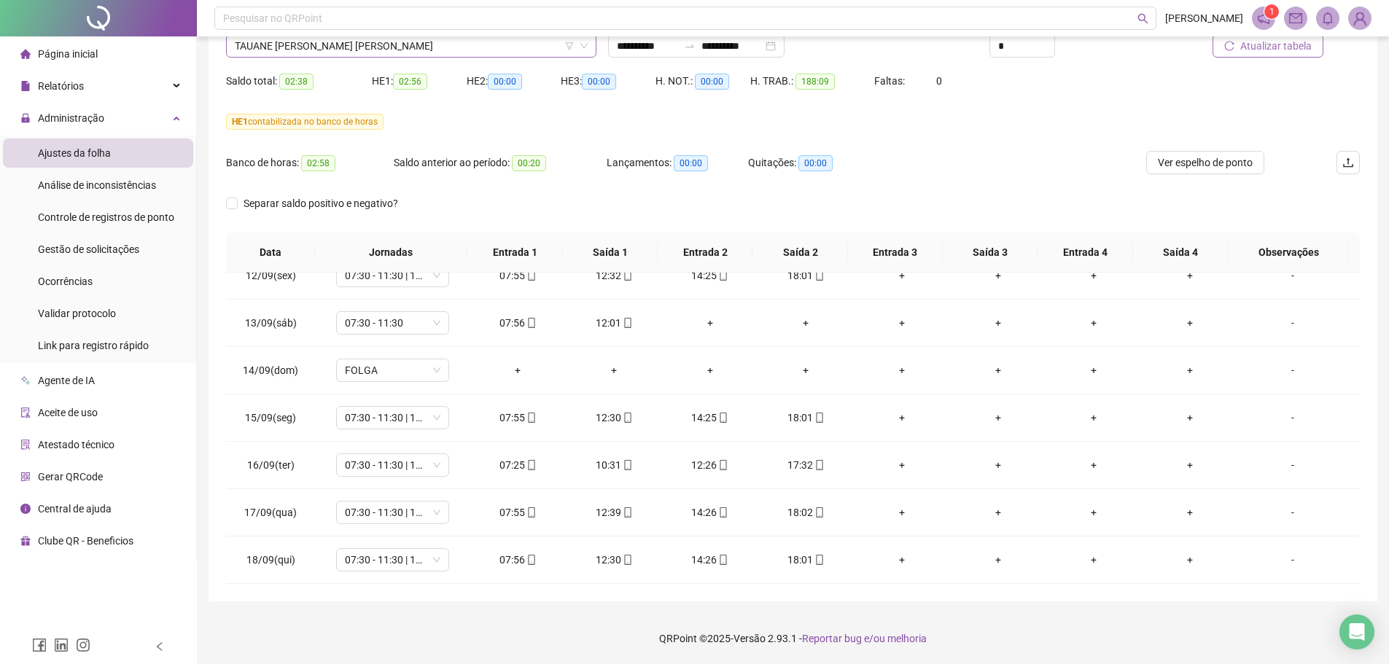
click at [402, 49] on span "TAUANE [PERSON_NAME] [PERSON_NAME]" at bounding box center [411, 46] width 353 height 22
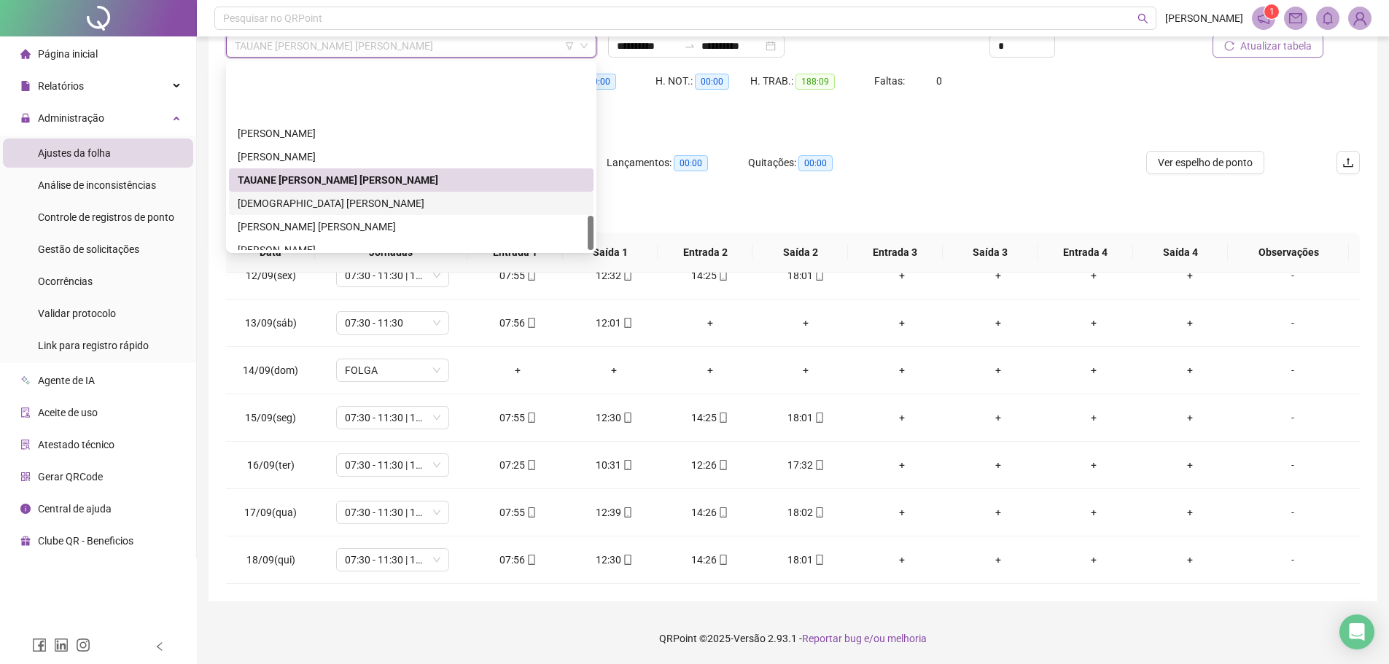
scroll to position [816, 0]
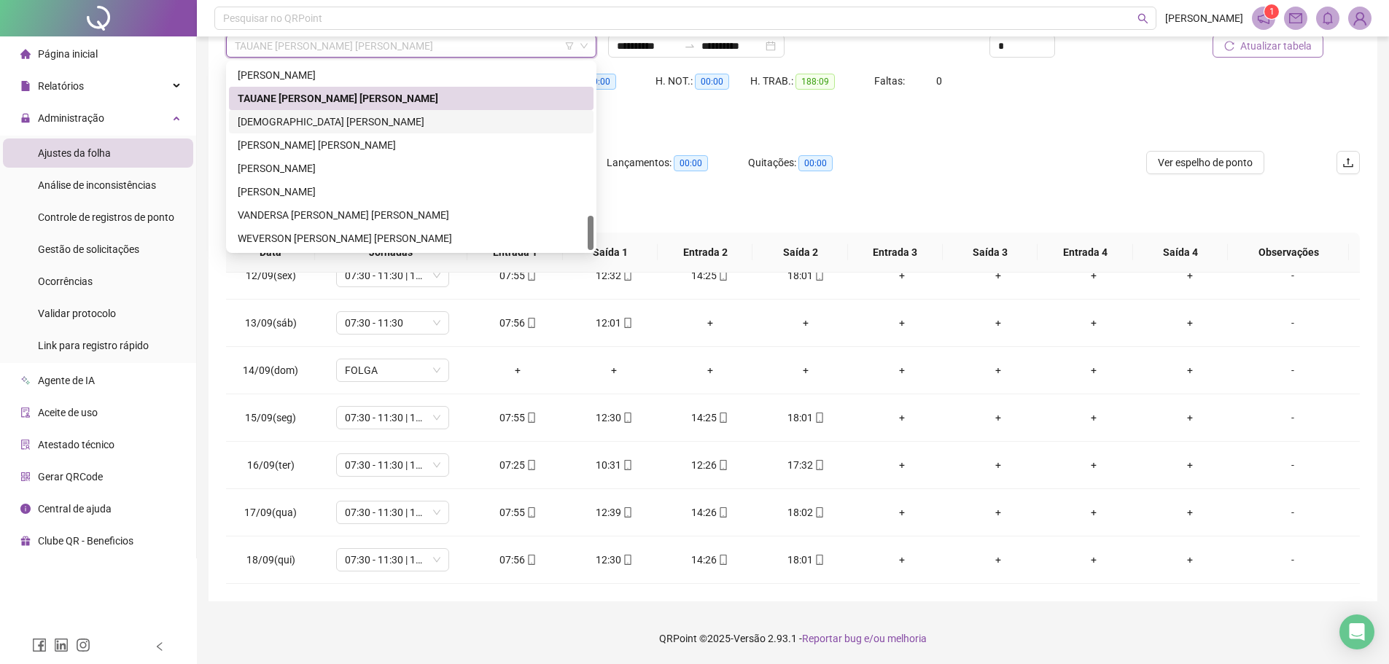
click at [312, 121] on div "[DEMOGRAPHIC_DATA] [PERSON_NAME]" at bounding box center [411, 122] width 347 height 16
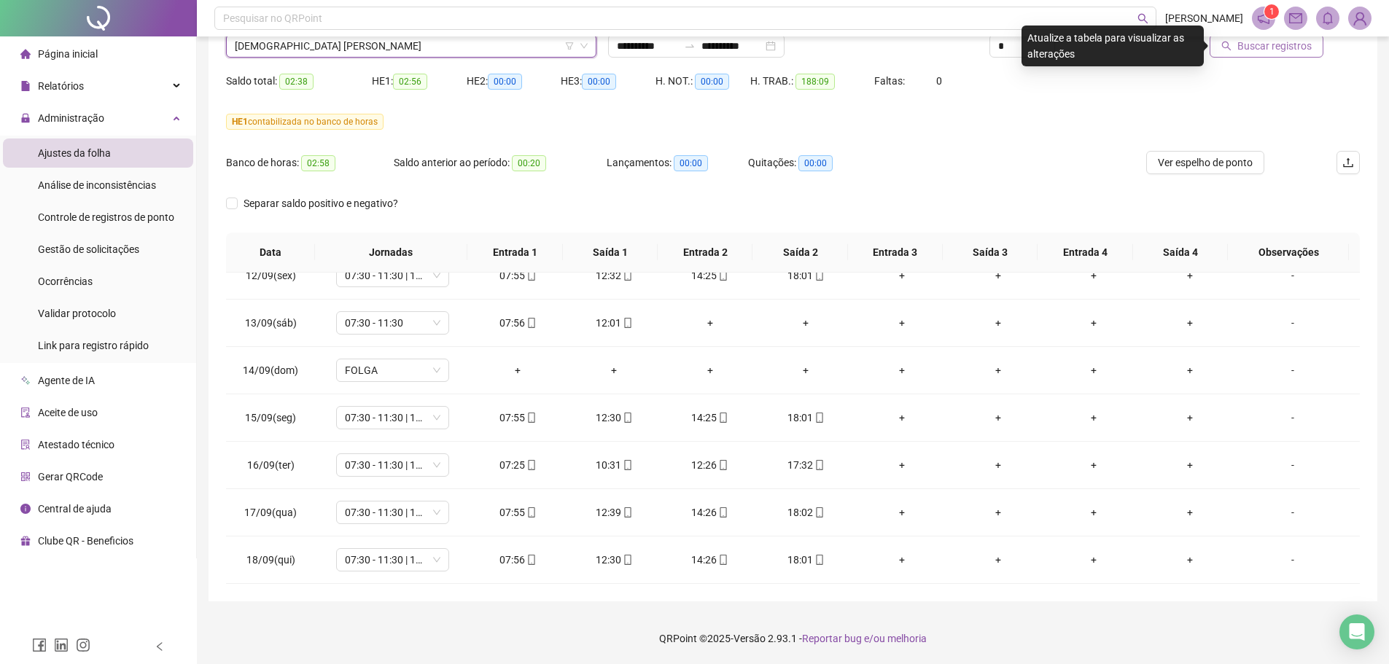
click at [1259, 49] on span "Buscar registros" at bounding box center [1274, 46] width 74 height 16
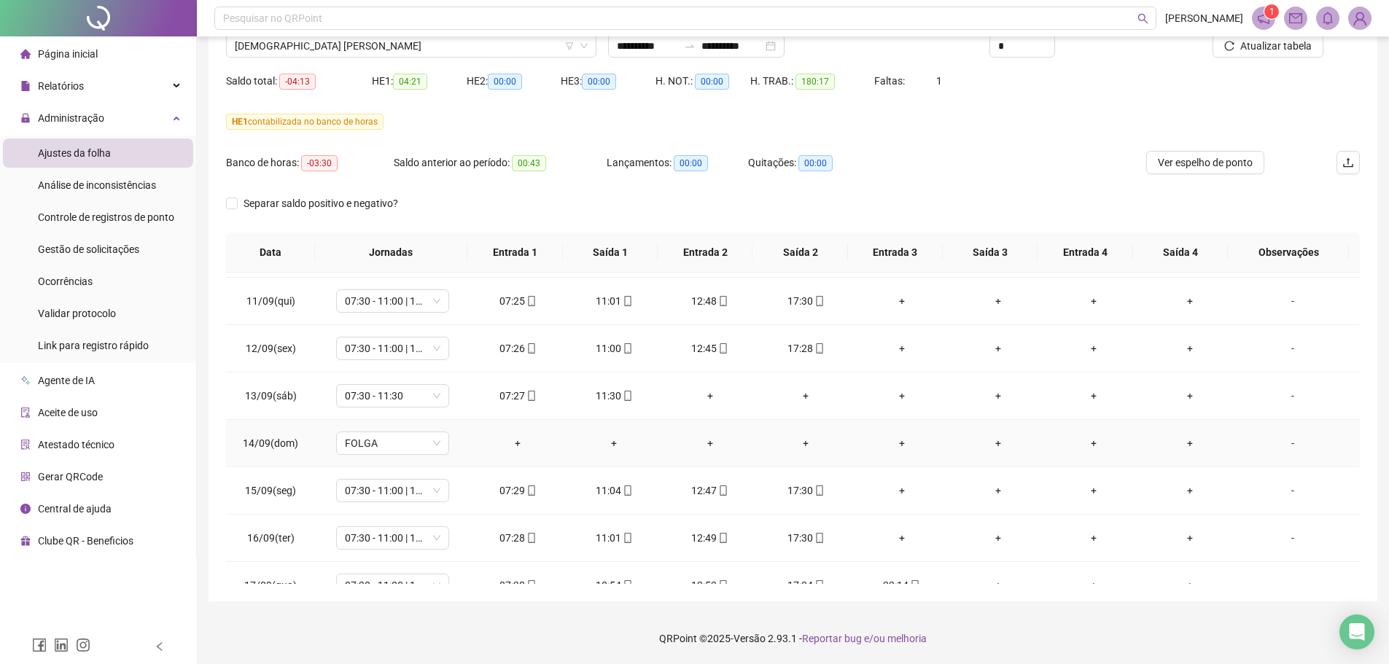
scroll to position [1063, 0]
